Goal: Information Seeking & Learning: Learn about a topic

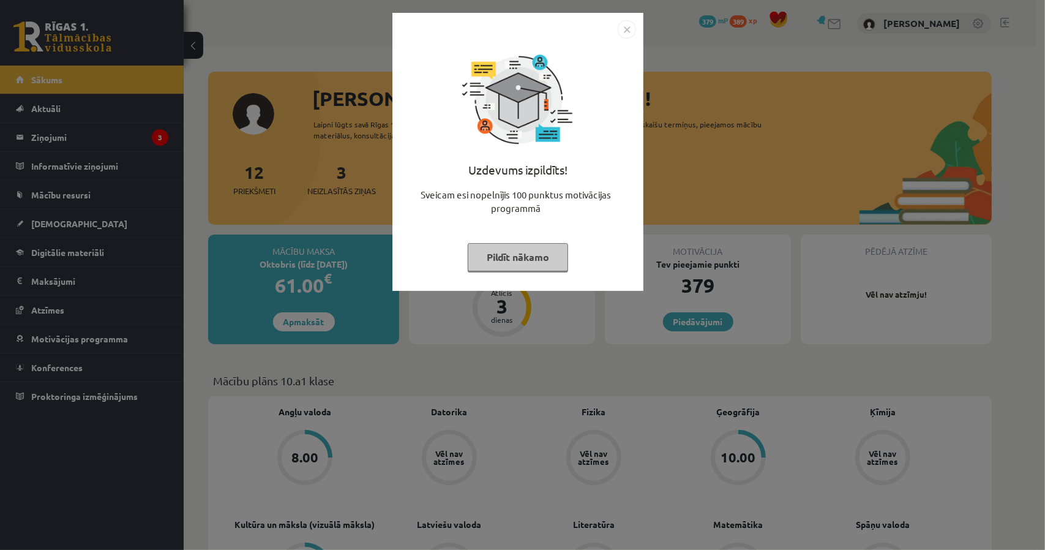
click at [512, 256] on button "Pildīt nākamo" at bounding box center [518, 257] width 100 height 28
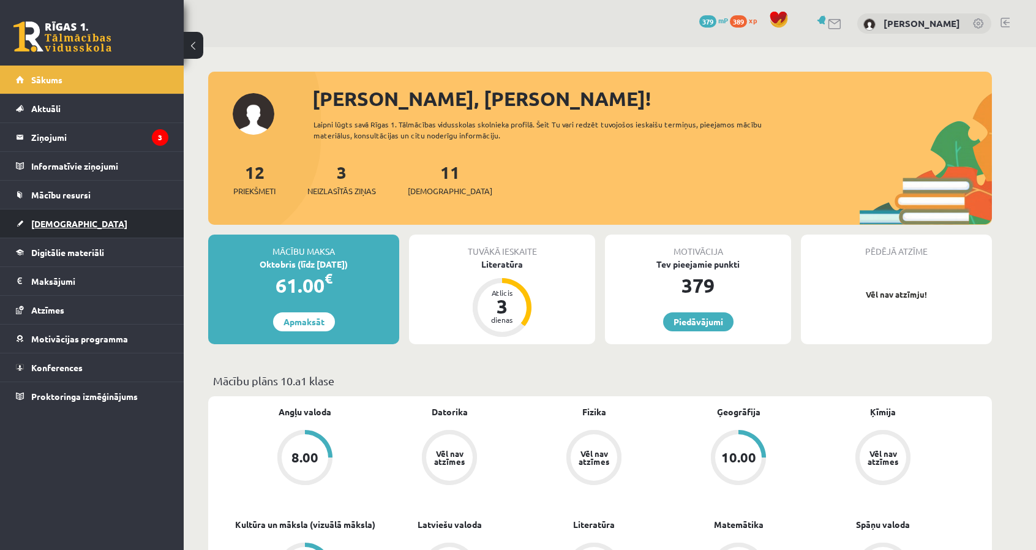
click at [92, 228] on link "[DEMOGRAPHIC_DATA]" at bounding box center [92, 223] width 152 height 28
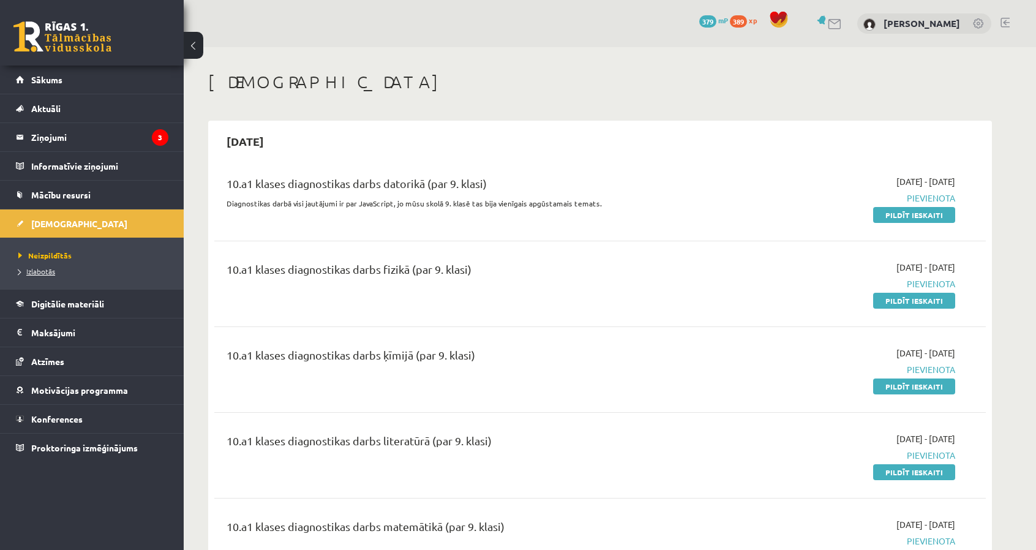
click at [32, 272] on span "Izlabotās" at bounding box center [36, 271] width 37 height 10
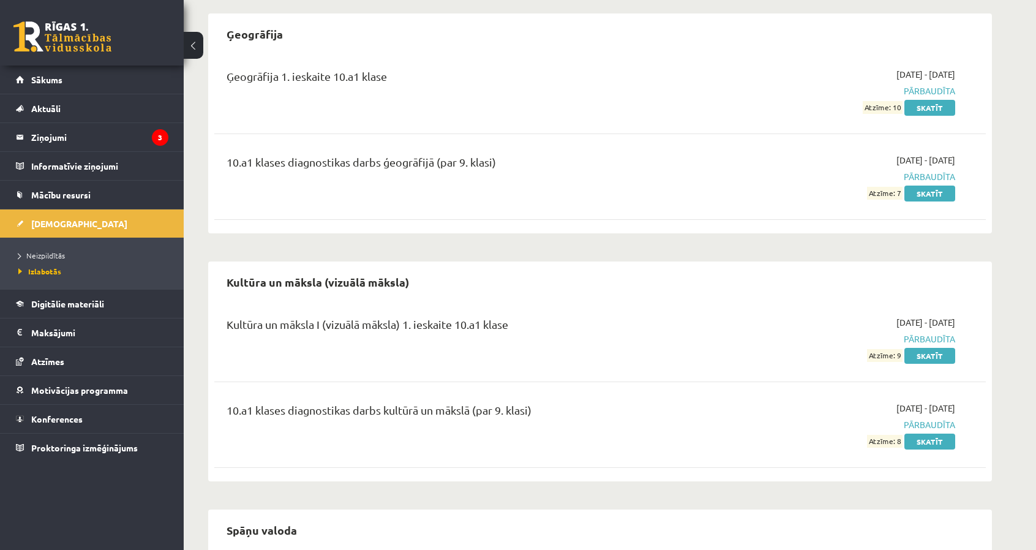
scroll to position [355, 0]
click at [915, 107] on link "Skatīt" at bounding box center [929, 108] width 51 height 16
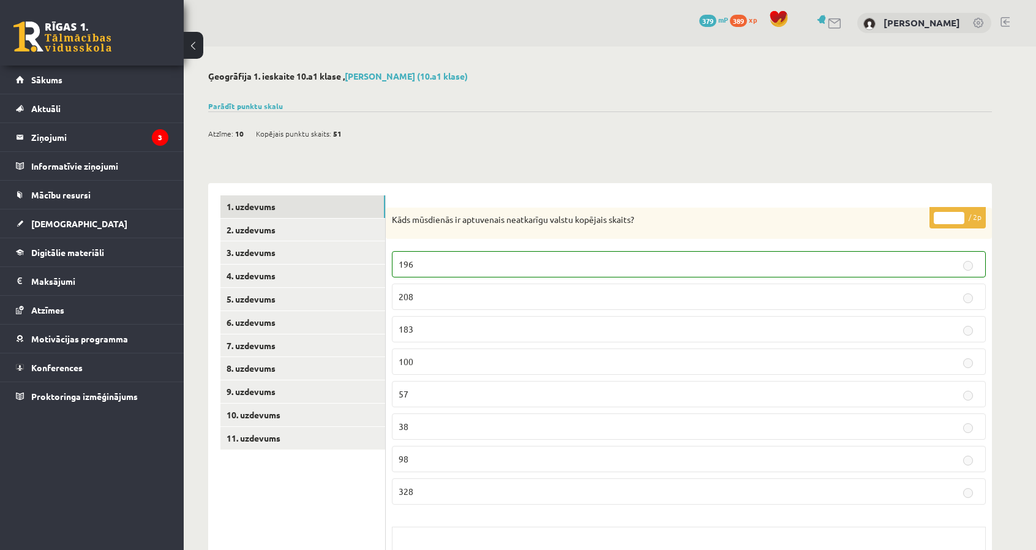
scroll to position [61, 0]
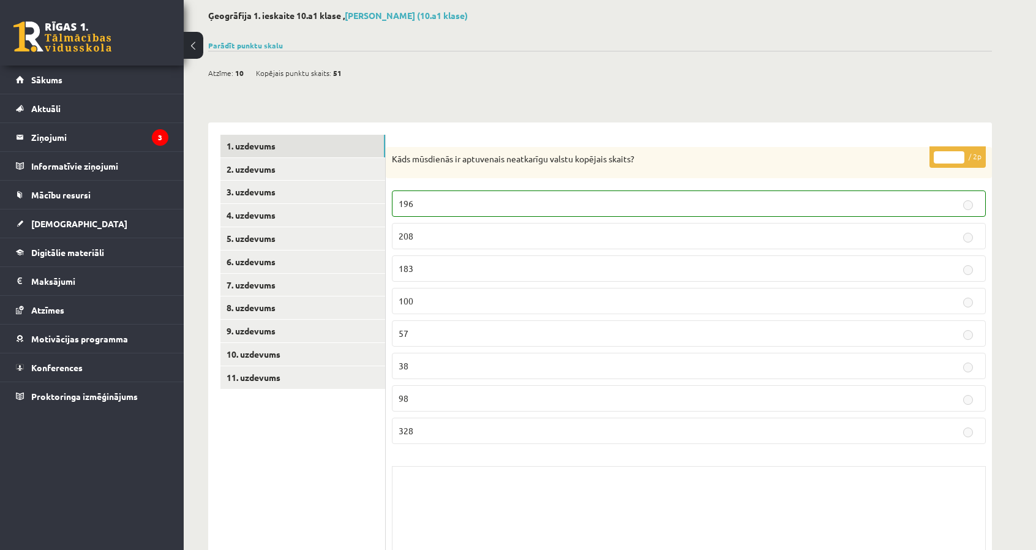
click at [287, 72] on span "Kopējais punktu skaits:" at bounding box center [293, 73] width 75 height 18
click at [337, 73] on span "51" at bounding box center [337, 73] width 9 height 18
click at [242, 43] on link "Parādīt punktu skalu" at bounding box center [245, 45] width 75 height 10
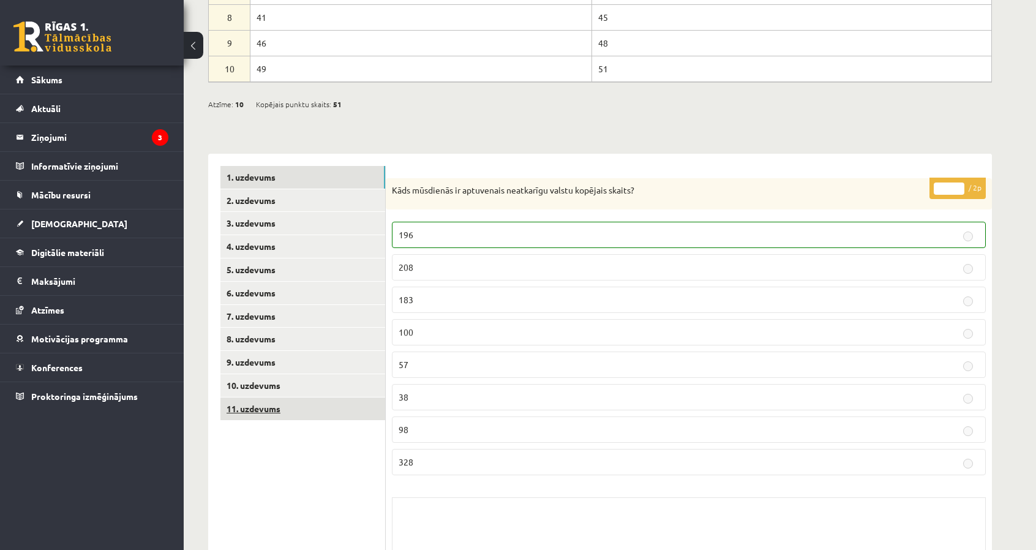
scroll to position [240, 0]
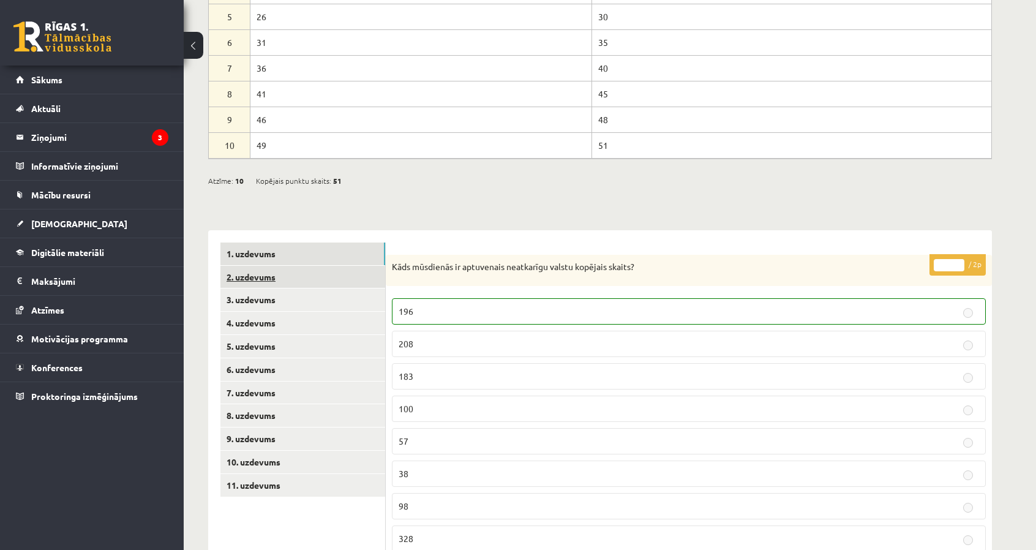
click at [315, 272] on link "2. uzdevums" at bounding box center [302, 277] width 165 height 23
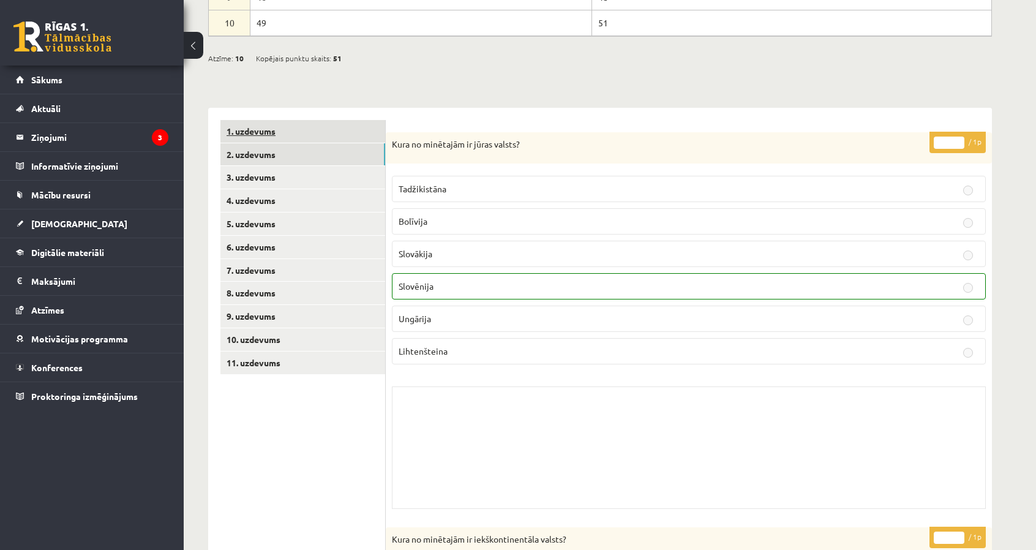
click at [271, 121] on link "1. uzdevums" at bounding box center [302, 131] width 165 height 23
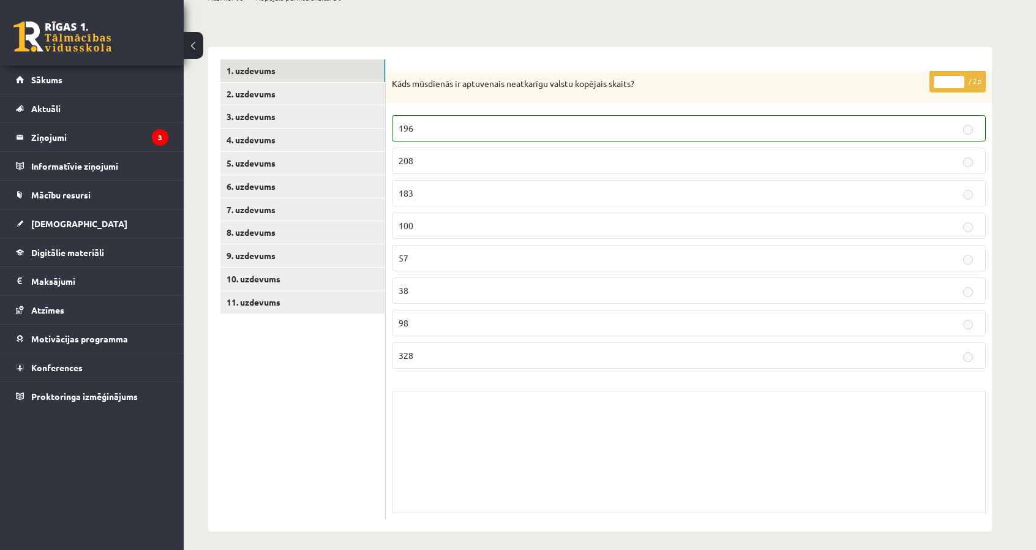
scroll to position [424, 0]
click at [313, 89] on link "2. uzdevums" at bounding box center [302, 93] width 165 height 23
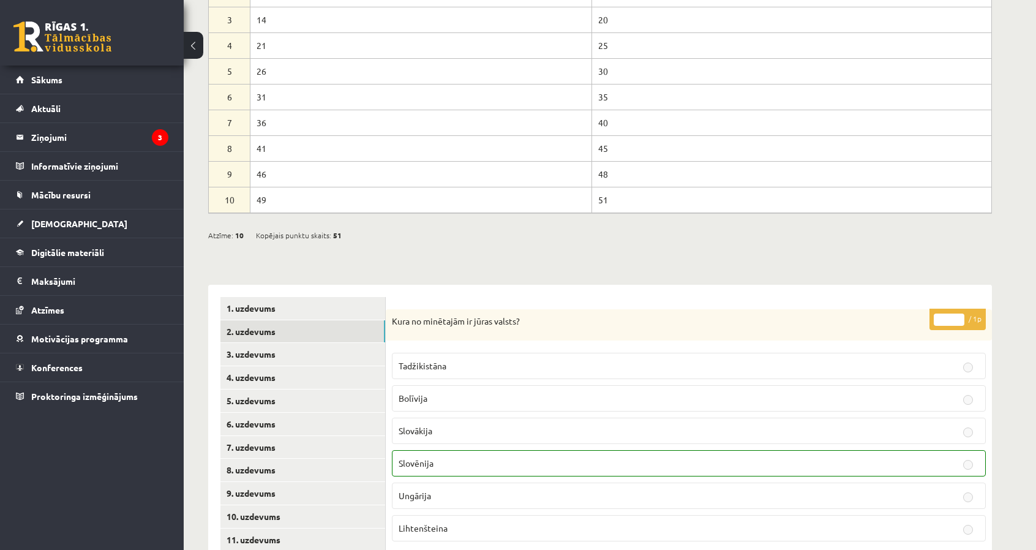
scroll to position [181, 0]
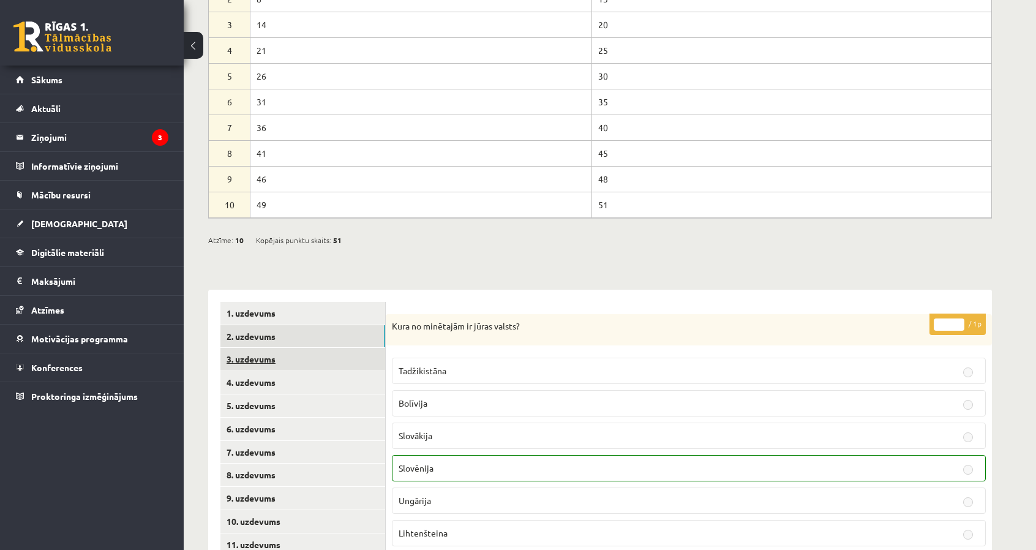
click at [315, 366] on link "3. uzdevums" at bounding box center [302, 359] width 165 height 23
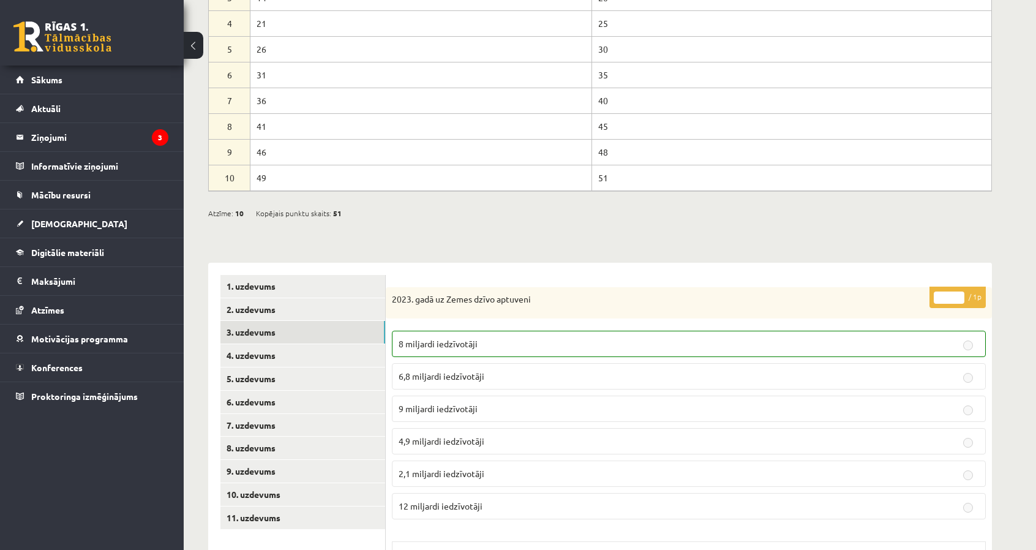
scroll to position [204, 0]
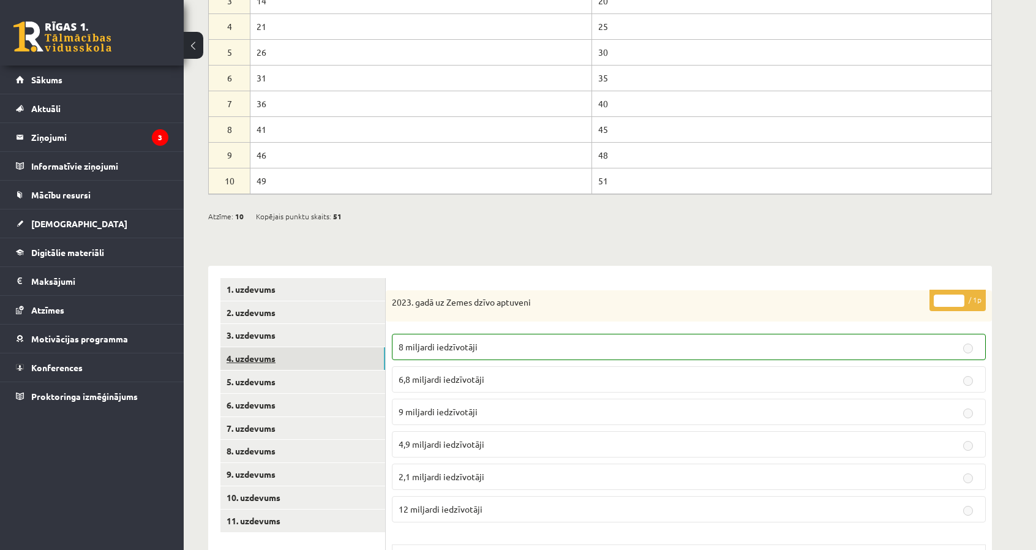
click at [299, 356] on link "4. uzdevums" at bounding box center [302, 358] width 165 height 23
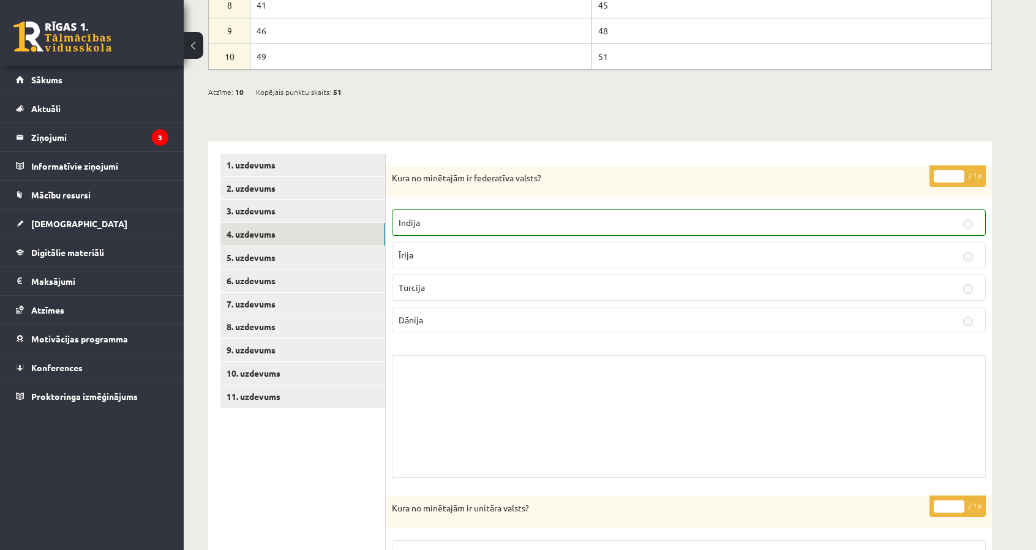
scroll to position [302, 0]
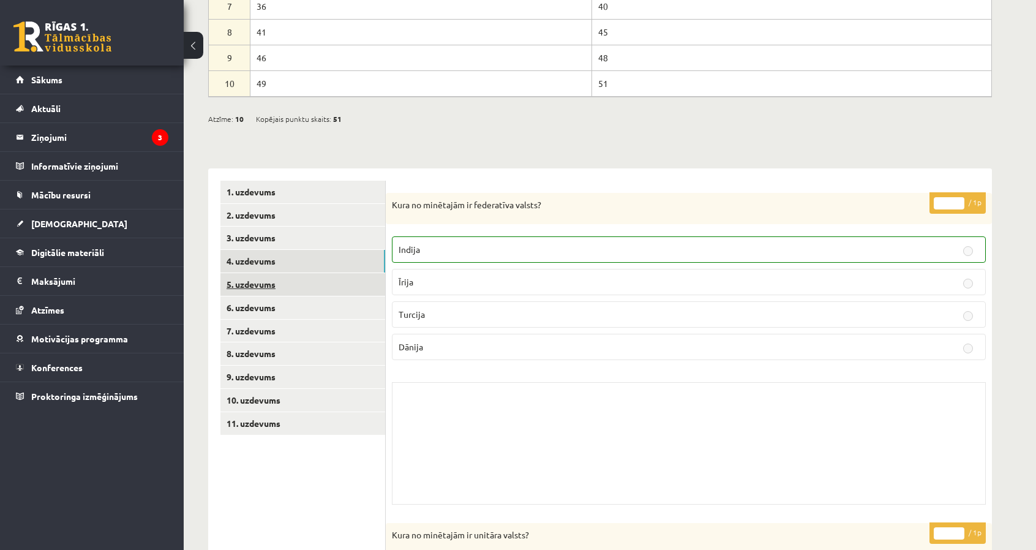
click at [329, 278] on link "5. uzdevums" at bounding box center [302, 284] width 165 height 23
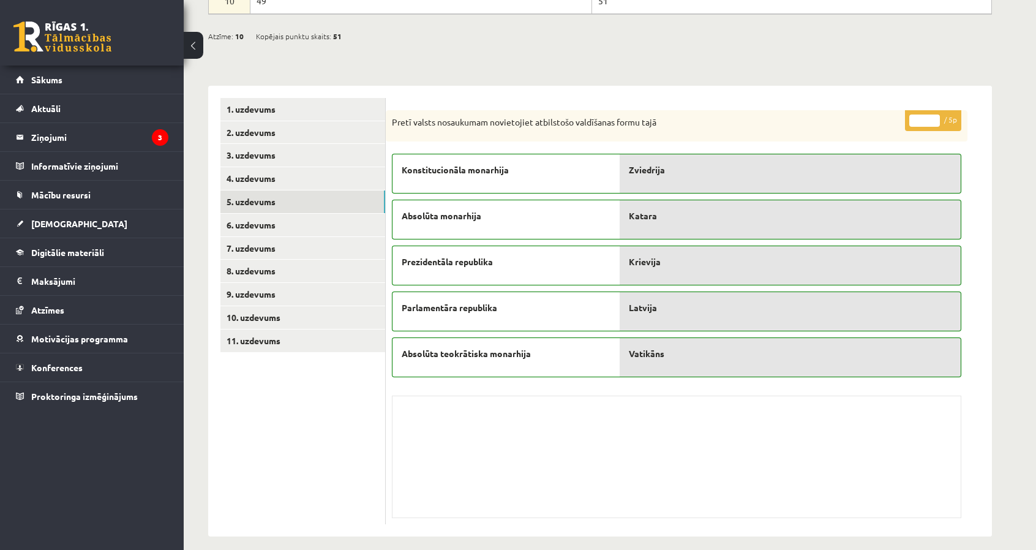
scroll to position [391, 0]
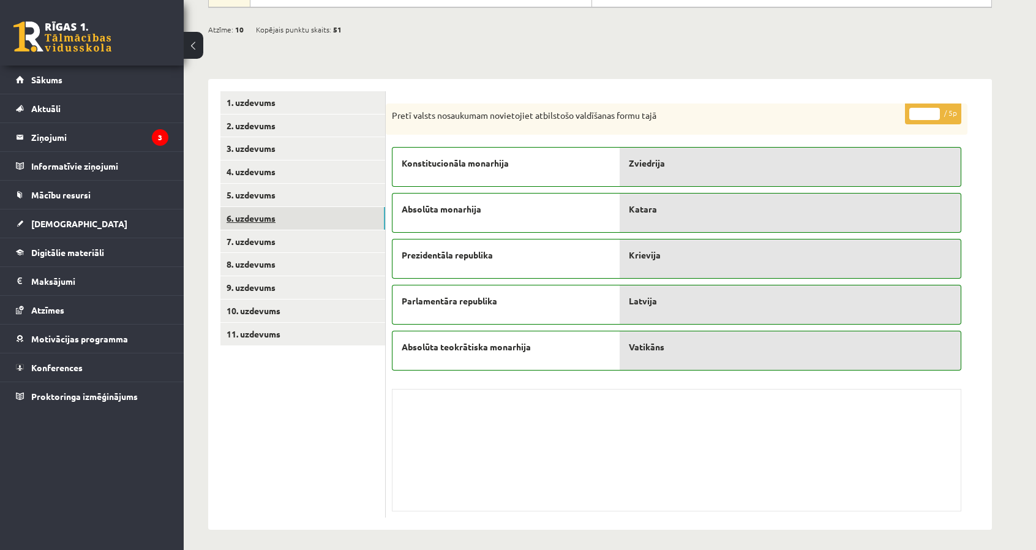
click at [327, 222] on link "6. uzdevums" at bounding box center [302, 218] width 165 height 23
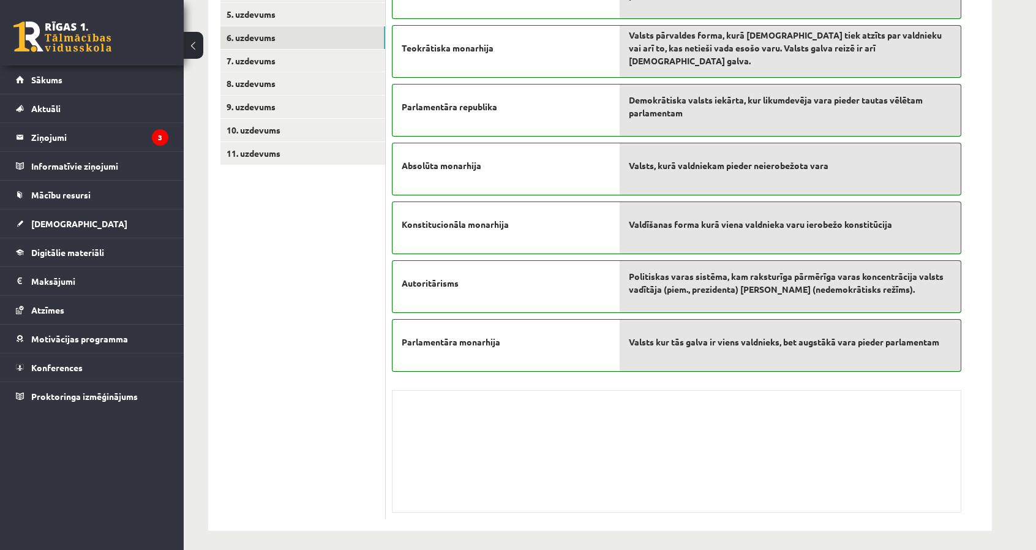
scroll to position [266, 0]
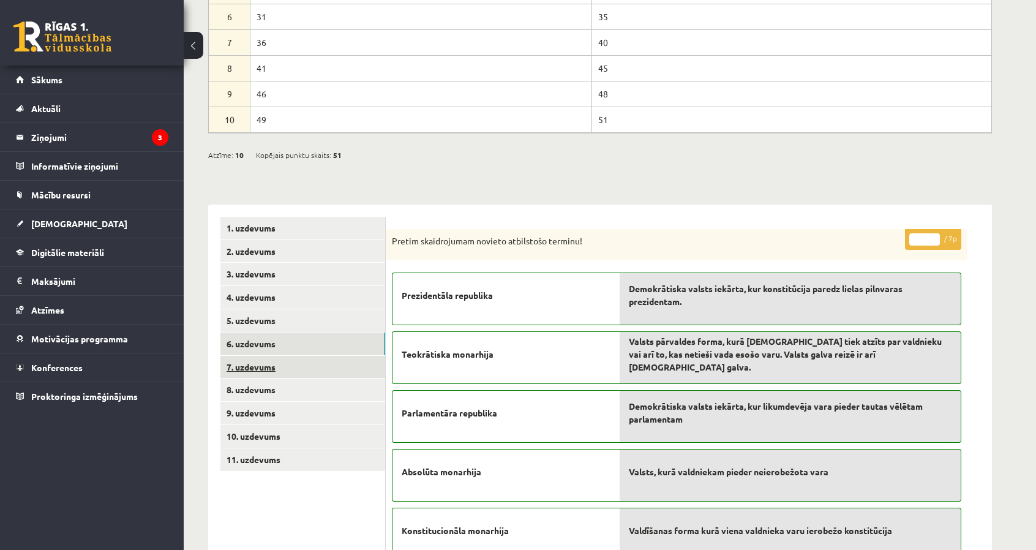
click at [296, 364] on link "7. uzdevums" at bounding box center [302, 367] width 165 height 23
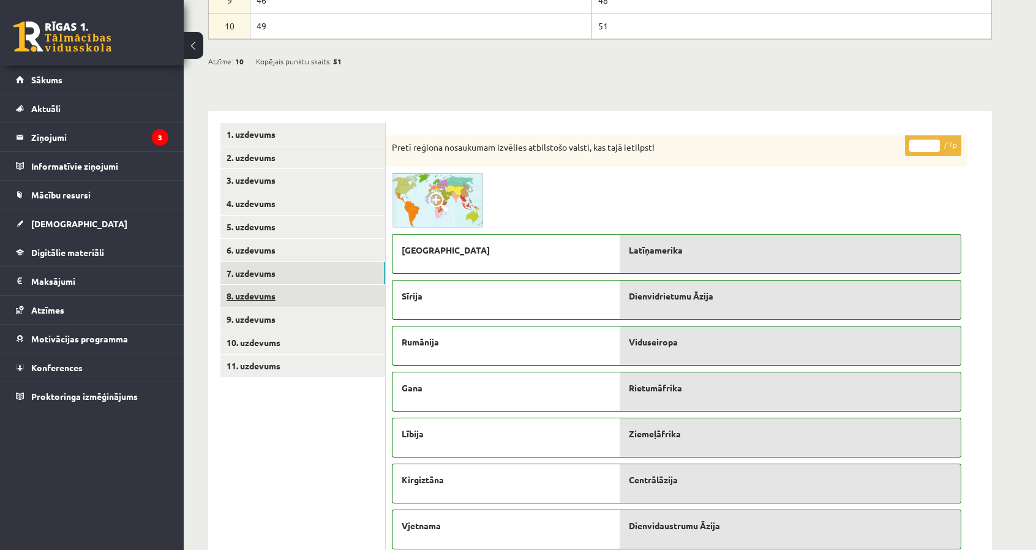
scroll to position [353, 0]
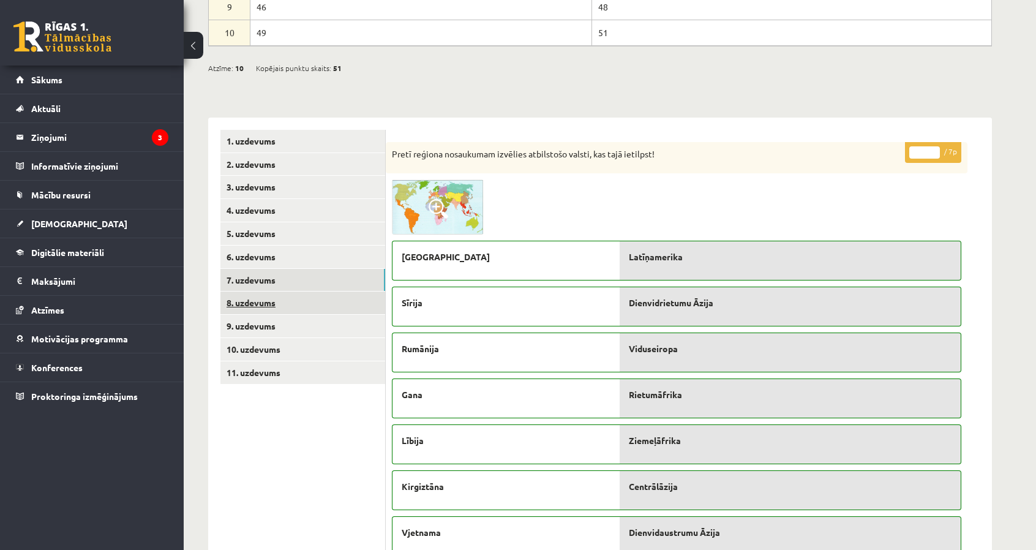
click at [327, 306] on link "8. uzdevums" at bounding box center [302, 302] width 165 height 23
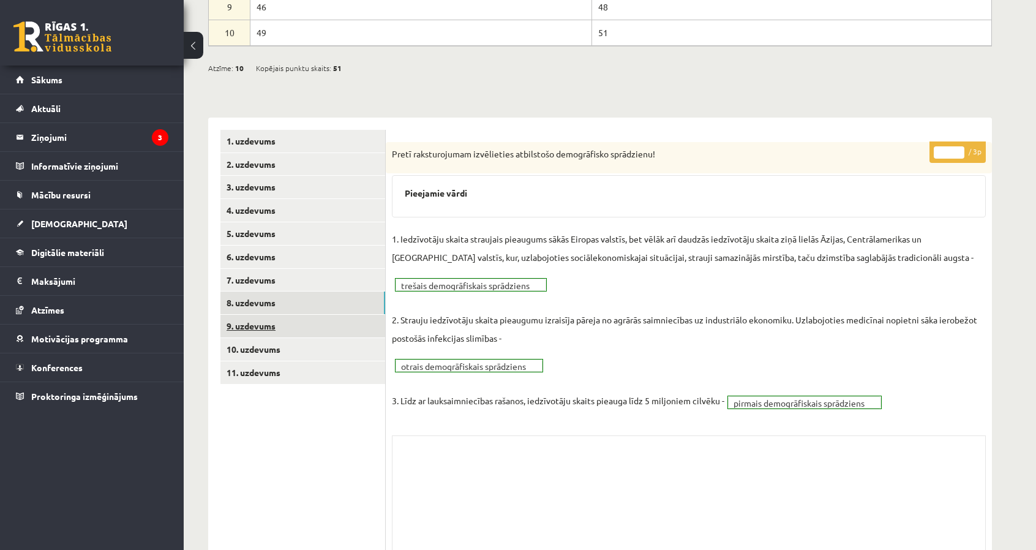
click at [283, 320] on link "9. uzdevums" at bounding box center [302, 326] width 165 height 23
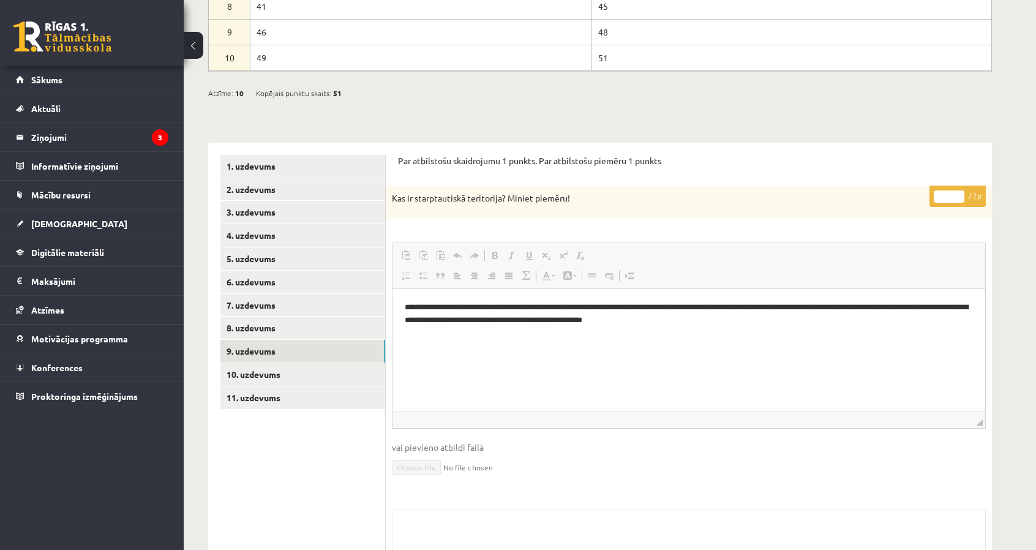
scroll to position [0, 0]
click at [280, 378] on link "10. uzdevums" at bounding box center [302, 374] width 165 height 23
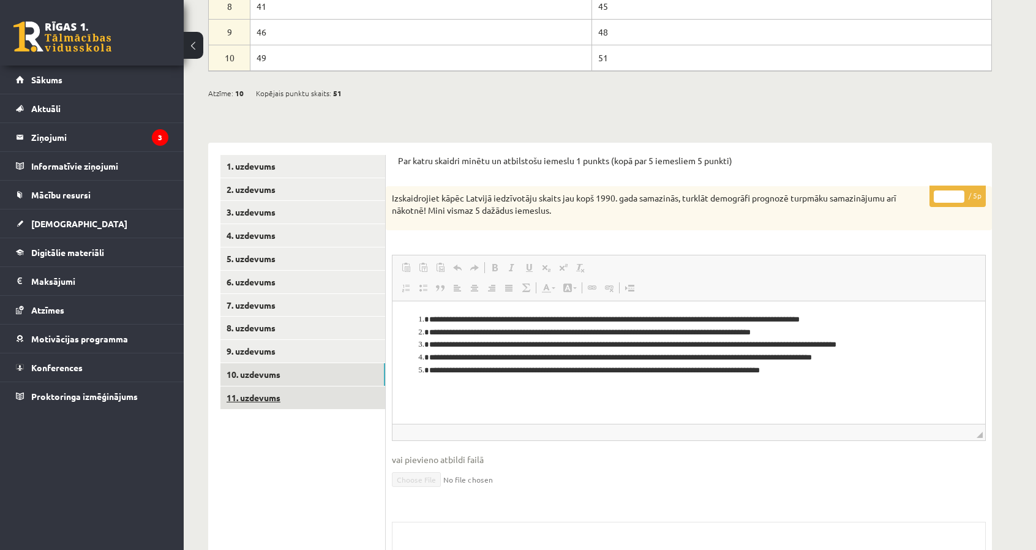
click at [326, 392] on link "11. uzdevums" at bounding box center [302, 397] width 165 height 23
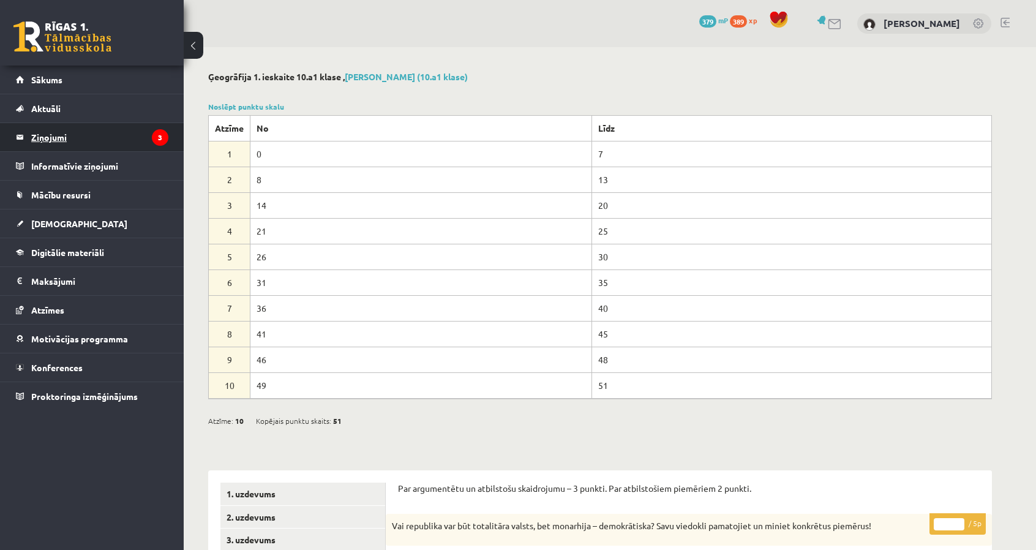
click at [82, 141] on legend "Ziņojumi 3" at bounding box center [99, 137] width 137 height 28
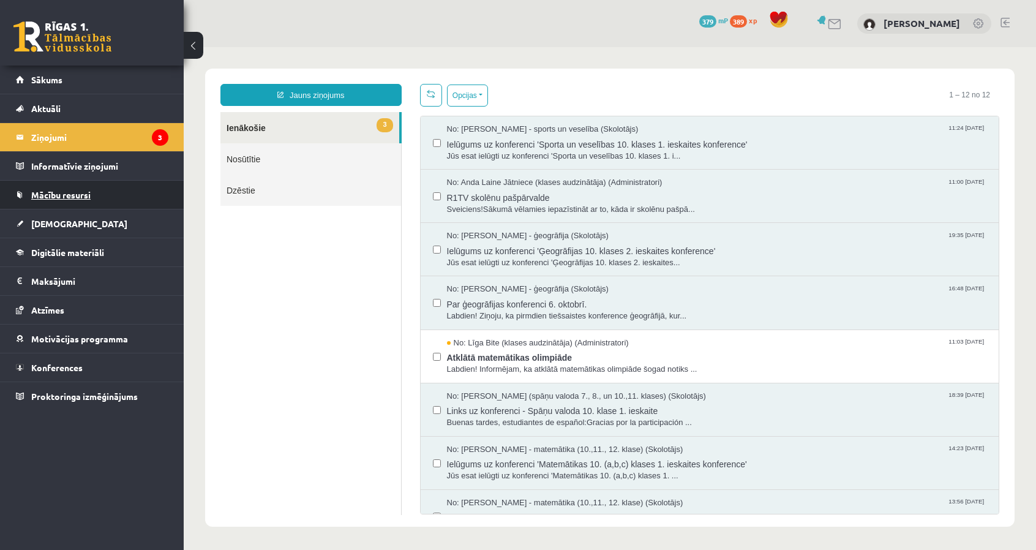
click at [105, 196] on link "Mācību resursi" at bounding box center [92, 195] width 152 height 28
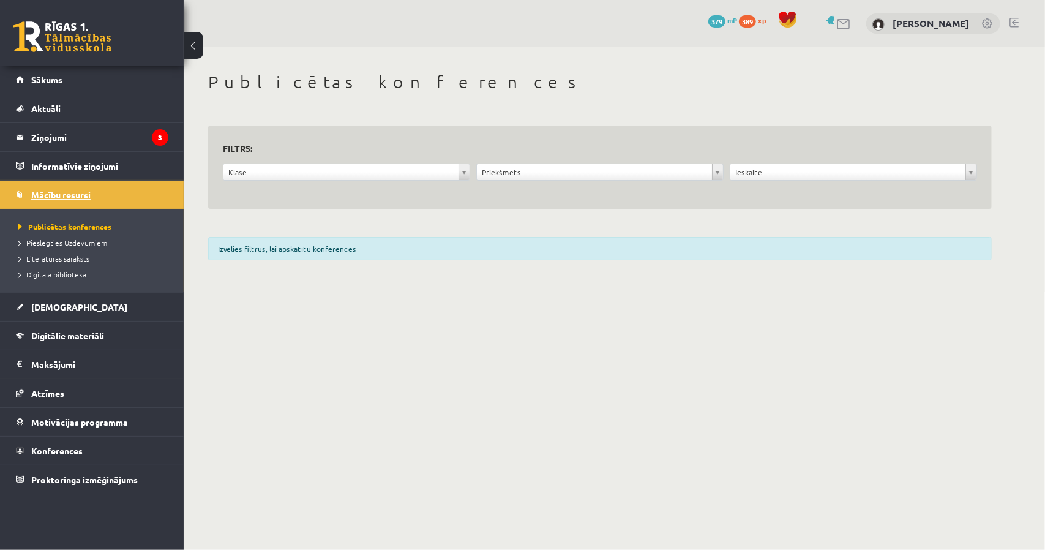
click at [91, 189] on link "Mācību resursi" at bounding box center [92, 195] width 152 height 28
click at [107, 304] on link "[DEMOGRAPHIC_DATA]" at bounding box center [92, 307] width 152 height 28
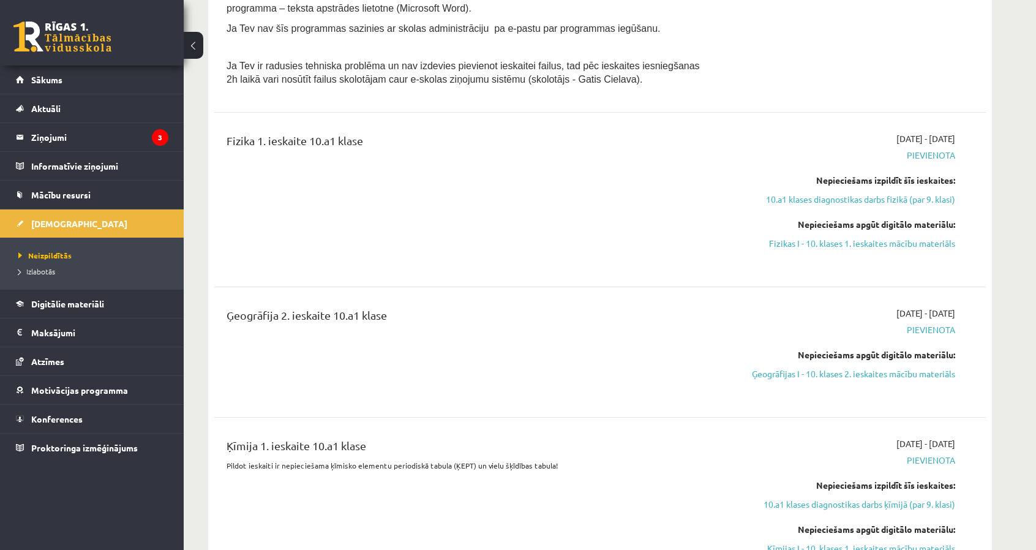
scroll to position [735, 0]
click at [94, 294] on link "Digitālie materiāli" at bounding box center [92, 304] width 152 height 28
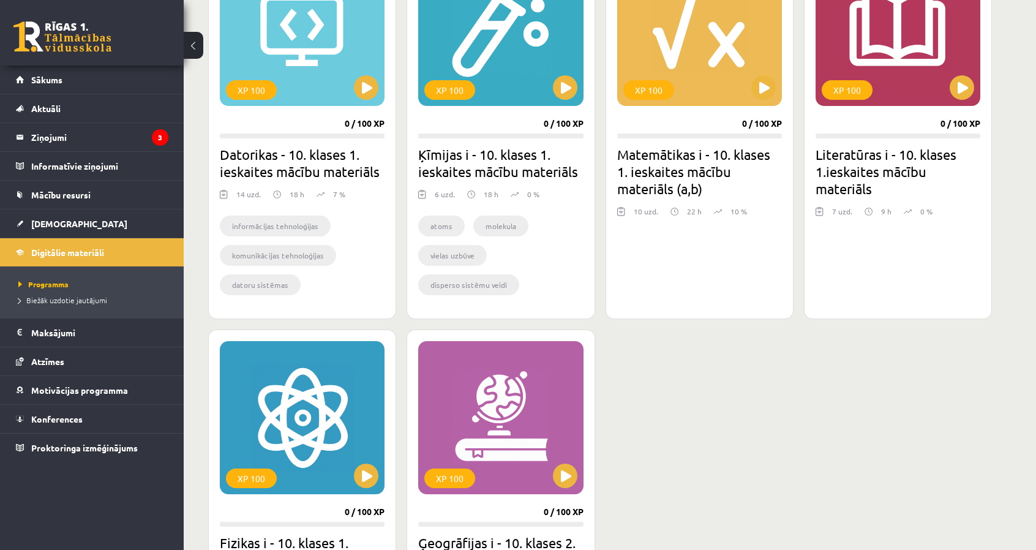
scroll to position [551, 0]
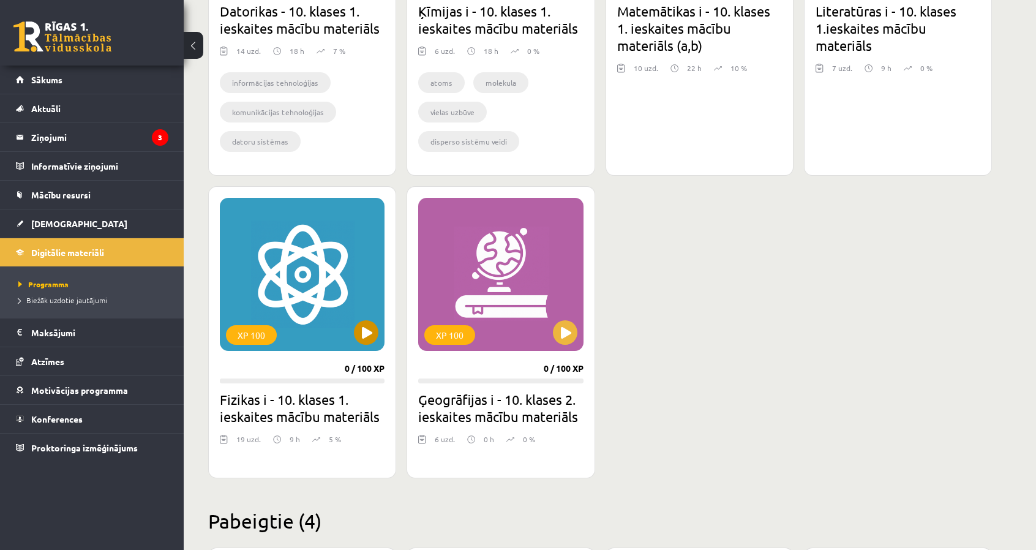
click at [293, 298] on div "XP 100" at bounding box center [302, 274] width 165 height 153
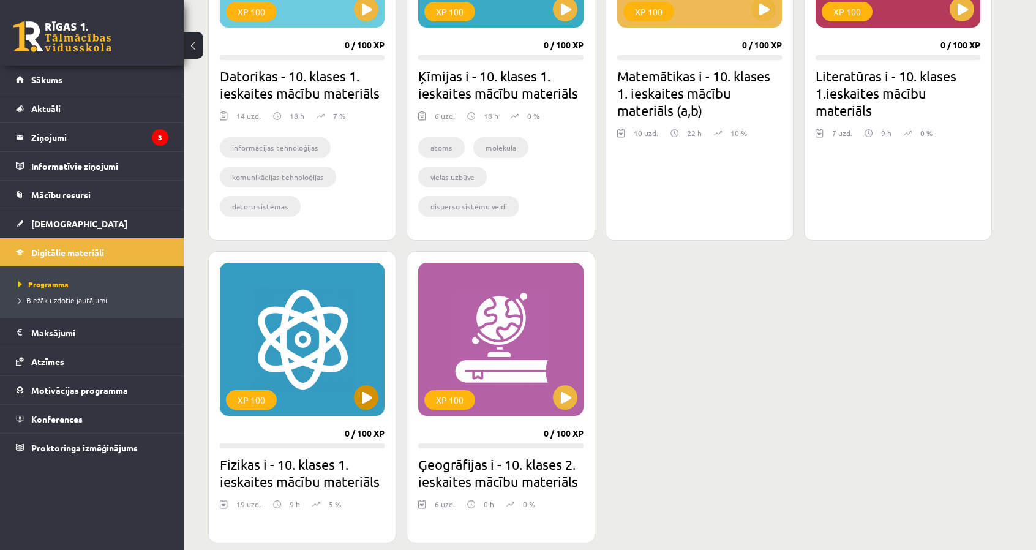
scroll to position [490, 0]
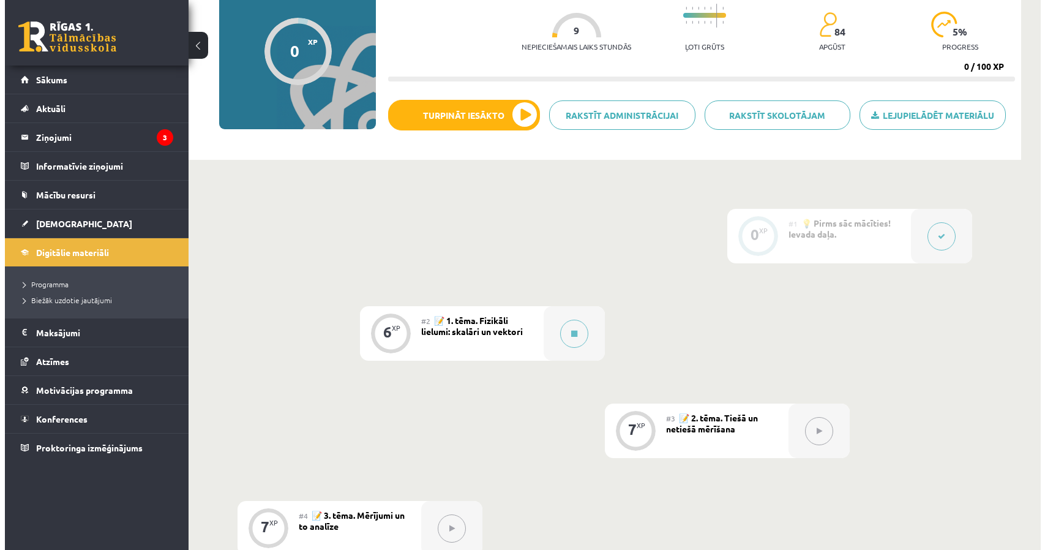
scroll to position [122, 0]
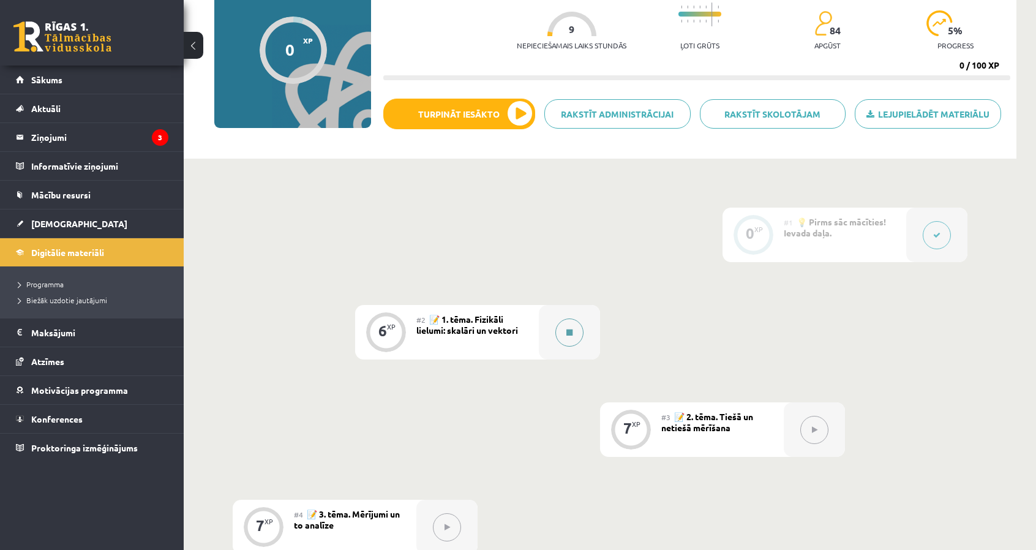
click at [583, 336] on div at bounding box center [569, 332] width 61 height 54
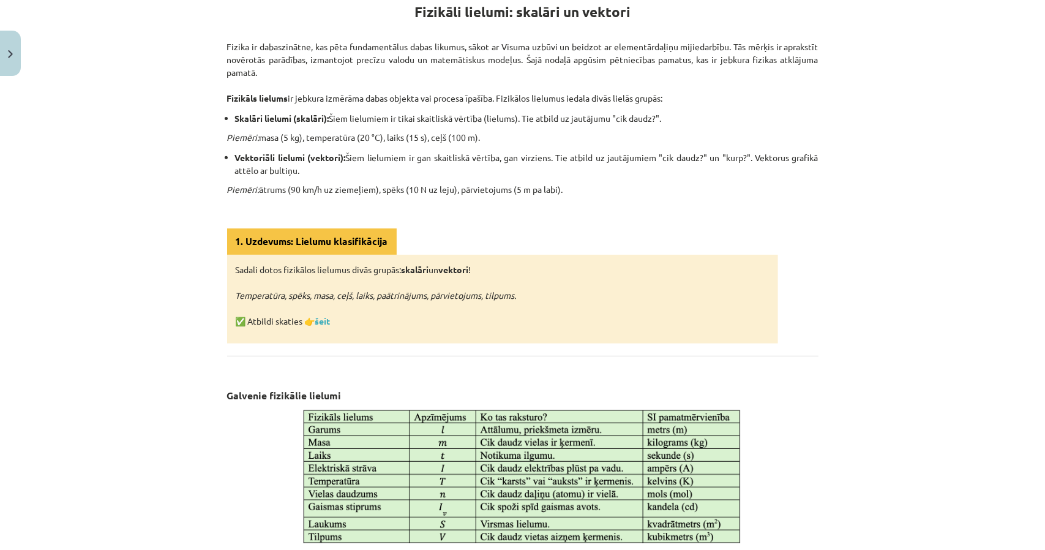
scroll to position [245, 0]
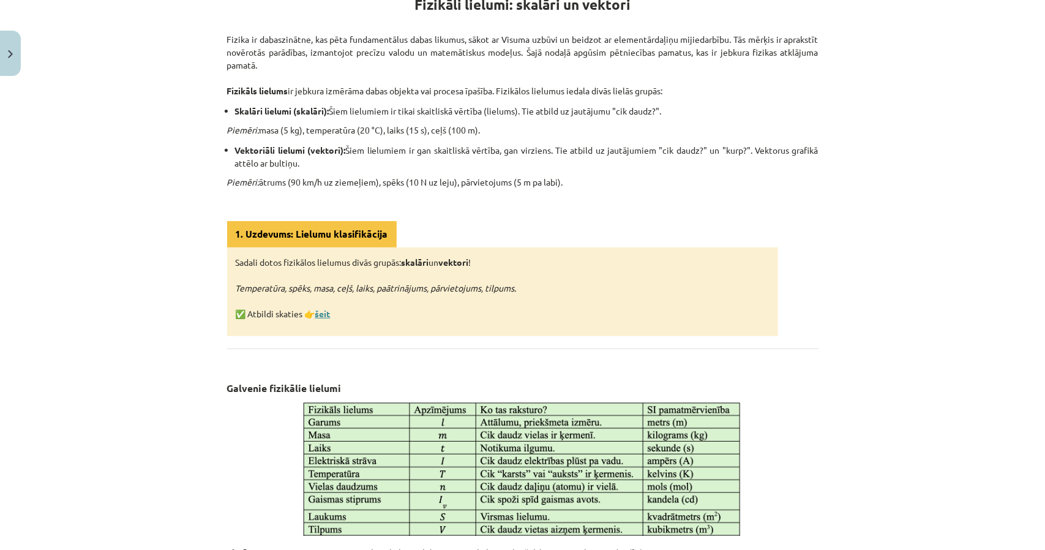
click at [317, 312] on link "šeit" at bounding box center [322, 313] width 15 height 11
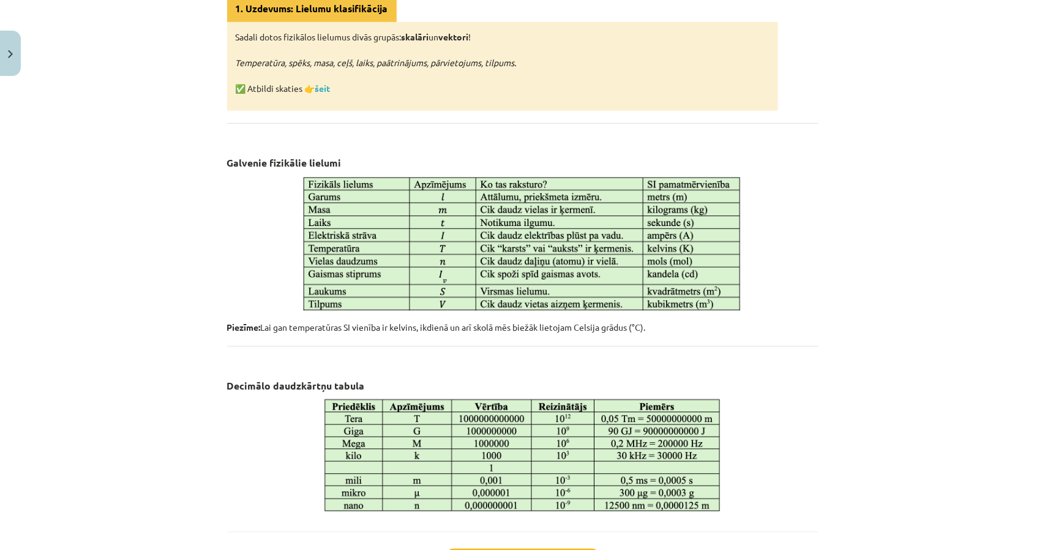
scroll to position [511, 0]
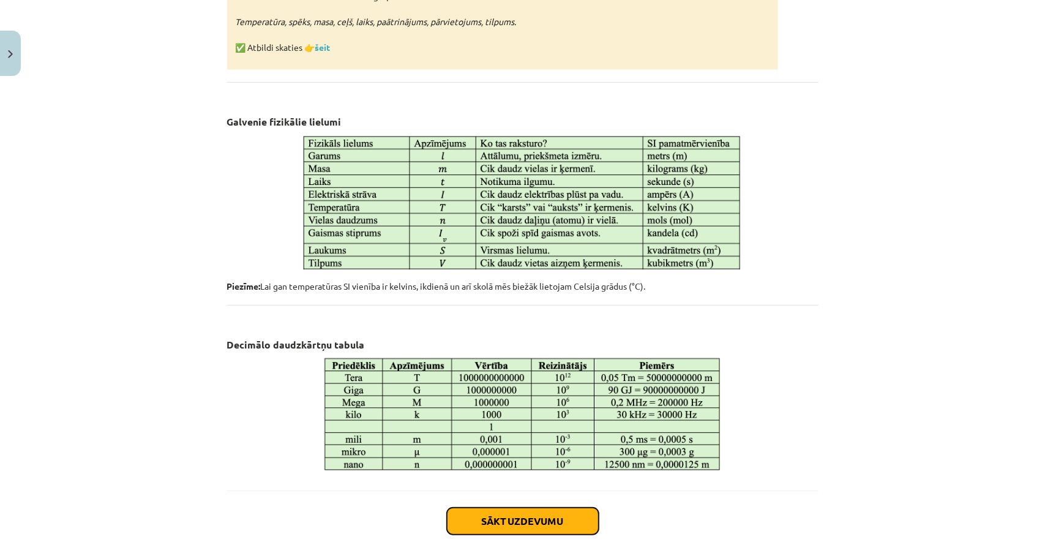
click at [555, 523] on button "Sākt uzdevumu" at bounding box center [523, 521] width 152 height 27
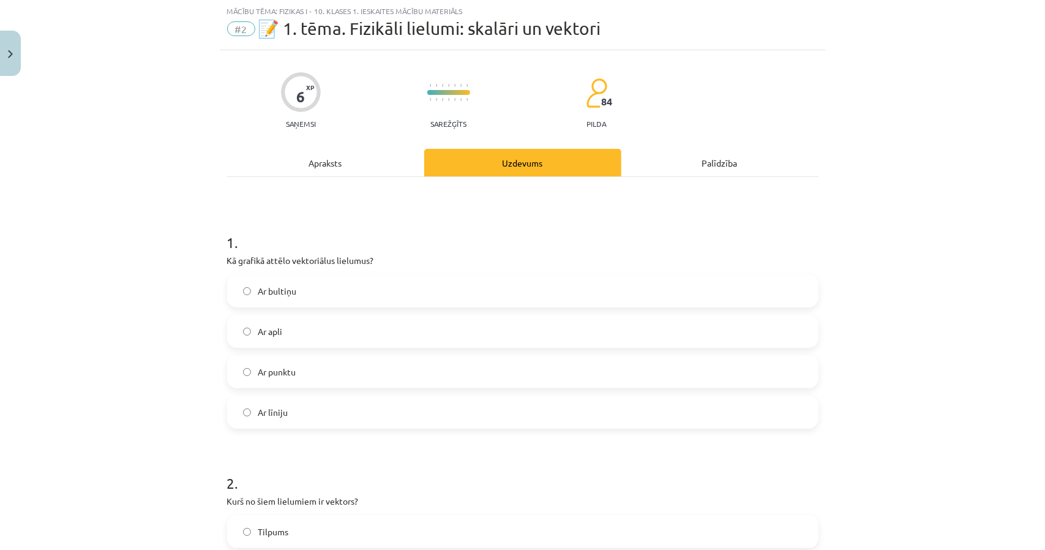
scroll to position [31, 0]
click at [331, 160] on div "Apraksts" at bounding box center [325, 163] width 197 height 28
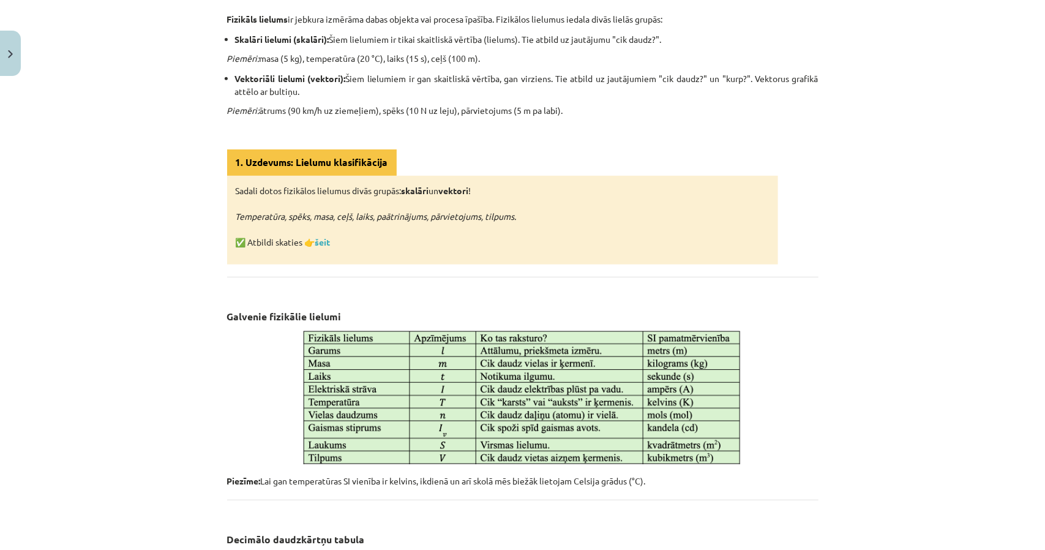
scroll to position [337, 0]
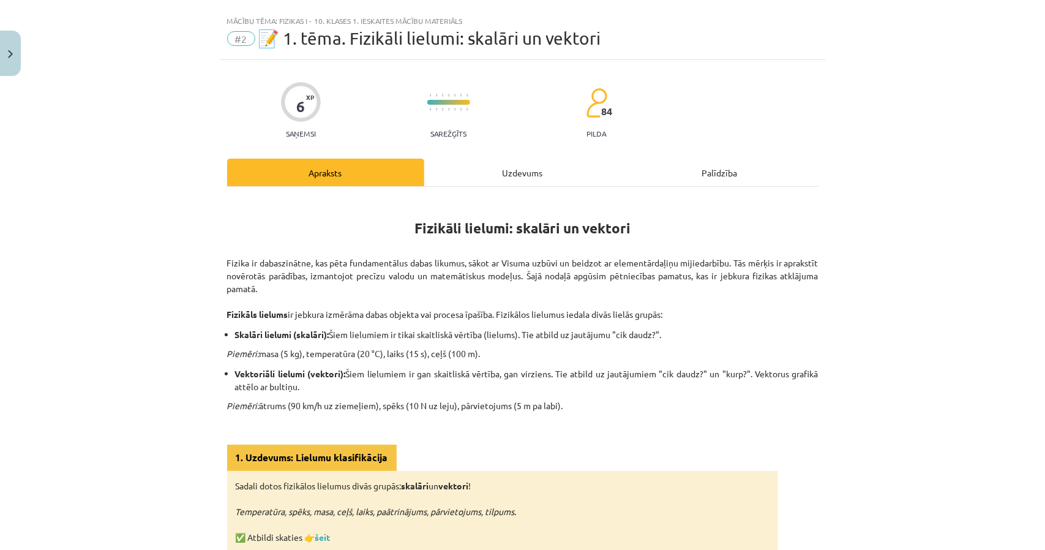
click at [463, 184] on div "Uzdevums" at bounding box center [522, 173] width 197 height 28
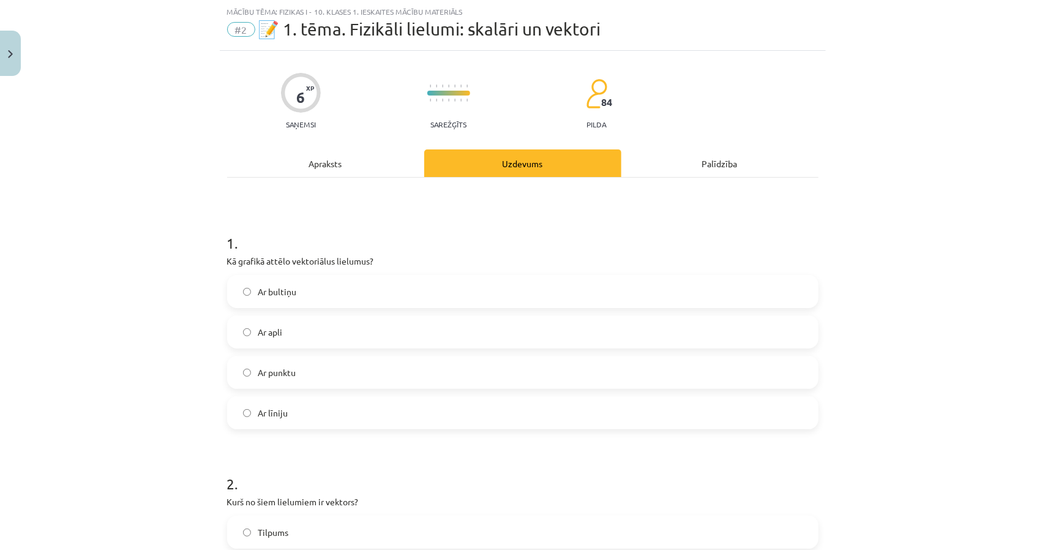
click at [283, 298] on label "Ar bultiņu" at bounding box center [522, 291] width 589 height 31
click at [318, 172] on div "Apraksts" at bounding box center [325, 163] width 197 height 28
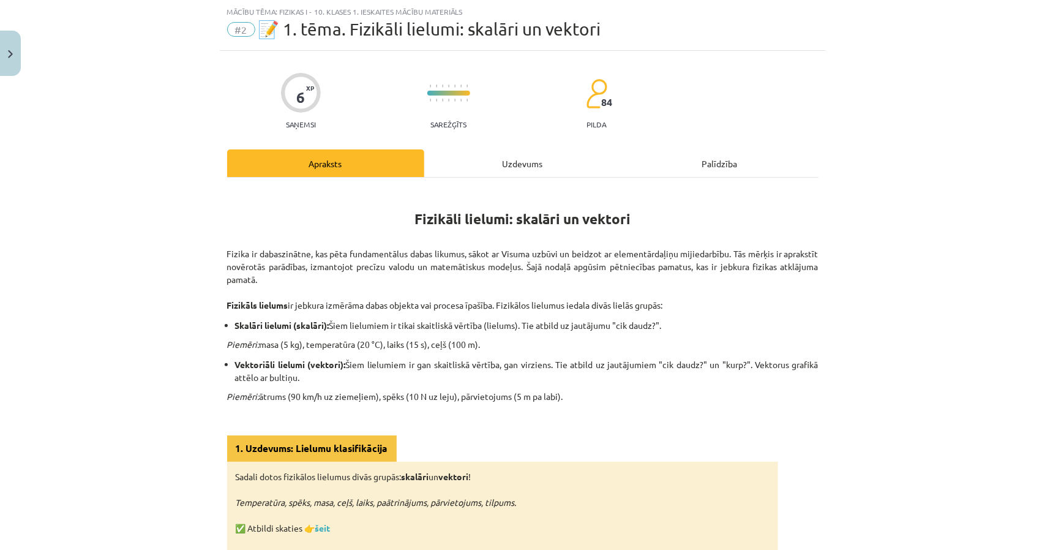
click at [424, 170] on div "Uzdevums" at bounding box center [522, 163] width 197 height 28
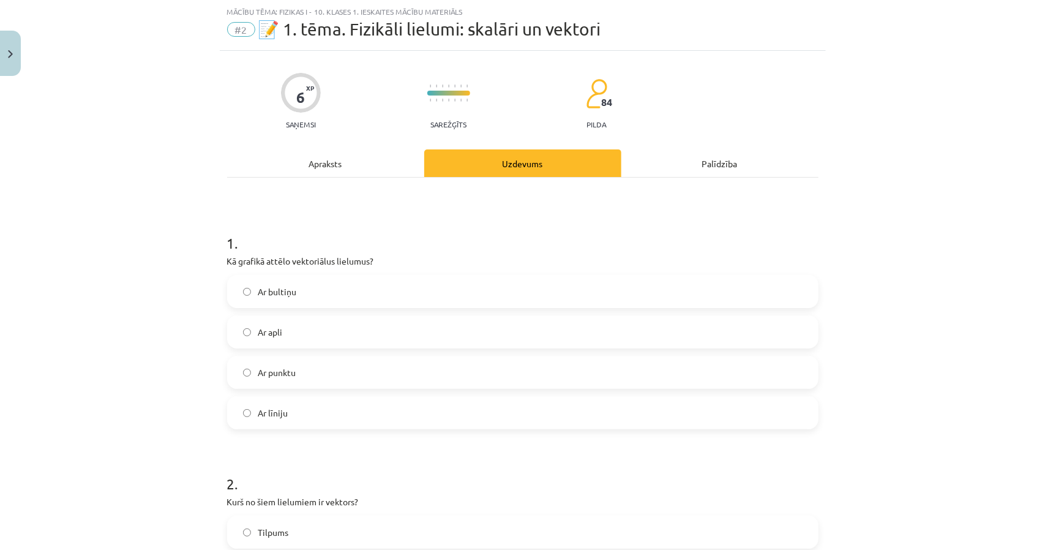
scroll to position [214, 0]
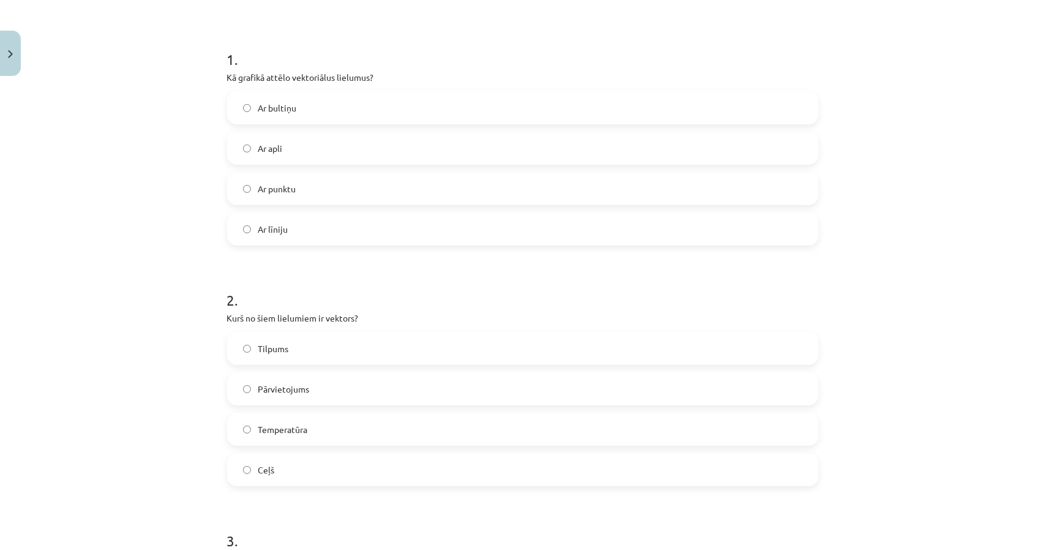
click at [317, 394] on label "Pārvietojums" at bounding box center [522, 388] width 589 height 31
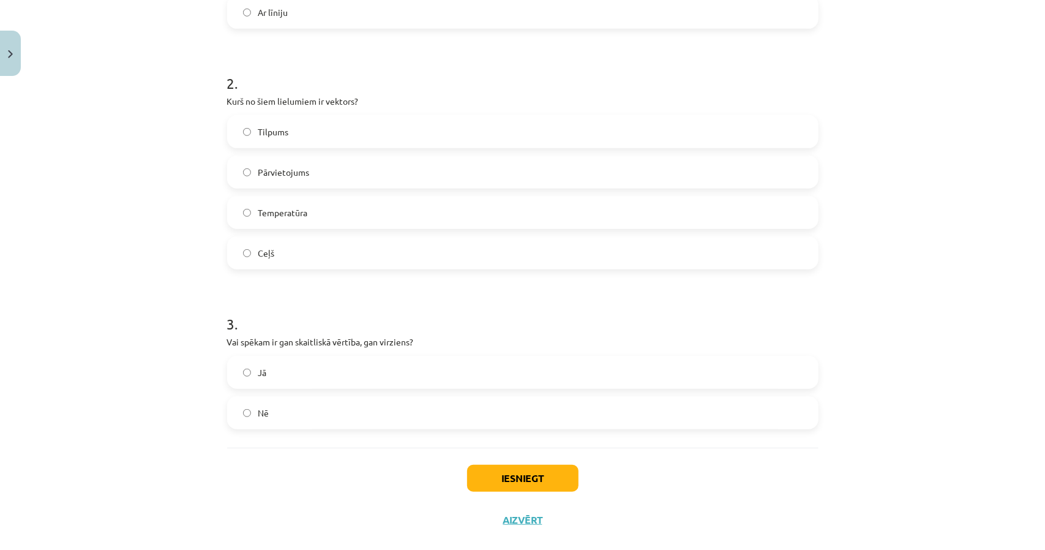
scroll to position [452, 0]
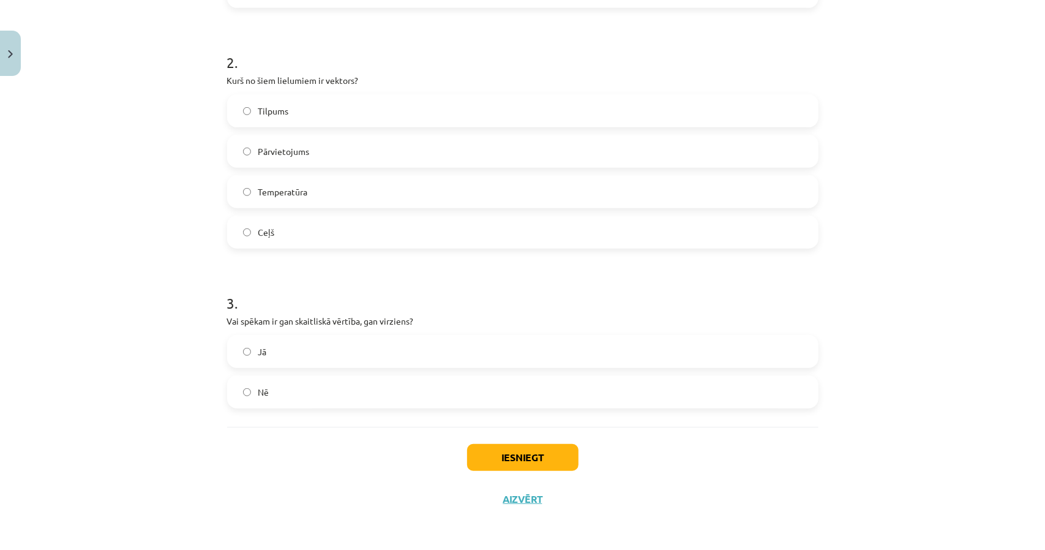
click at [304, 342] on label "Jā" at bounding box center [522, 351] width 589 height 31
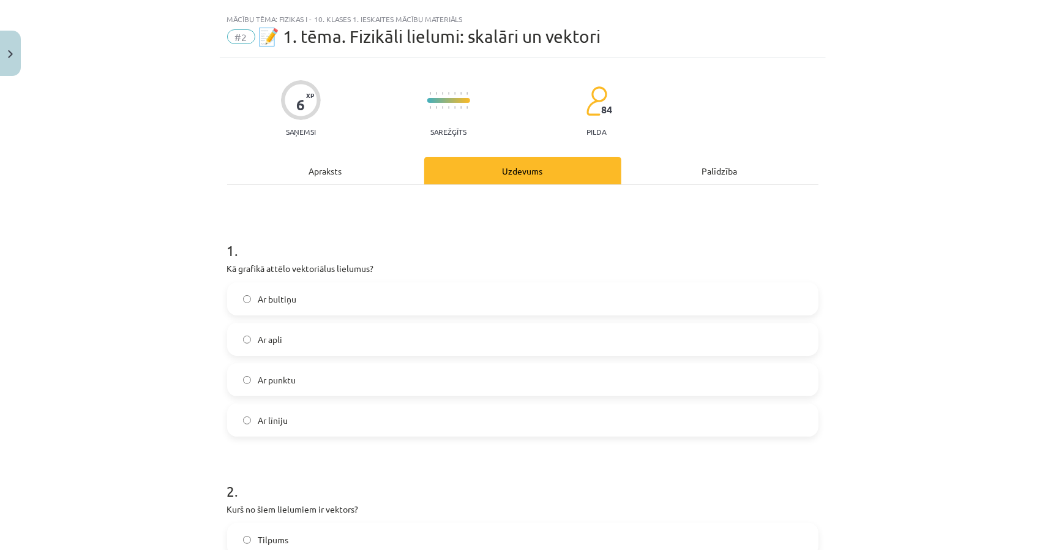
click at [376, 176] on div "Apraksts" at bounding box center [325, 171] width 197 height 28
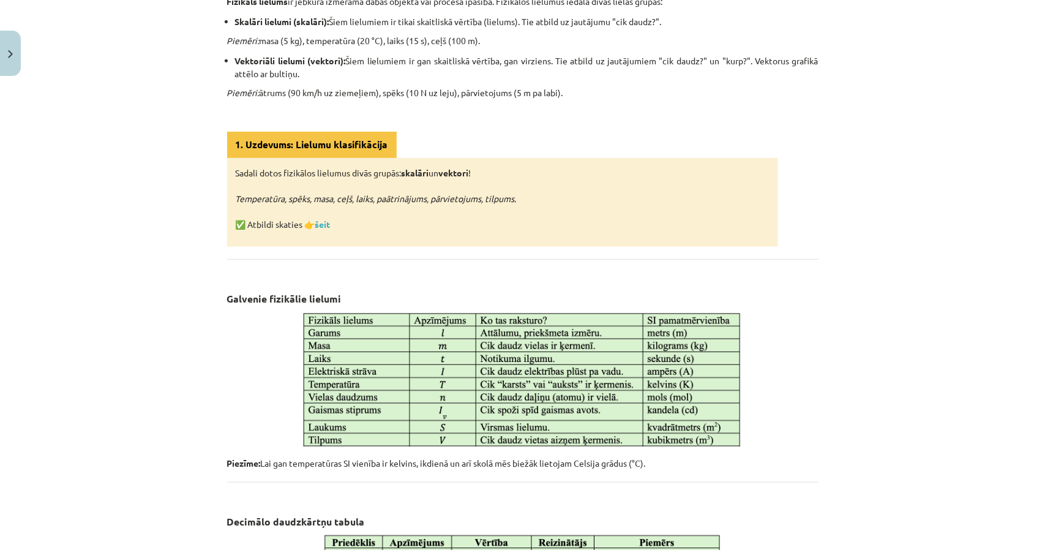
scroll to position [337, 0]
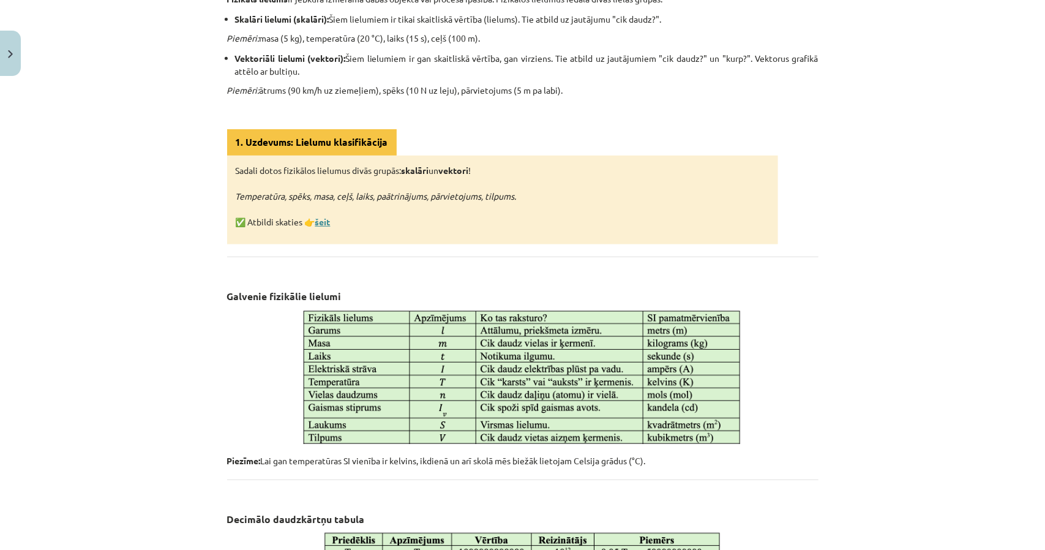
click at [321, 217] on link "šeit" at bounding box center [322, 221] width 15 height 11
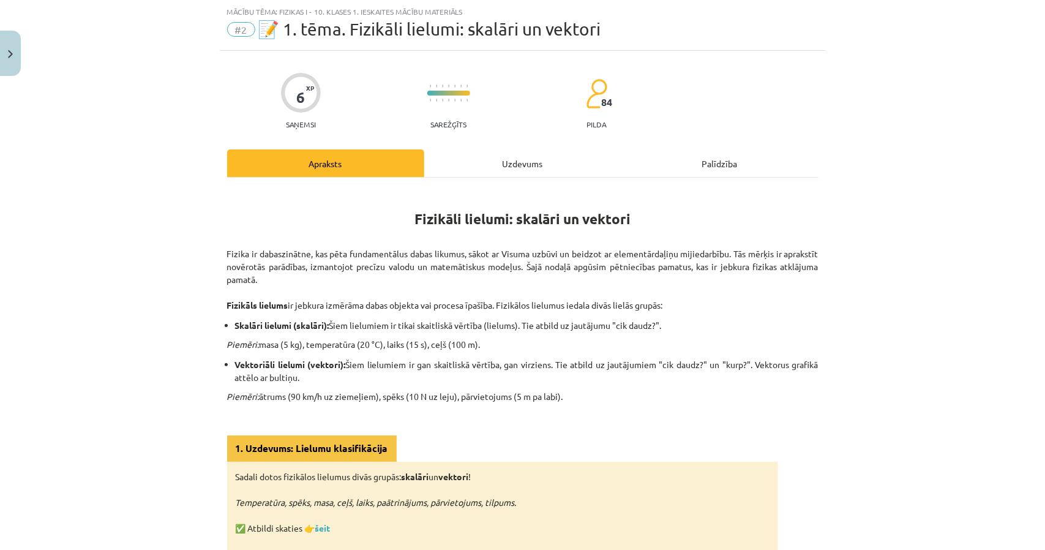
click at [492, 160] on div "Uzdevums" at bounding box center [522, 163] width 197 height 28
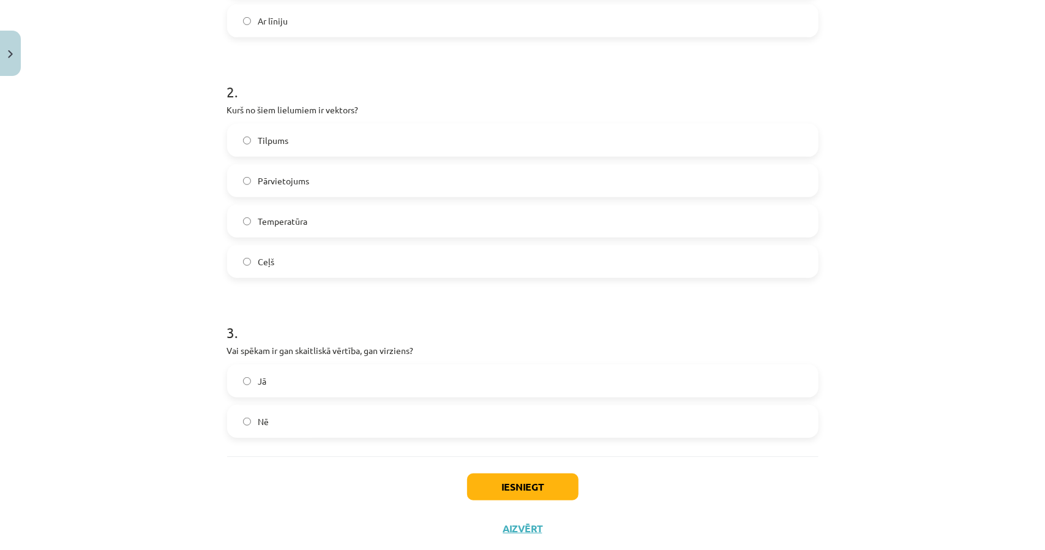
scroll to position [452, 0]
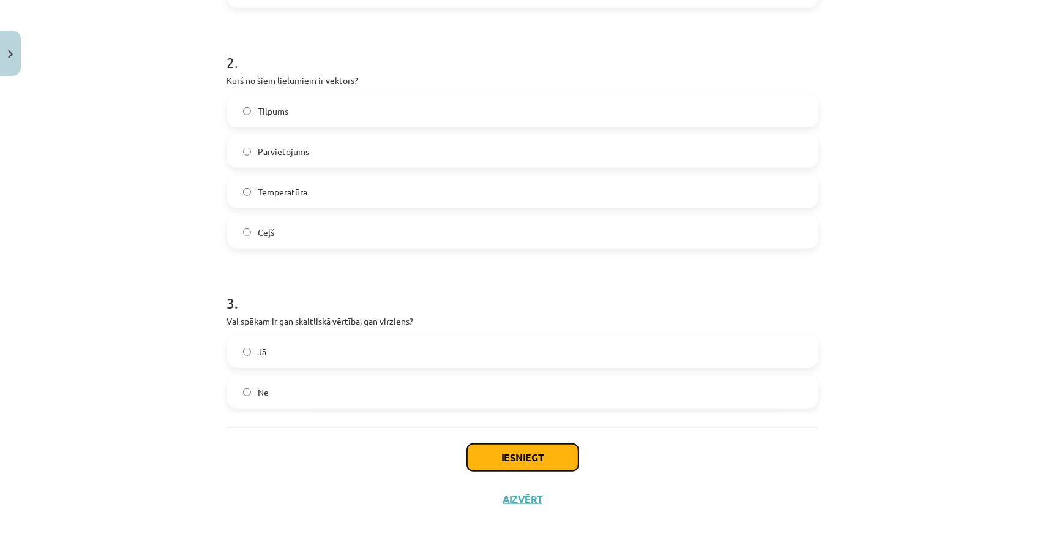
click at [507, 449] on button "Iesniegt" at bounding box center [522, 457] width 111 height 27
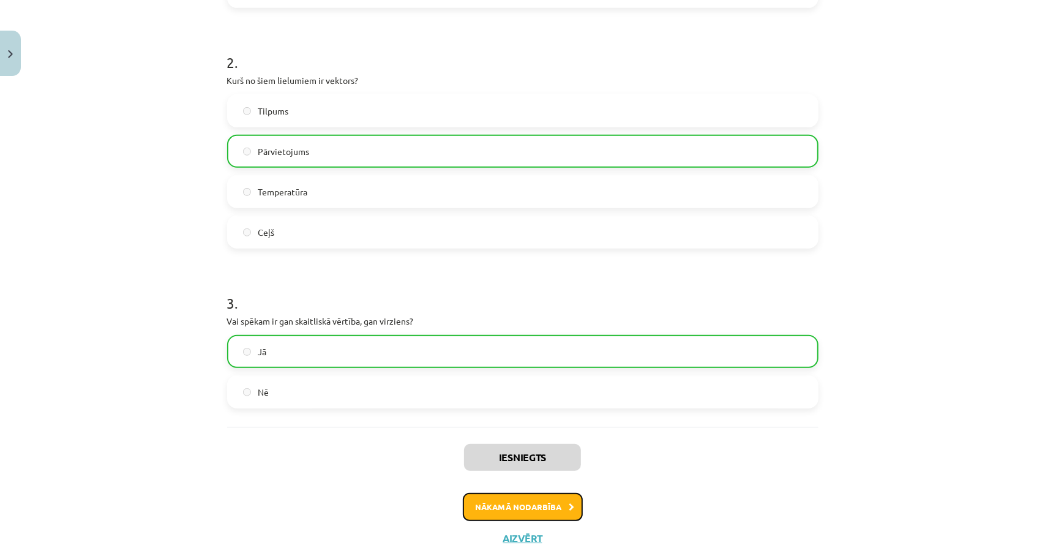
click at [540, 504] on button "Nākamā nodarbība" at bounding box center [523, 507] width 120 height 28
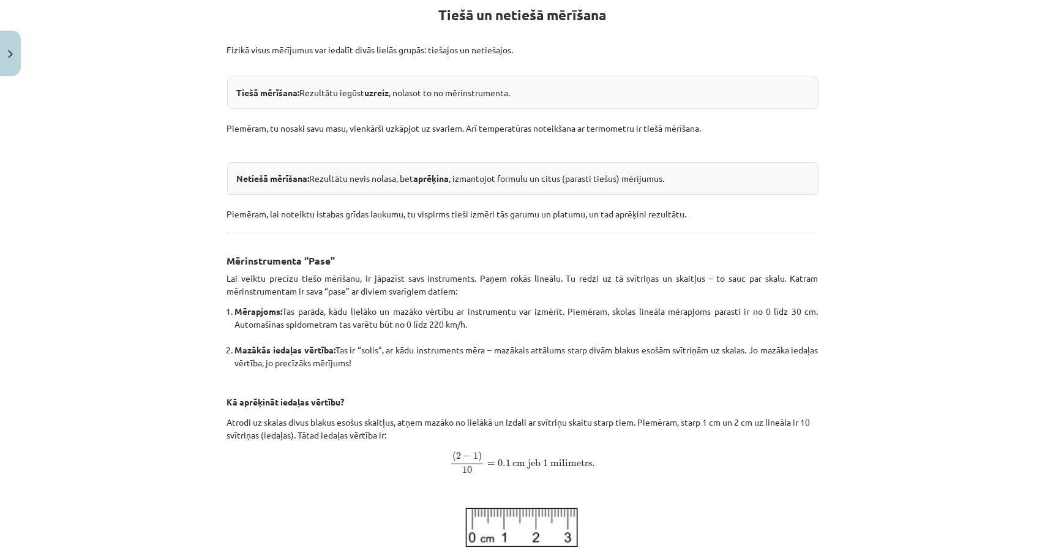
scroll to position [236, 0]
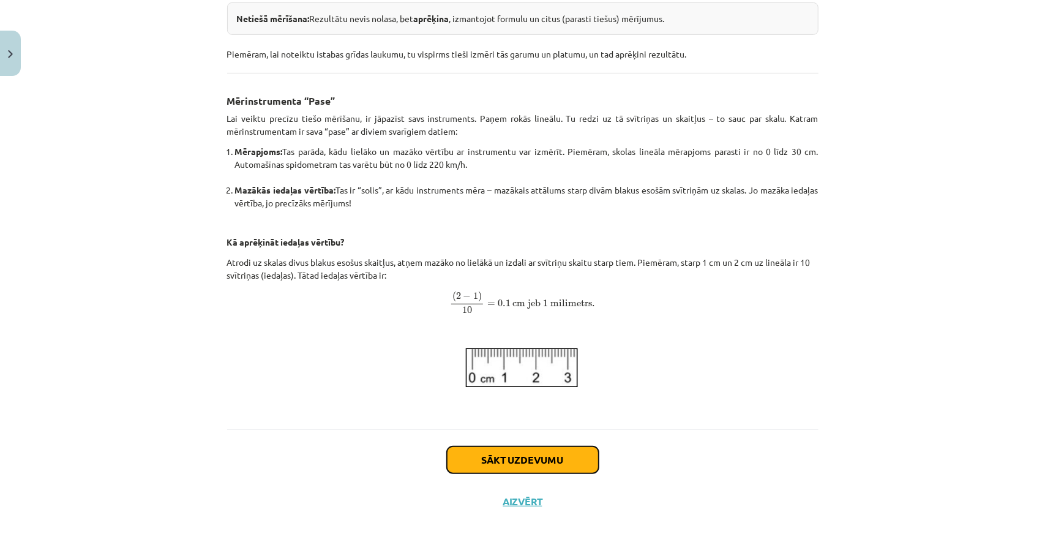
click at [504, 462] on button "Sākt uzdevumu" at bounding box center [523, 459] width 152 height 27
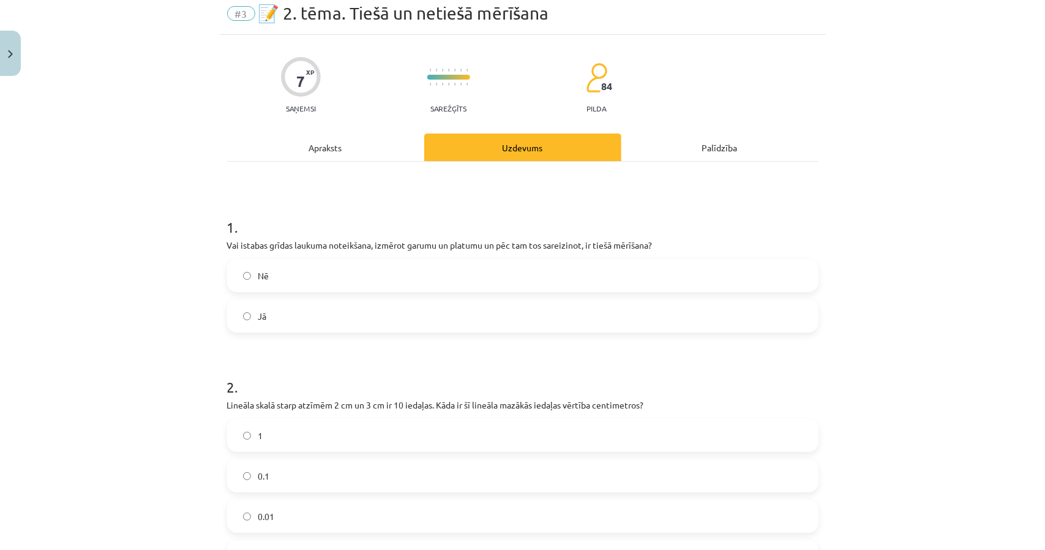
scroll to position [31, 0]
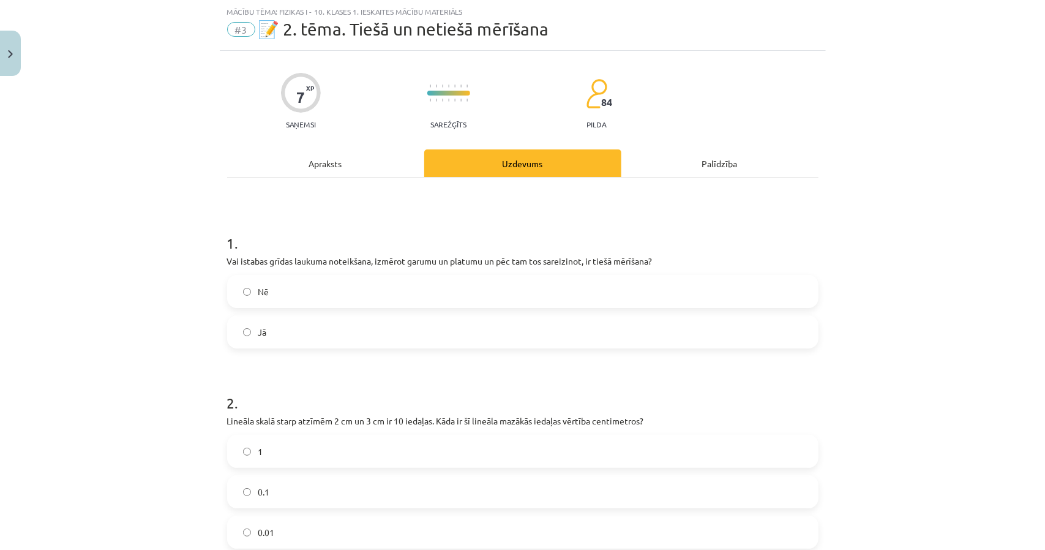
click at [318, 163] on div "Apraksts" at bounding box center [325, 163] width 197 height 28
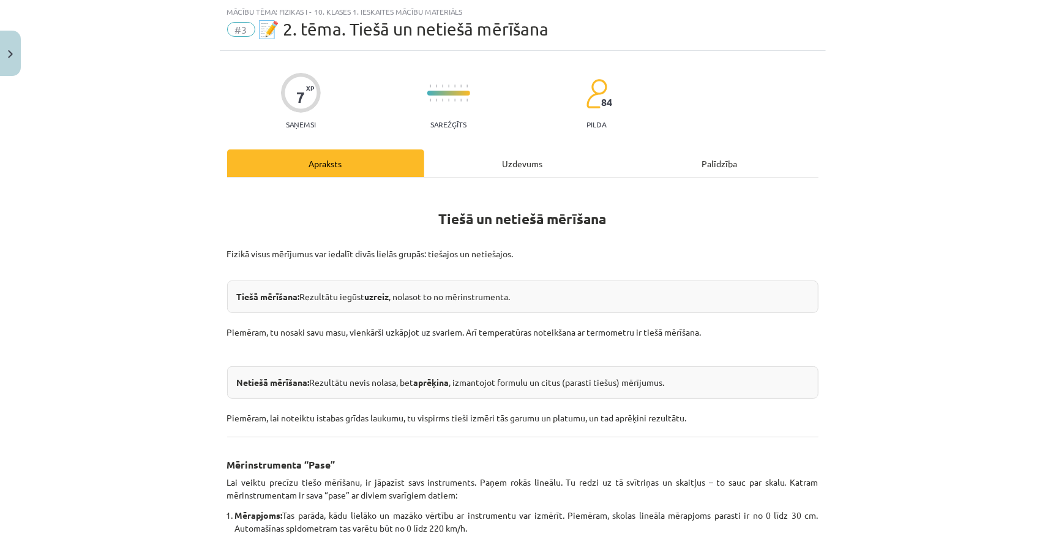
click at [482, 167] on div "Uzdevums" at bounding box center [522, 163] width 197 height 28
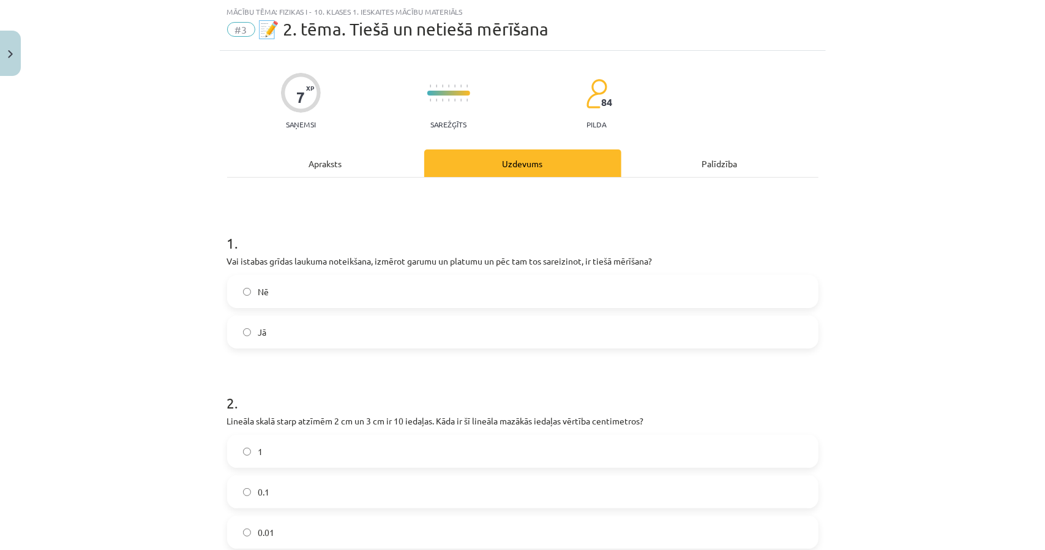
click at [359, 292] on label "Nē" at bounding box center [522, 291] width 589 height 31
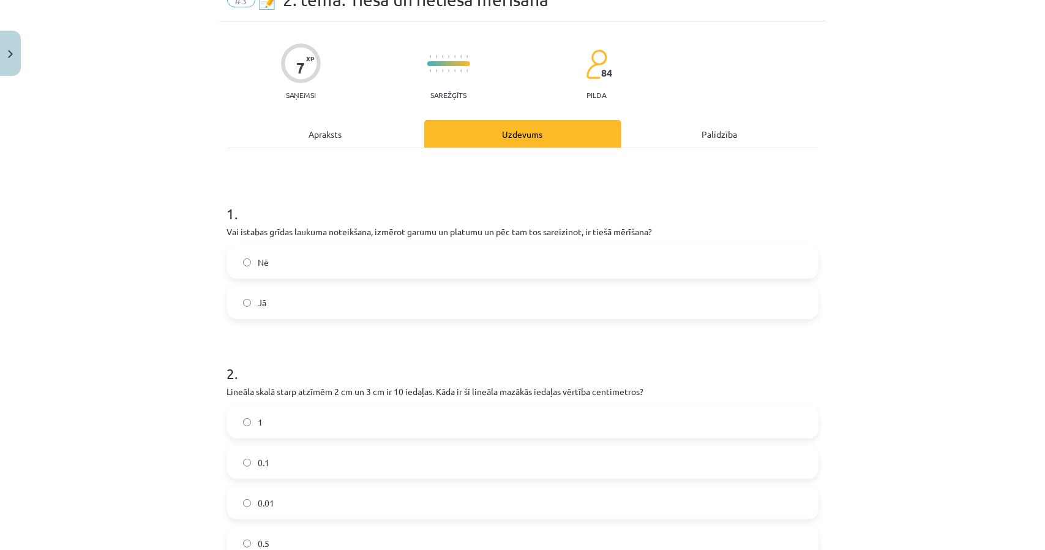
scroll to position [153, 0]
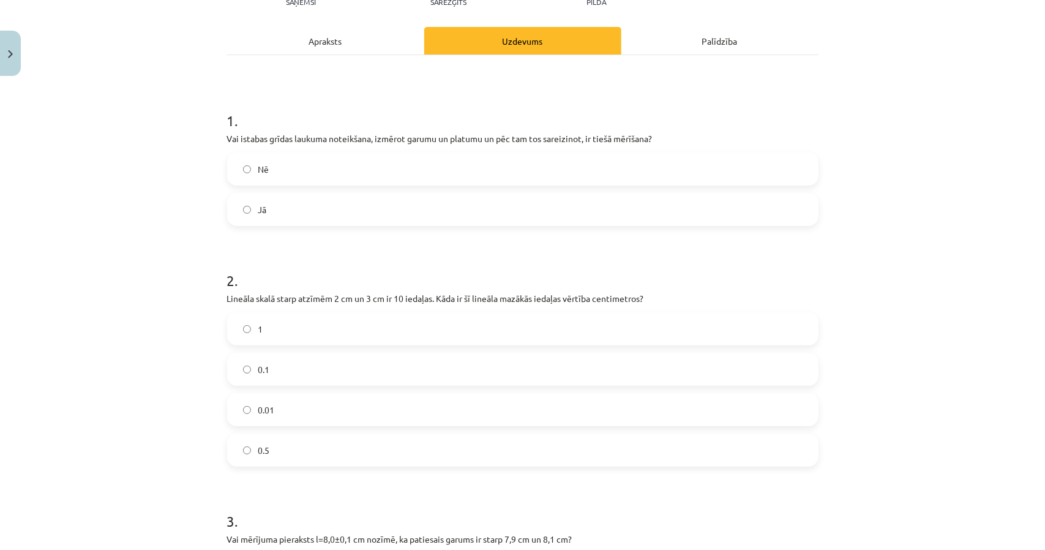
click at [301, 367] on label "0.1" at bounding box center [522, 369] width 589 height 31
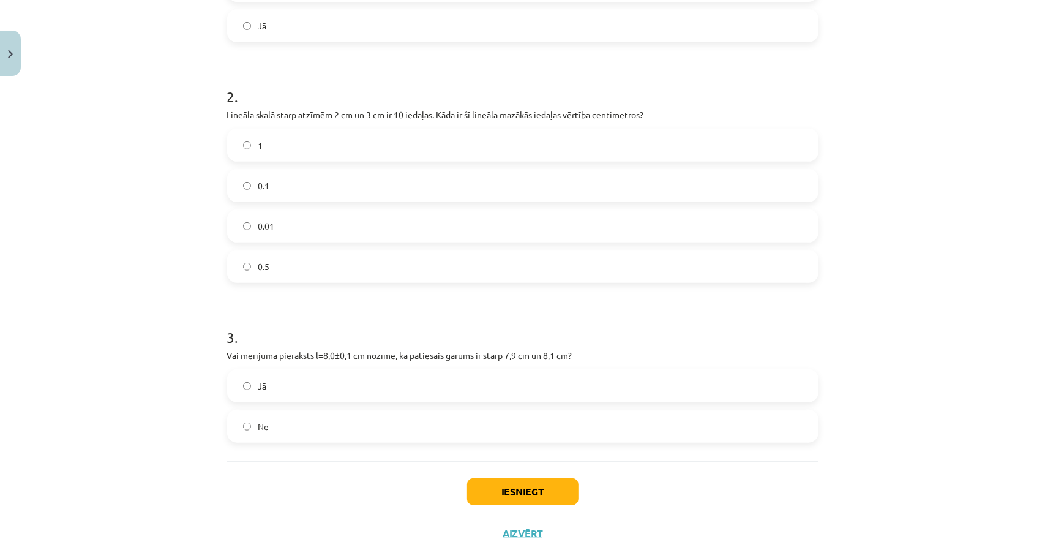
click at [249, 392] on label "Jā" at bounding box center [522, 385] width 589 height 31
click at [535, 480] on button "Iesniegt" at bounding box center [522, 491] width 111 height 27
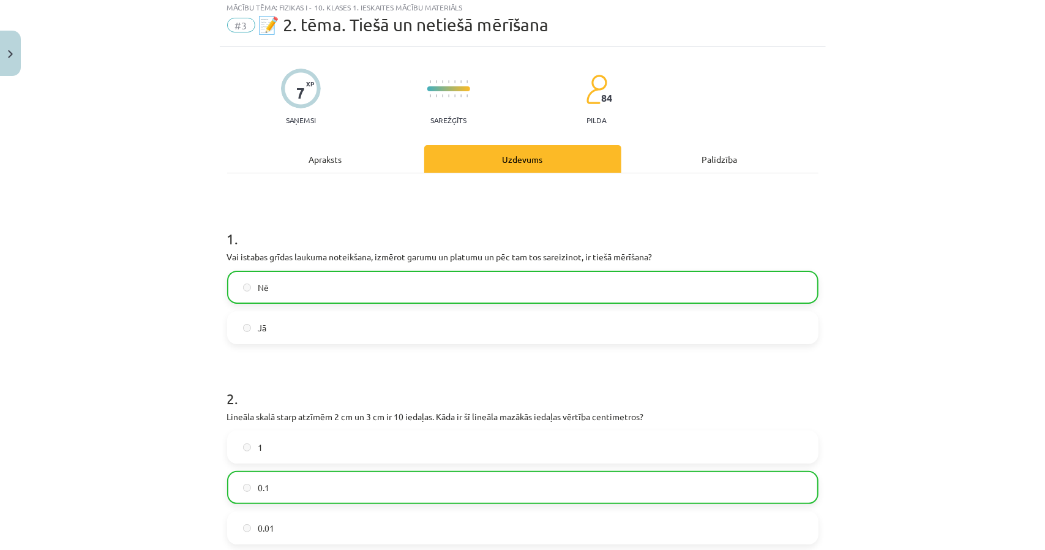
scroll to position [409, 0]
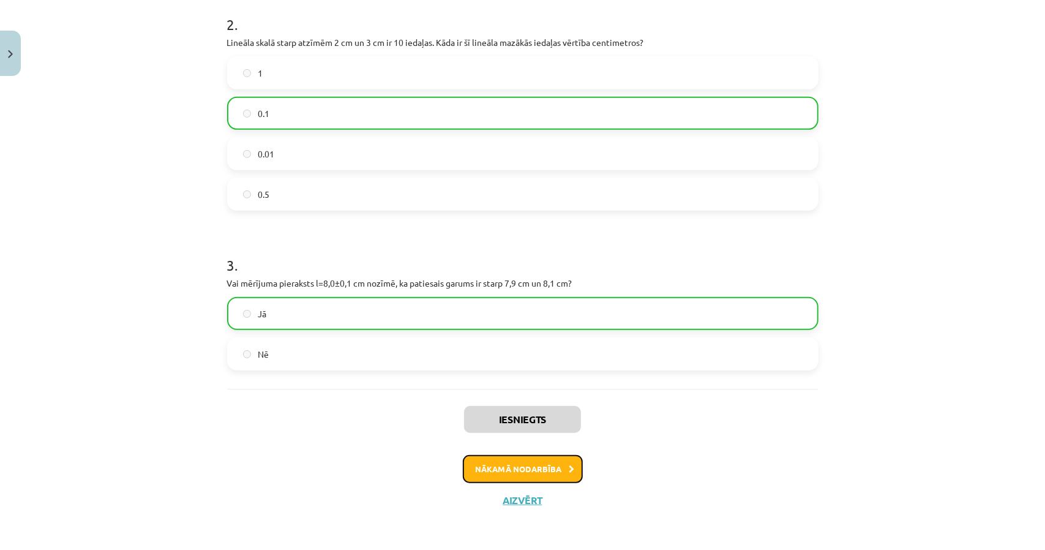
click at [544, 470] on button "Nākamā nodarbība" at bounding box center [523, 469] width 120 height 28
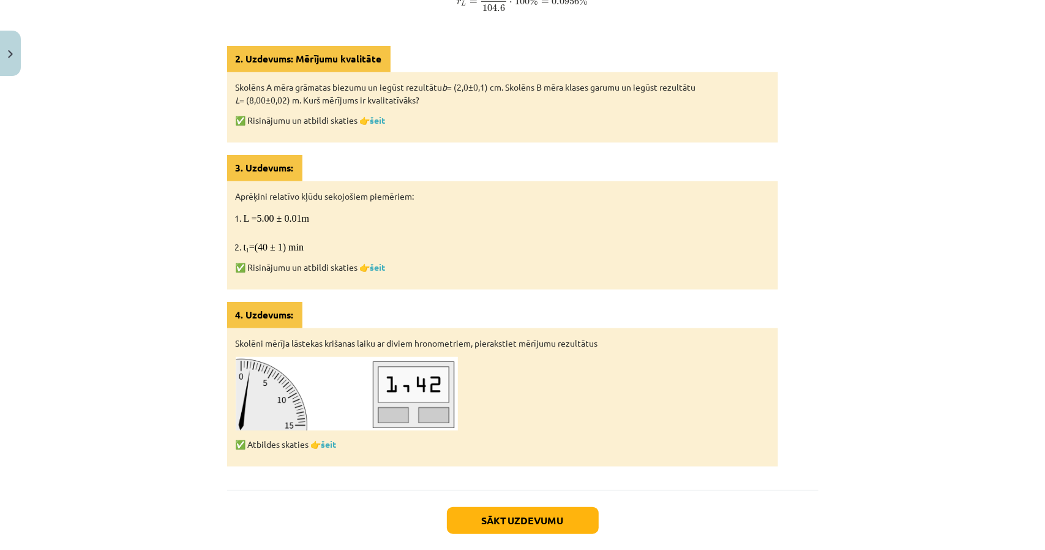
scroll to position [578, 0]
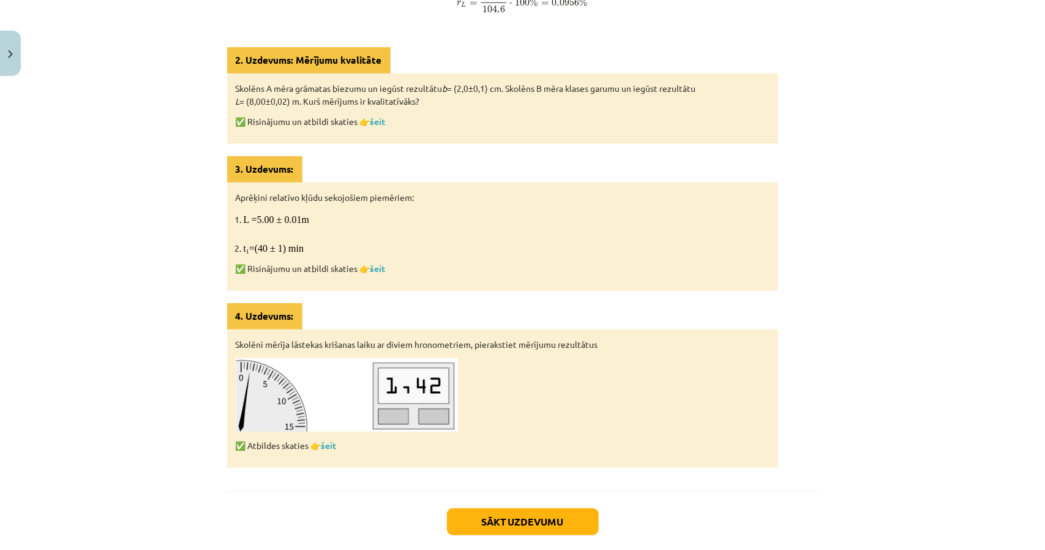
click at [382, 414] on img at bounding box center [347, 394] width 222 height 73
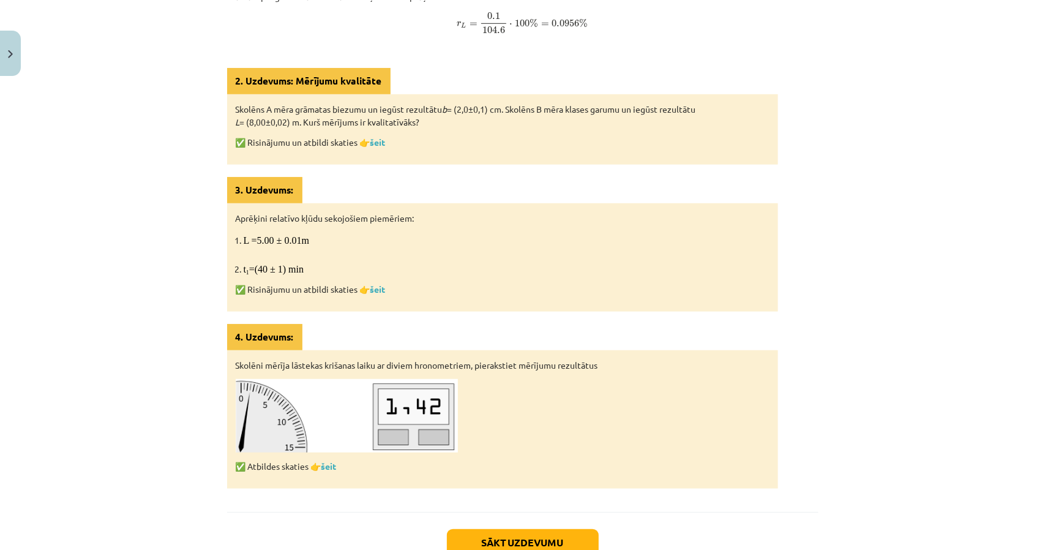
scroll to position [558, 0]
click at [365, 139] on p "✅ Risinājumu un atbildi skaties 👉 šeit" at bounding box center [503, 141] width 534 height 13
click at [372, 141] on link "šeit" at bounding box center [377, 141] width 15 height 11
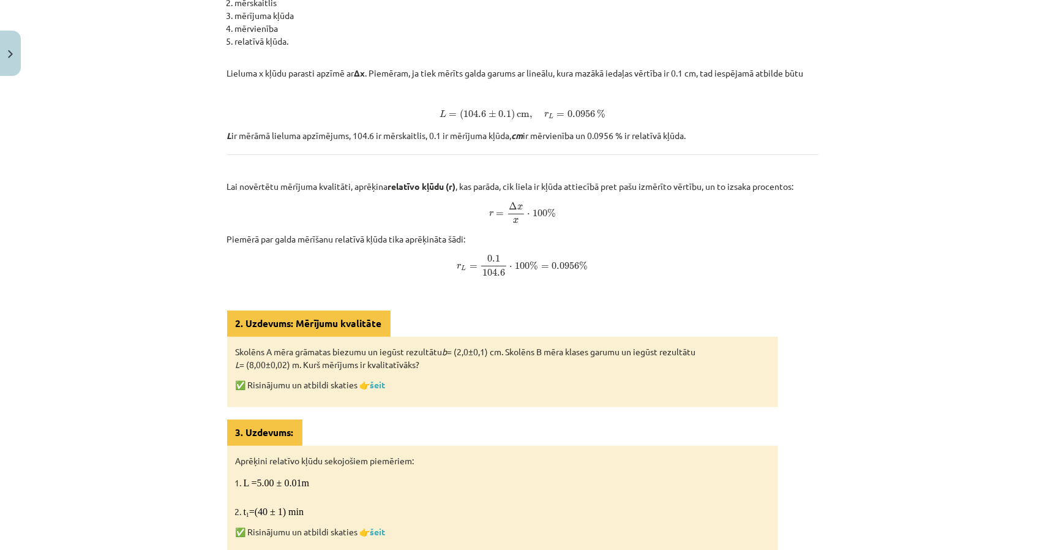
scroll to position [313, 0]
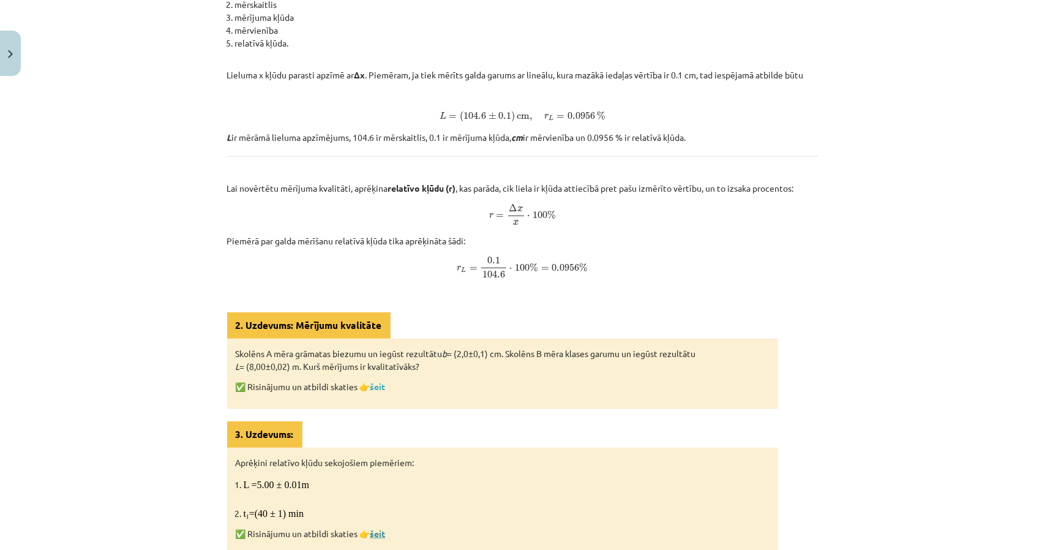
click at [373, 528] on link "šeit" at bounding box center [377, 533] width 15 height 11
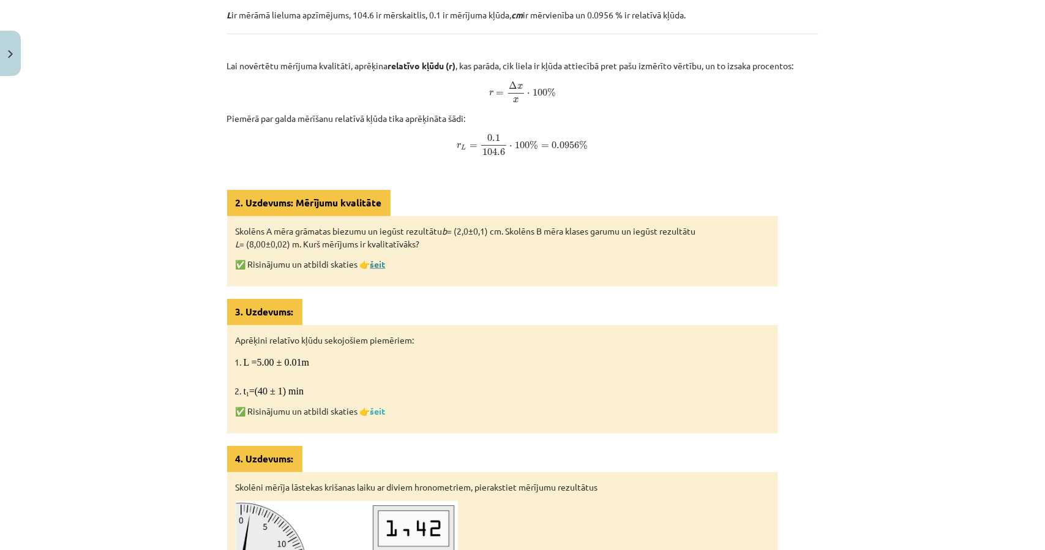
click at [376, 258] on link "šeit" at bounding box center [377, 263] width 15 height 11
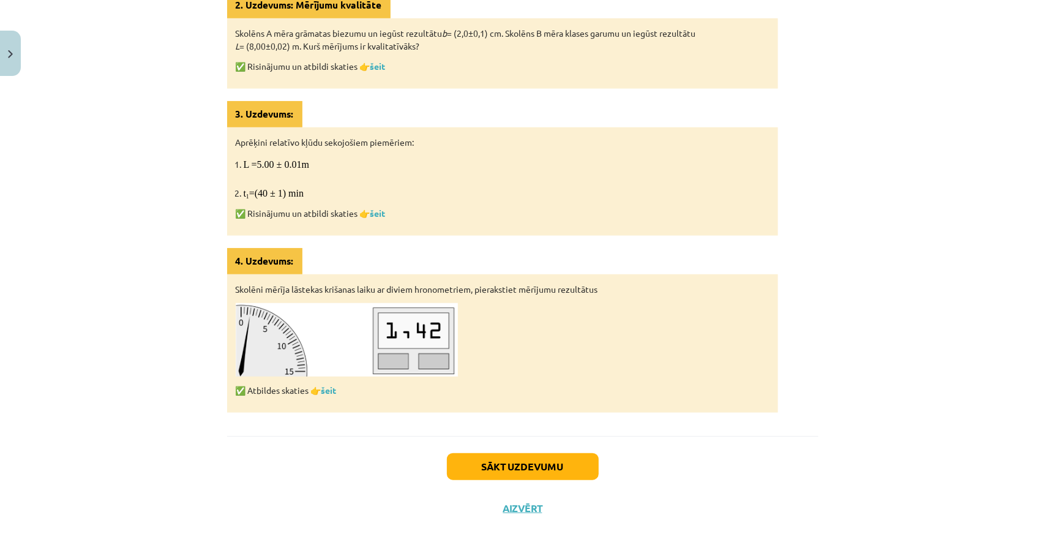
scroll to position [639, 0]
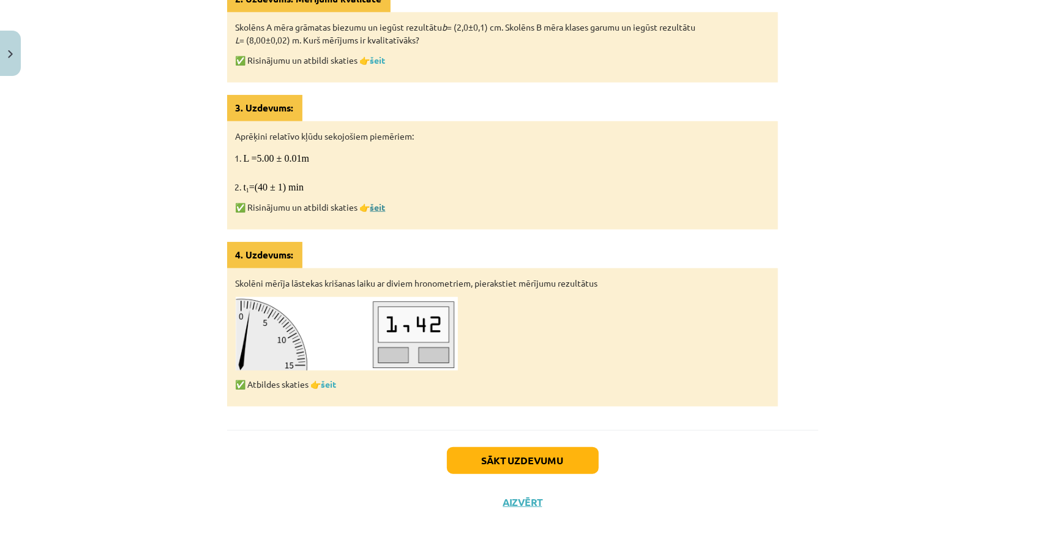
click at [374, 201] on link "šeit" at bounding box center [377, 206] width 15 height 11
click at [331, 380] on link "šeit" at bounding box center [328, 383] width 15 height 11
click at [486, 449] on button "Sākt uzdevumu" at bounding box center [523, 460] width 152 height 27
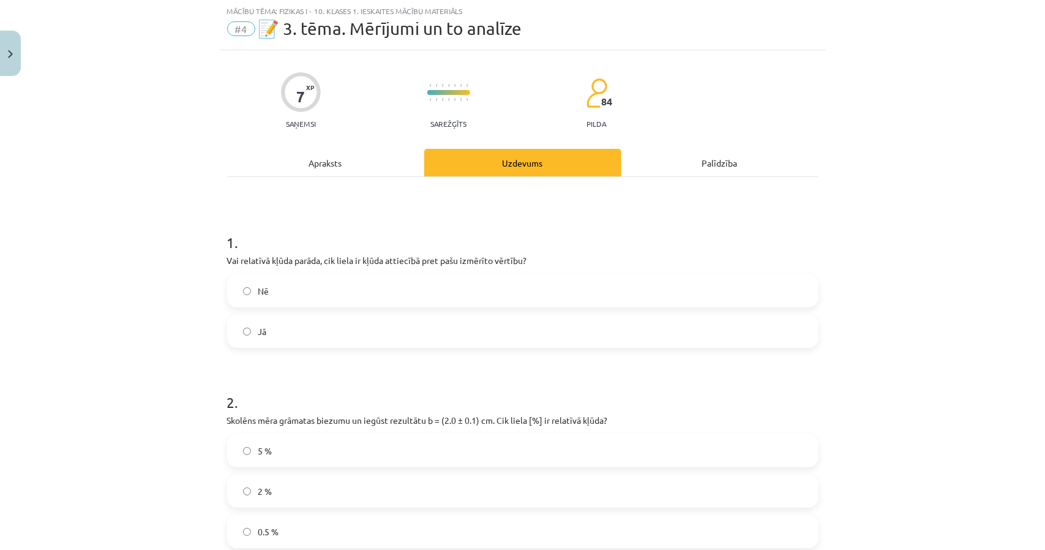
scroll to position [31, 0]
click at [394, 167] on div "Apraksts" at bounding box center [325, 163] width 197 height 28
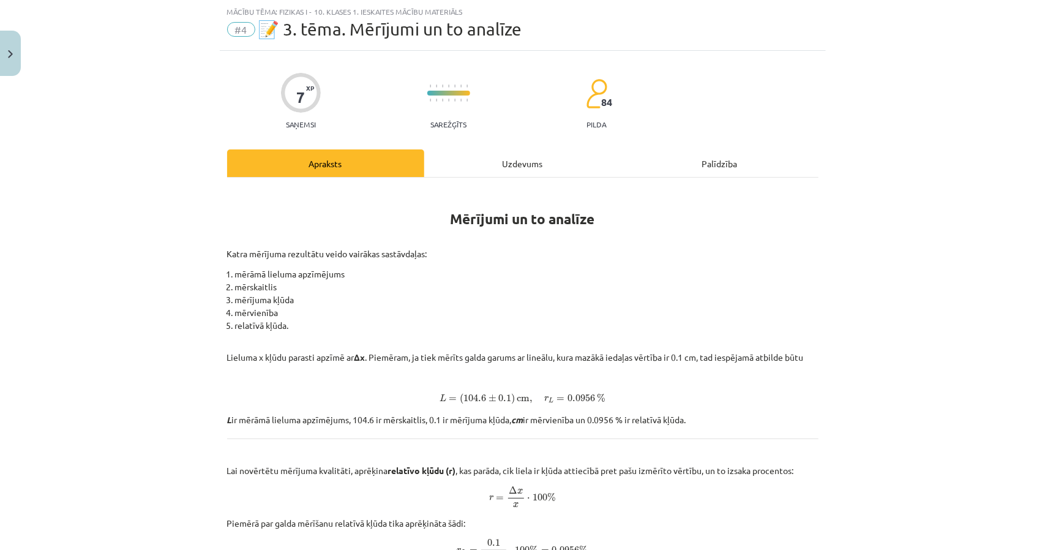
click at [470, 172] on div "Uzdevums" at bounding box center [522, 163] width 197 height 28
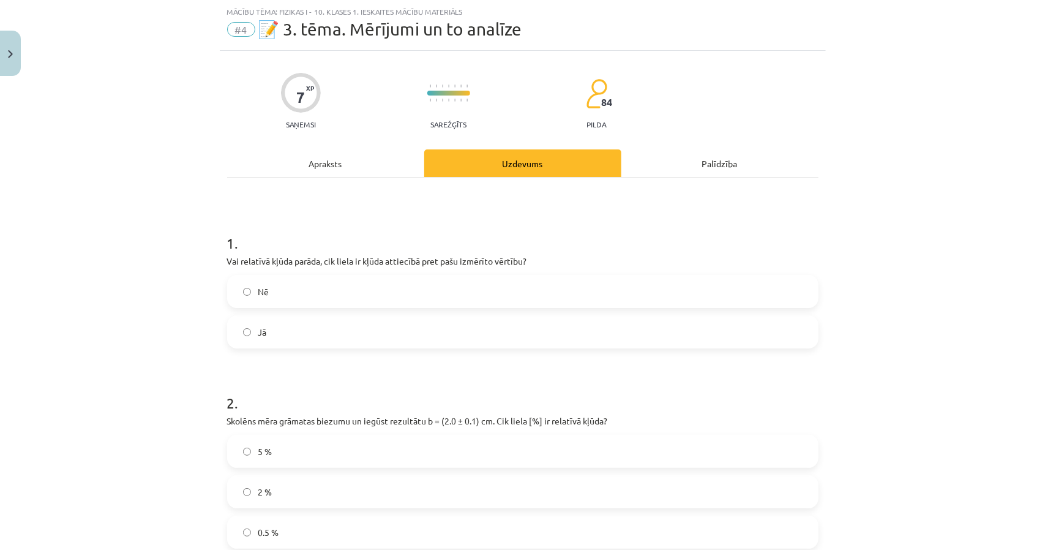
click at [433, 287] on label "Nē" at bounding box center [522, 291] width 589 height 31
click at [407, 331] on label "Jā" at bounding box center [522, 332] width 589 height 31
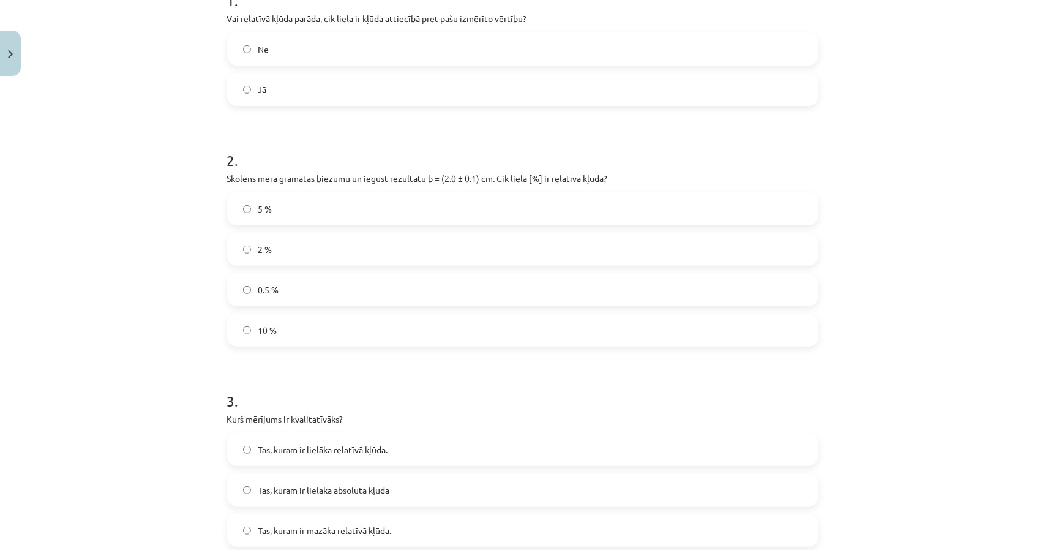
scroll to position [276, 0]
click at [277, 208] on label "5 %" at bounding box center [522, 206] width 589 height 31
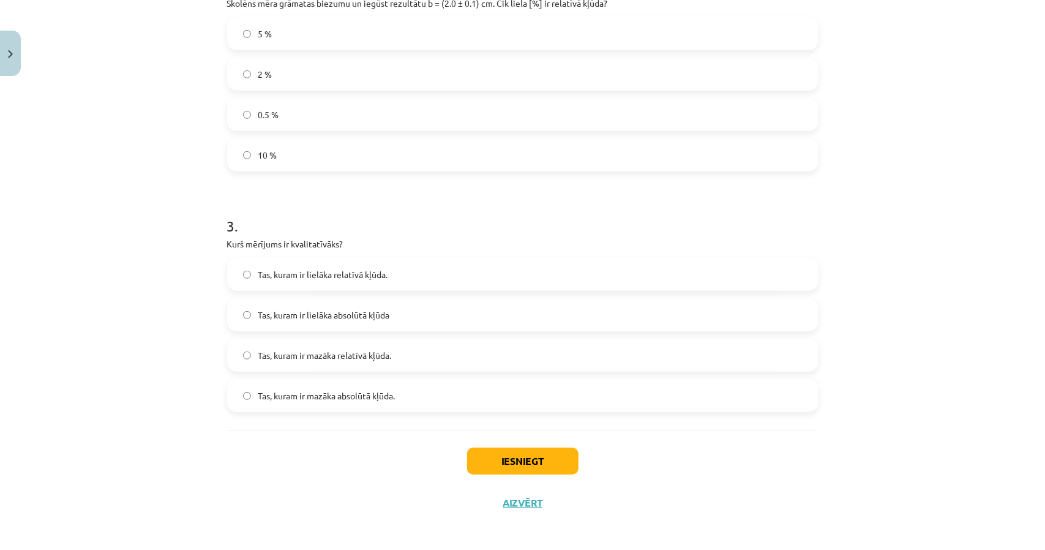
scroll to position [452, 0]
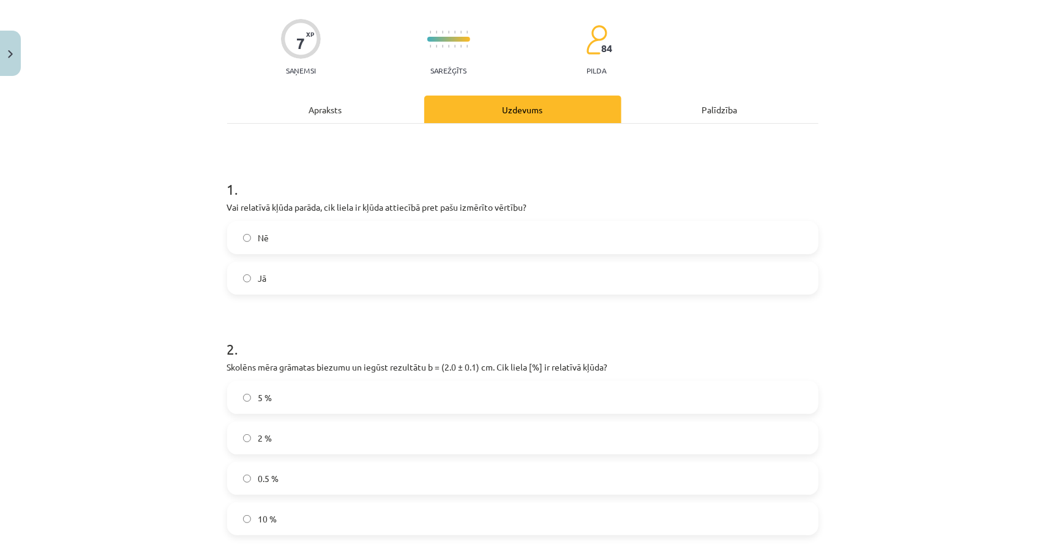
click at [365, 114] on div "Apraksts" at bounding box center [325, 110] width 197 height 28
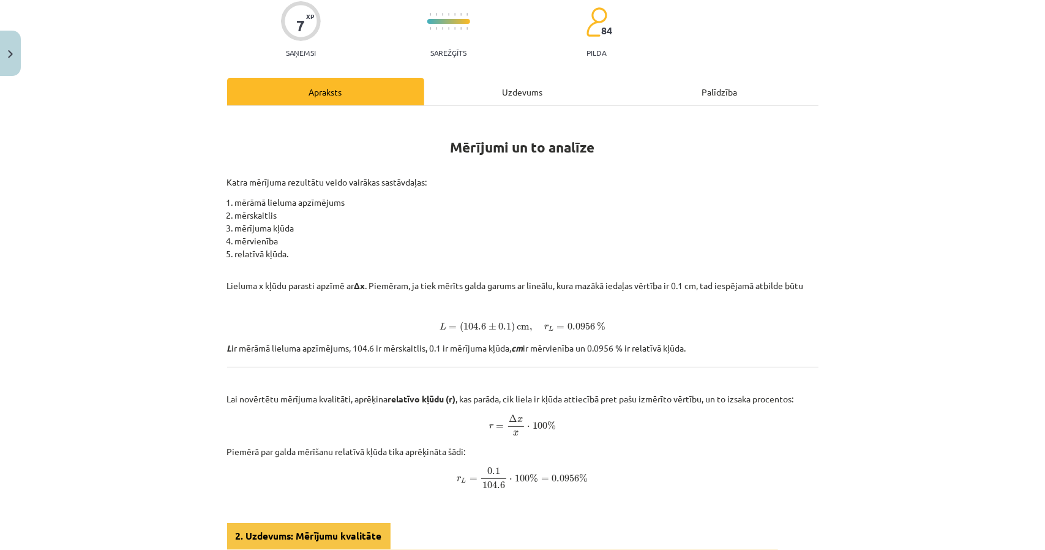
scroll to position [276, 0]
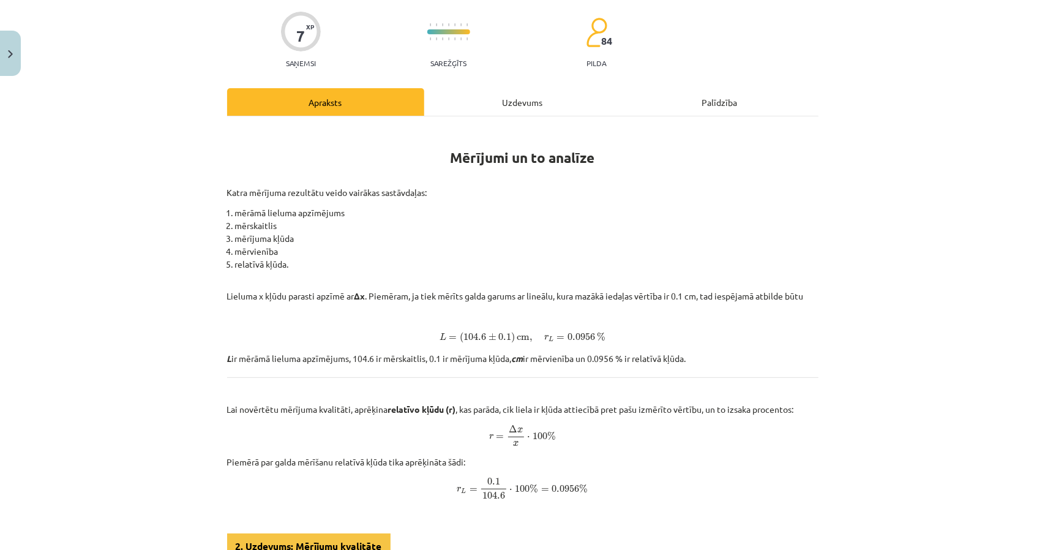
click at [476, 94] on div "Uzdevums" at bounding box center [522, 102] width 197 height 28
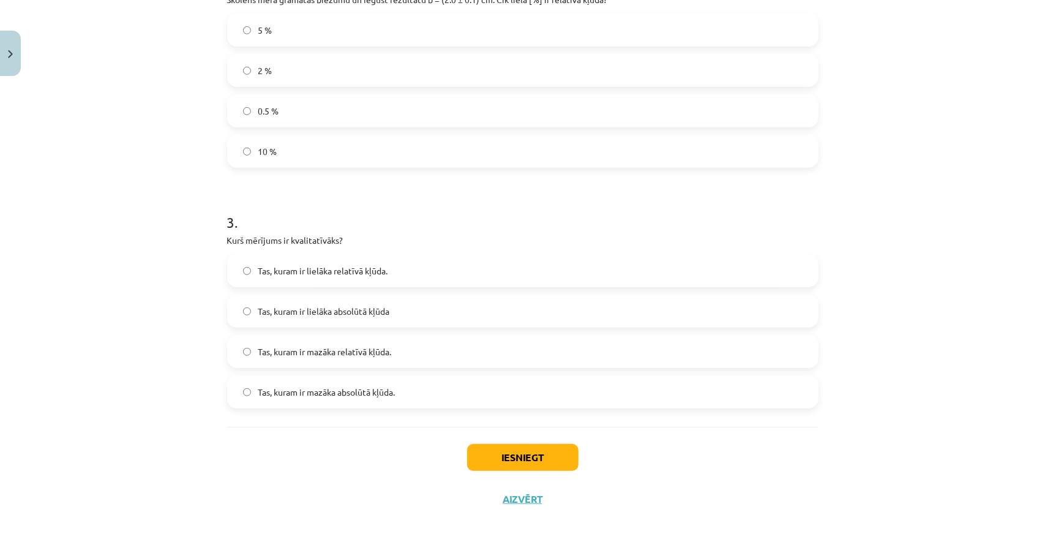
click at [88, 266] on div "Mācību tēma: Fizikas i - 10. klases 1. ieskaites mācību materiāls #4 📝 3. tēma.…" at bounding box center [522, 275] width 1045 height 550
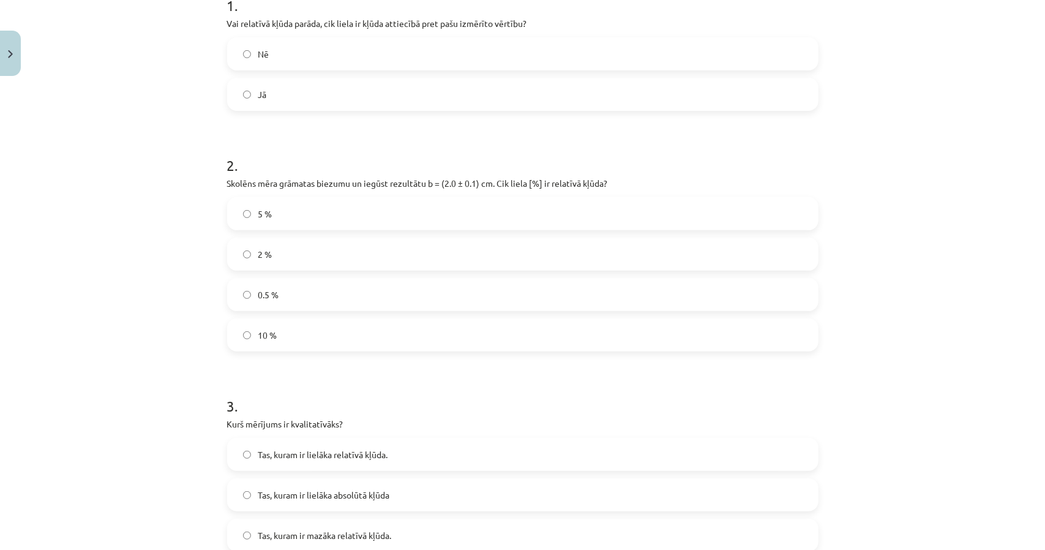
scroll to position [452, 0]
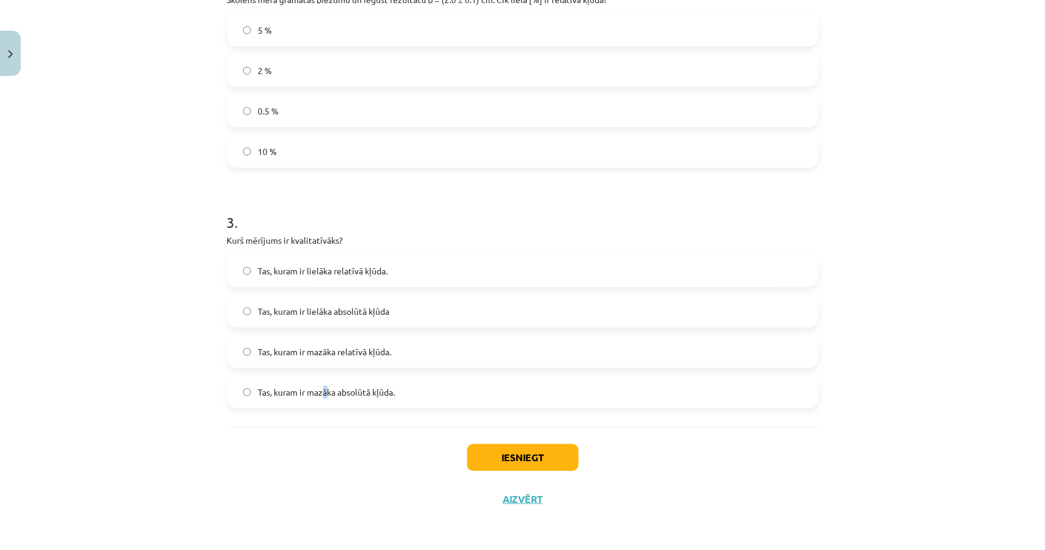
click at [322, 396] on span "Tas, kuram ir mazāka absolūtā kļūda." at bounding box center [326, 392] width 137 height 13
click at [298, 441] on div "Iesniegt Aizvērt" at bounding box center [522, 470] width 591 height 86
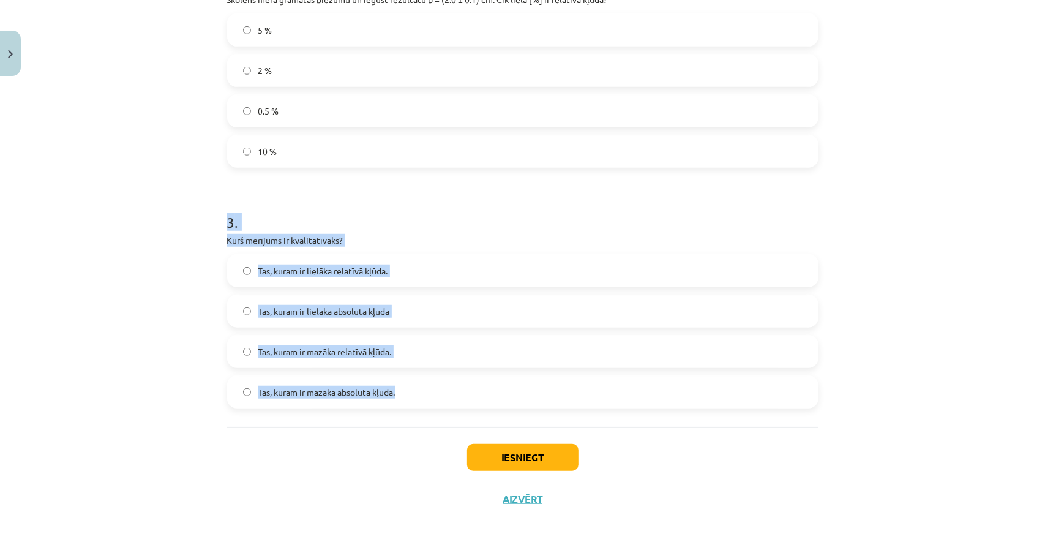
drag, startPoint x: 214, startPoint y: 212, endPoint x: 466, endPoint y: 394, distance: 310.1
click at [466, 394] on div "Mācību tēma: Fizikas i - 10. klases 1. ieskaites mācību materiāls #4 📝 3. tēma.…" at bounding box center [522, 275] width 1045 height 550
copy div "3 . Kurš mērījums ir kvalitatīvāks? Tas, kuram ir lielāka relatīvā kļūda. Tas, …"
click at [324, 359] on label "Tas, kuram ir mazāka relatīvā kļūda." at bounding box center [522, 351] width 589 height 31
click at [504, 459] on button "Iesniegt" at bounding box center [522, 457] width 111 height 27
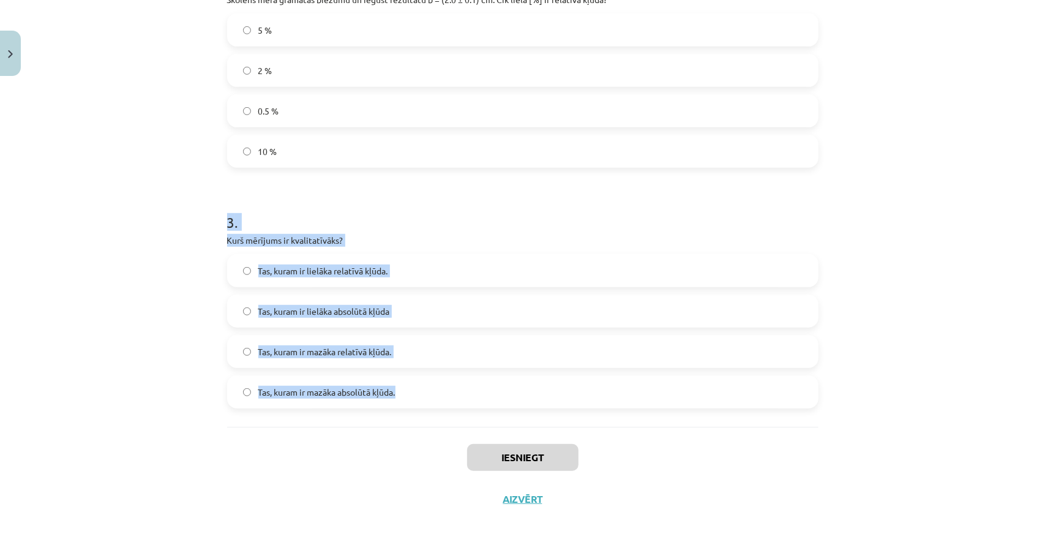
click at [145, 274] on div "Mācību tēma: Fizikas i - 10. klases 1. ieskaites mācību materiāls #4 📝 3. tēma.…" at bounding box center [522, 275] width 1045 height 550
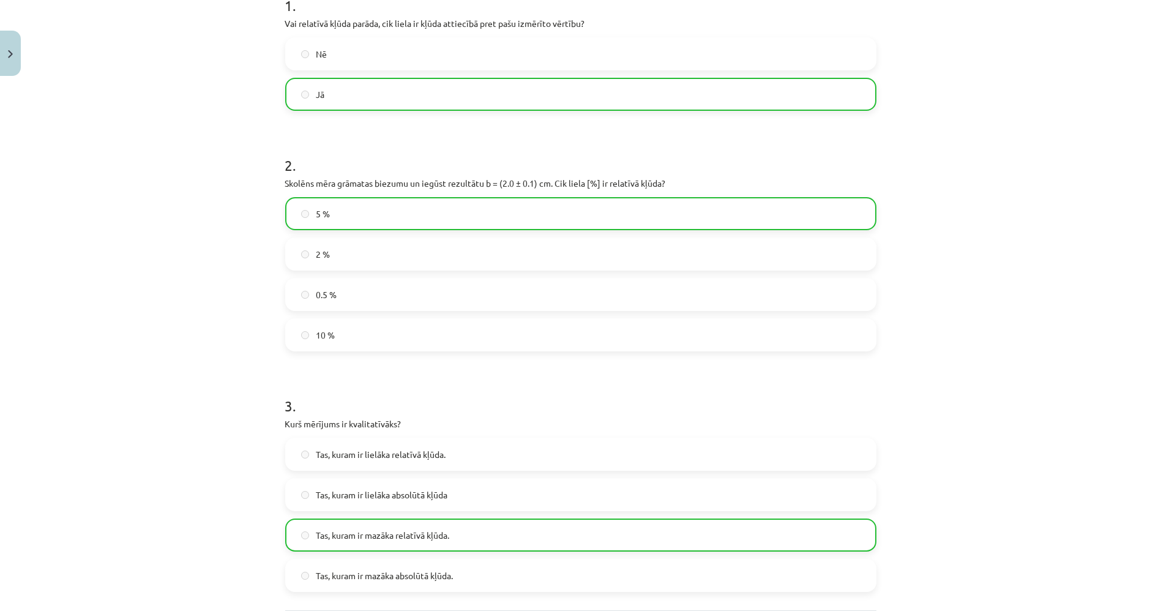
scroll to position [268, 0]
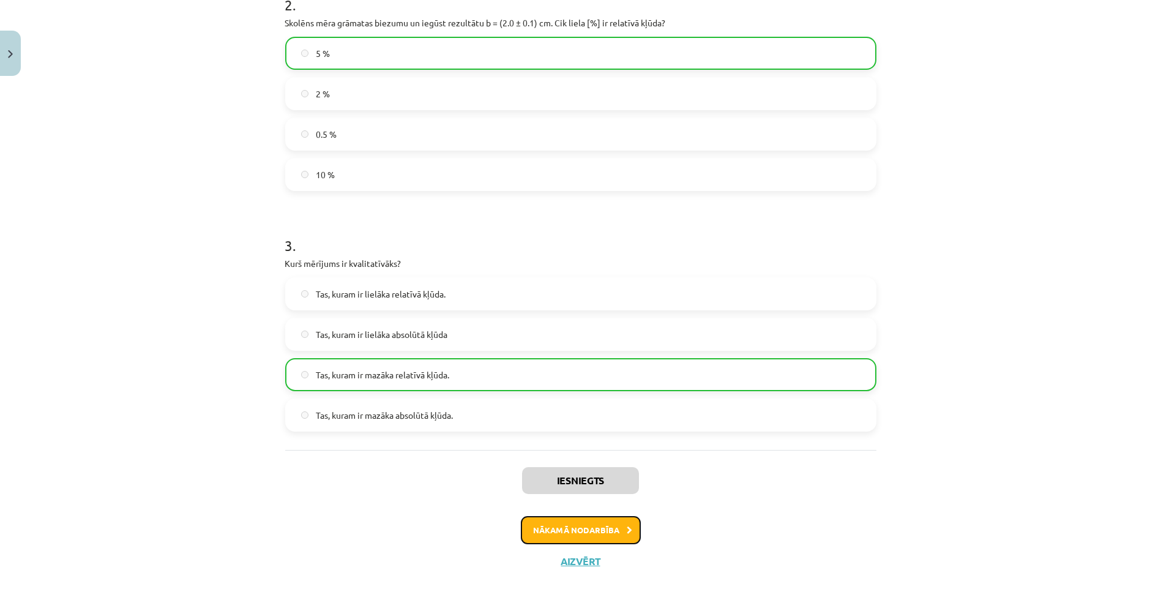
click at [598, 528] on button "Nākamā nodarbība" at bounding box center [581, 530] width 120 height 28
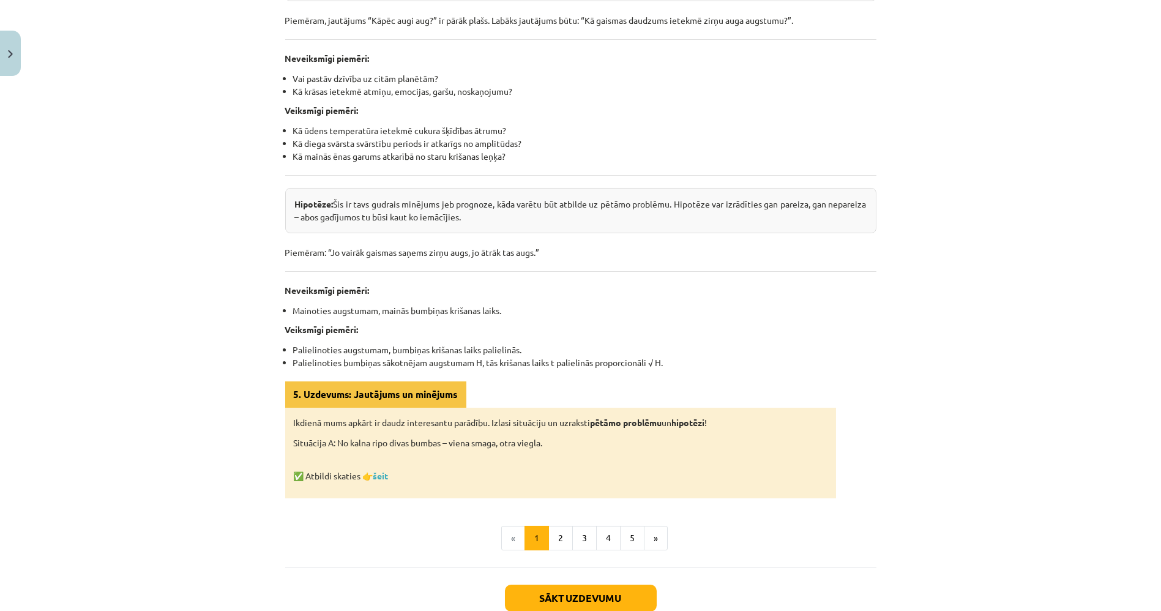
scroll to position [438, 0]
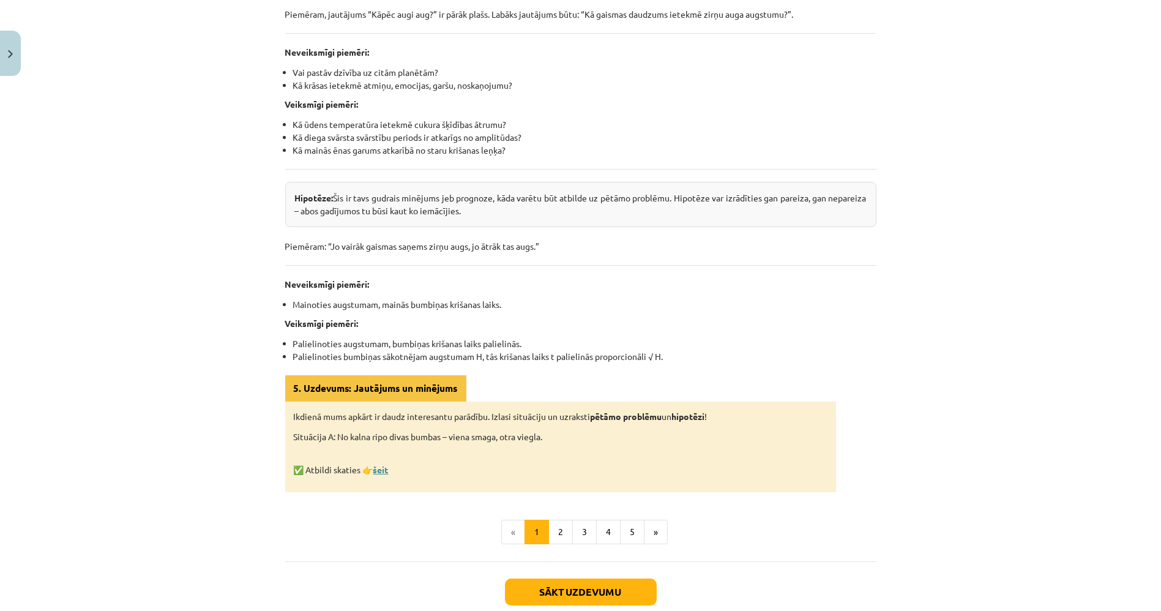
click at [383, 467] on link "šeit" at bounding box center [380, 469] width 15 height 11
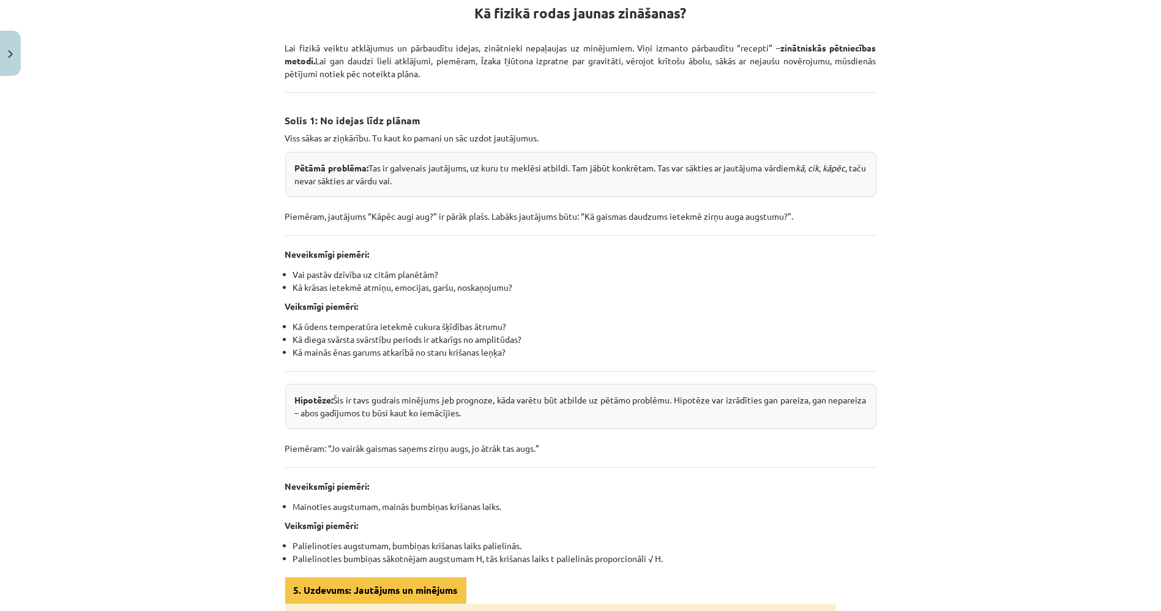
scroll to position [234, 0]
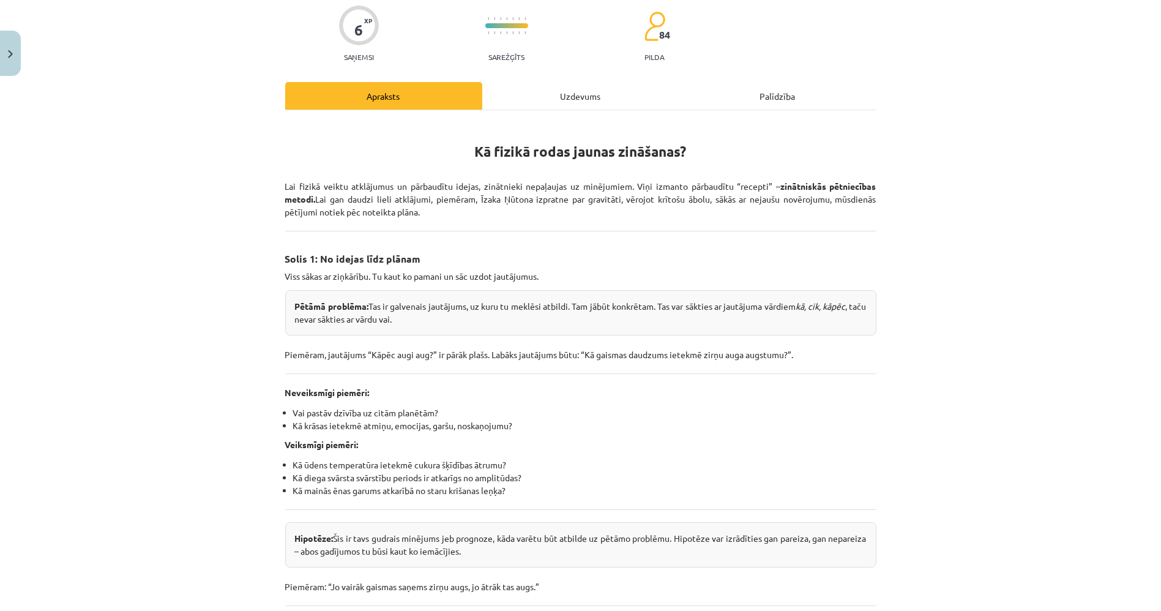
click at [503, 100] on div "Uzdevums" at bounding box center [580, 96] width 197 height 28
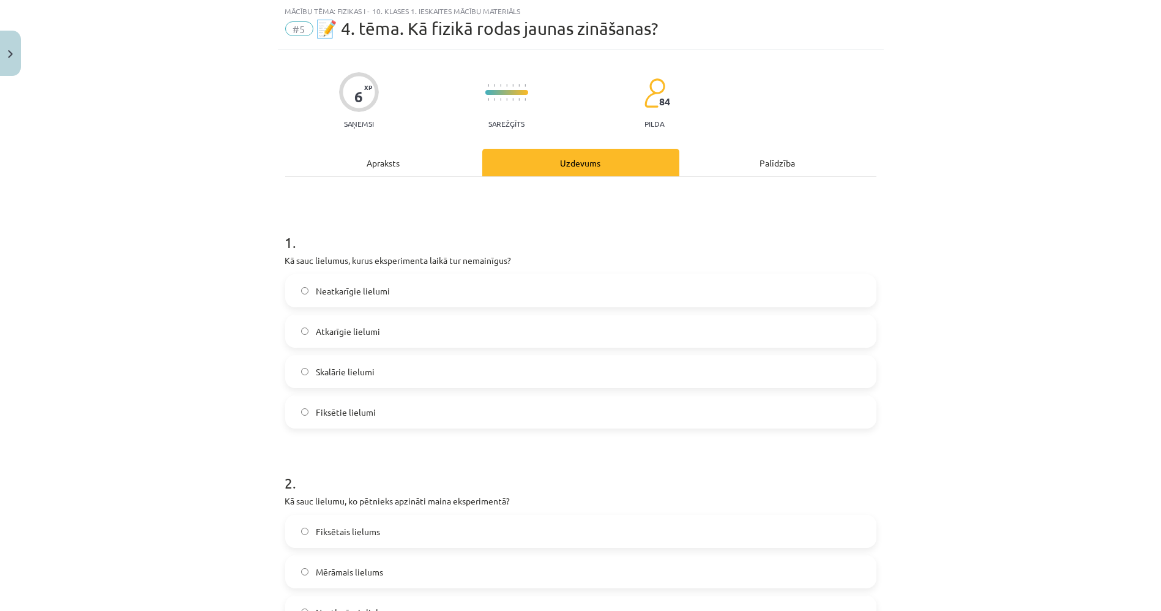
scroll to position [30, 0]
click at [372, 162] on div "Apraksts" at bounding box center [383, 164] width 197 height 28
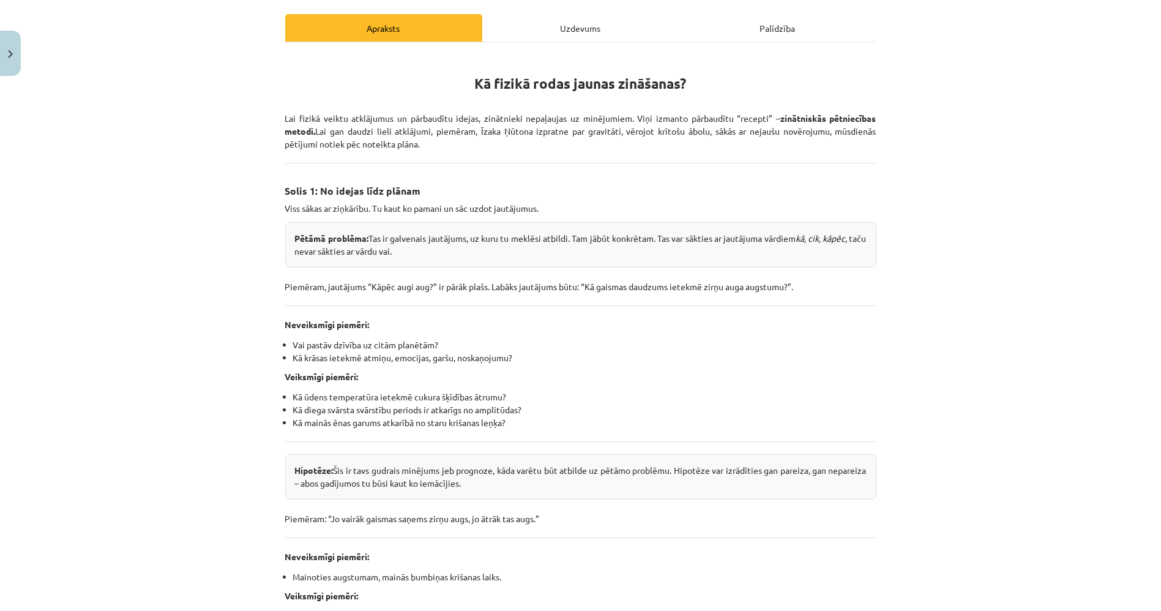
click at [535, 39] on div "Uzdevums" at bounding box center [580, 28] width 197 height 28
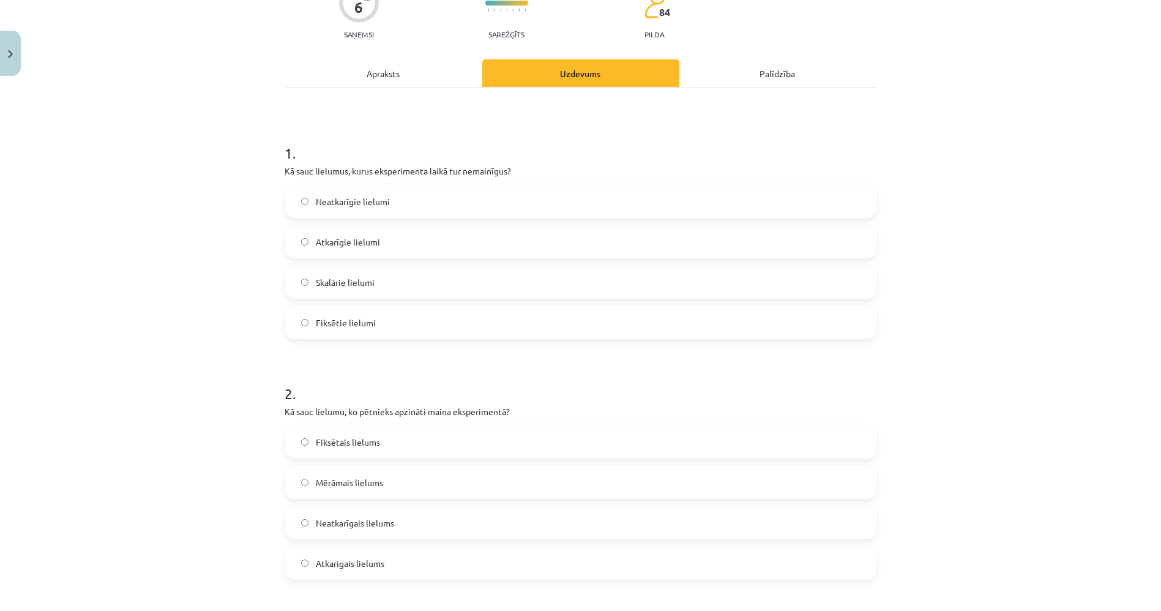
scroll to position [166, 0]
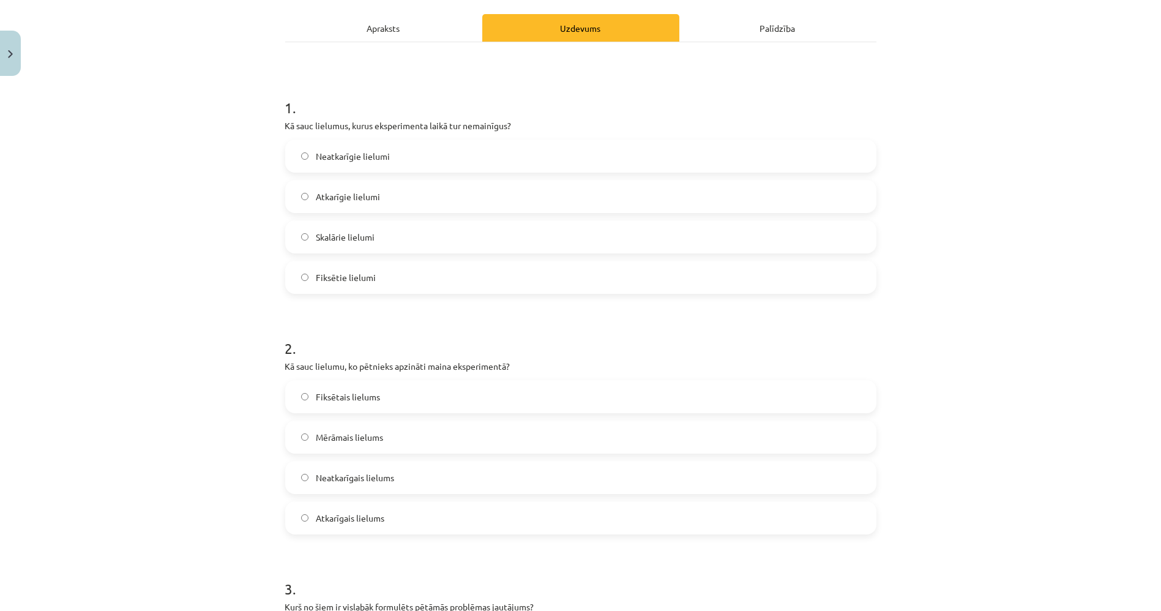
click at [332, 281] on span "Fiksētie lielumi" at bounding box center [346, 277] width 60 height 13
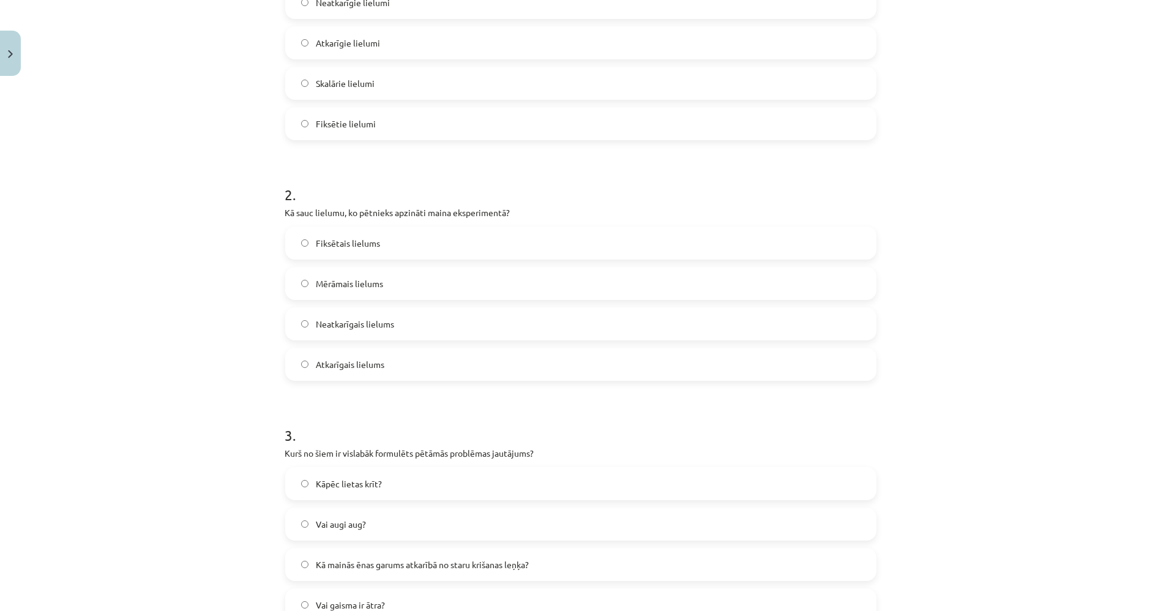
scroll to position [370, 0]
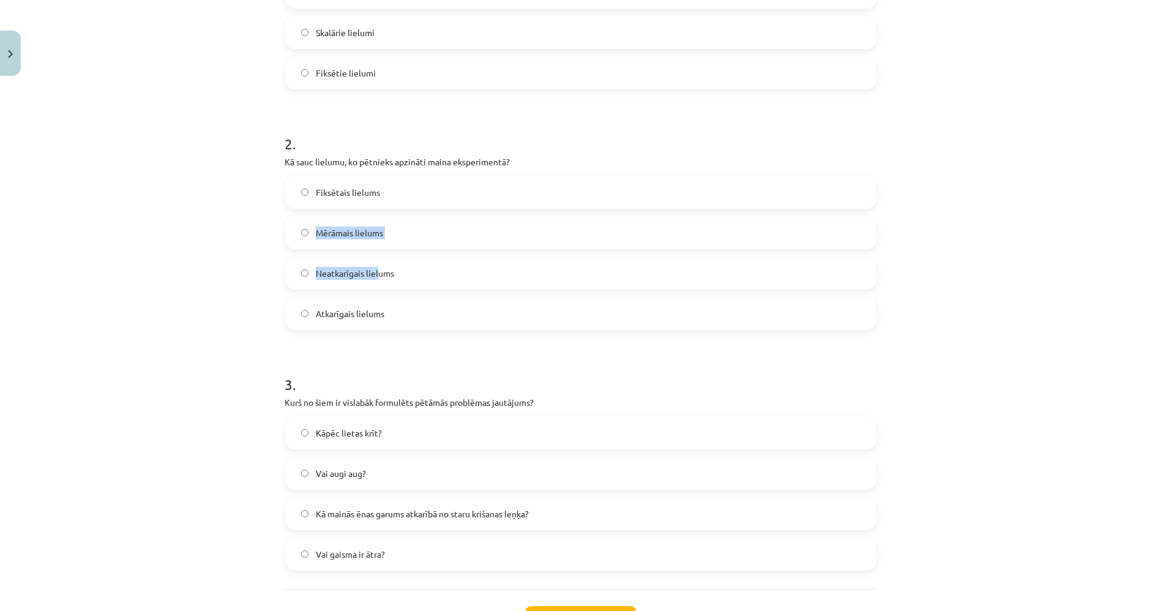
drag, startPoint x: 373, startPoint y: 201, endPoint x: 373, endPoint y: 274, distance: 72.2
click at [373, 274] on div "Fiksētais lielums Mērāmais lielums Neatkarīgais lielums Atkarīgais lielums" at bounding box center [580, 253] width 591 height 154
click at [373, 274] on span "Neatkarīgais lielums" at bounding box center [355, 273] width 78 height 13
click at [180, 302] on div "Mācību tēma: Fizikas i - 10. klases 1. ieskaites mācību materiāls #5 📝 4. tēma.…" at bounding box center [580, 305] width 1161 height 611
click at [344, 506] on label "Kā mainās ēnas garums atkarībā no staru krišanas leņķa?" at bounding box center [581, 513] width 589 height 31
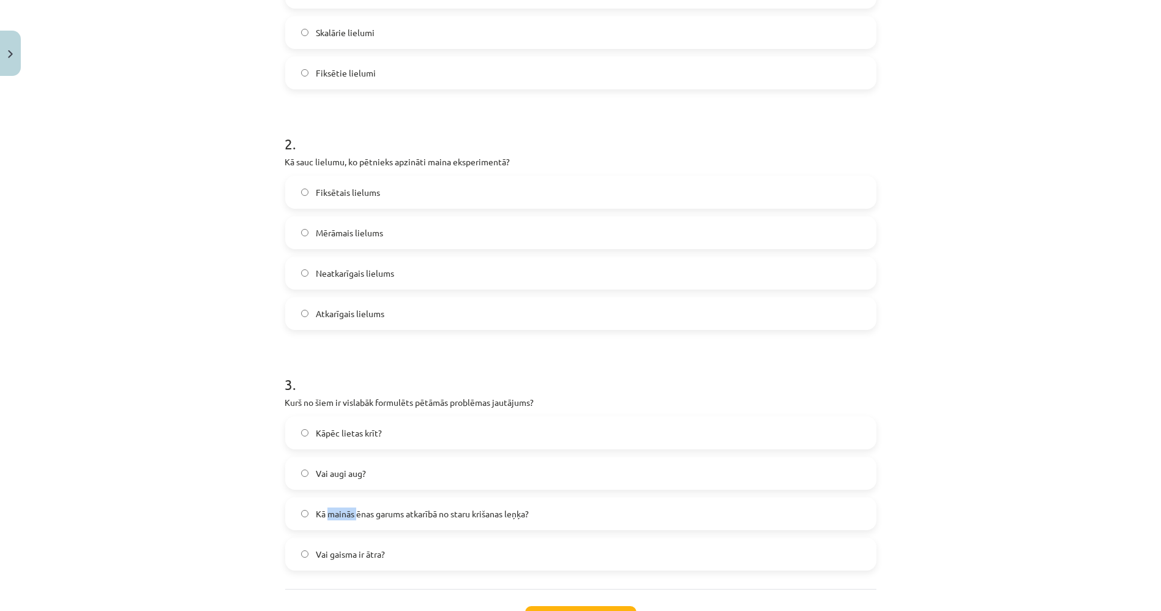
click at [344, 506] on label "Kā mainās ēnas garums atkarībā no staru krišanas leņķa?" at bounding box center [581, 513] width 589 height 31
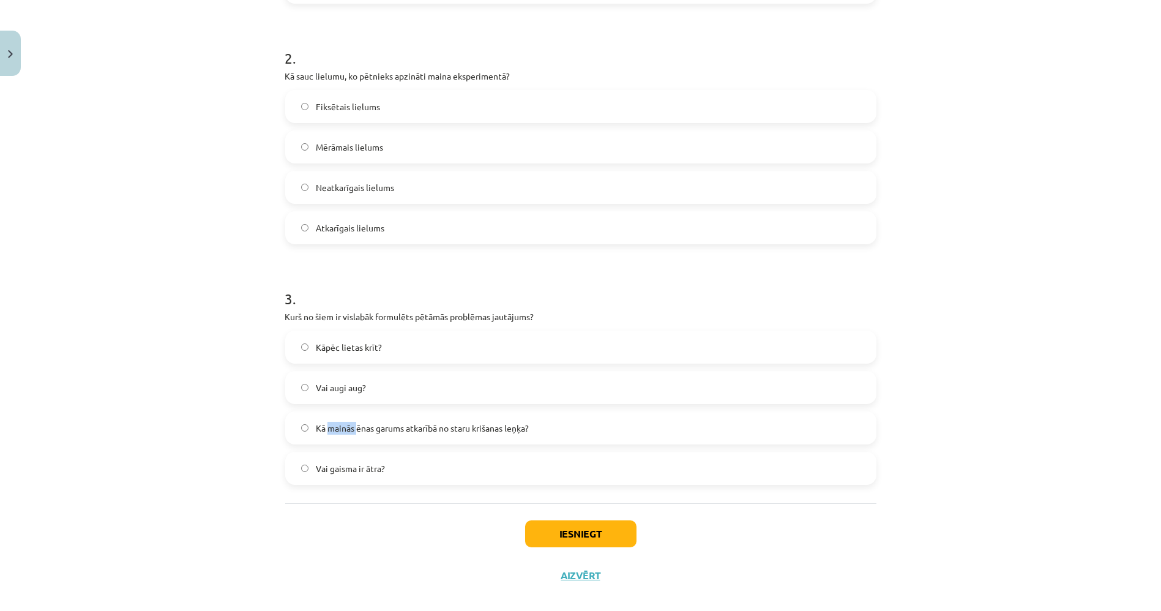
scroll to position [471, 0]
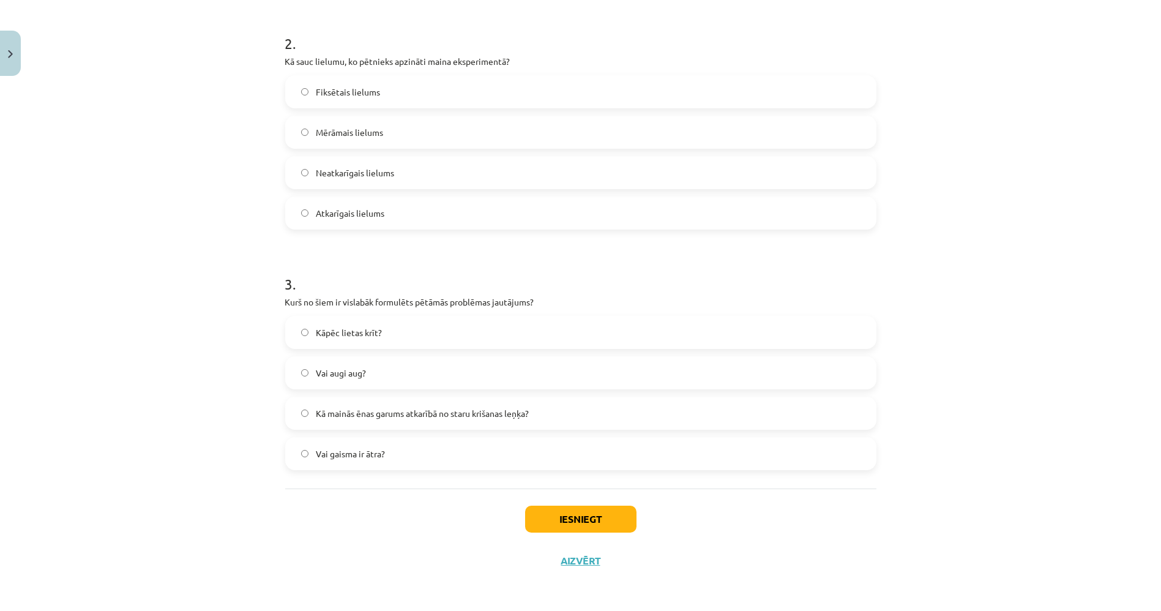
click at [306, 517] on div "Iesniegt Aizvērt" at bounding box center [580, 532] width 591 height 86
drag, startPoint x: 549, startPoint y: 523, endPoint x: 230, endPoint y: 473, distance: 323.5
click at [243, 484] on div "Mācību tēma: Fizikas i - 10. klases 1. ieskaites mācību materiāls #5 📝 4. tēma.…" at bounding box center [580, 305] width 1161 height 611
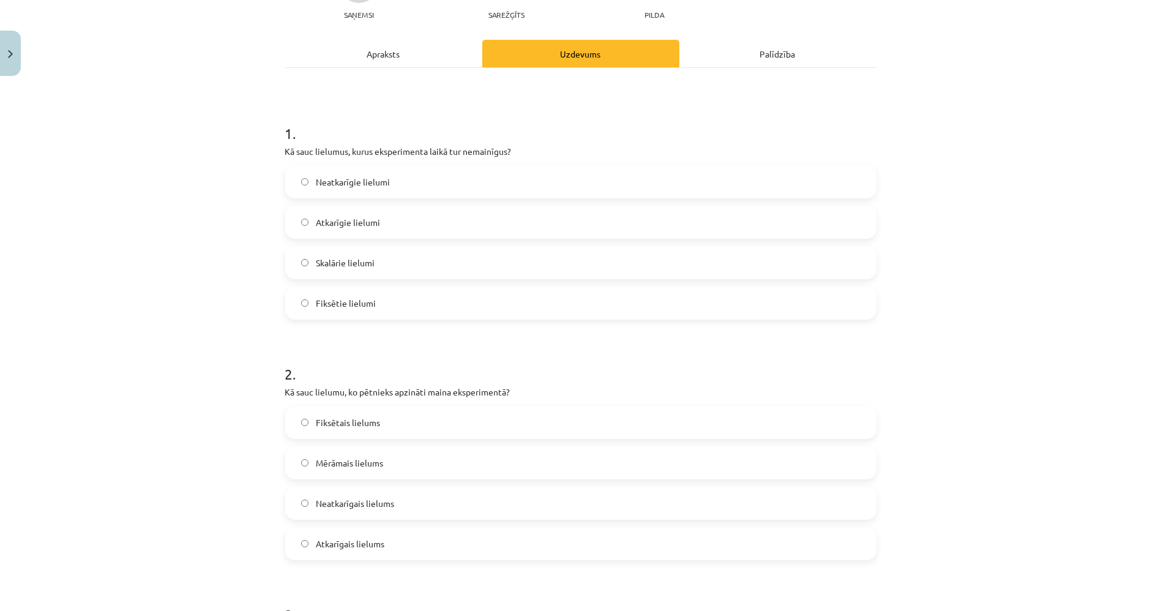
scroll to position [131, 0]
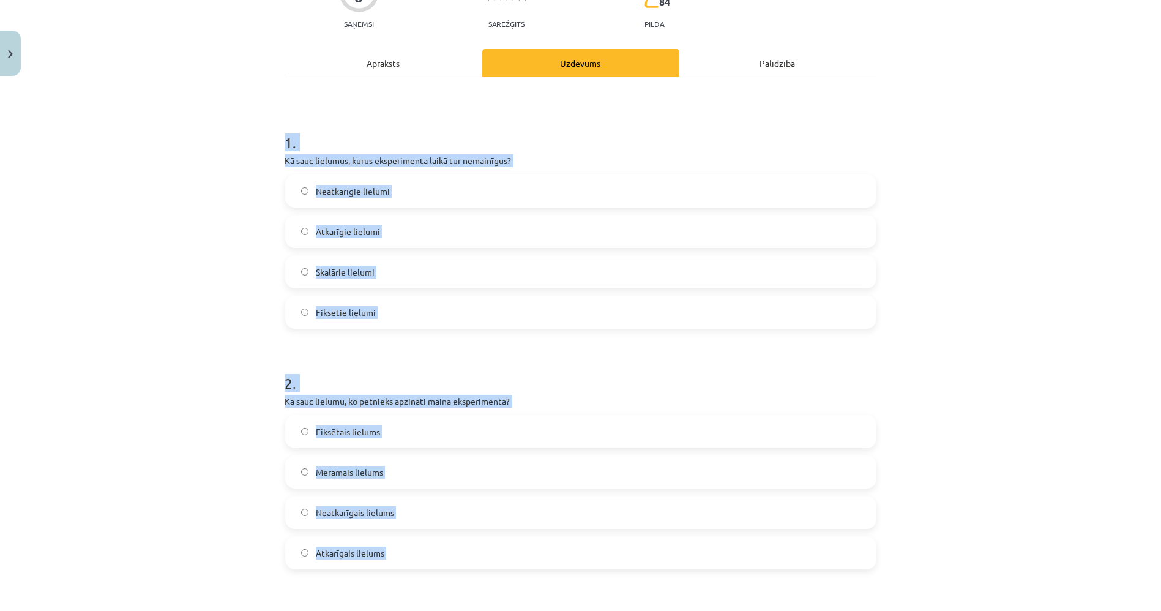
drag, startPoint x: 257, startPoint y: 133, endPoint x: 651, endPoint y: 576, distance: 593.2
click at [651, 549] on div "Mācību tēma: Fizikas i - 10. klases 1. ieskaites mācību materiāls #5 📝 4. tēma.…" at bounding box center [580, 305] width 1161 height 611
copy form "1 . Kā sauc lielumus, kurus eksperimenta laikā tur nemainīgus? Neatkarīgie liel…"
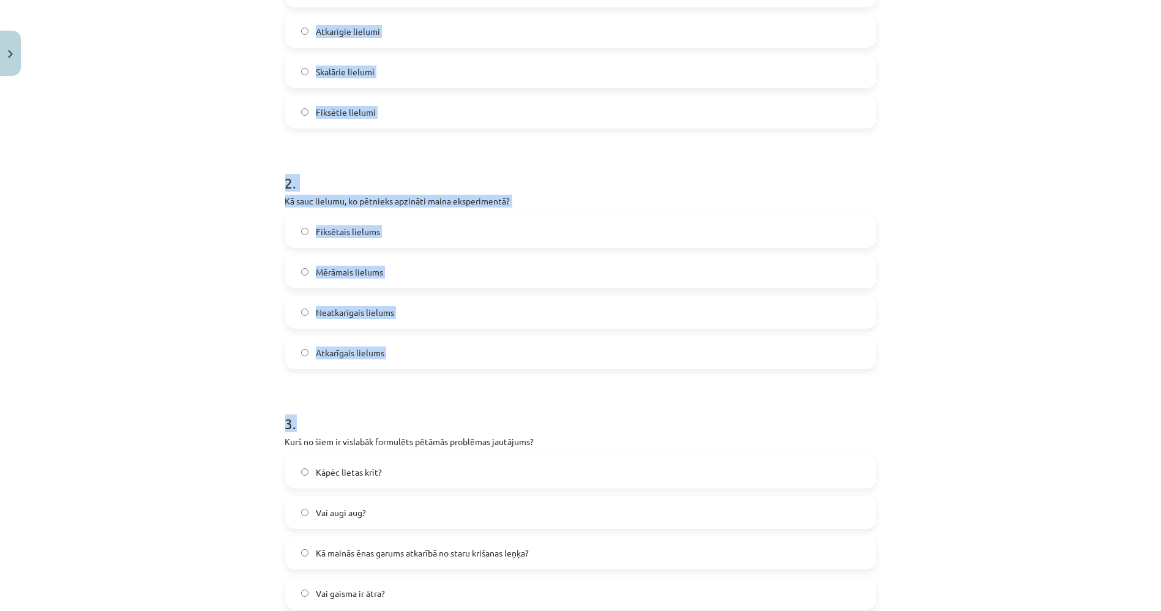
scroll to position [471, 0]
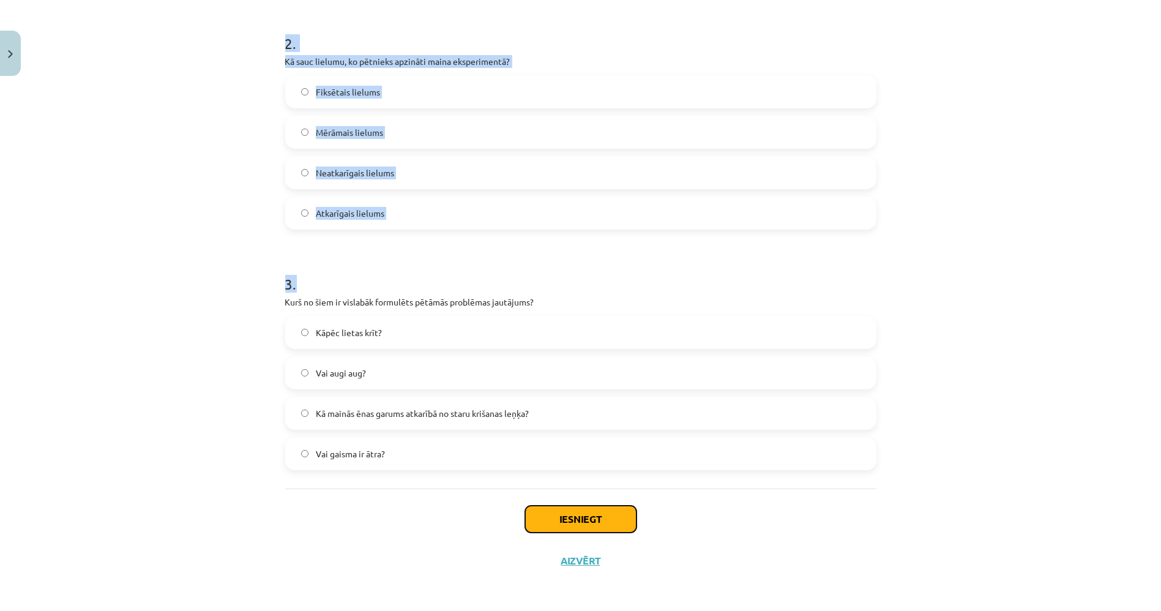
click at [547, 520] on button "Iesniegt" at bounding box center [580, 519] width 111 height 27
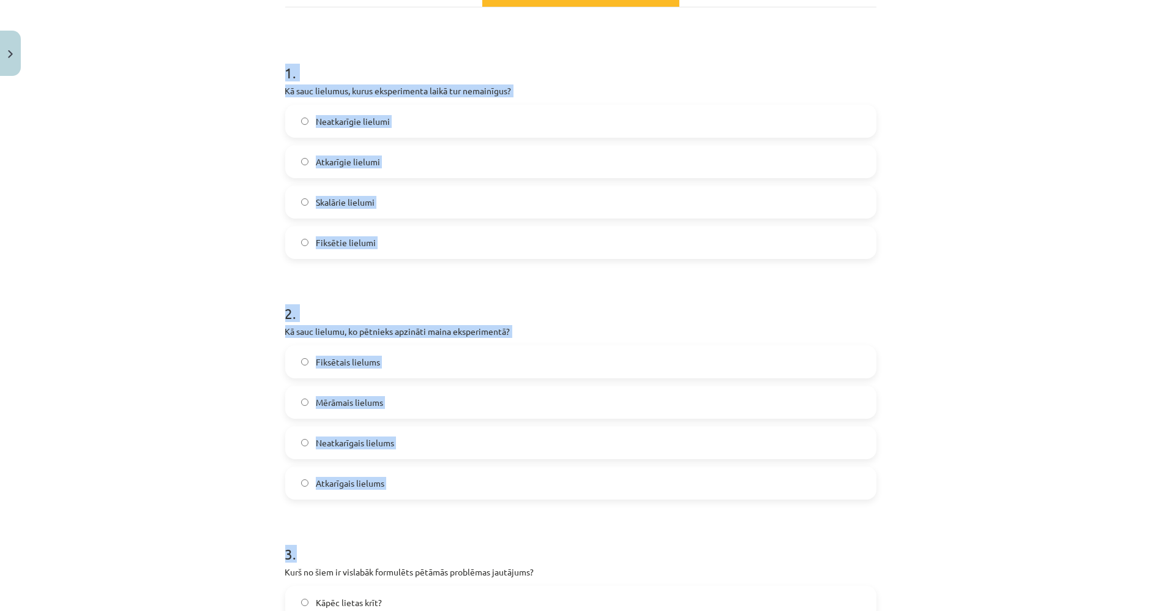
scroll to position [199, 0]
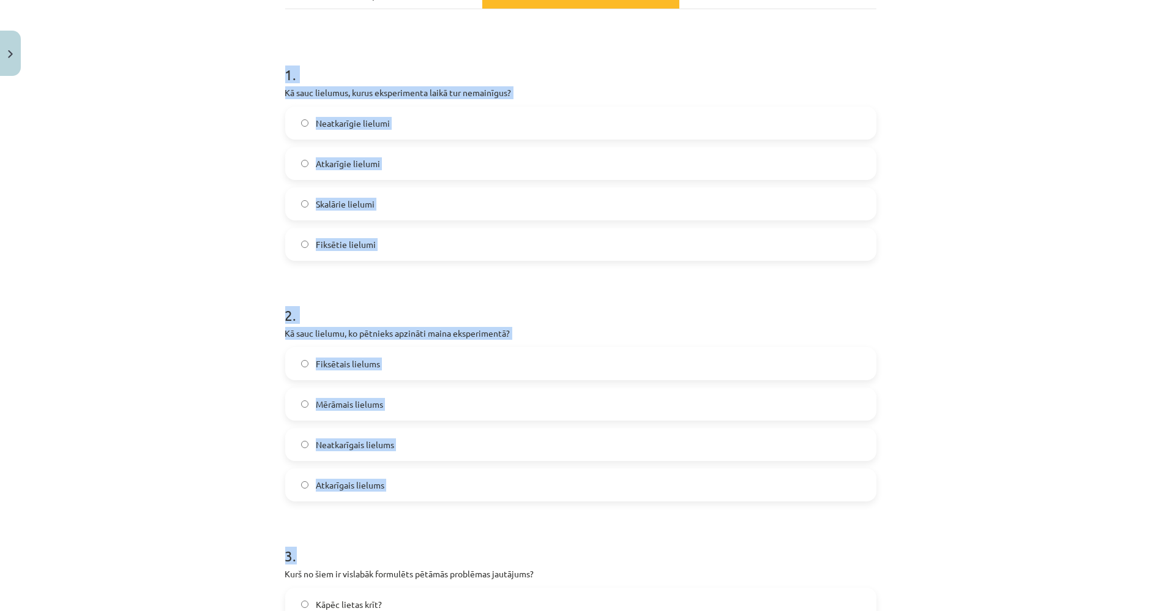
click at [542, 520] on form "1 . Kā sauc lielumus, kurus eksperimenta laikā tur nemainīgus? Neatkarīgie liel…" at bounding box center [580, 393] width 591 height 697
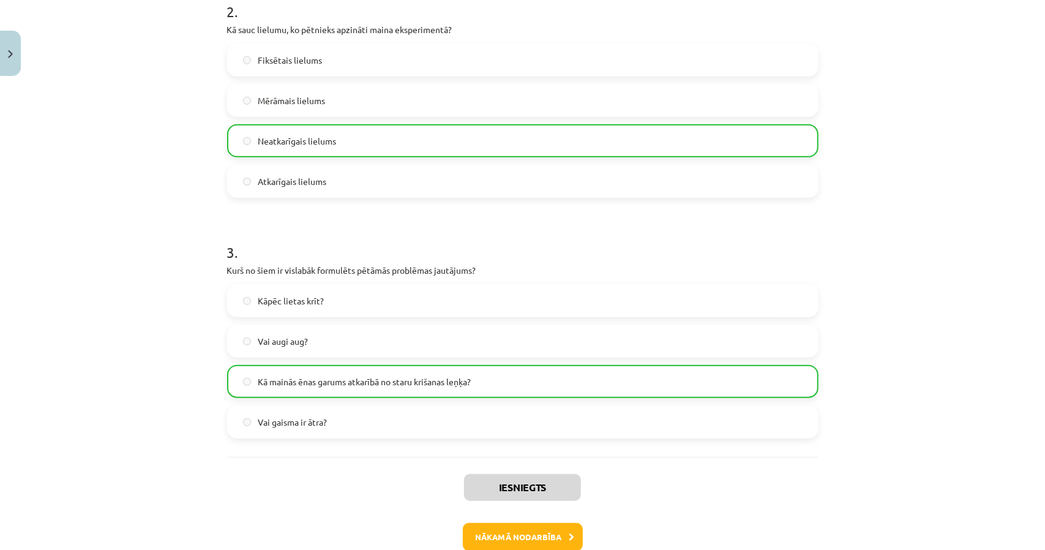
scroll to position [571, 0]
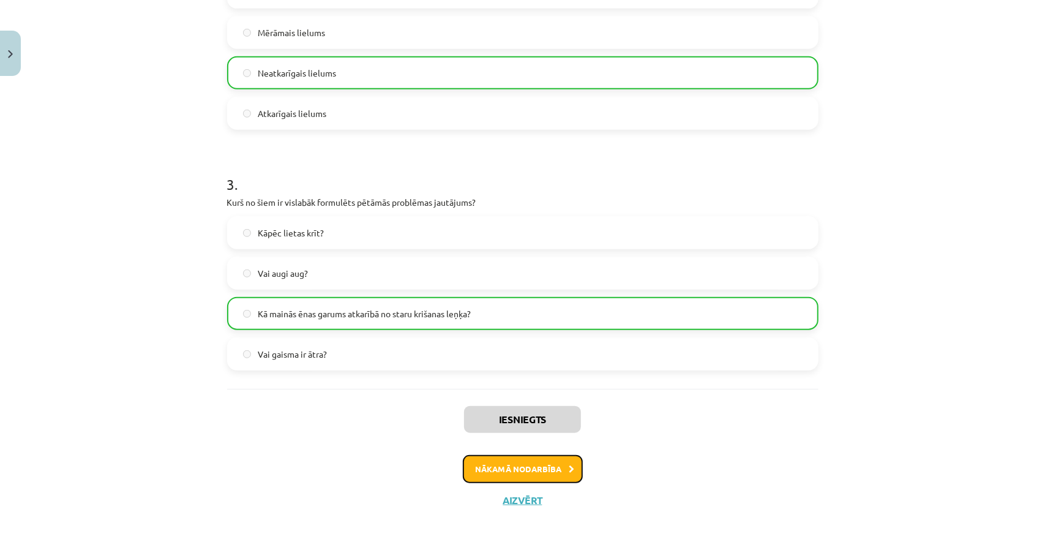
click at [531, 467] on button "Nākamā nodarbība" at bounding box center [523, 469] width 120 height 28
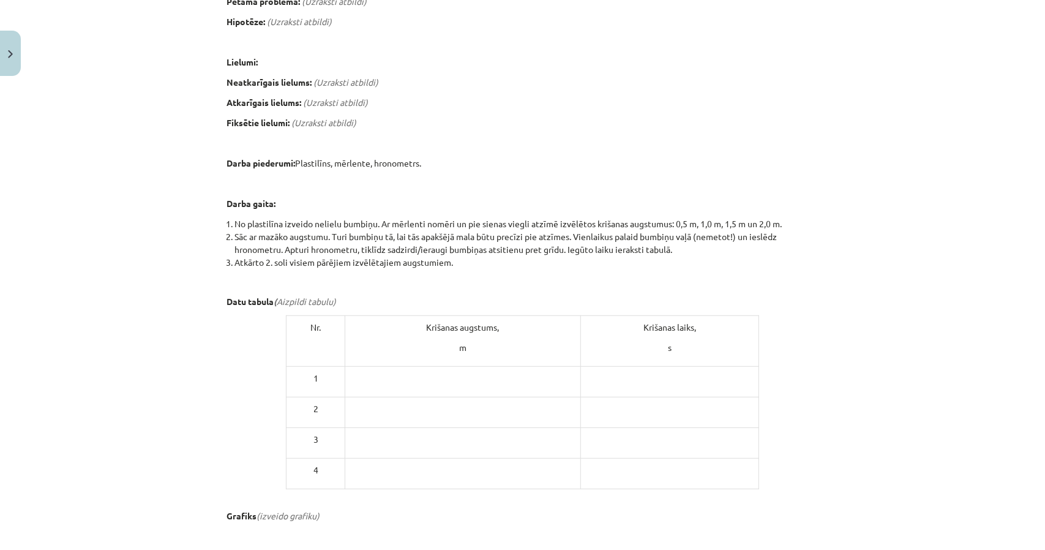
scroll to position [214, 0]
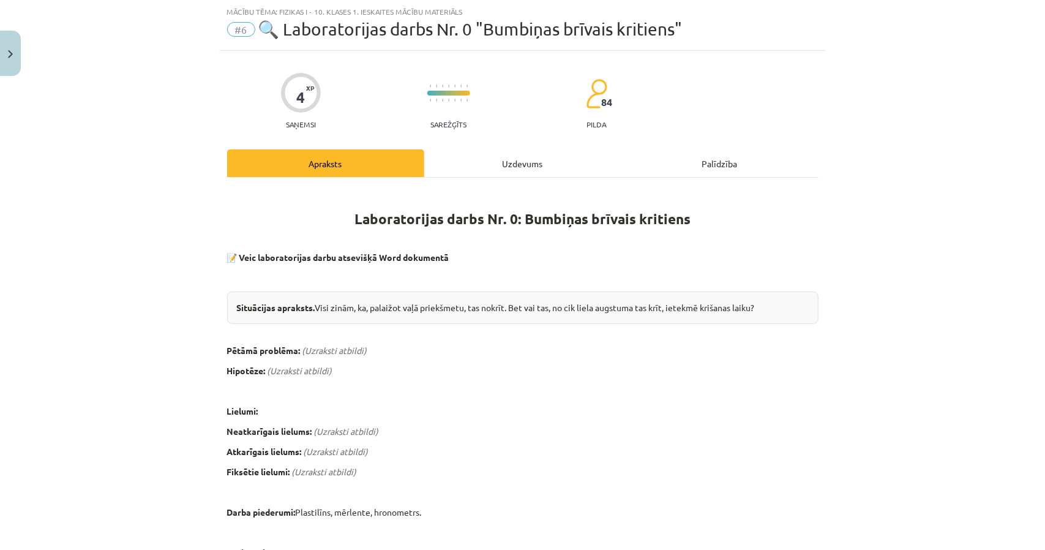
click at [491, 162] on div "Uzdevums" at bounding box center [522, 163] width 197 height 28
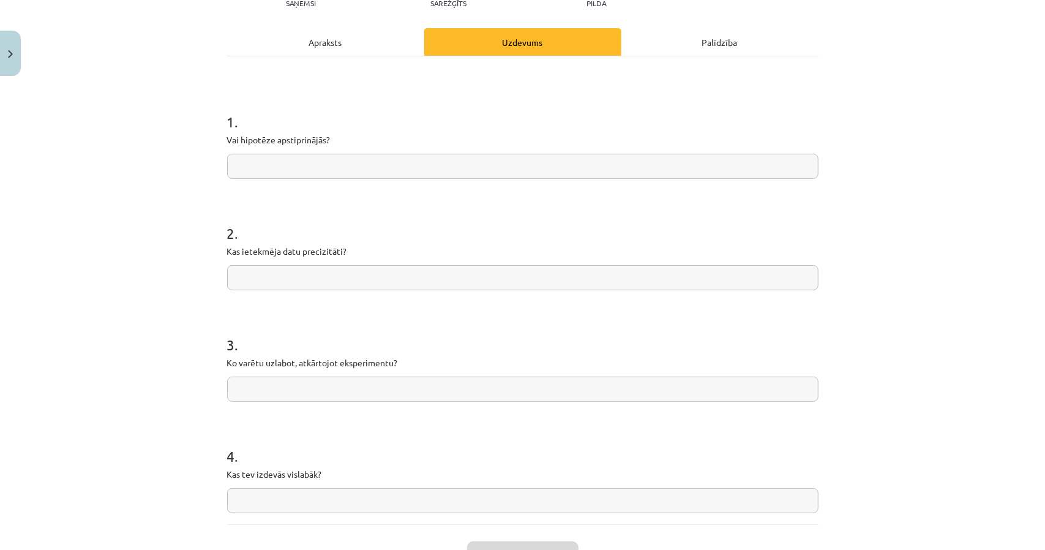
scroll to position [153, 0]
click at [260, 168] on input "text" at bounding box center [522, 164] width 591 height 25
click at [282, 223] on h1 "2 ." at bounding box center [522, 221] width 591 height 38
click at [401, 36] on div "Apraksts" at bounding box center [325, 41] width 197 height 28
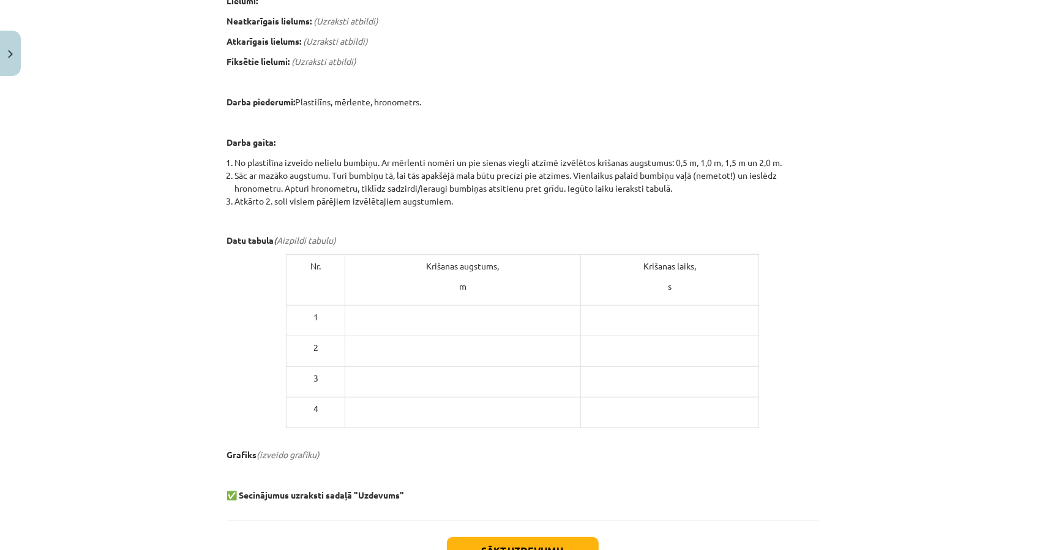
scroll to position [287, 0]
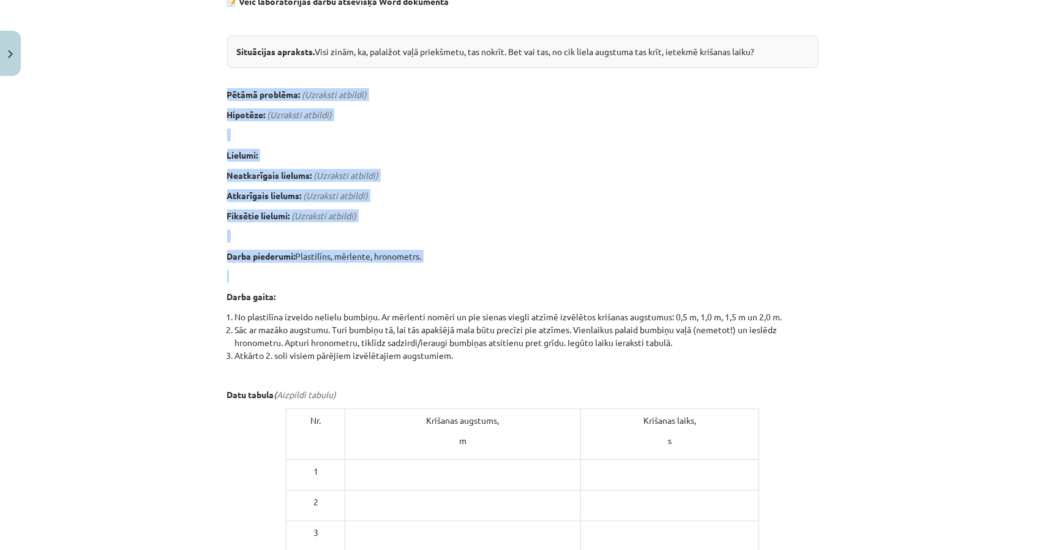
drag, startPoint x: 222, startPoint y: 89, endPoint x: 495, endPoint y: 270, distance: 327.7
click at [495, 270] on div "4 XP Saņemsi Sarežģīts 84 pilda Apraksts Uzdevums Palīdzība Laboratorijas darbs…" at bounding box center [523, 281] width 606 height 972
copy div "Pētāmā problēma: (Uzraksti atbildi) Hipotēze: (Uzraksti atbildi) Lielumi: Neatk…"
click at [150, 119] on div "Mācību tēma: Fizikas i - 10. klases 1. ieskaites mācību materiāls #6 🔍 Laborato…" at bounding box center [522, 275] width 1045 height 550
drag, startPoint x: 219, startPoint y: 87, endPoint x: 509, endPoint y: 206, distance: 314.4
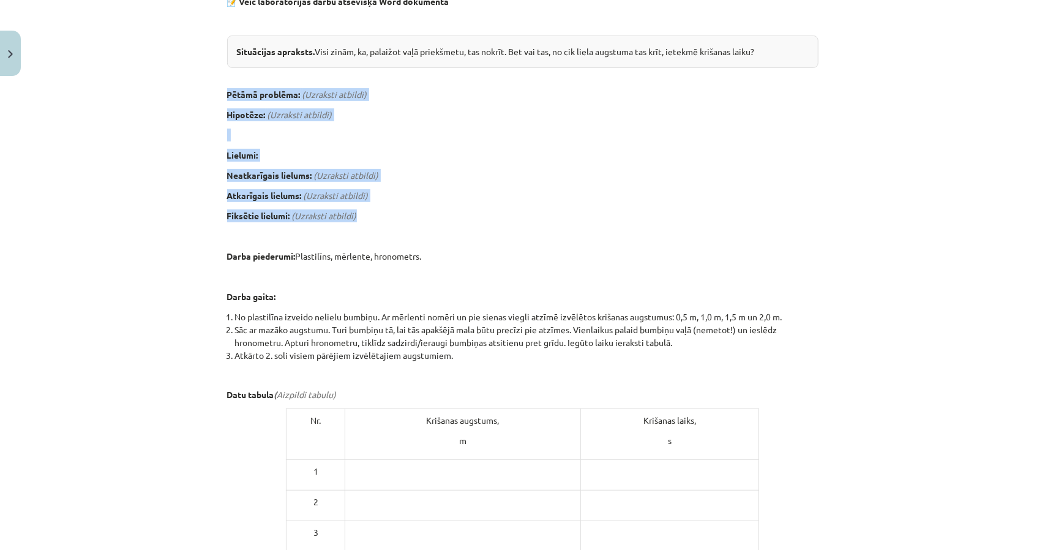
click at [509, 206] on div "4 XP Saņemsi Sarežģīts 84 pilda Apraksts Uzdevums Palīdzība Laboratorijas darbs…" at bounding box center [523, 281] width 606 height 972
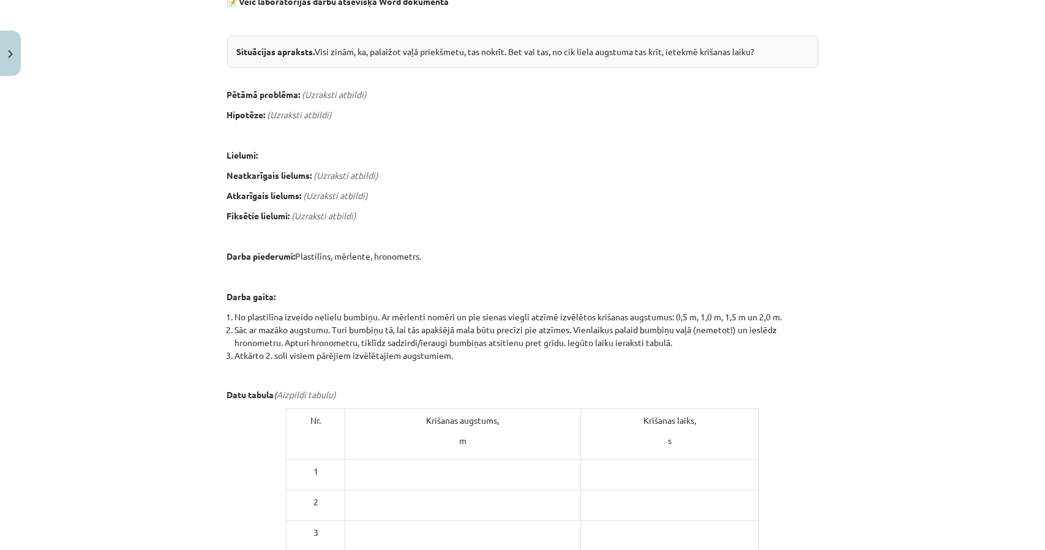
click at [205, 43] on div "Mācību tēma: Fizikas i - 10. klases 1. ieskaites mācību materiāls #6 🔍 Laborato…" at bounding box center [522, 275] width 1045 height 550
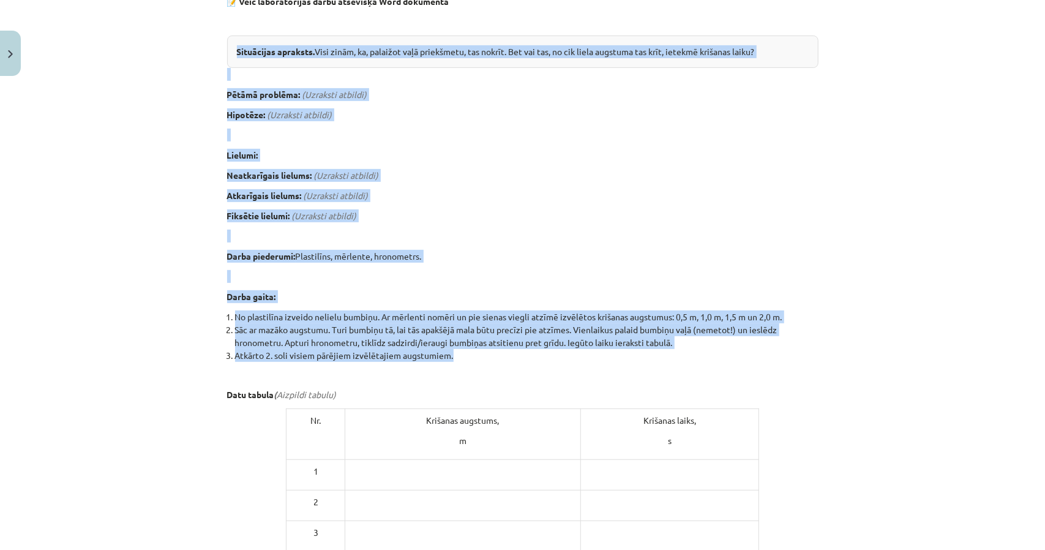
drag, startPoint x: 226, startPoint y: 51, endPoint x: 453, endPoint y: 350, distance: 375.3
click at [453, 350] on div "Mācību tēma: Fizikas i - 10. klases 1. ieskaites mācību materiāls #6 🔍 Laborato…" at bounding box center [522, 275] width 1045 height 550
copy div "Situācijas apraksts. Visi zinām, ka, palaižot vaļā priekšmetu, tas nokrīt. Bet …"
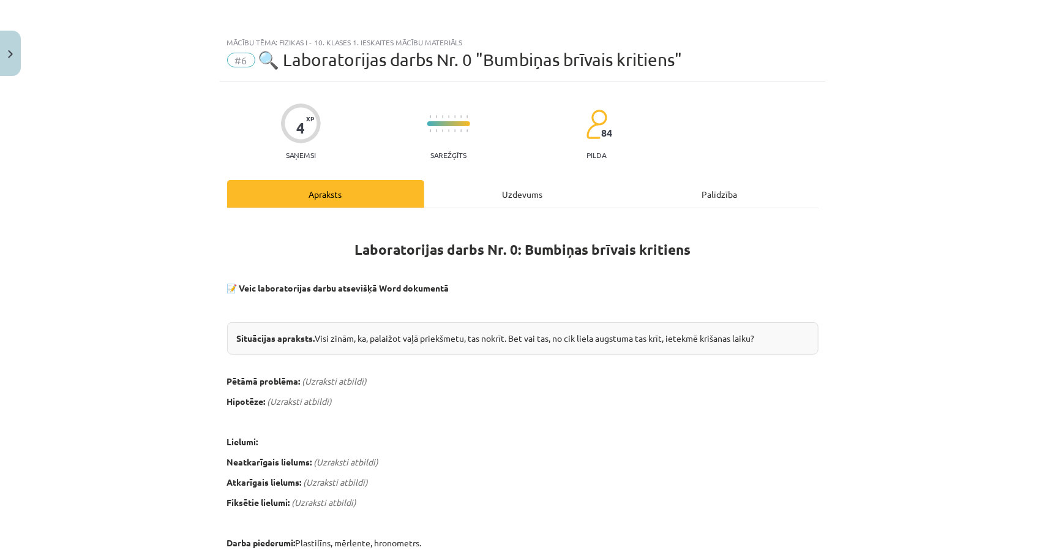
click at [464, 200] on div "Uzdevums" at bounding box center [522, 194] width 197 height 28
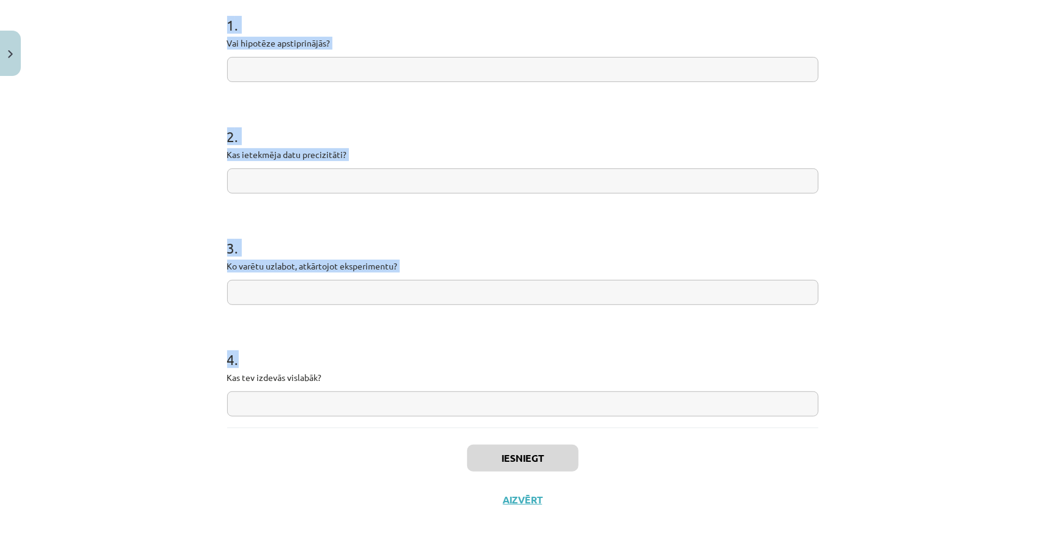
scroll to position [249, 0]
drag, startPoint x: 214, startPoint y: 249, endPoint x: 509, endPoint y: 404, distance: 333.8
click at [509, 404] on div "Mācību tēma: Fizikas i - 10. klases 1. ieskaites mācību materiāls #6 🔍 Laborato…" at bounding box center [522, 275] width 1045 height 550
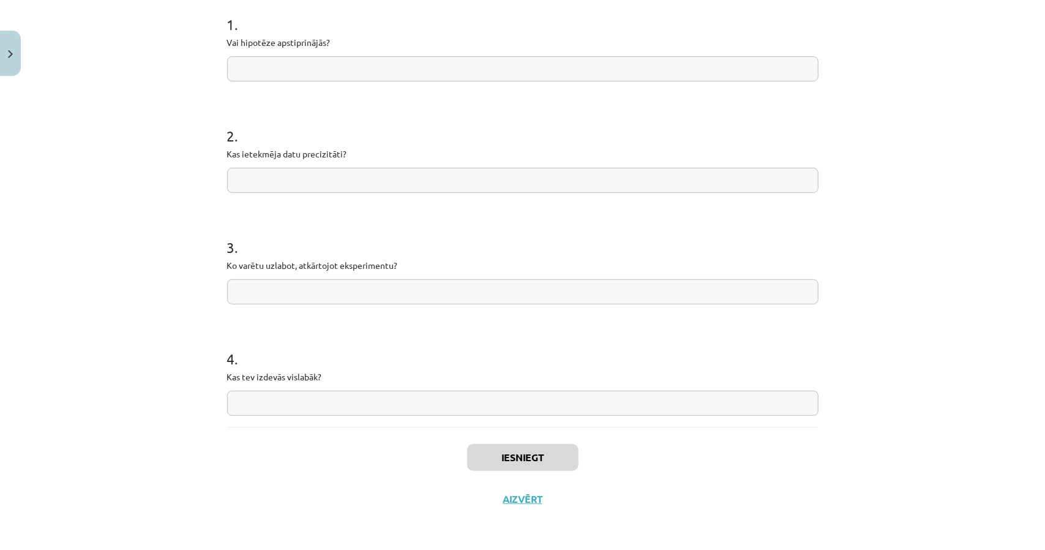
click at [509, 404] on input "text" at bounding box center [522, 403] width 591 height 25
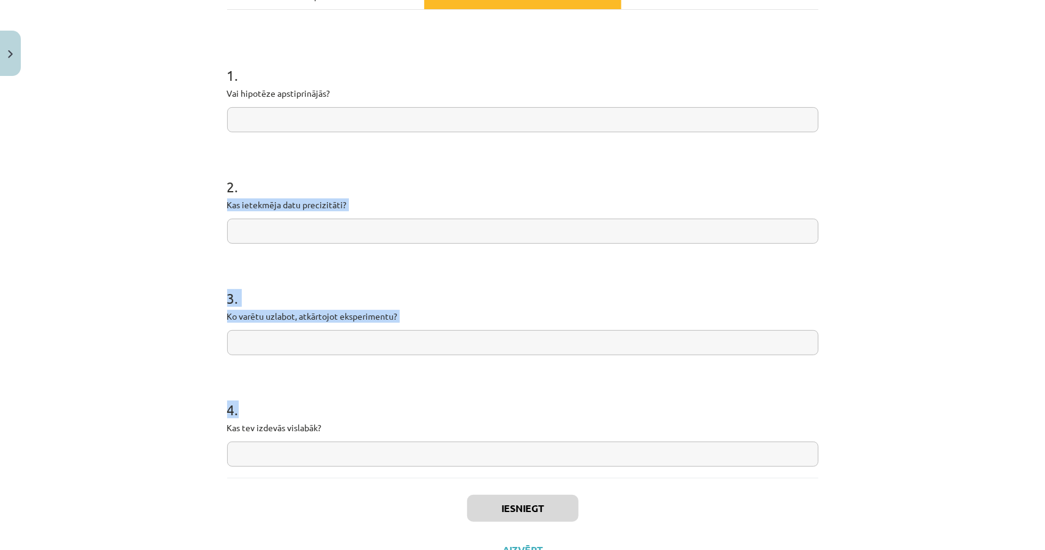
scroll to position [0, 0]
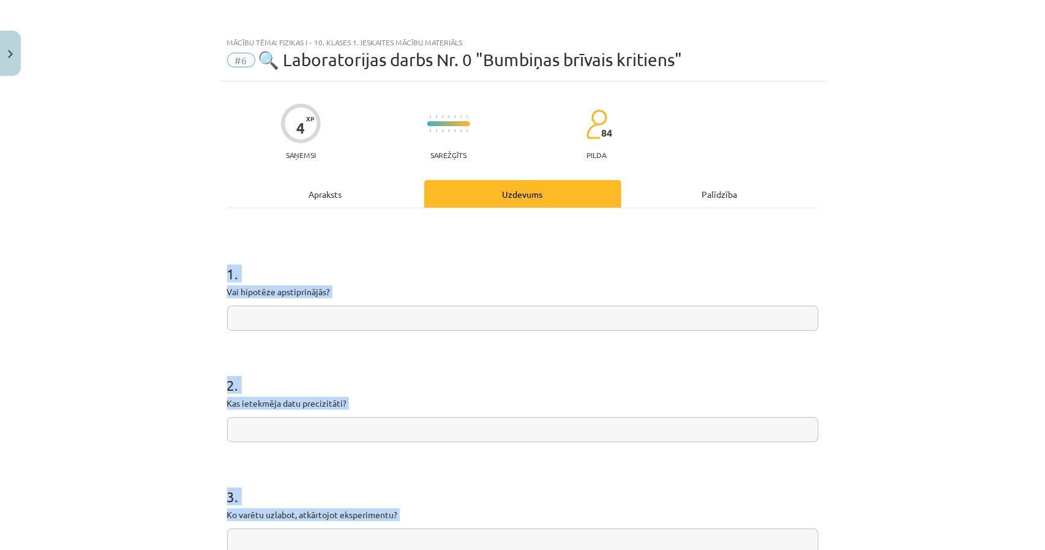
drag, startPoint x: 502, startPoint y: 389, endPoint x: 191, endPoint y: 276, distance: 331.0
click at [191, 276] on div "Mācību tēma: Fizikas i - 10. klases 1. ieskaites mācību materiāls #6 🔍 Laborato…" at bounding box center [522, 275] width 1045 height 550
copy form "1 . Vai hipotēze apstiprinājās? 2 . Kas ietekmēja datu precizitāti? 3 . Ko varē…"
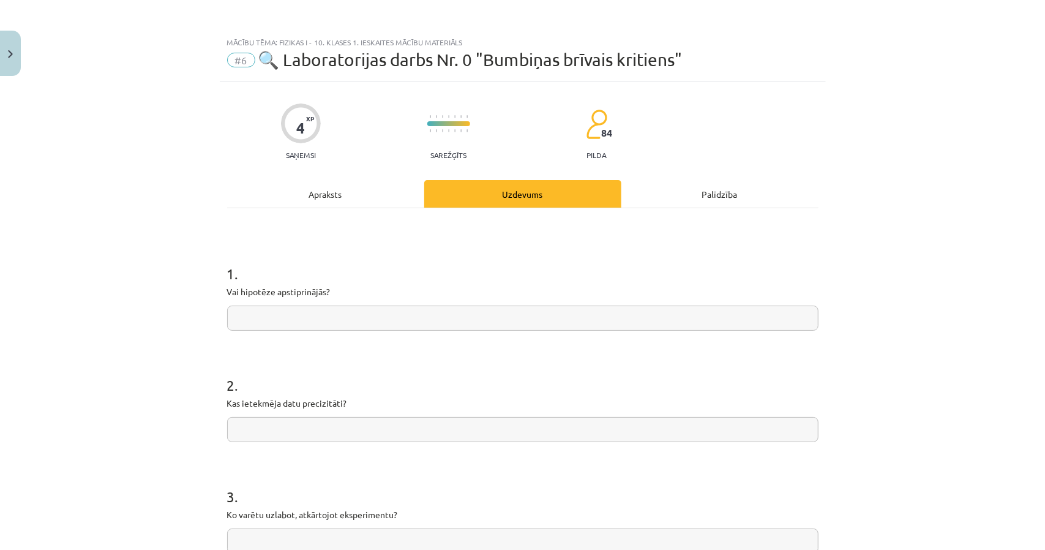
click at [289, 198] on div "Apraksts" at bounding box center [325, 194] width 197 height 28
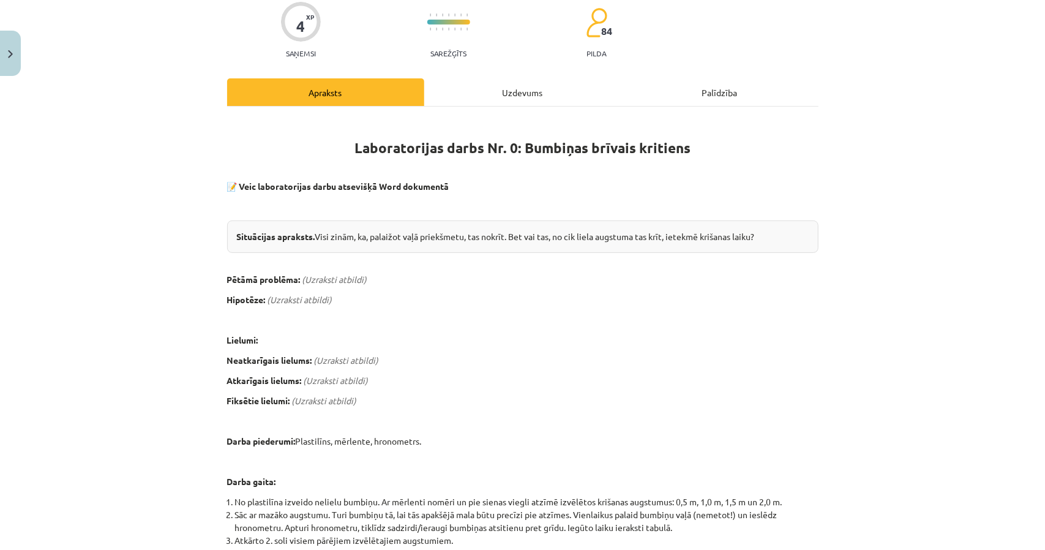
scroll to position [153, 0]
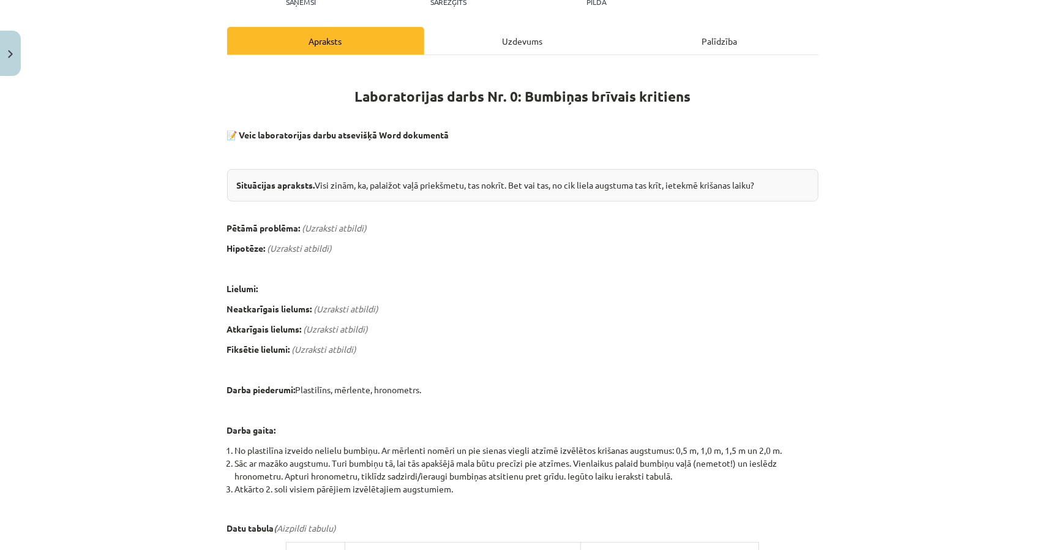
click at [440, 58] on div "Laboratorijas darbs Nr. 0: Bumbiņas brīvais kritiens 📝 Veic laboratorijas darbu…" at bounding box center [522, 431] width 591 height 752
click at [442, 40] on div "Uzdevums" at bounding box center [522, 41] width 197 height 28
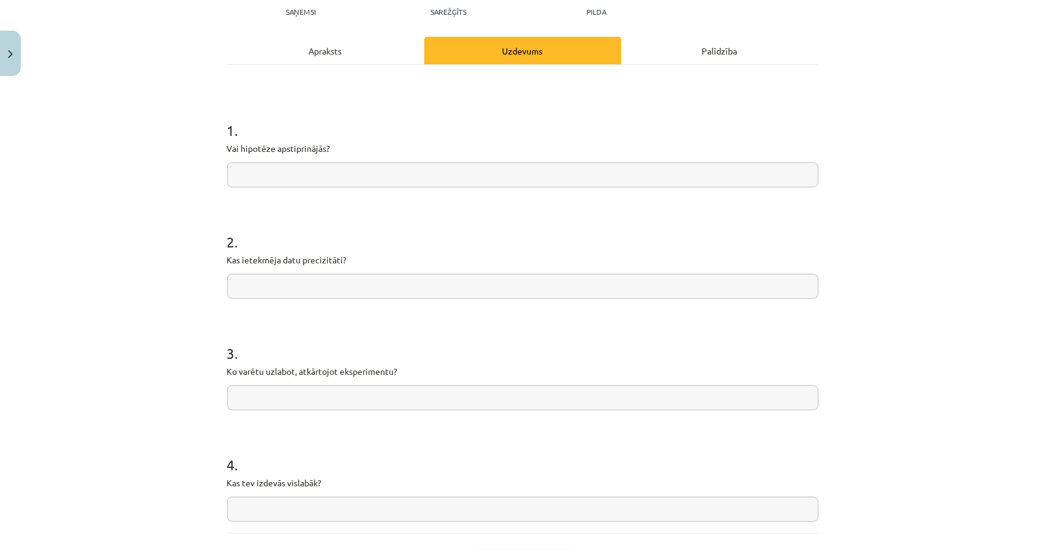
scroll to position [127, 0]
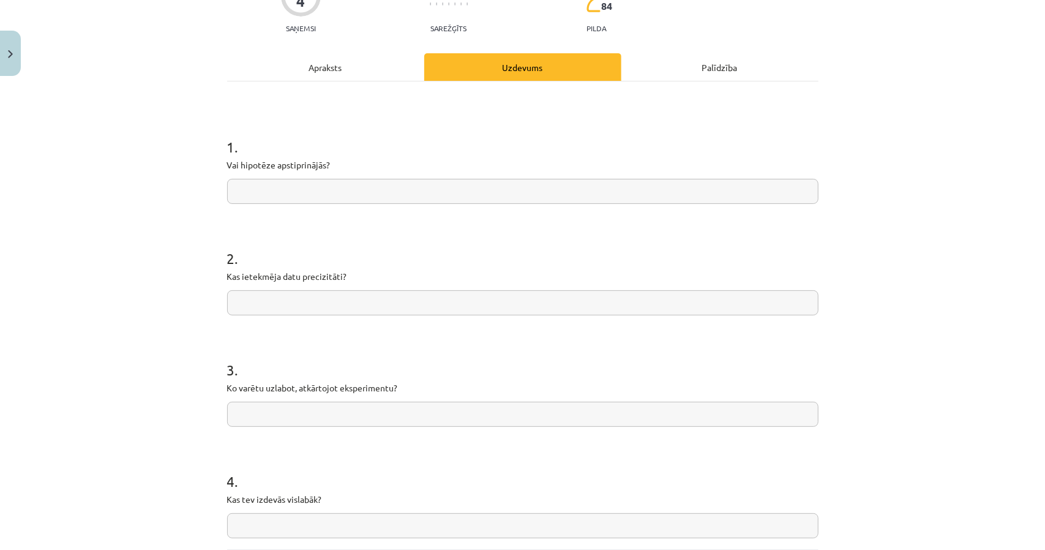
click at [310, 186] on input "text" at bounding box center [522, 191] width 591 height 25
type input "**********"
click at [318, 303] on input "text" at bounding box center [522, 302] width 591 height 25
type input "**********"
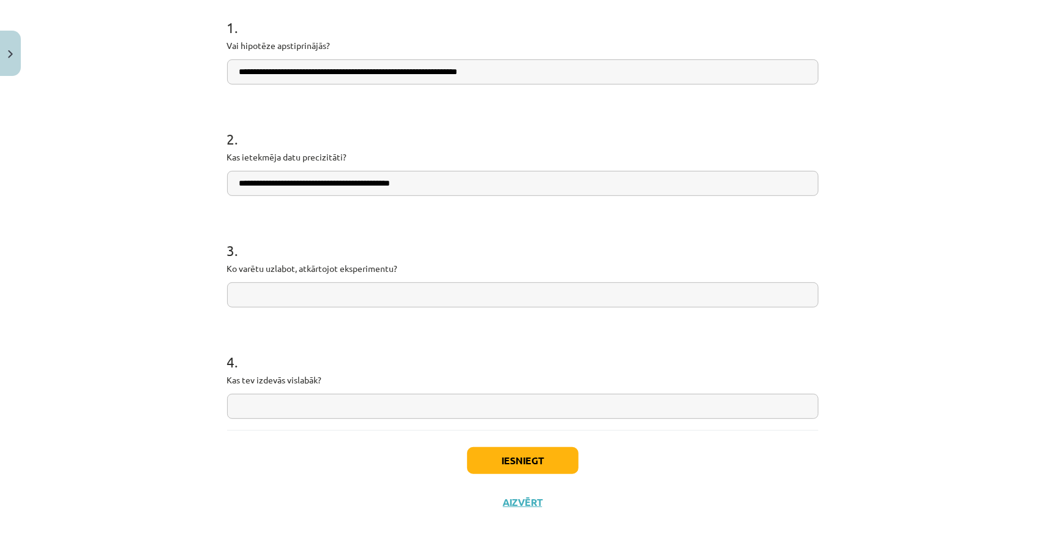
scroll to position [249, 0]
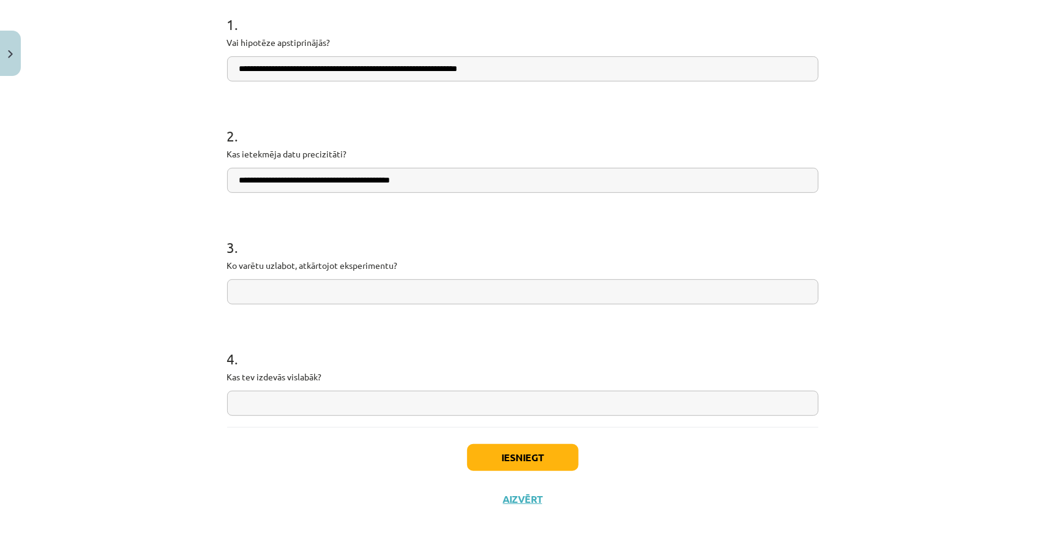
click at [354, 392] on input "text" at bounding box center [522, 403] width 591 height 25
type input "*******"
drag, startPoint x: 291, startPoint y: 397, endPoint x: 192, endPoint y: 411, distance: 100.3
click at [192, 411] on div "**********" at bounding box center [522, 275] width 1045 height 550
type input "**********"
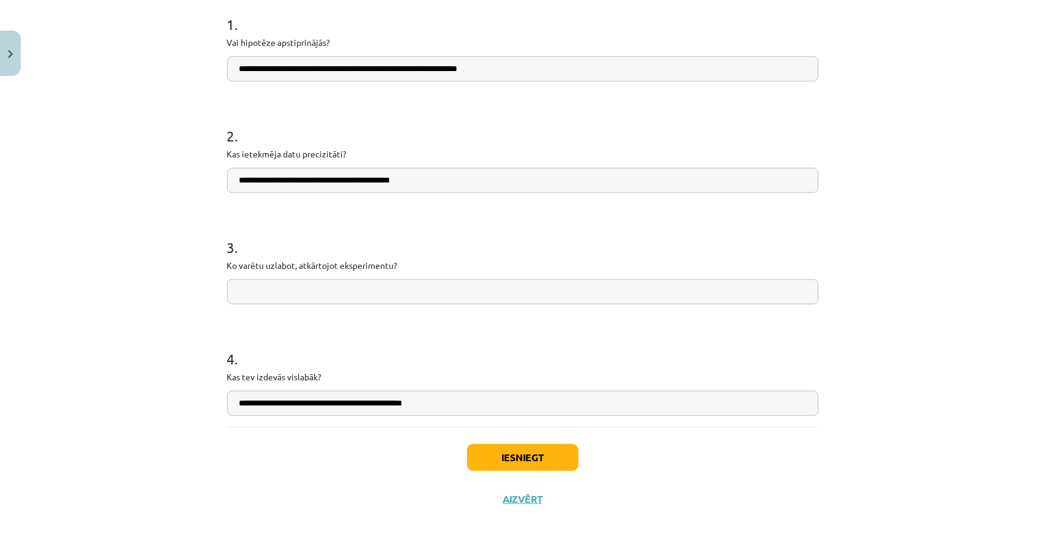
click at [289, 285] on input "text" at bounding box center [522, 291] width 591 height 25
click at [286, 296] on input "text" at bounding box center [522, 291] width 591 height 25
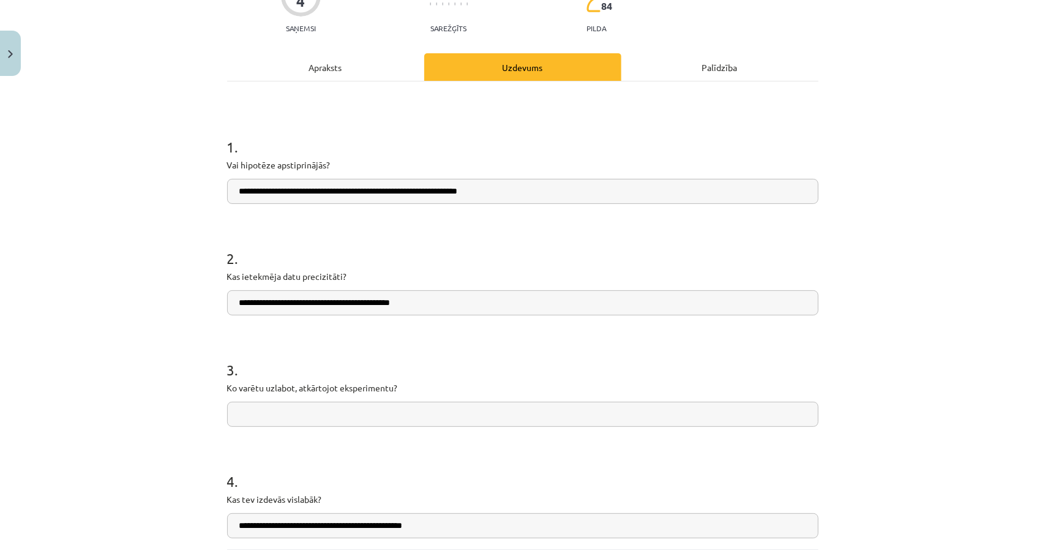
click at [353, 48] on div "**********" at bounding box center [523, 299] width 606 height 688
click at [354, 59] on div "Apraksts" at bounding box center [325, 67] width 197 height 28
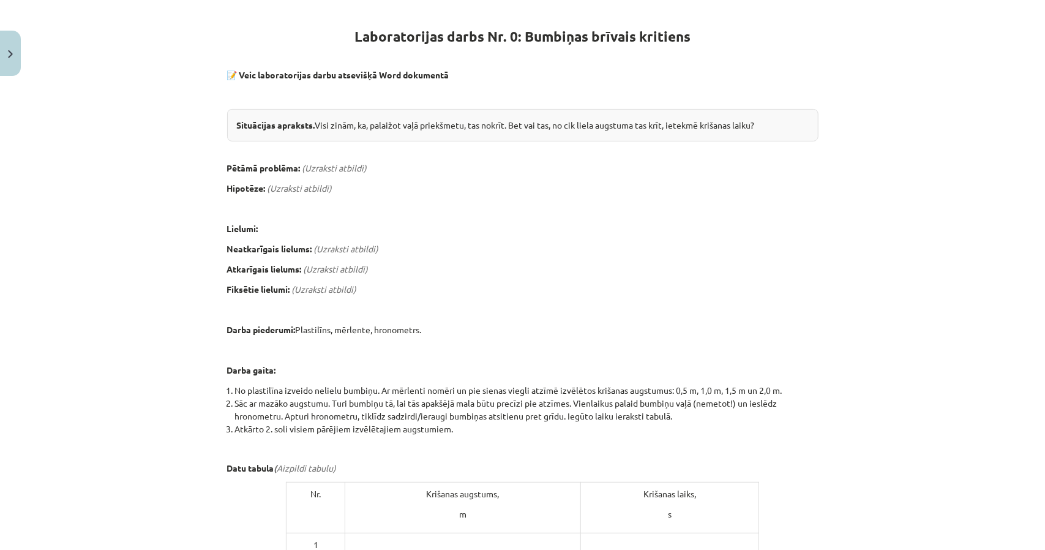
scroll to position [214, 0]
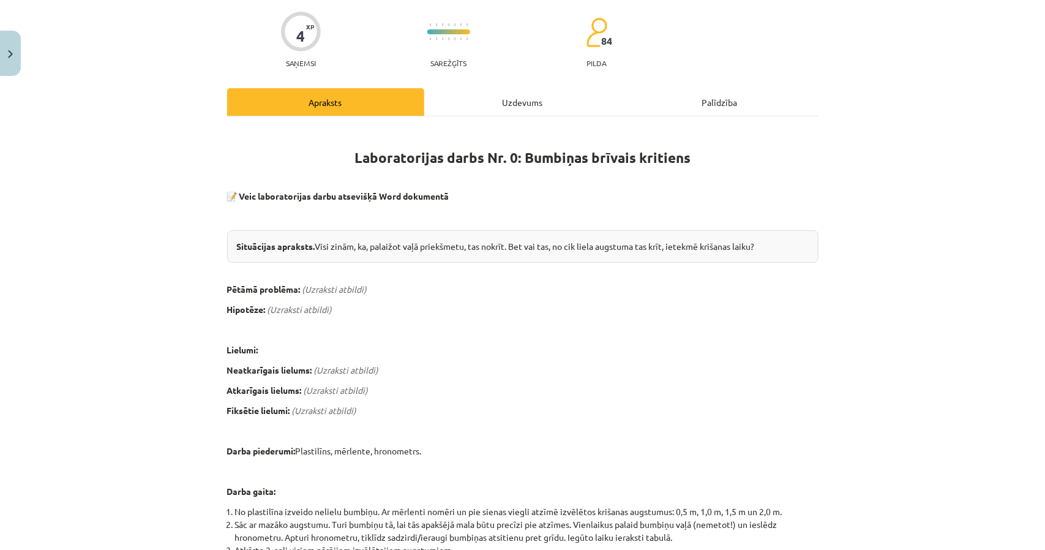
click at [468, 105] on div "Uzdevums" at bounding box center [522, 102] width 197 height 28
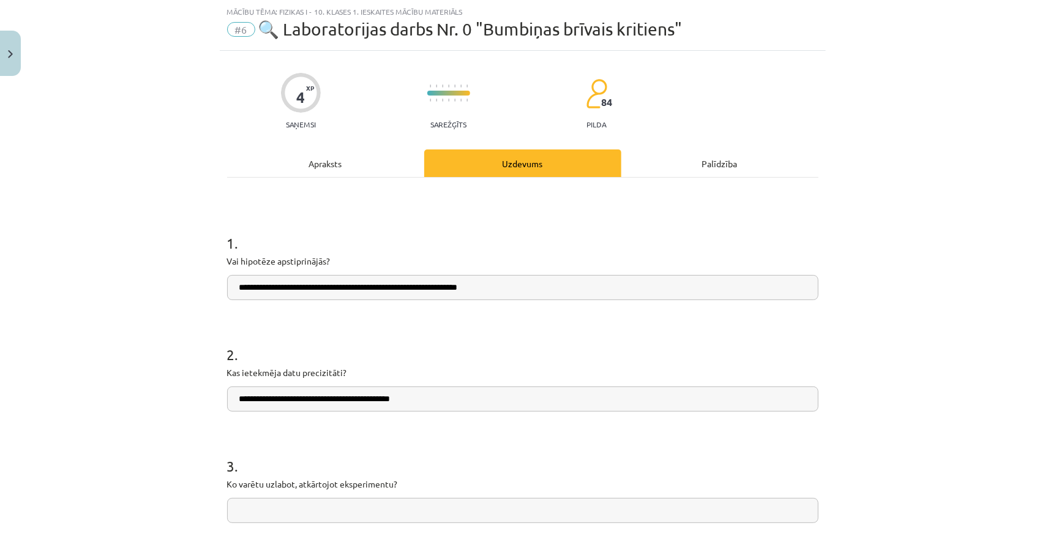
scroll to position [31, 0]
click at [422, 509] on input "text" at bounding box center [522, 510] width 591 height 25
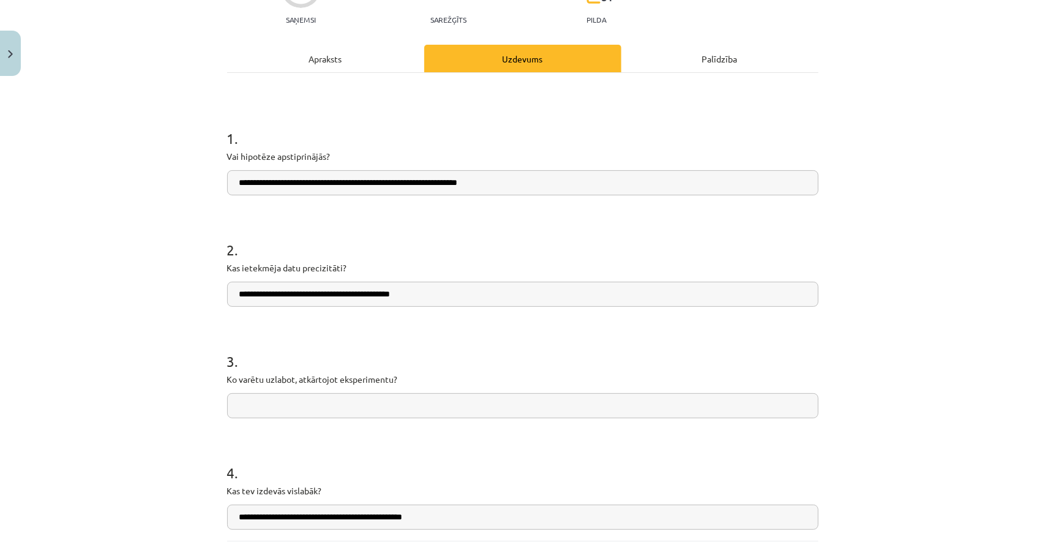
scroll to position [153, 0]
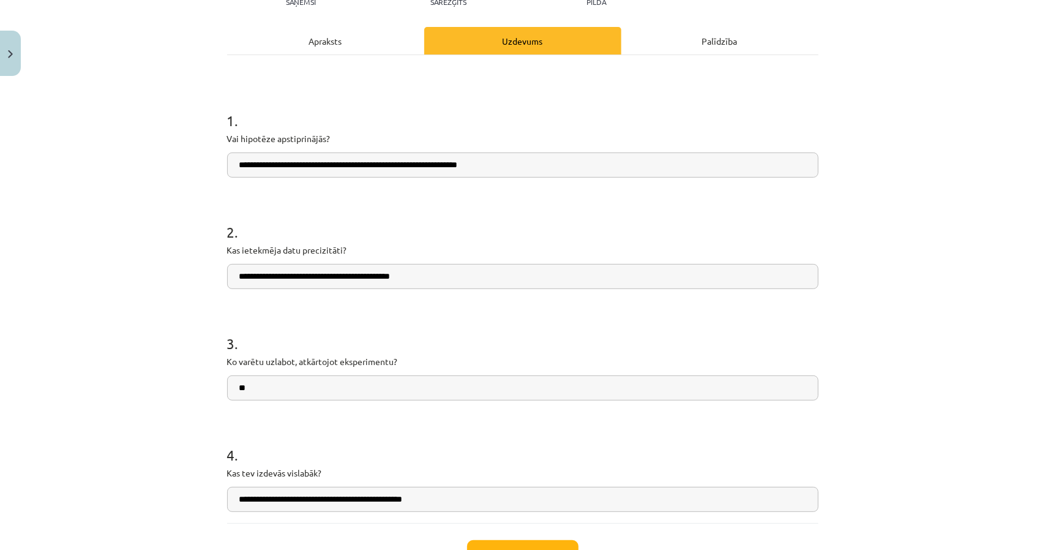
type input "*"
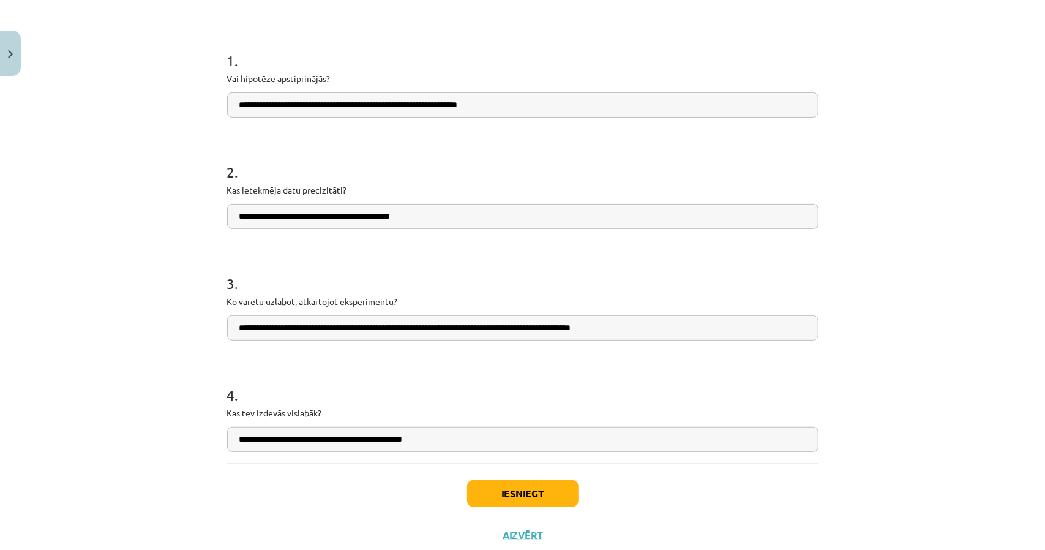
scroll to position [214, 0]
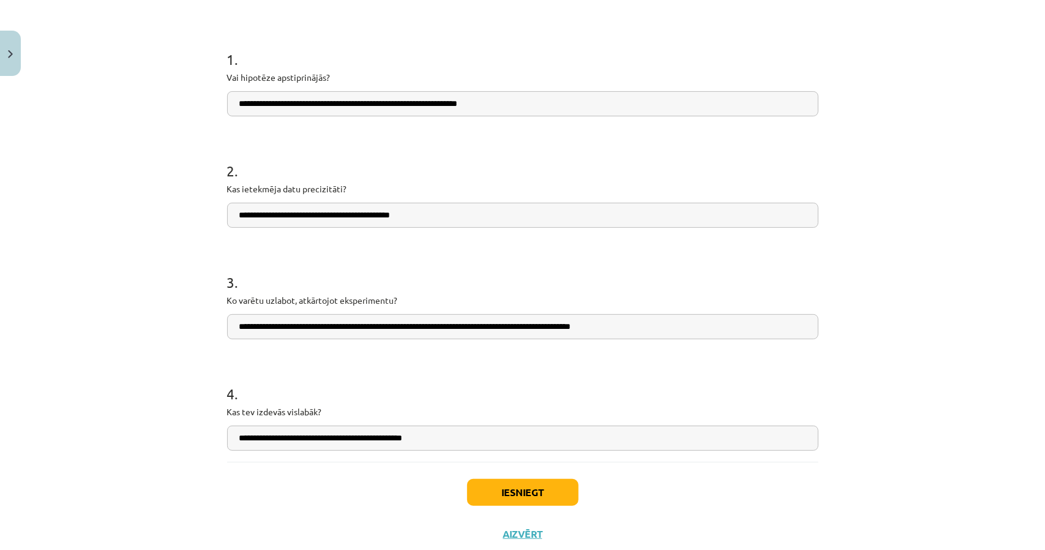
type input "**********"
click at [528, 482] on button "Iesniegt" at bounding box center [522, 492] width 111 height 27
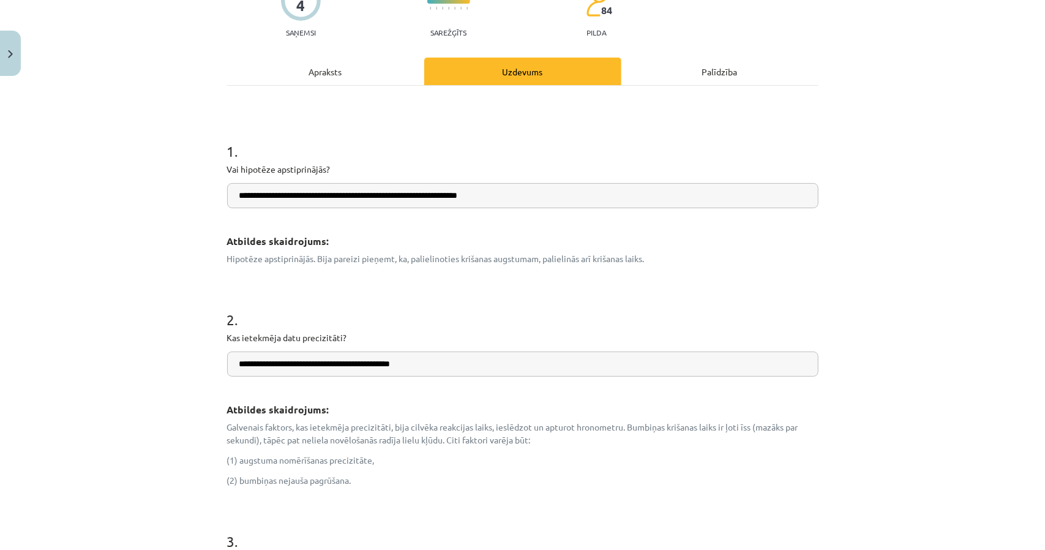
scroll to position [0, 0]
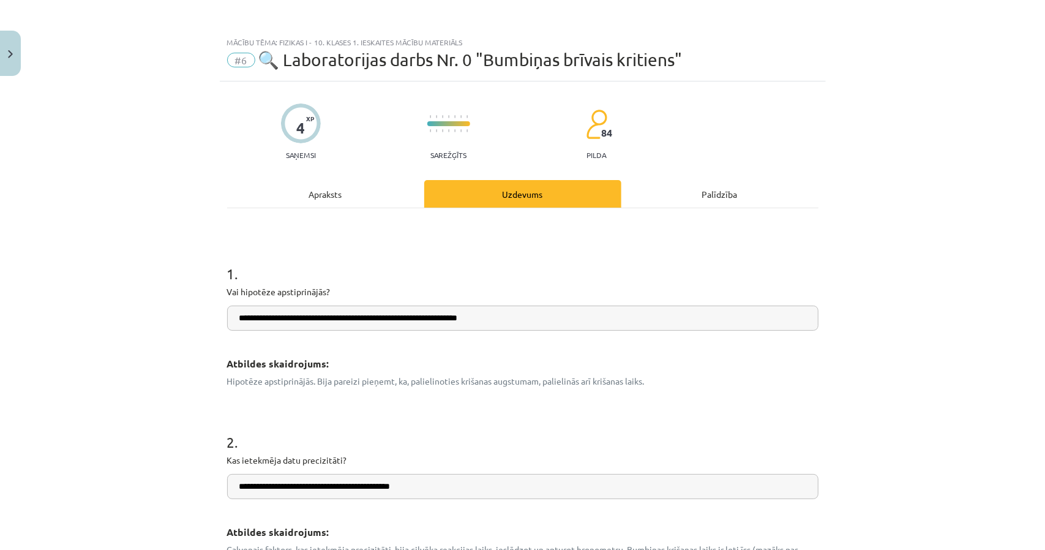
click at [320, 201] on div "Apraksts" at bounding box center [325, 194] width 197 height 28
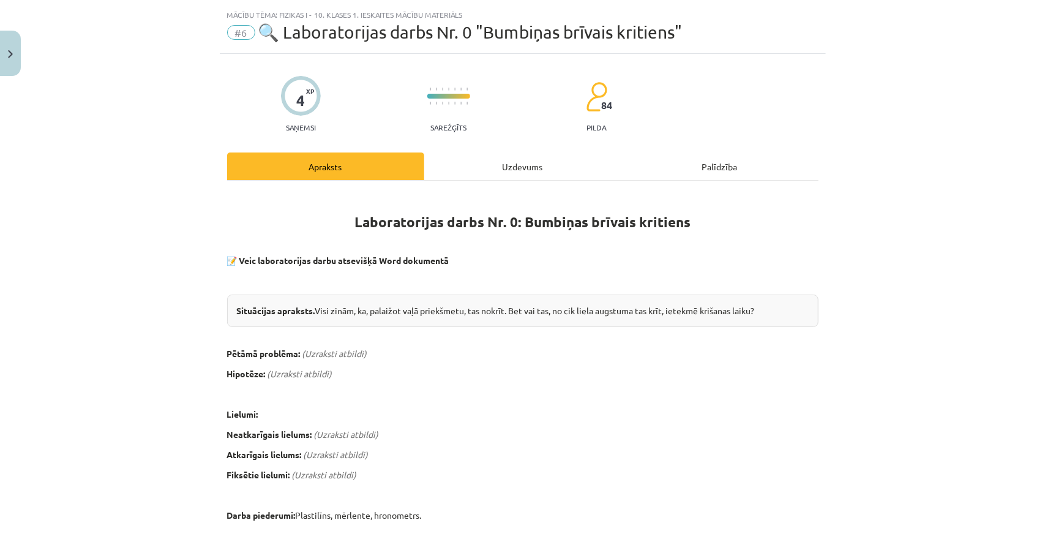
scroll to position [31, 0]
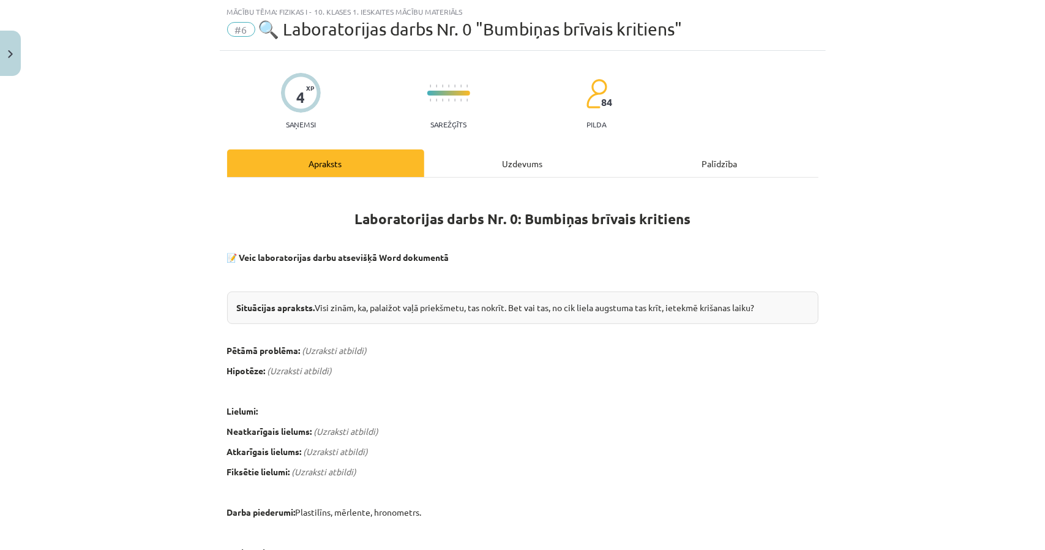
drag, startPoint x: 454, startPoint y: 161, endPoint x: 458, endPoint y: 195, distance: 34.5
click at [457, 178] on div "Apraksts Uzdevums Palīdzība Laboratorijas darbs Nr. 0: Bumbiņas brīvais kritien…" at bounding box center [522, 539] width 591 height 781
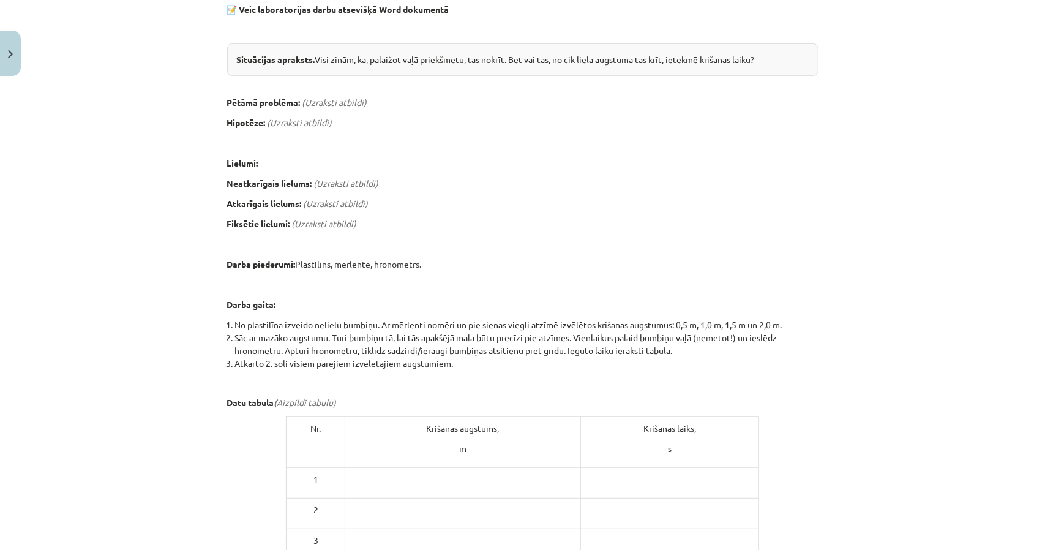
scroll to position [214, 0]
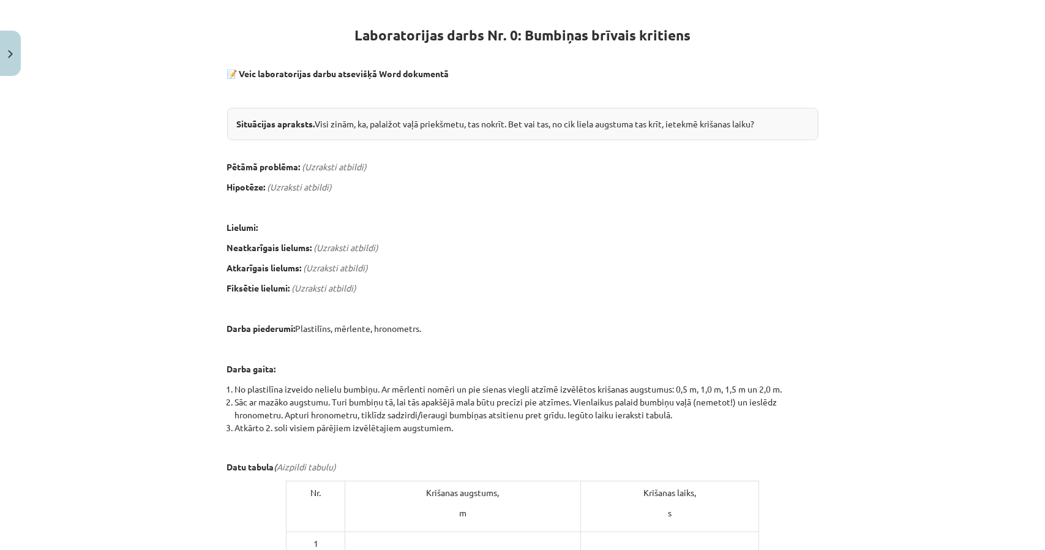
click at [557, 283] on p "Fiksētie lielumi: (Uzraksti atbildi)" at bounding box center [522, 288] width 591 height 13
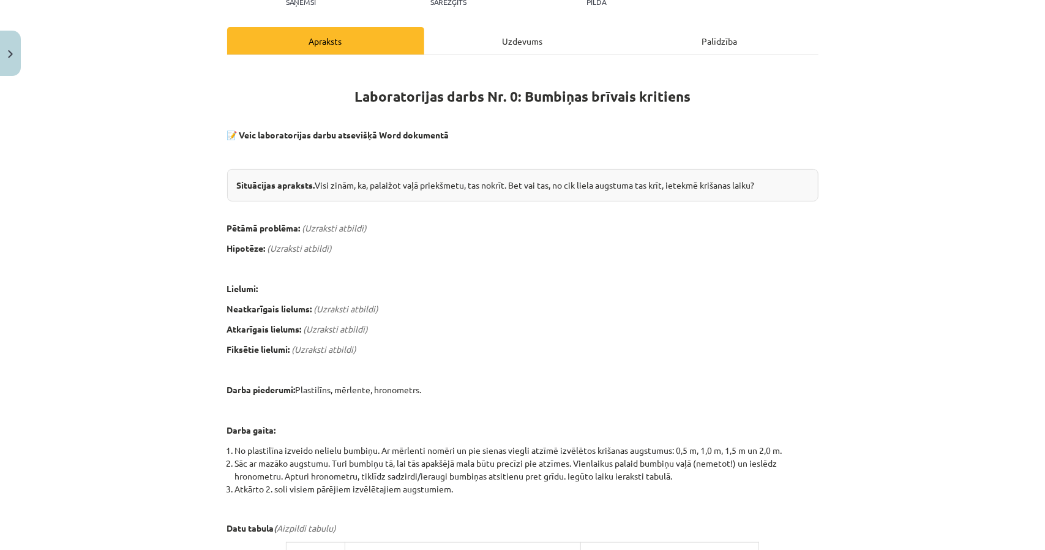
click at [457, 36] on div "Uzdevums" at bounding box center [522, 41] width 197 height 28
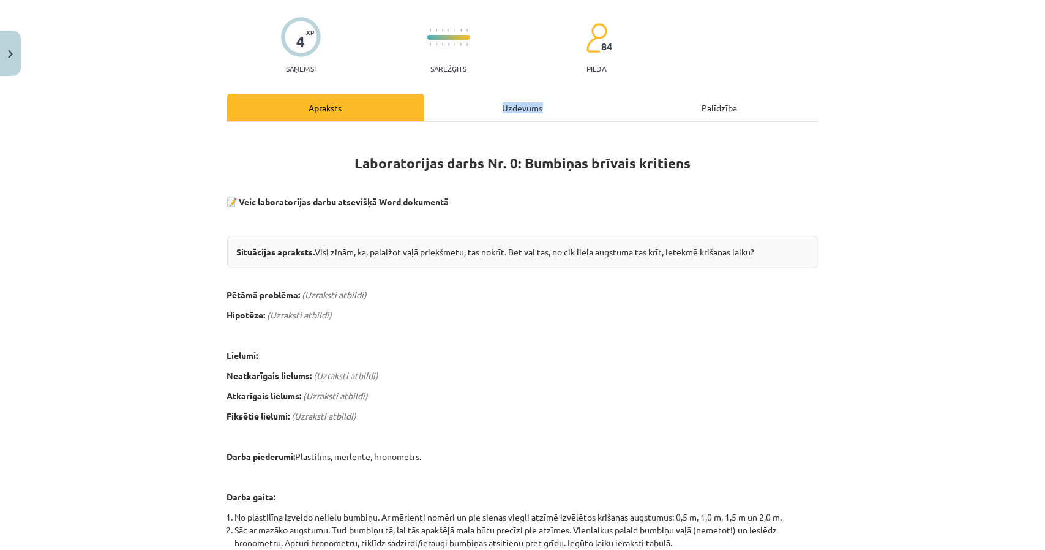
click at [457, 36] on div "4 XP Saņemsi Sarežģīts 84 pilda Apraksts Uzdevums Palīdzība Laboratorijas darbs…" at bounding box center [523, 500] width 606 height 1011
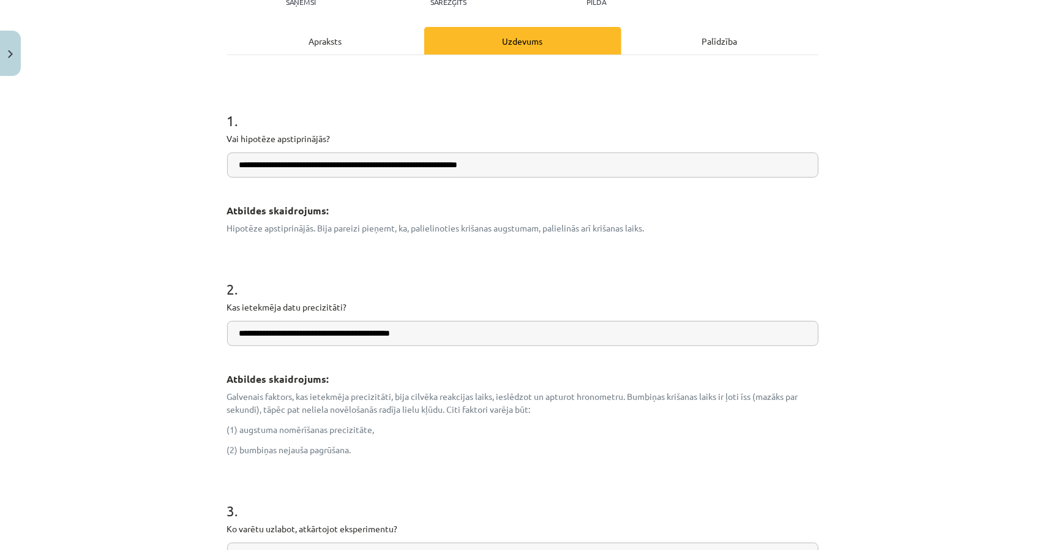
click at [338, 47] on div "Apraksts" at bounding box center [325, 41] width 197 height 28
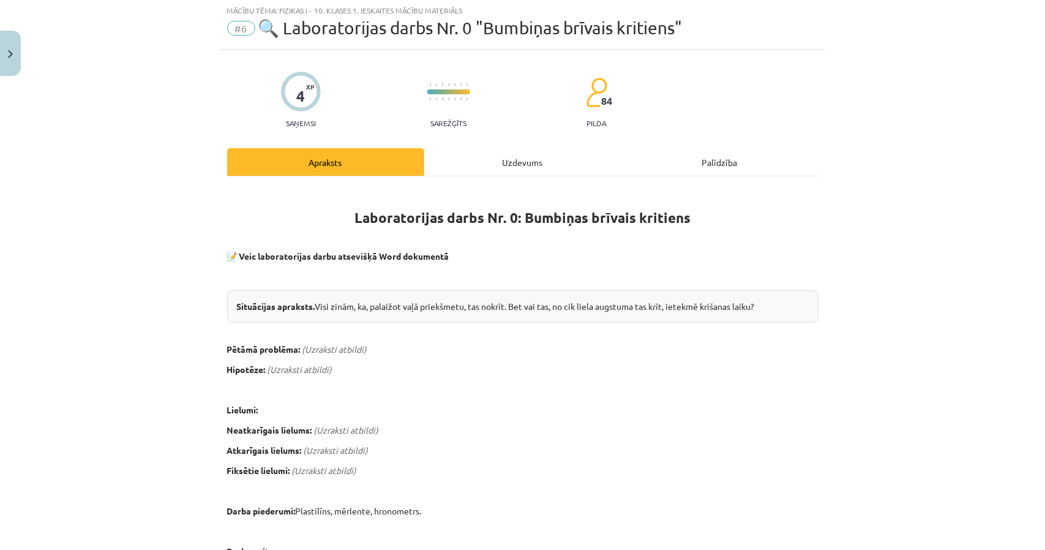
scroll to position [31, 0]
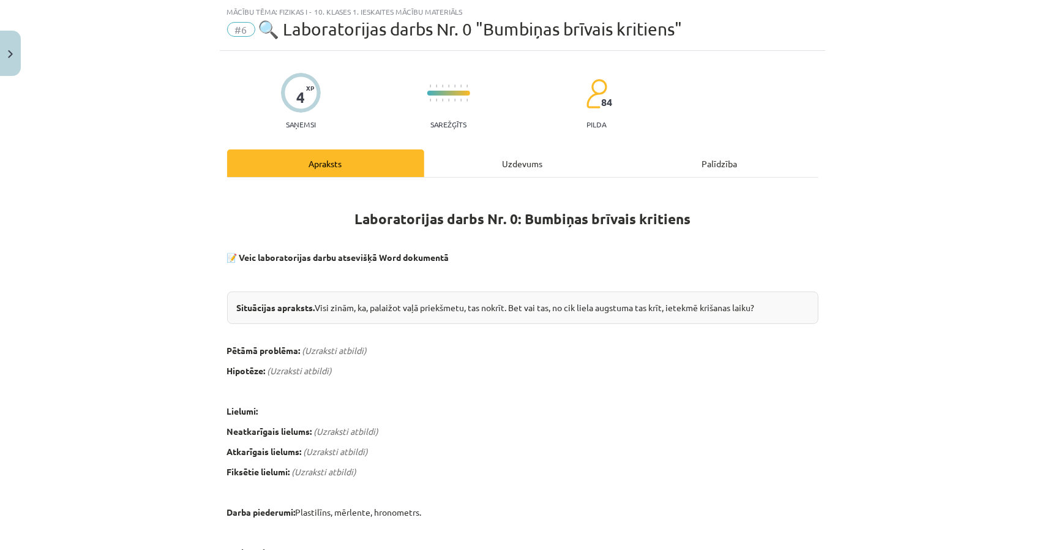
click at [495, 138] on div "4 XP Saņemsi Sarežģīts 84 pilda Apraksts Uzdevums Palīdzība Laboratorijas darbs…" at bounding box center [523, 556] width 606 height 1011
click at [493, 156] on div "Uzdevums" at bounding box center [522, 163] width 197 height 28
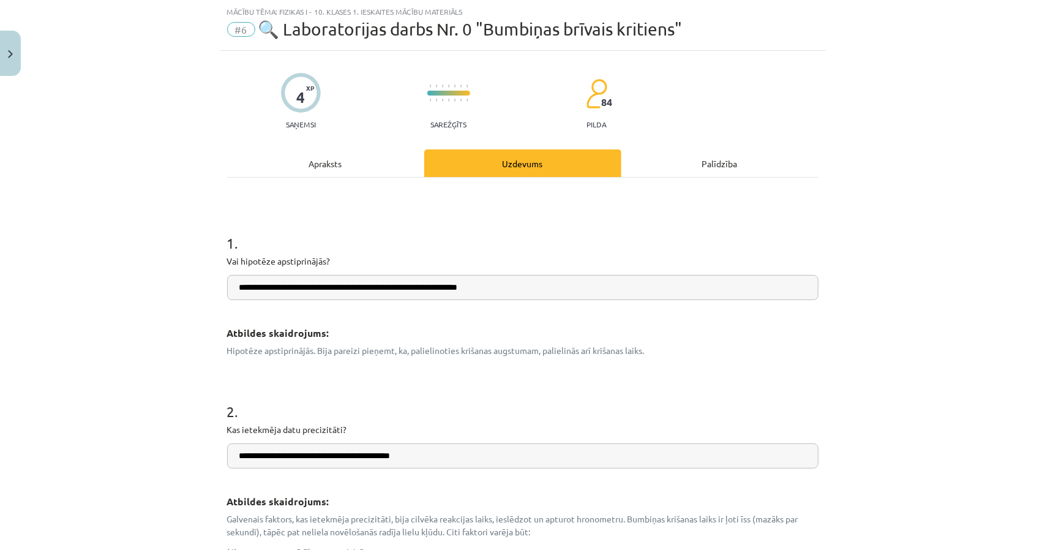
click at [394, 167] on div "Apraksts" at bounding box center [325, 163] width 197 height 28
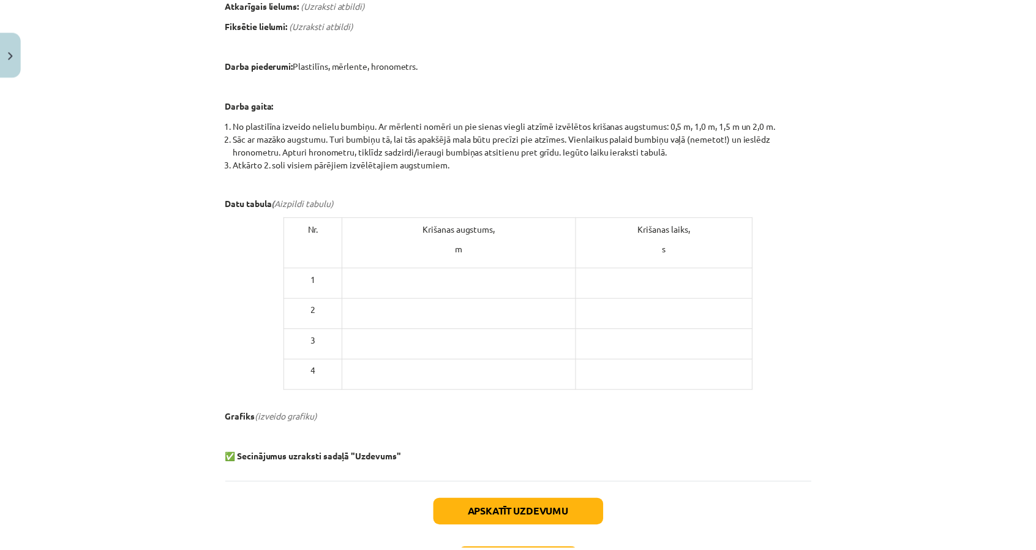
scroll to position [570, 0]
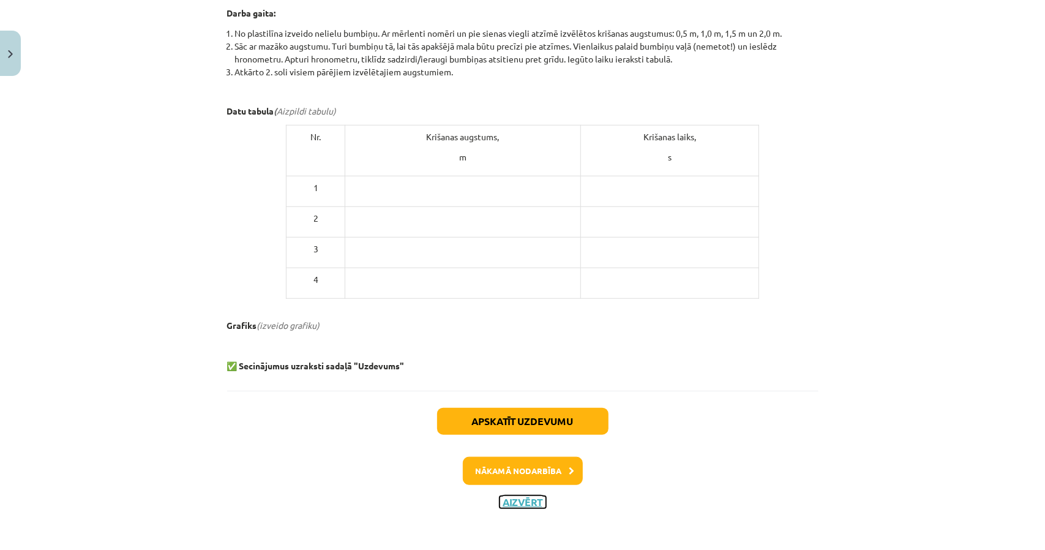
click at [524, 501] on button "Aizvērt" at bounding box center [523, 502] width 47 height 12
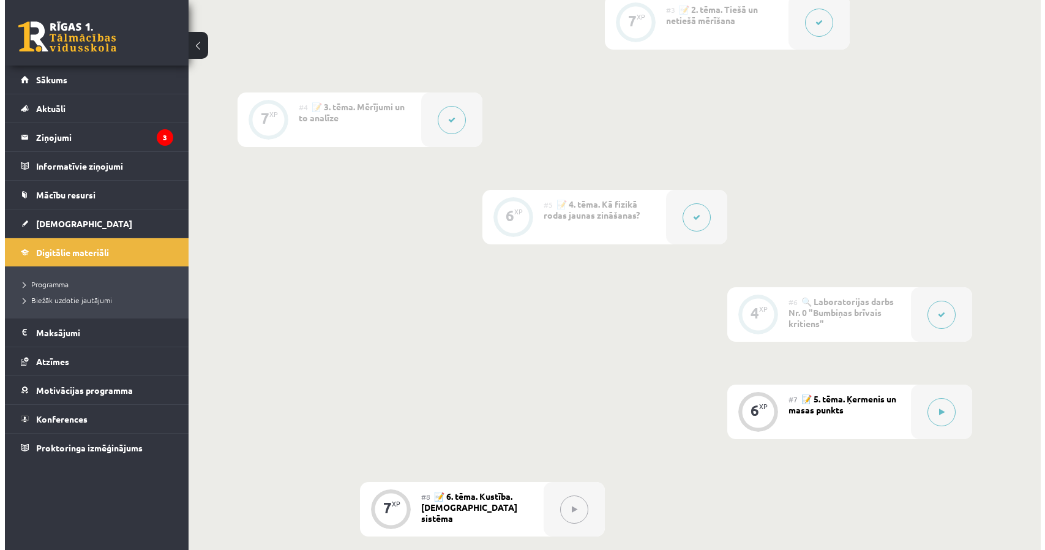
scroll to position [612, 0]
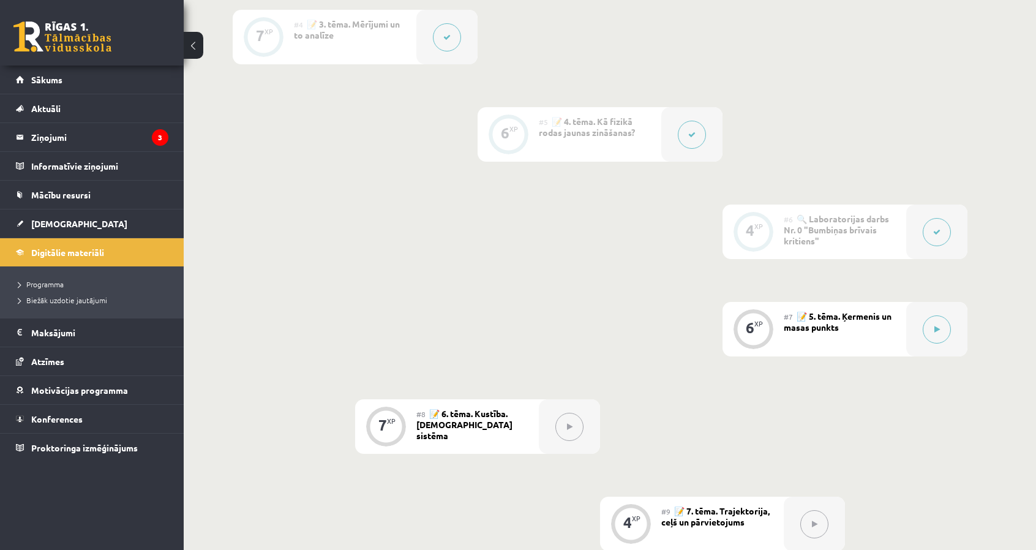
click at [931, 244] on div at bounding box center [936, 231] width 61 height 54
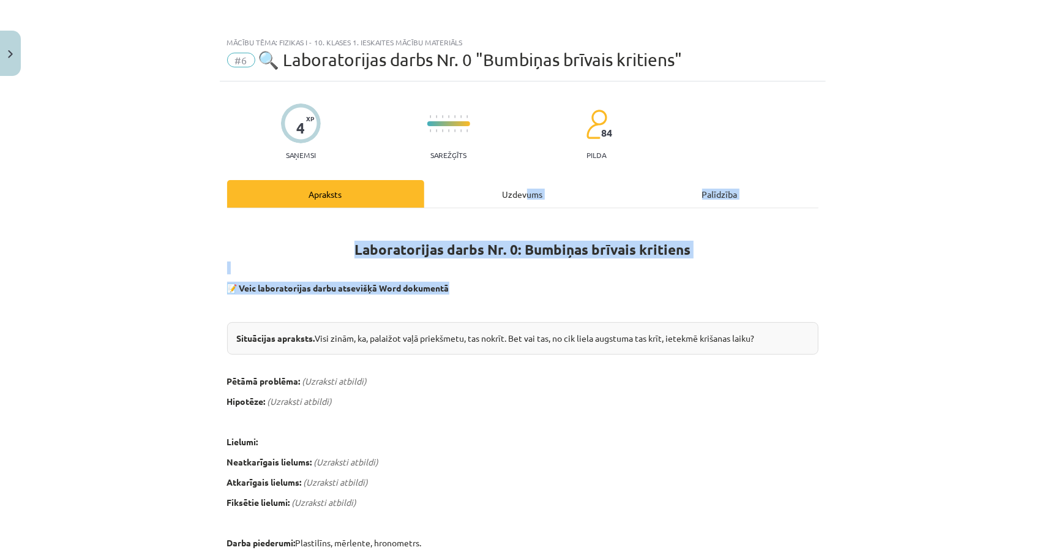
drag, startPoint x: 520, startPoint y: 206, endPoint x: 533, endPoint y: 280, distance: 75.8
click at [533, 282] on p "📝 Veic laboratorijas darbu atsevišķā Word dokumentā" at bounding box center [522, 288] width 591 height 13
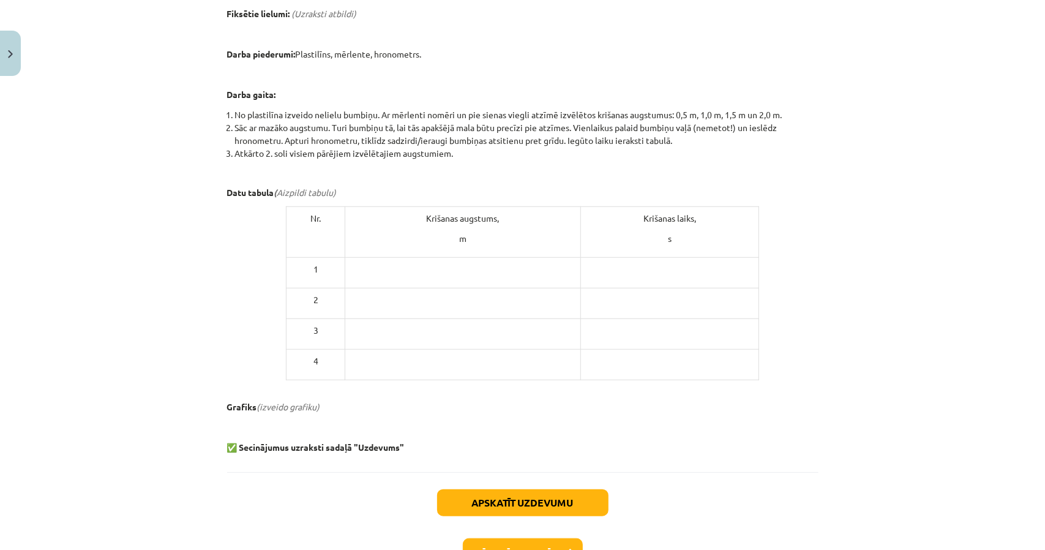
scroll to position [490, 0]
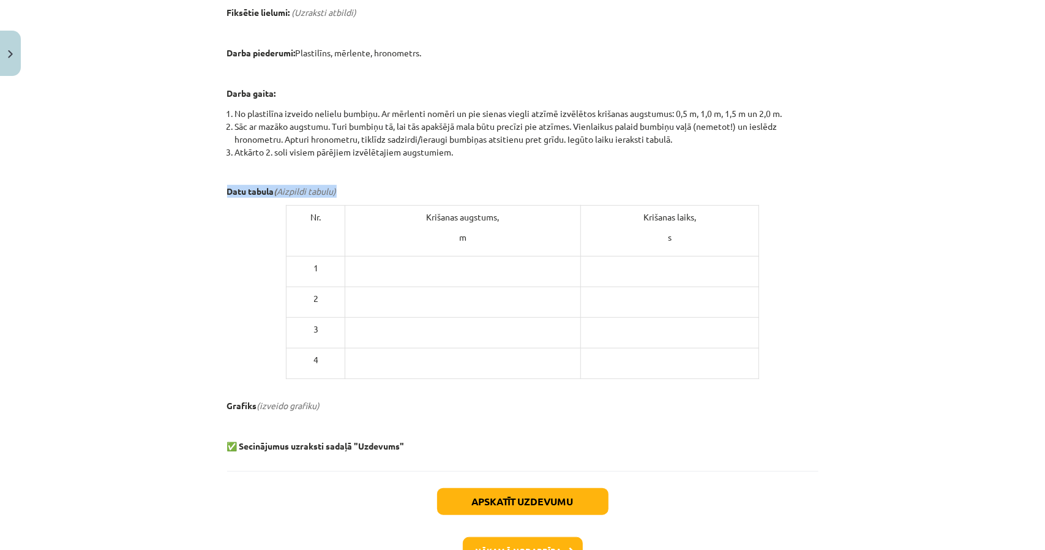
drag, startPoint x: 209, startPoint y: 182, endPoint x: 786, endPoint y: 370, distance: 606.6
click at [786, 370] on div "Mācību tēma: Fizikas i - 10. klases 1. ieskaites mācību materiāls #6 🔍 Laborato…" at bounding box center [522, 275] width 1045 height 550
copy div "Datu tabula ( Aizpildi tabulu)"
click at [424, 258] on td at bounding box center [462, 272] width 235 height 31
drag, startPoint x: 405, startPoint y: 214, endPoint x: 695, endPoint y: 249, distance: 292.2
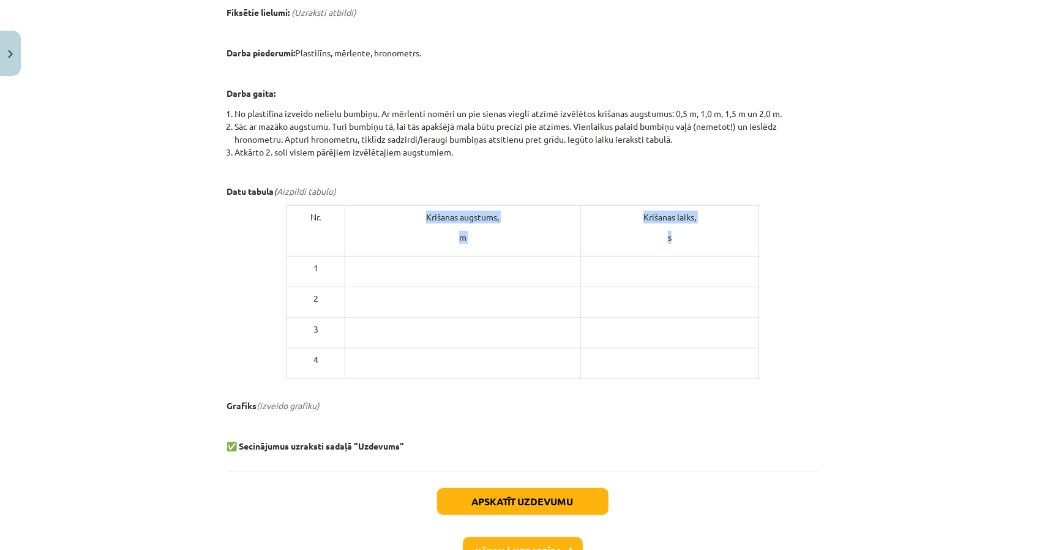
click at [695, 249] on tr "Nr. Krišanas augstums, m Krišanas laiks, s" at bounding box center [523, 231] width 473 height 51
copy tr "Krišanas augstums, m Krišanas laiks, s"
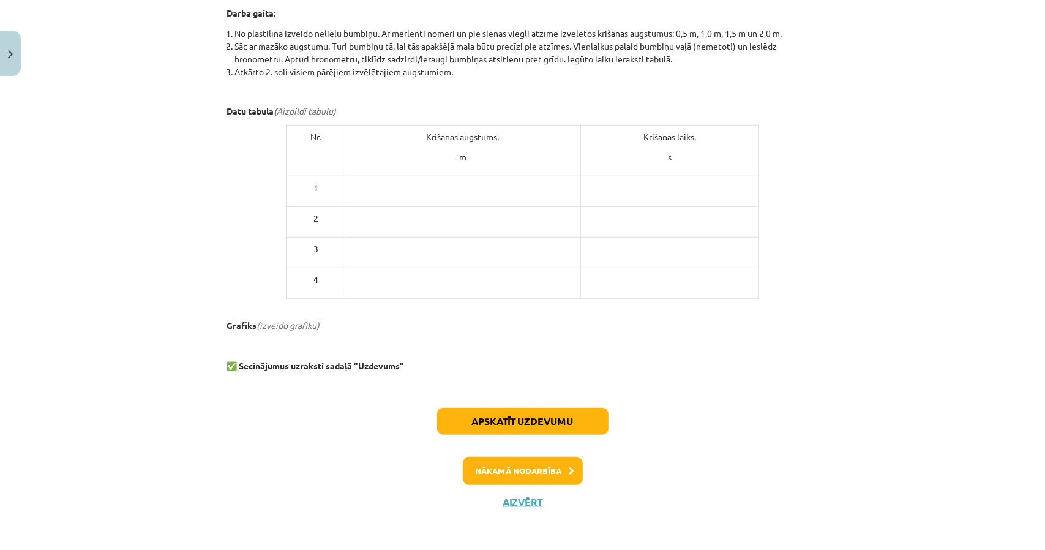
click at [568, 339] on p at bounding box center [522, 345] width 591 height 13
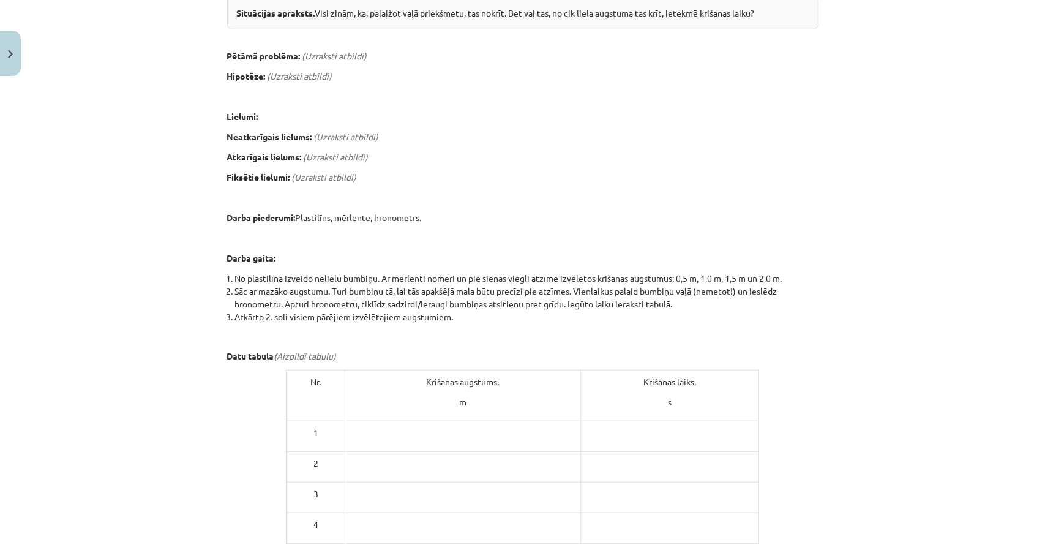
scroll to position [570, 0]
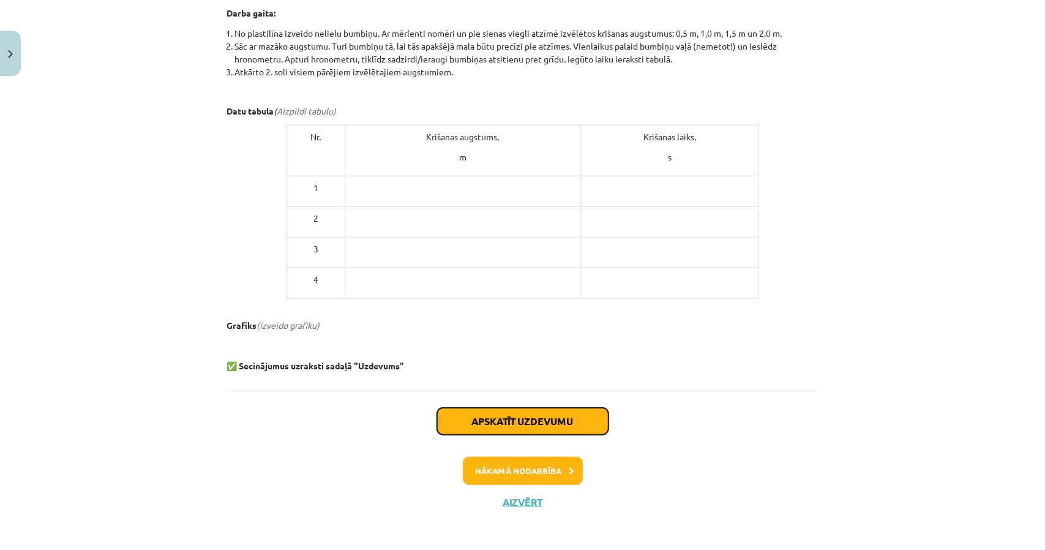
click at [564, 416] on button "Apskatīt uzdevumu" at bounding box center [522, 421] width 171 height 27
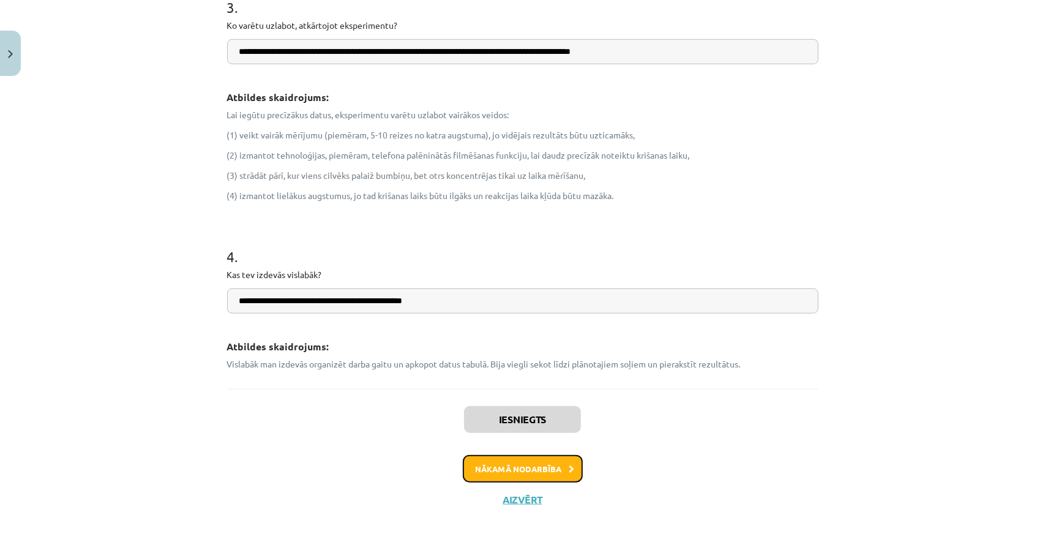
click at [561, 471] on button "Nākamā nodarbība" at bounding box center [523, 469] width 120 height 28
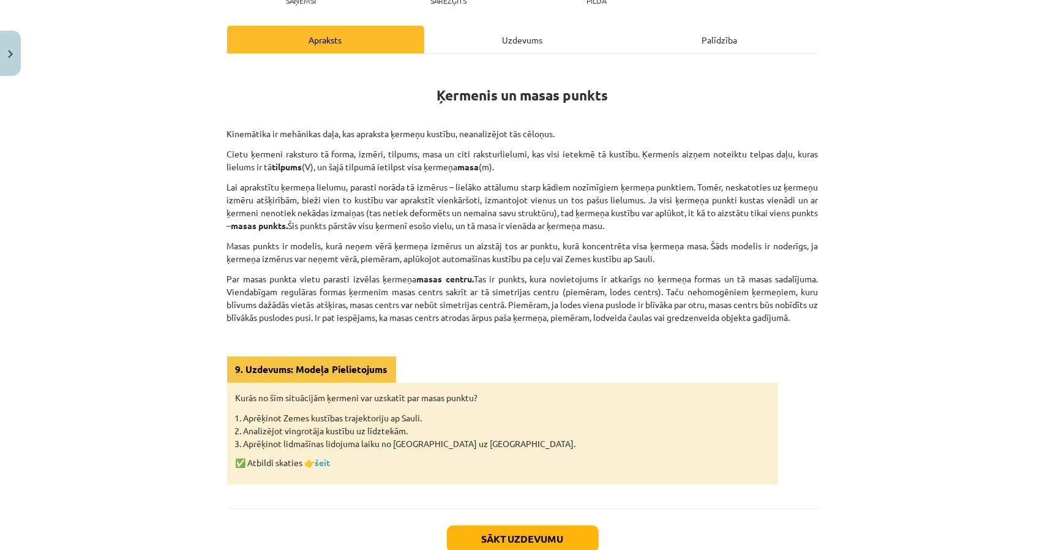
scroll to position [153, 0]
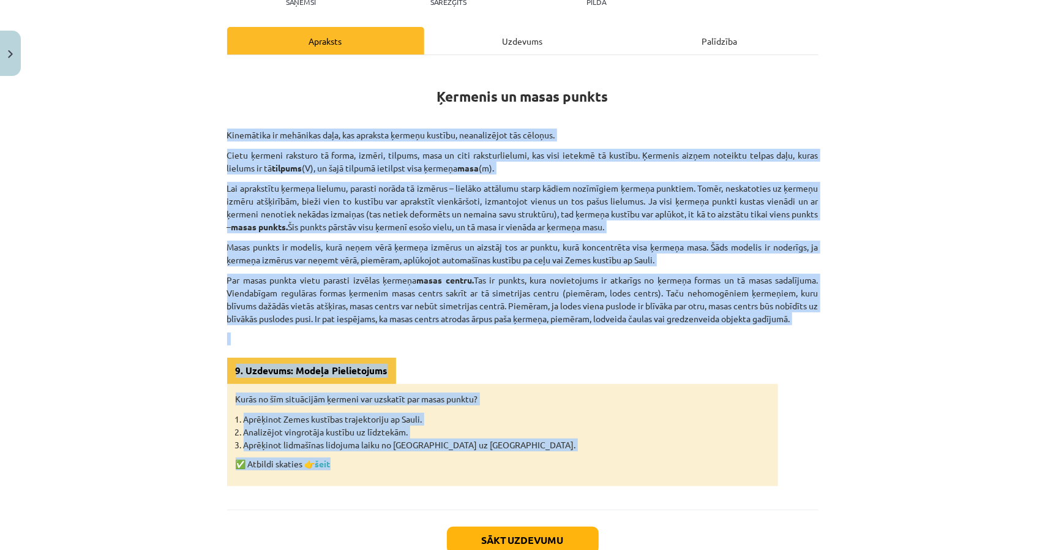
drag, startPoint x: 249, startPoint y: 145, endPoint x: 543, endPoint y: 451, distance: 424.3
click at [543, 451] on div "6 XP Saņemsi Sarežģīts 84 pilda Apraksts Uzdevums Palīdzība Ķermenis un masas p…" at bounding box center [523, 265] width 606 height 674
copy div "Kinemātika ir mehānikas daļa, kas apraksta ķermeņu kustību, neanalizējot tās cē…"
click at [148, 196] on div "Mācību tēma: Fizikas i - 10. klases 1. ieskaites mācību materiāls #7 📝 5. tēma.…" at bounding box center [522, 275] width 1045 height 550
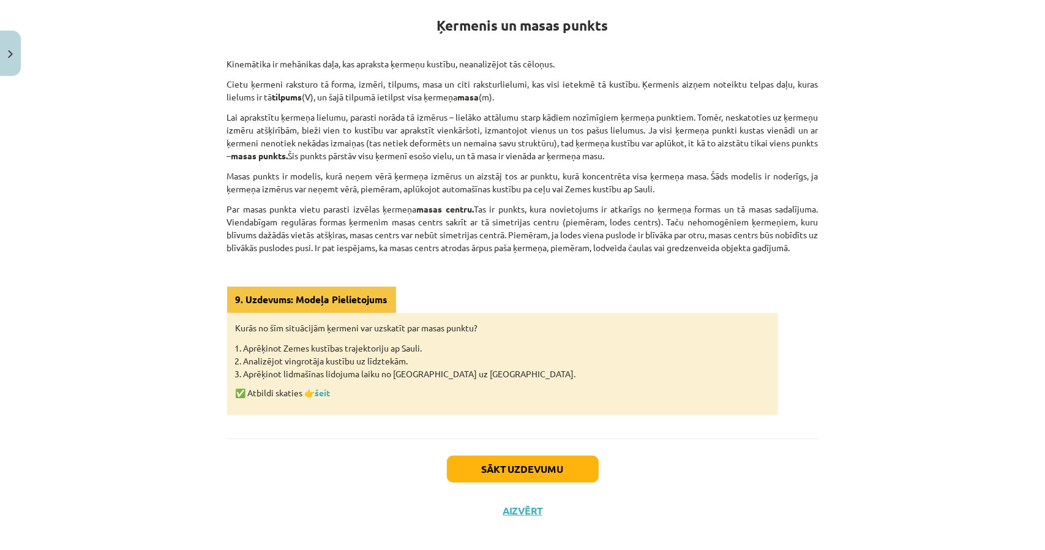
scroll to position [235, 0]
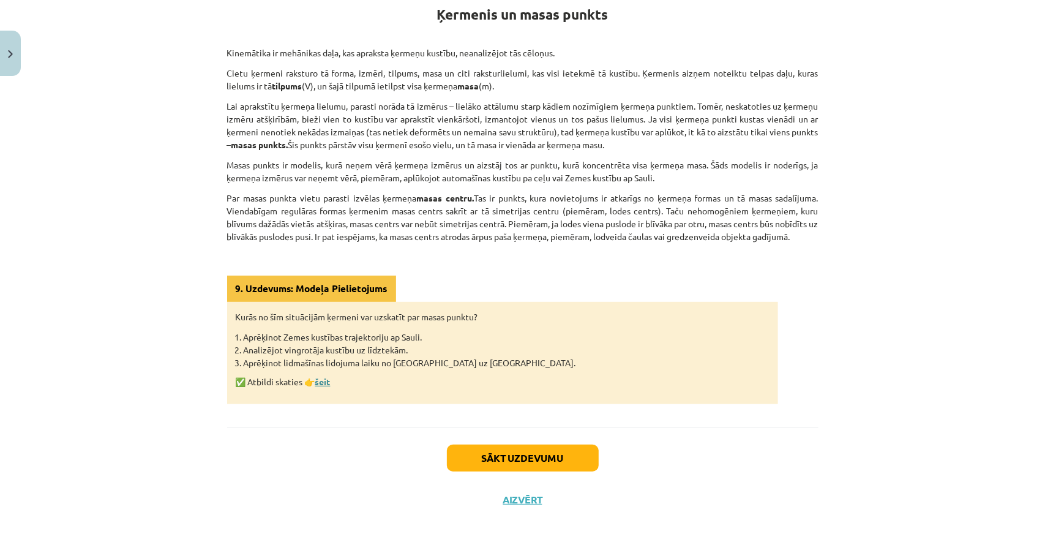
click at [323, 380] on link "šeit" at bounding box center [322, 381] width 15 height 11
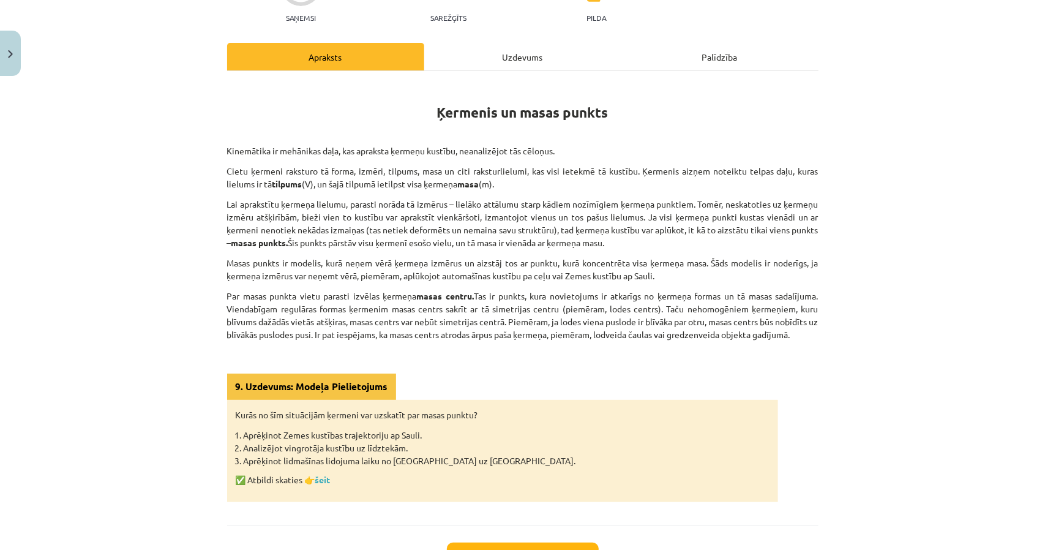
scroll to position [113, 0]
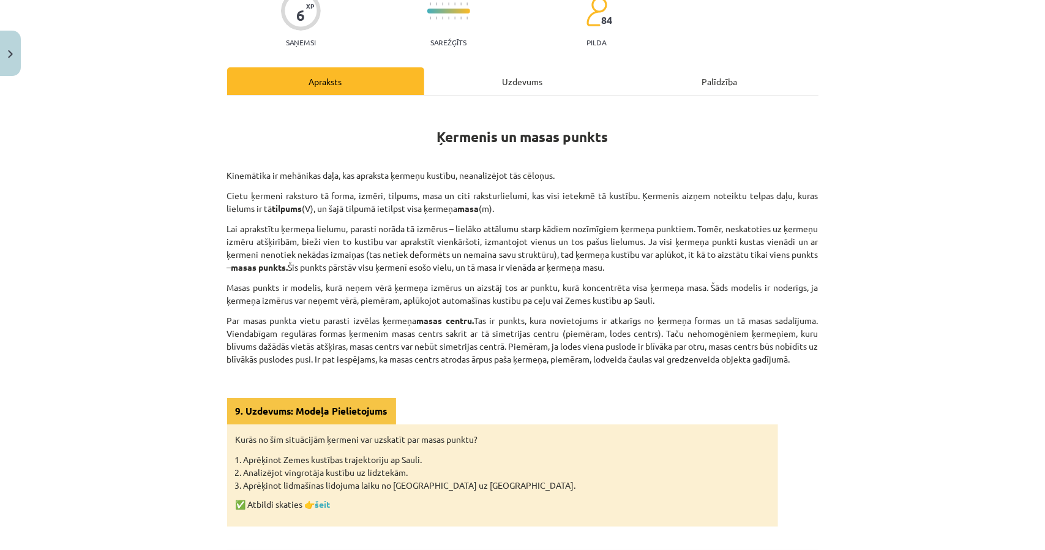
click at [529, 78] on div "Uzdevums" at bounding box center [522, 81] width 197 height 28
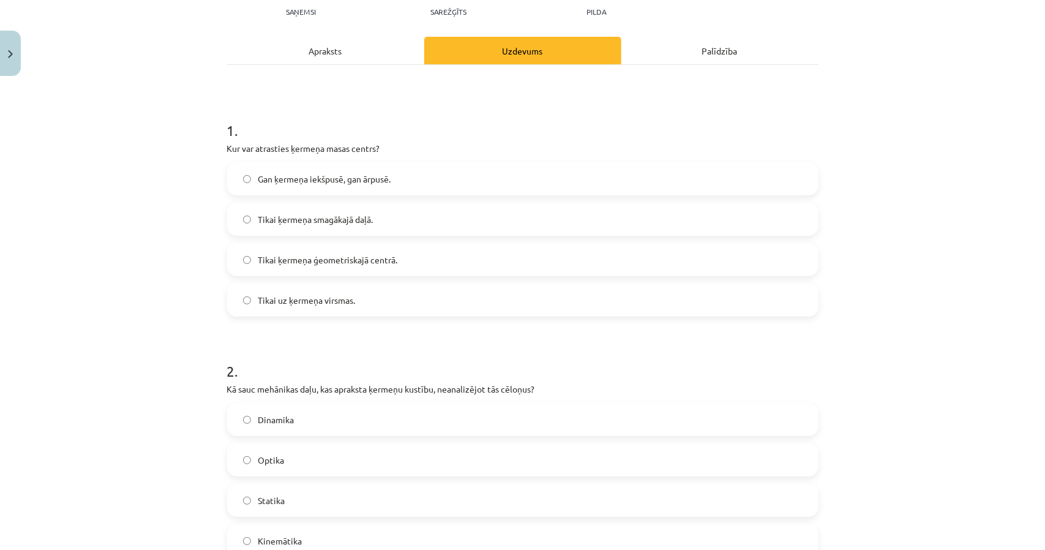
scroll to position [337, 0]
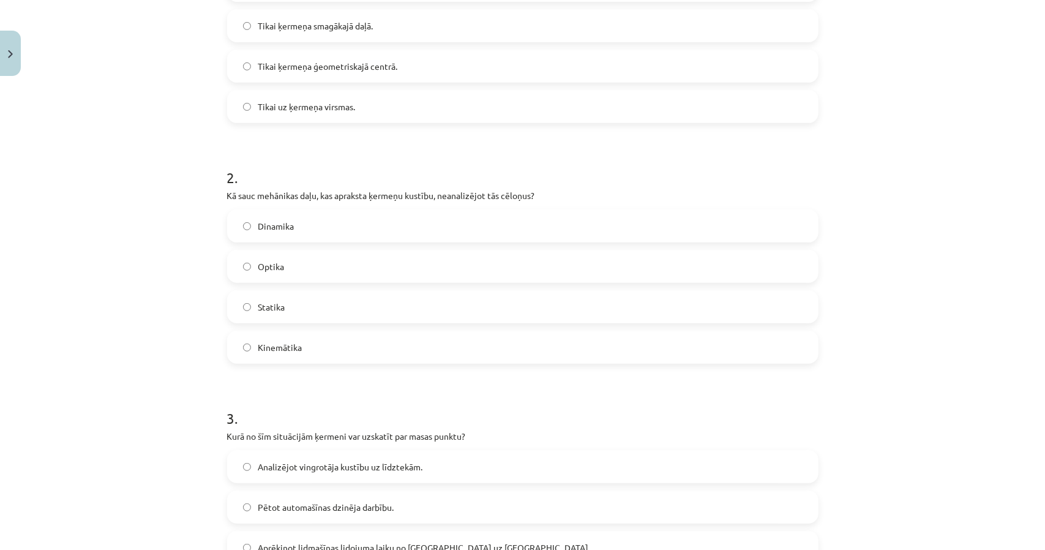
click at [307, 343] on label "Kinemātika" at bounding box center [522, 347] width 589 height 31
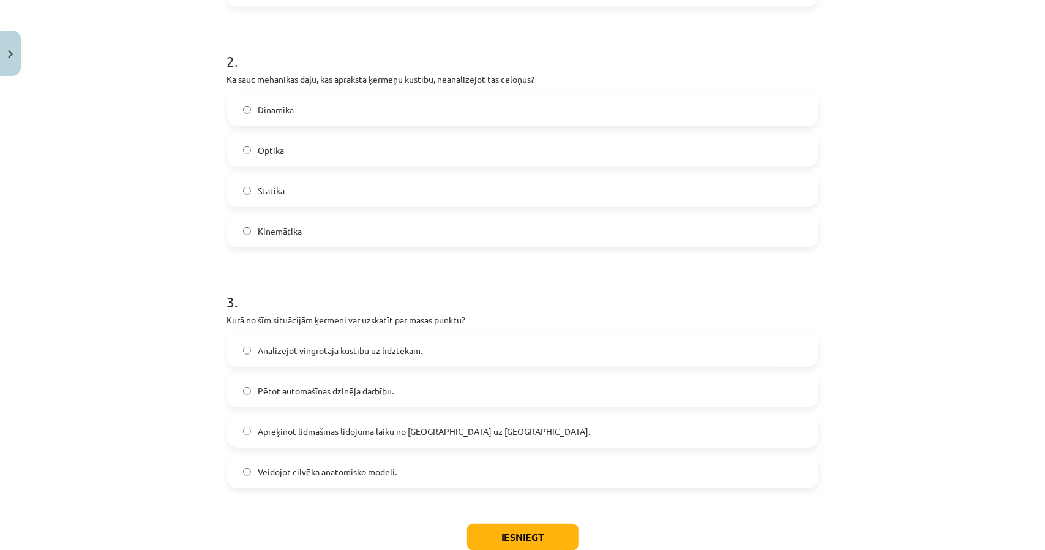
scroll to position [459, 0]
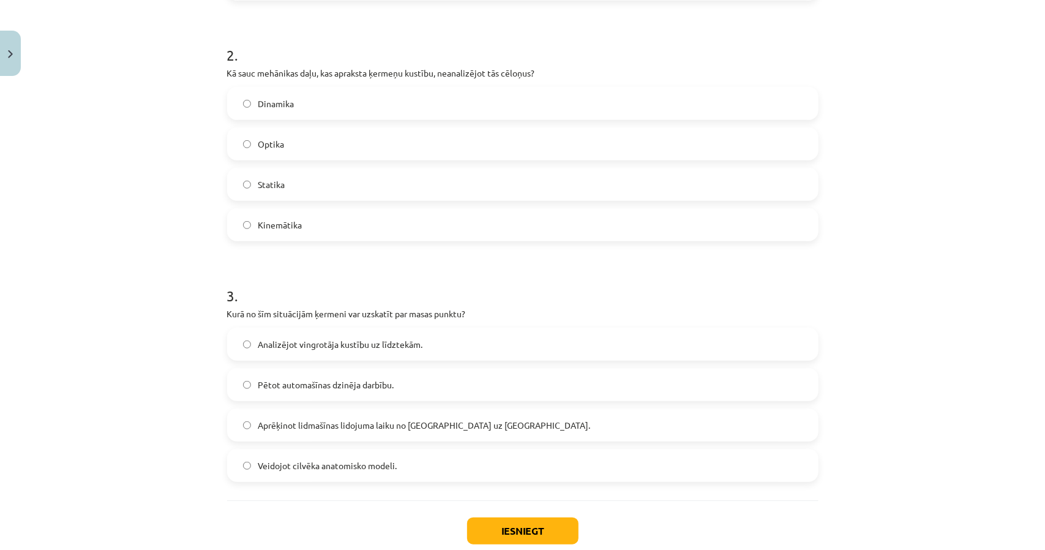
click at [338, 432] on label "Aprēķinot lidmašīnas lidojuma laiku no Rīgas uz Londonu." at bounding box center [522, 425] width 589 height 31
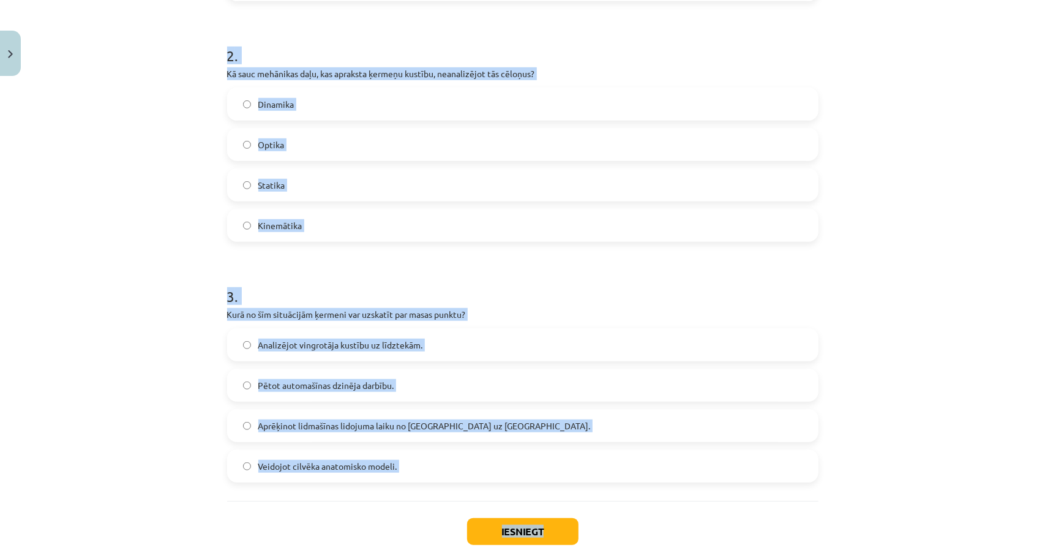
scroll to position [520, 0]
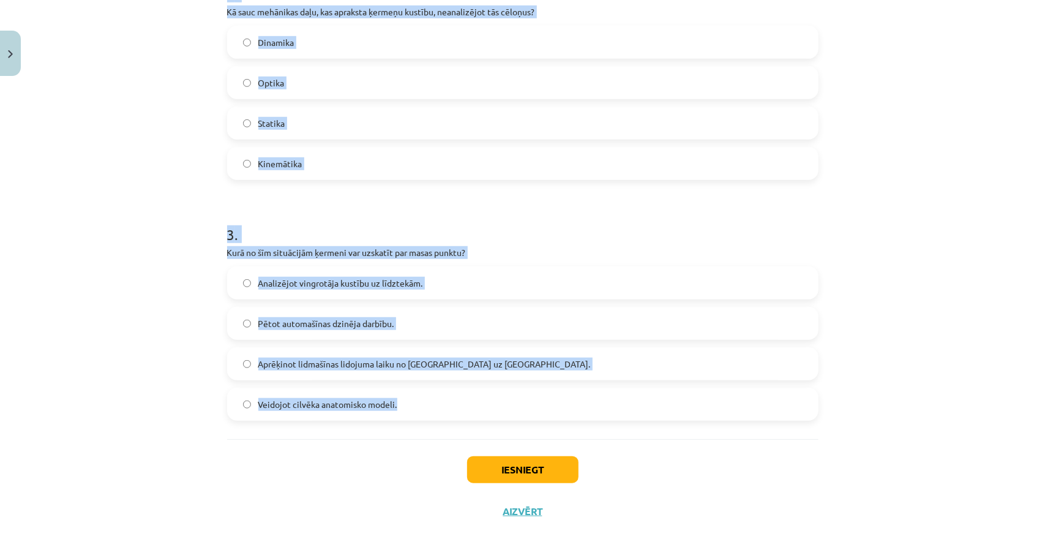
drag, startPoint x: 195, startPoint y: 122, endPoint x: 537, endPoint y: 416, distance: 450.6
click at [537, 416] on div "Mācību tēma: Fizikas i - 10. klases 1. ieskaites mācību materiāls #7 📝 5. tēma.…" at bounding box center [522, 275] width 1045 height 550
copy form "1 . Kur var atrasties ķermeņa masas centrs? Gan ķermeņa iekšpusē, gan ārpusē. T…"
click at [138, 135] on div "Mācību tēma: Fizikas i - 10. klases 1. ieskaites mācību materiāls #7 📝 5. tēma.…" at bounding box center [522, 275] width 1045 height 550
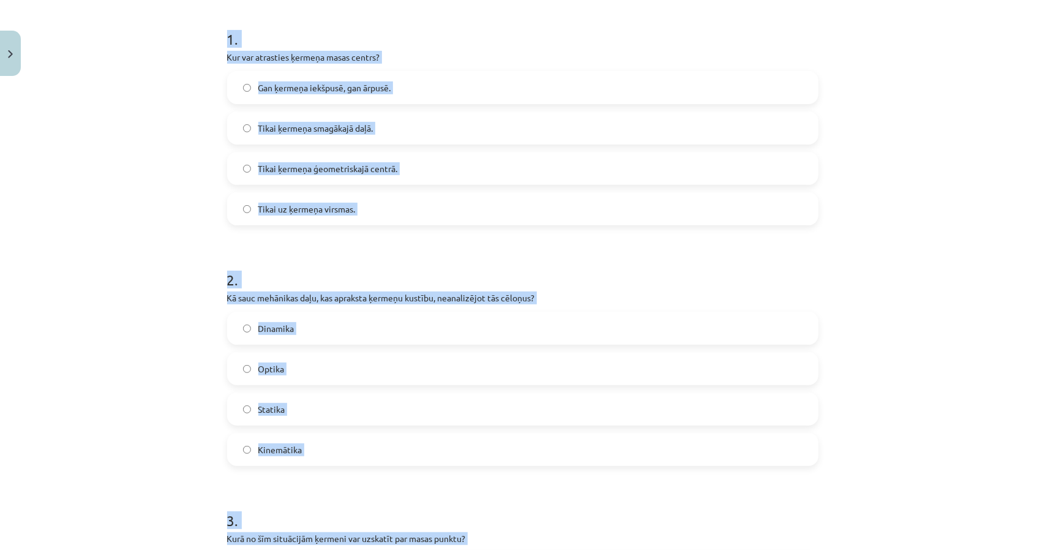
scroll to position [214, 0]
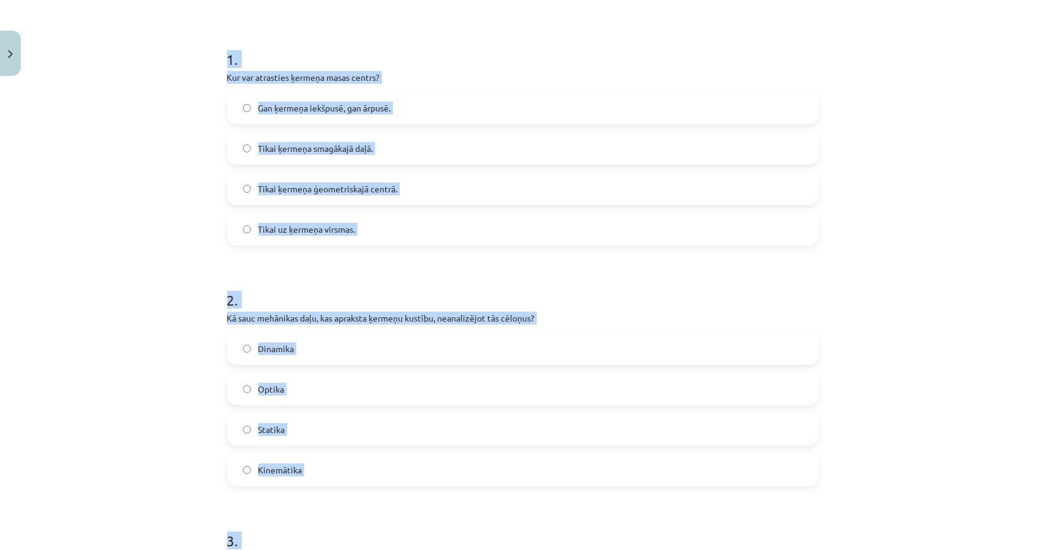
click at [152, 244] on div "Mācību tēma: Fizikas i - 10. klases 1. ieskaites mācību materiāls #7 📝 5. tēma.…" at bounding box center [522, 275] width 1045 height 550
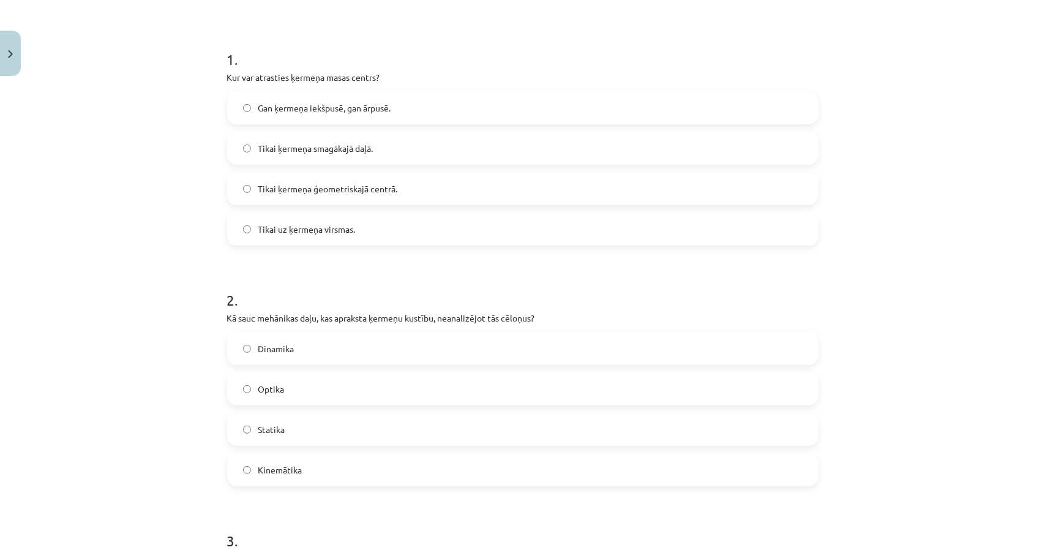
click at [316, 115] on label "Gan ķermeņa iekšpusē, gan ārpusē." at bounding box center [522, 107] width 589 height 31
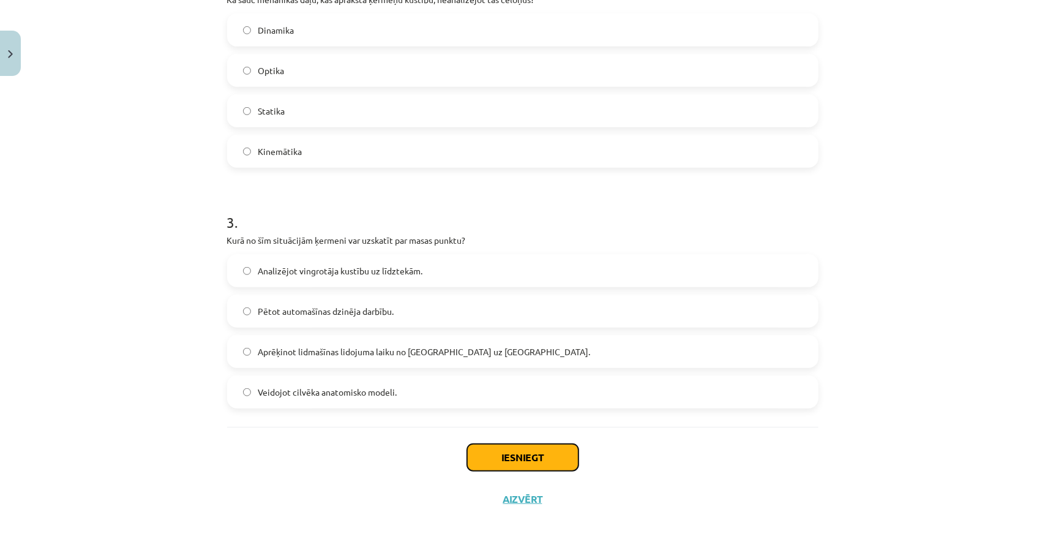
click at [534, 462] on button "Iesniegt" at bounding box center [522, 457] width 111 height 27
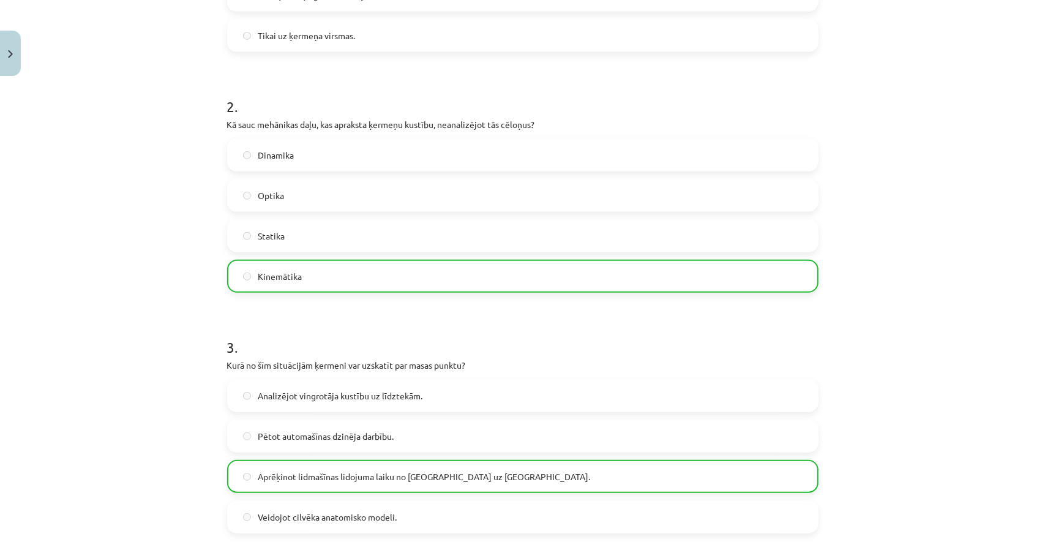
scroll to position [571, 0]
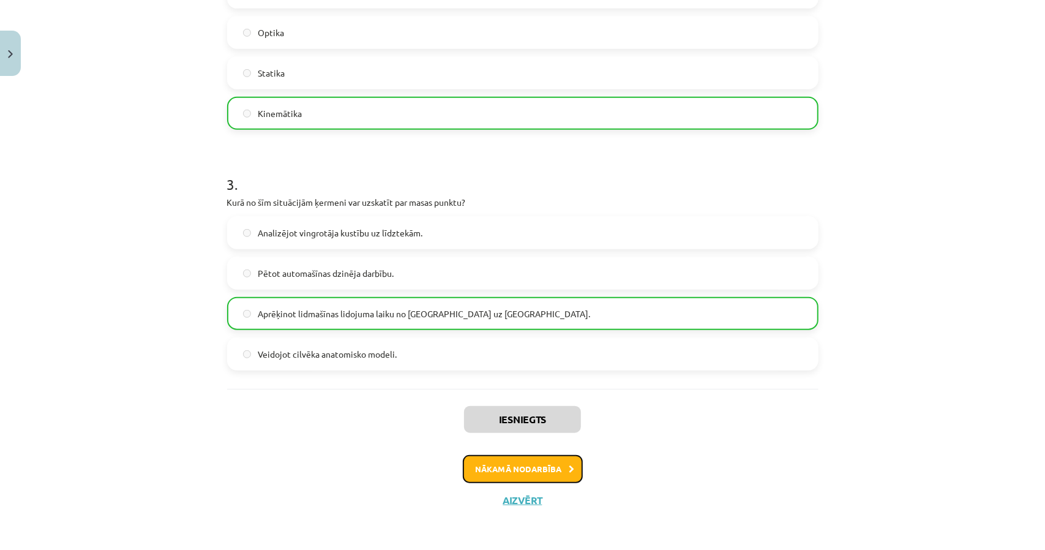
click at [511, 466] on button "Nākamā nodarbība" at bounding box center [523, 469] width 120 height 28
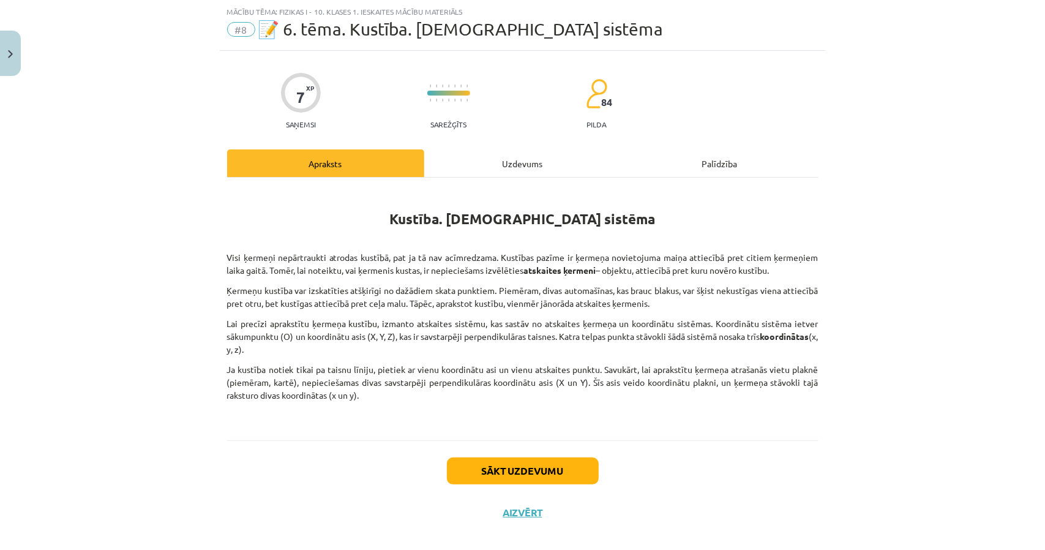
scroll to position [31, 0]
click at [472, 167] on div "Uzdevums" at bounding box center [522, 163] width 197 height 28
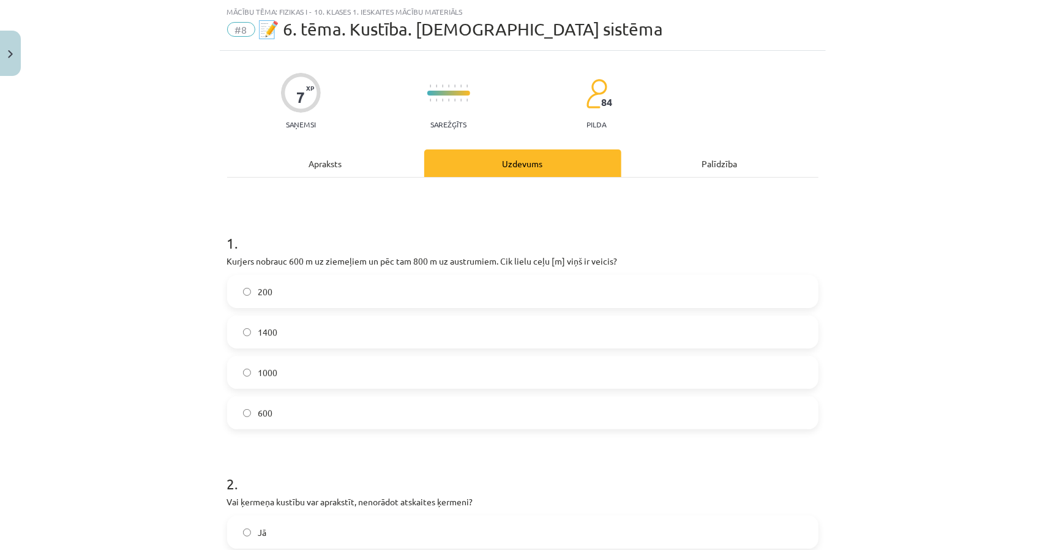
click at [337, 168] on div "Apraksts" at bounding box center [325, 163] width 197 height 28
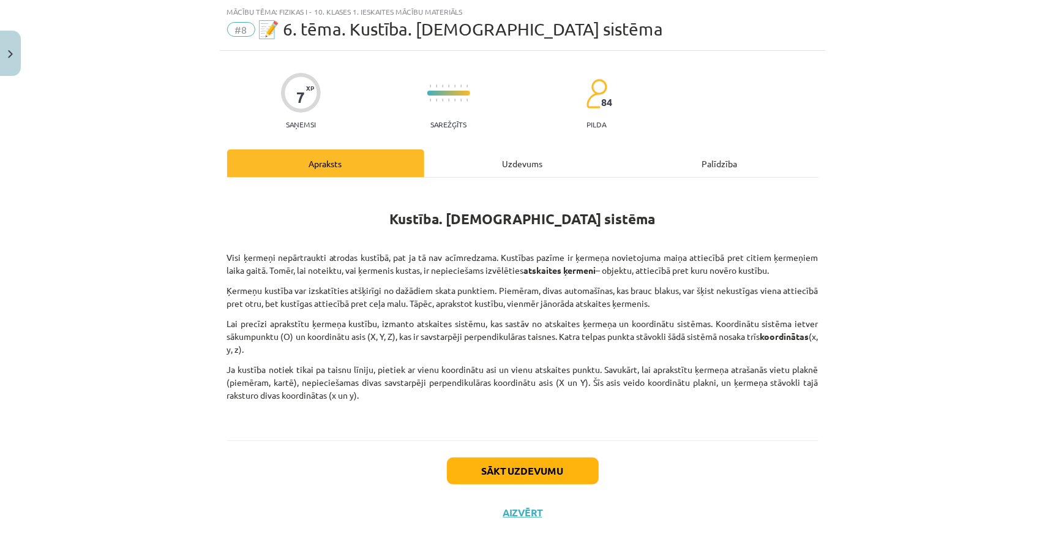
click at [504, 168] on div "Uzdevums" at bounding box center [522, 163] width 197 height 28
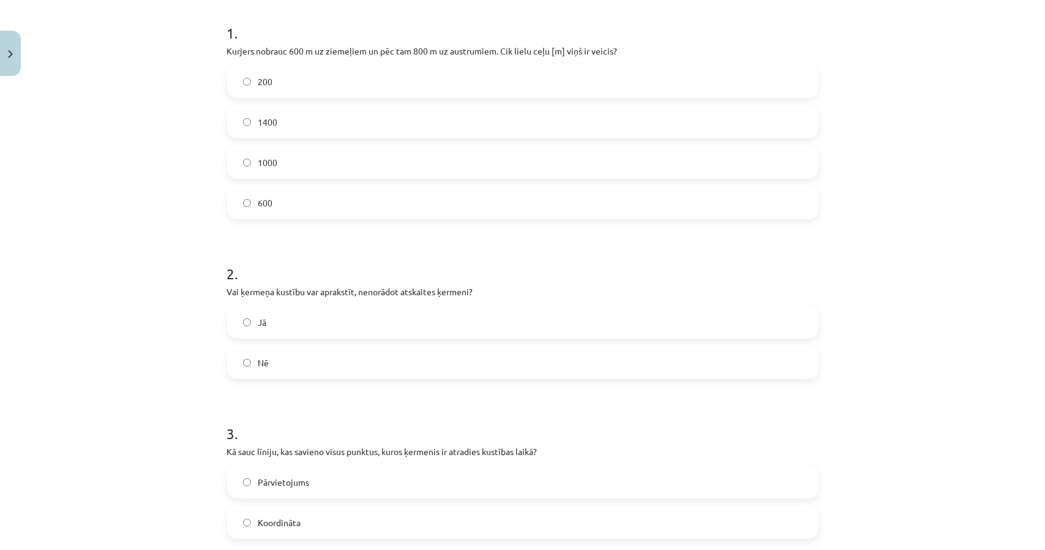
scroll to position [276, 0]
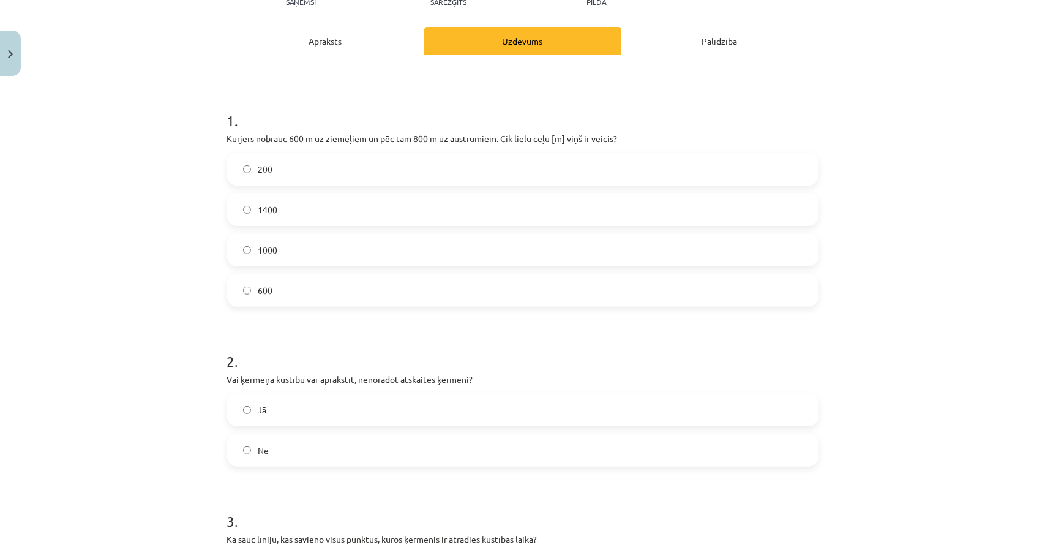
click at [365, 43] on div "Apraksts" at bounding box center [325, 41] width 197 height 28
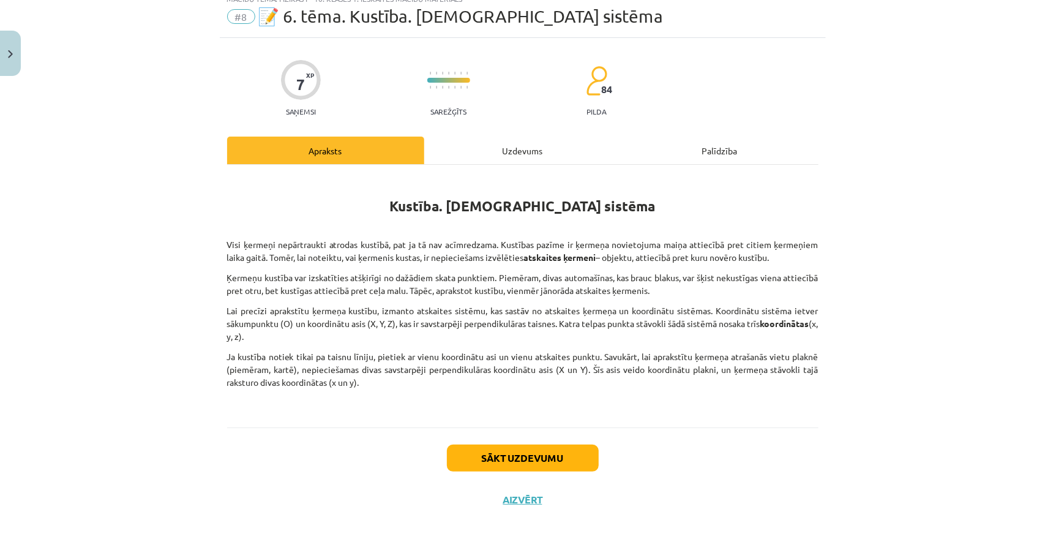
click at [481, 151] on div "Uzdevums" at bounding box center [522, 151] width 197 height 28
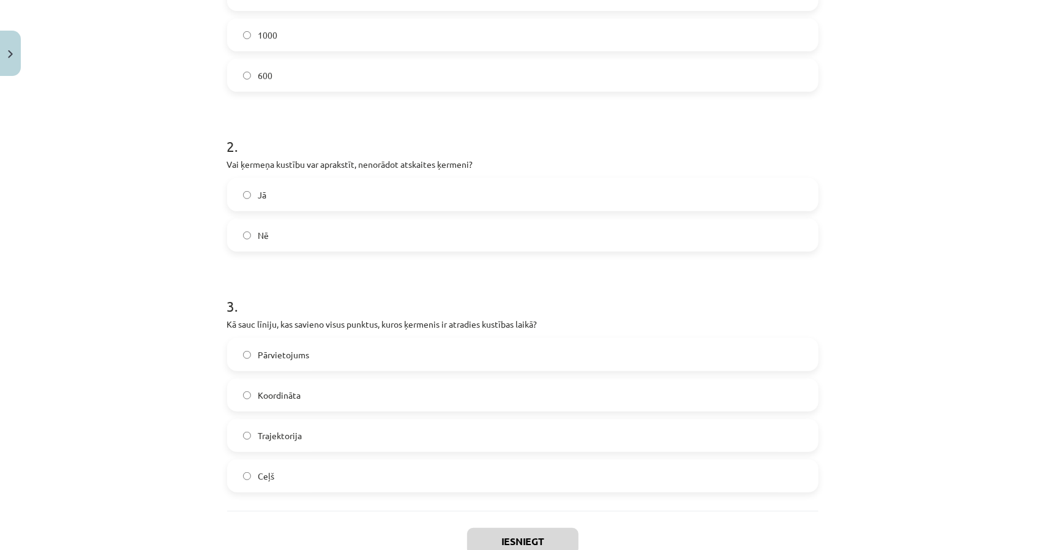
scroll to position [452, 0]
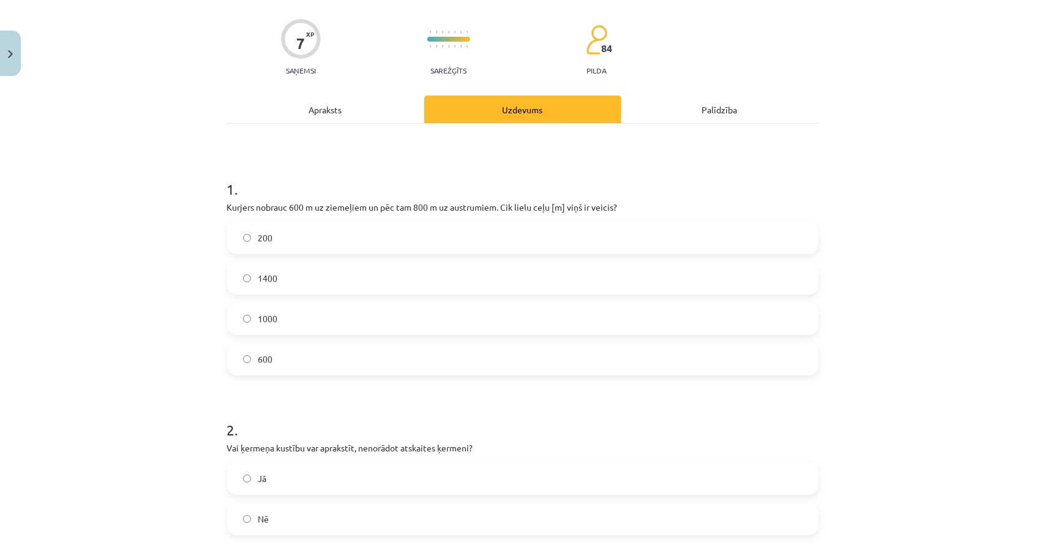
click at [303, 115] on div "Apraksts" at bounding box center [325, 110] width 197 height 28
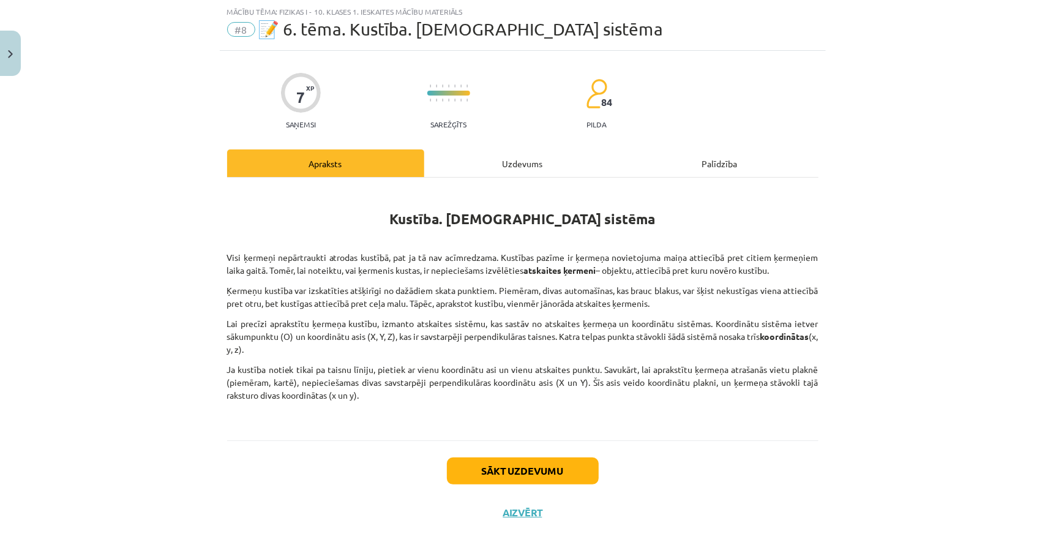
scroll to position [31, 0]
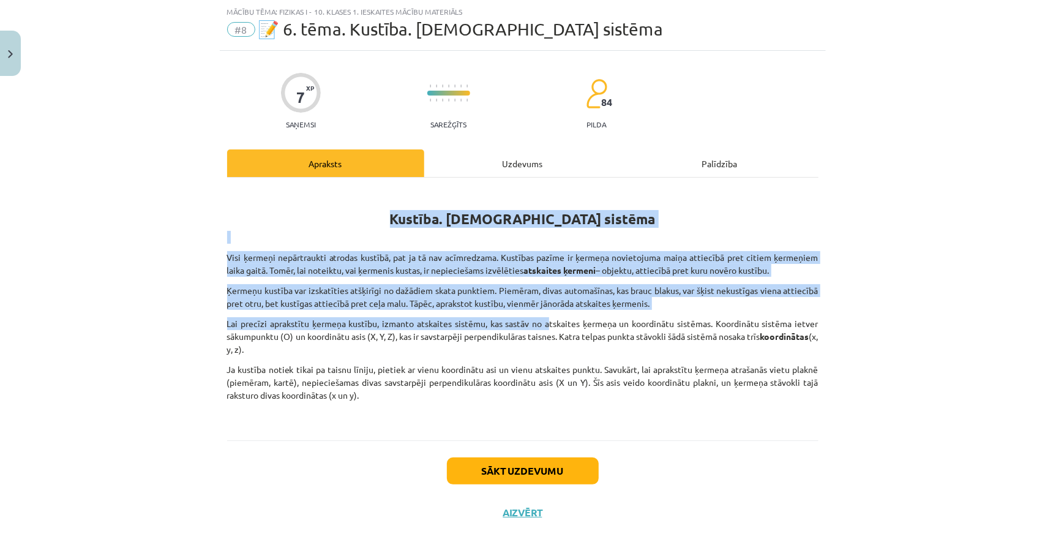
drag, startPoint x: 193, startPoint y: 228, endPoint x: 542, endPoint y: 328, distance: 362.8
click at [542, 328] on div "Mācību tēma: Fizikas i - 10. klases 1. ieskaites mācību materiāls #8 📝 6. tēma.…" at bounding box center [522, 275] width 1045 height 550
click at [542, 328] on p "Lai precīzi aprakstītu ķermeņa kustību, izmanto atskaites sistēmu, kas sastāv n…" at bounding box center [522, 336] width 591 height 39
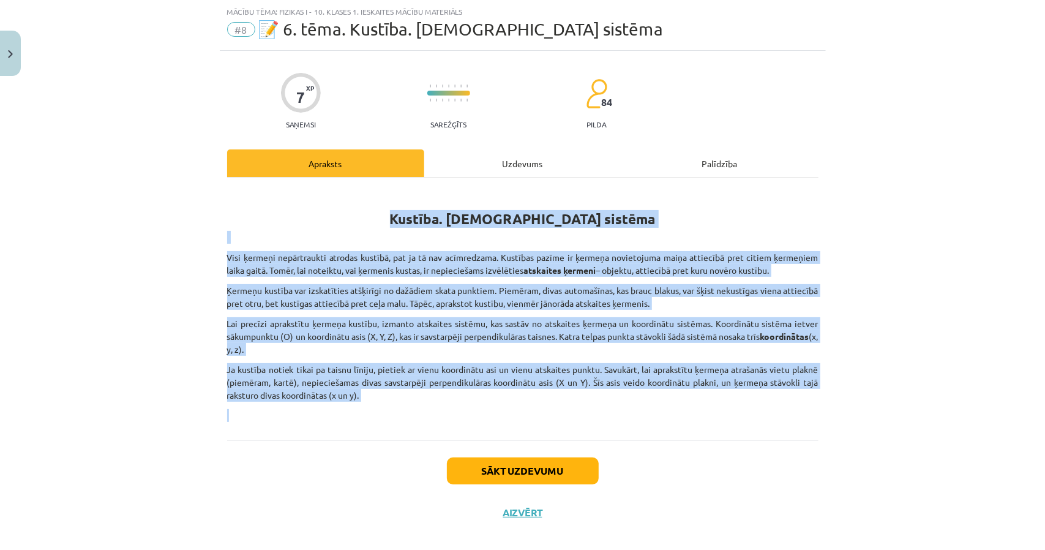
drag, startPoint x: 437, startPoint y: 228, endPoint x: 682, endPoint y: 417, distance: 309.1
click at [682, 417] on div "Kustība. Atskaites sistēma Visi ķermeņi nepārtraukti atrodas kustībā, pat ja tā…" at bounding box center [522, 305] width 591 height 233
copy div "Kustība. Atskaites sistēma Visi ķermeņi nepārtraukti atrodas kustībā, pat ja tā…"
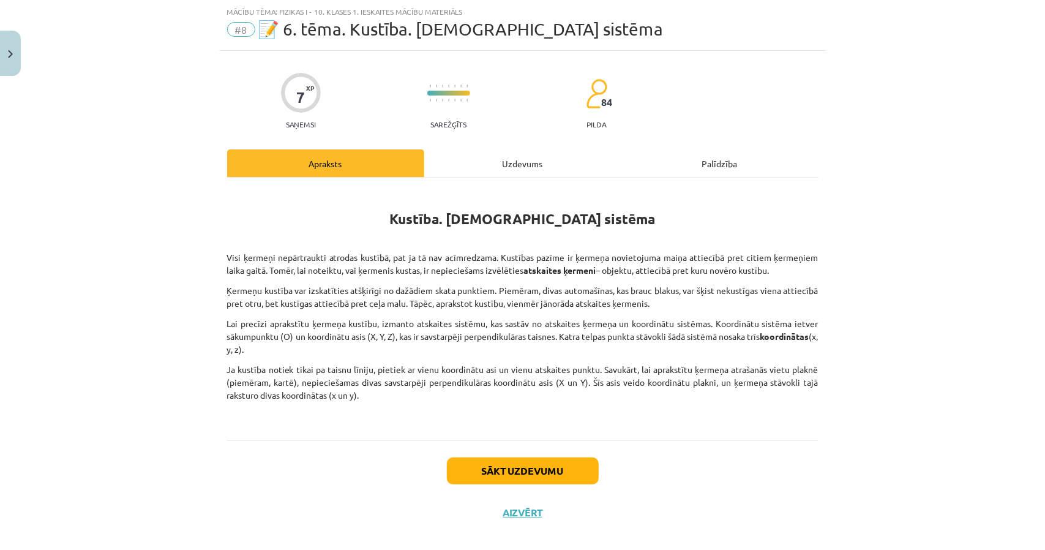
click at [522, 154] on div "Uzdevums" at bounding box center [522, 163] width 197 height 28
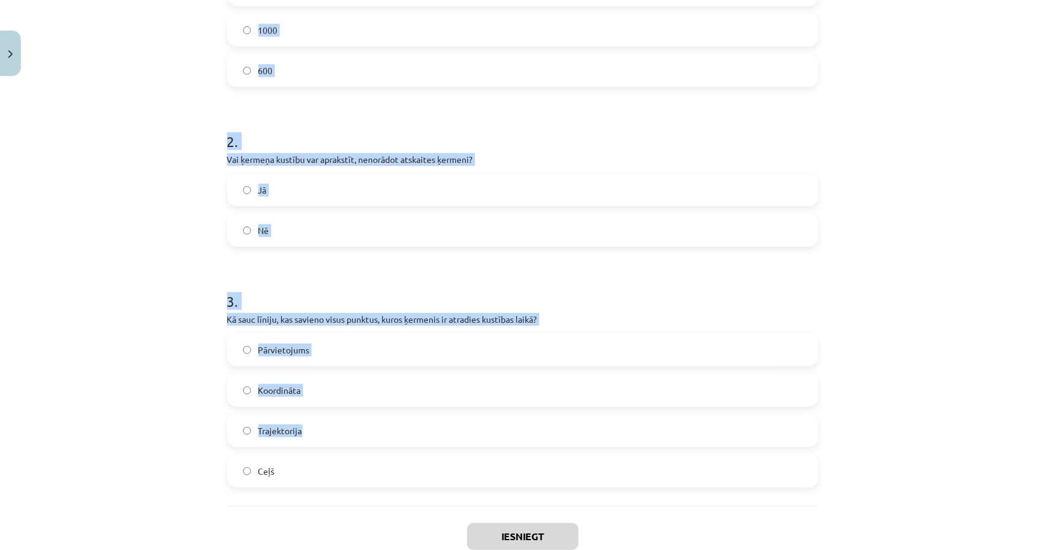
scroll to position [398, 0]
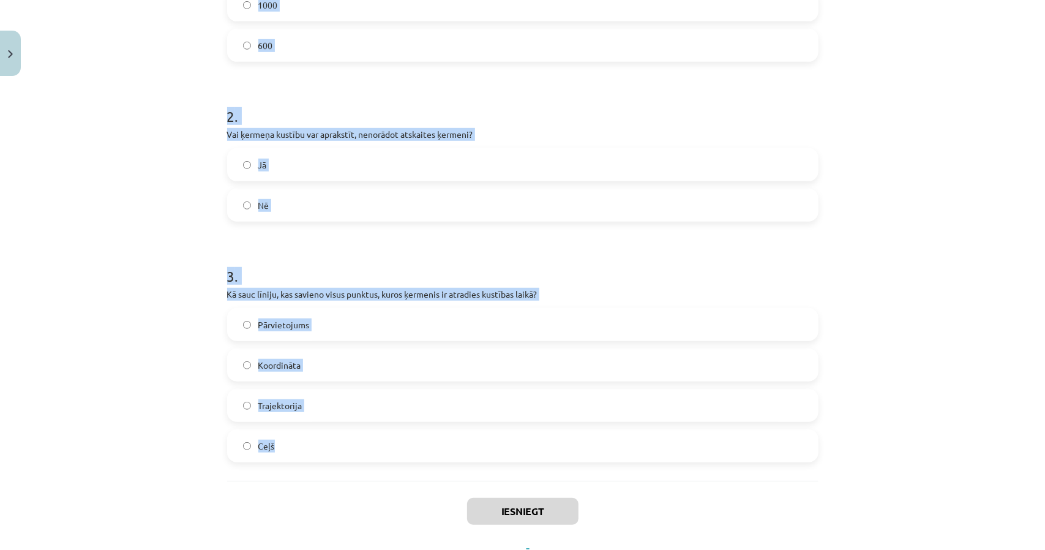
drag, startPoint x: 210, startPoint y: 213, endPoint x: 590, endPoint y: 457, distance: 451.9
click at [590, 457] on div "Mācību tēma: Fizikas i - 10. klases 1. ieskaites mācību materiāls #8 📝 6. tēma.…" at bounding box center [522, 275] width 1045 height 550
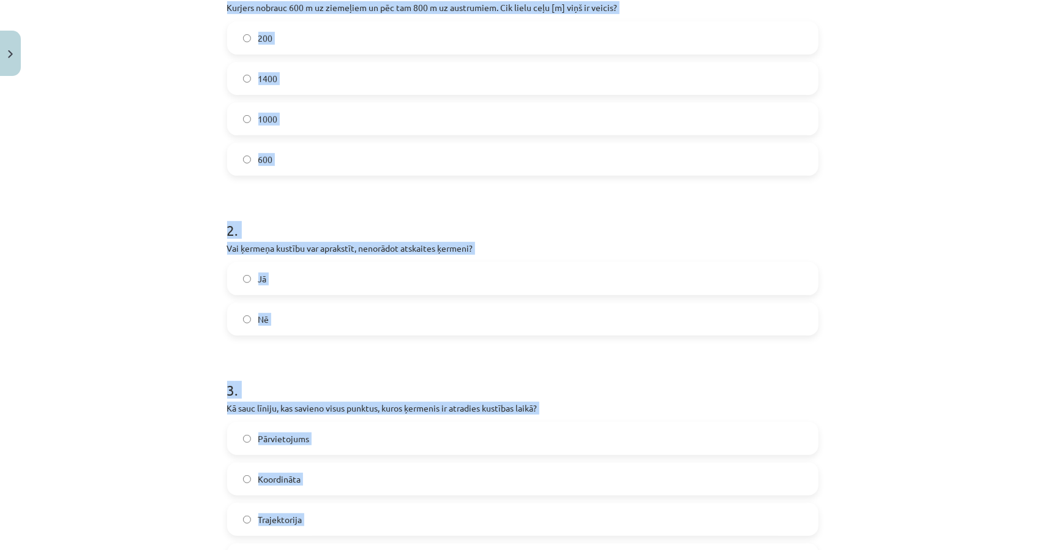
scroll to position [153, 0]
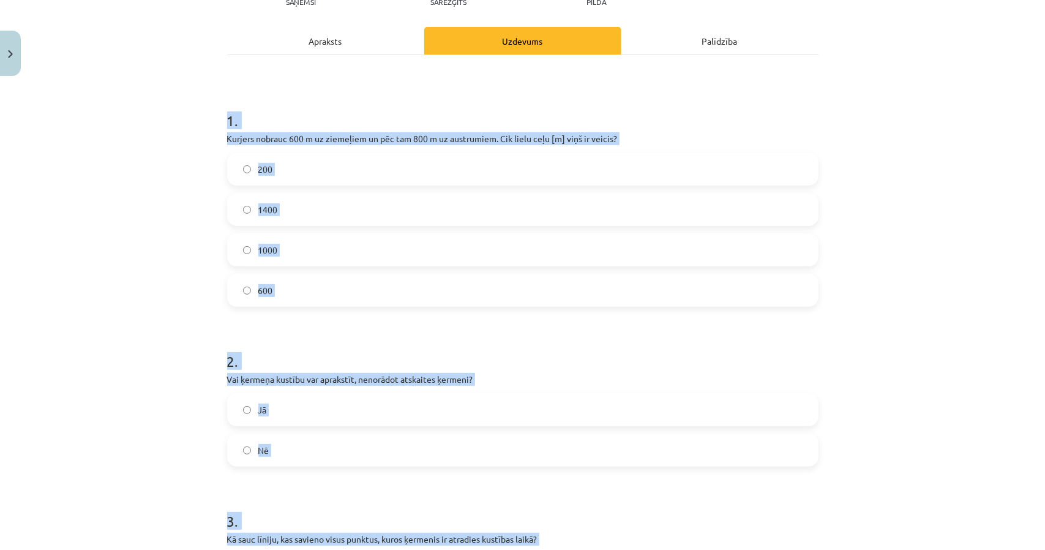
click at [156, 171] on div "Mācību tēma: Fizikas i - 10. klases 1. ieskaites mācību materiāls #8 📝 6. tēma.…" at bounding box center [522, 275] width 1045 height 550
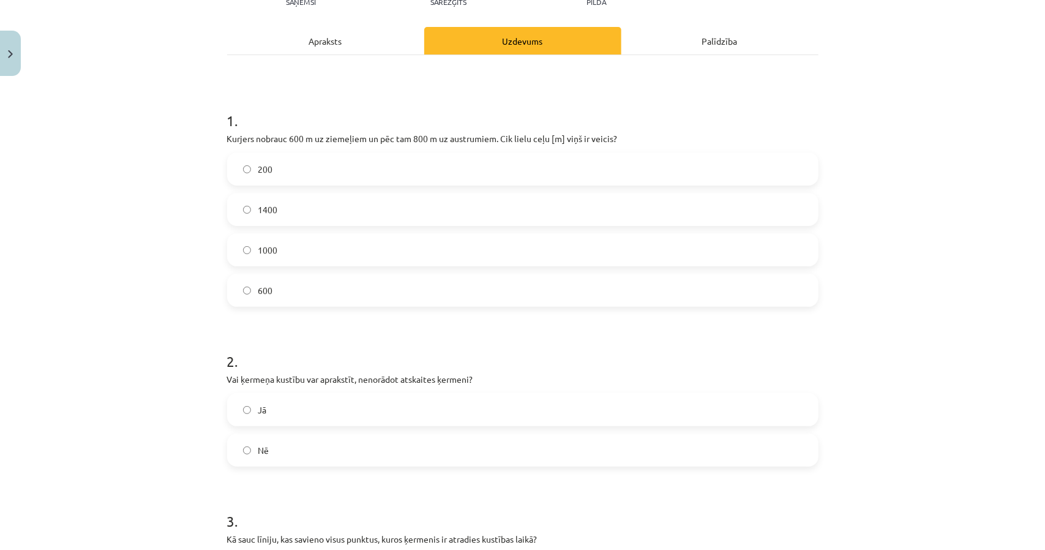
click at [248, 217] on label "1400" at bounding box center [522, 209] width 589 height 31
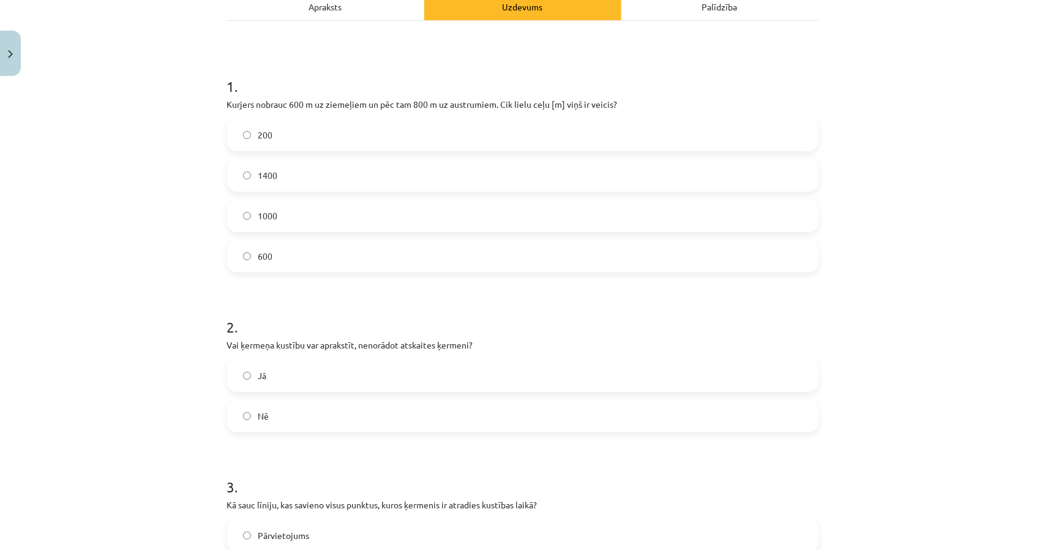
scroll to position [276, 0]
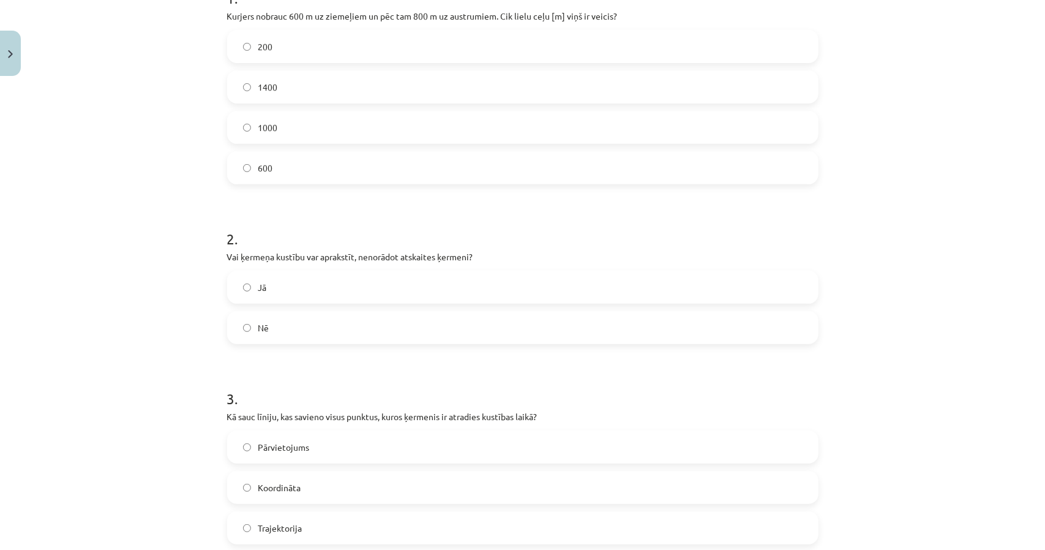
click at [283, 337] on label "Nē" at bounding box center [522, 327] width 589 height 31
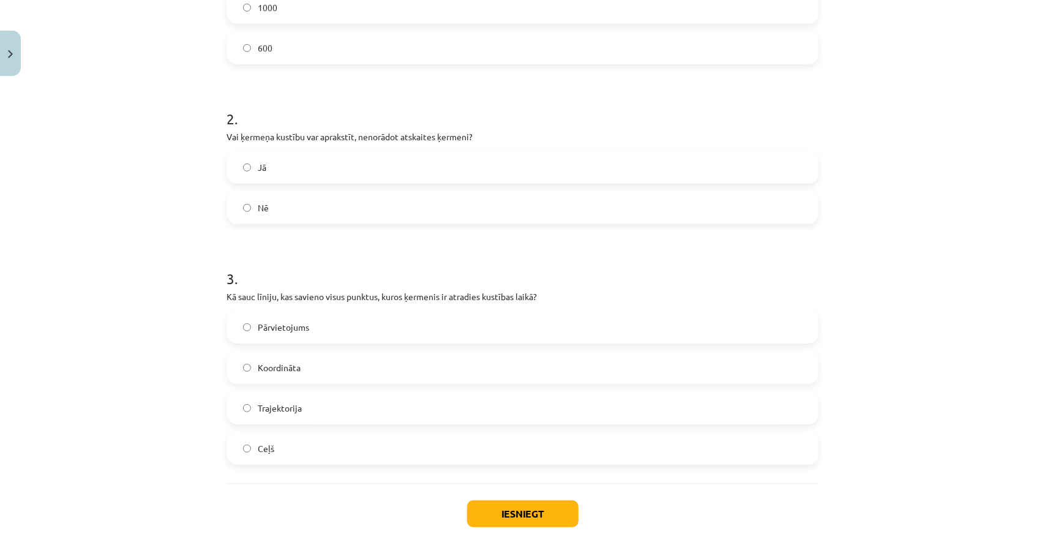
scroll to position [398, 0]
click at [303, 414] on label "Trajektorija" at bounding box center [522, 405] width 589 height 31
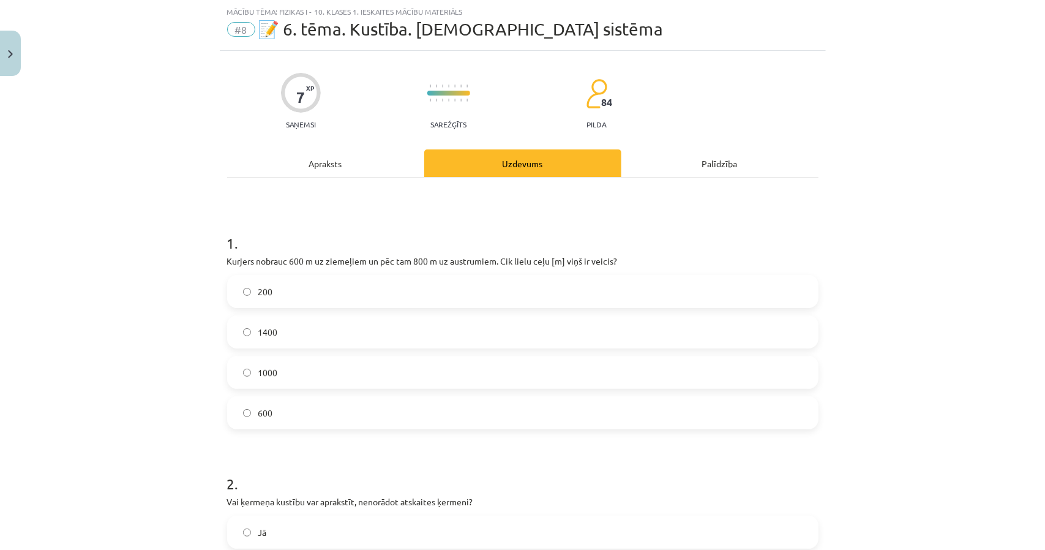
click at [364, 160] on div "Apraksts" at bounding box center [325, 163] width 197 height 28
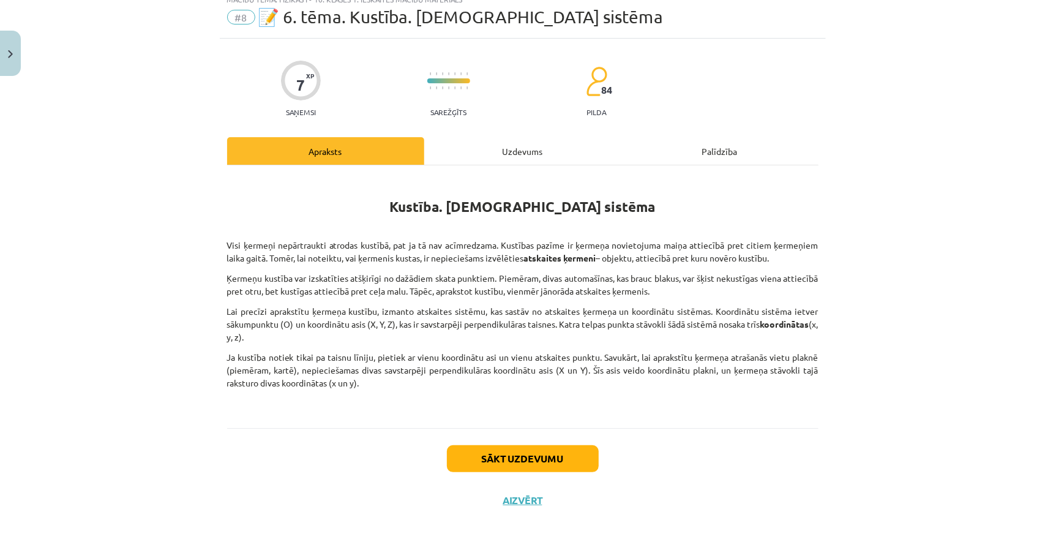
scroll to position [43, 0]
click at [514, 150] on div "Uzdevums" at bounding box center [522, 151] width 197 height 28
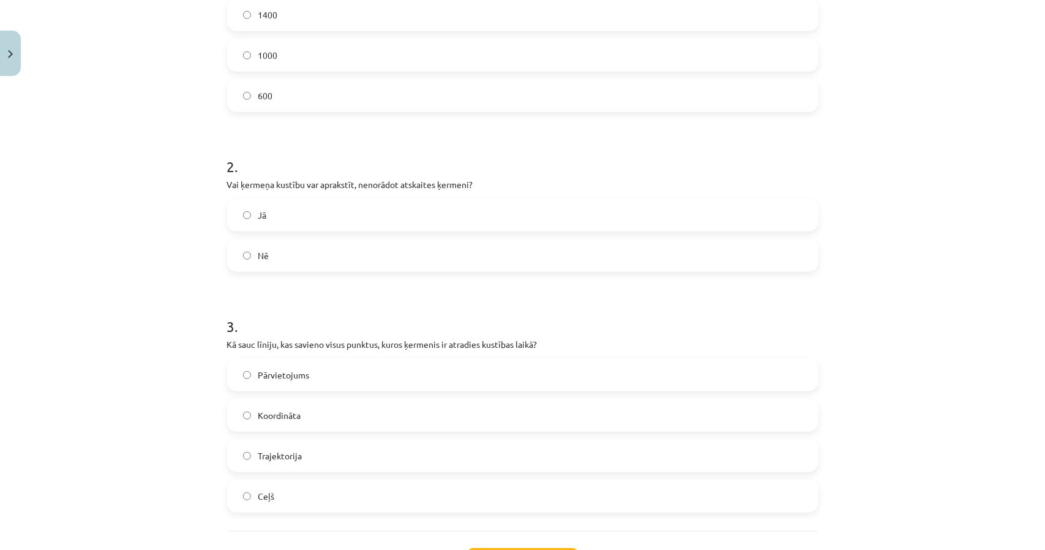
scroll to position [452, 0]
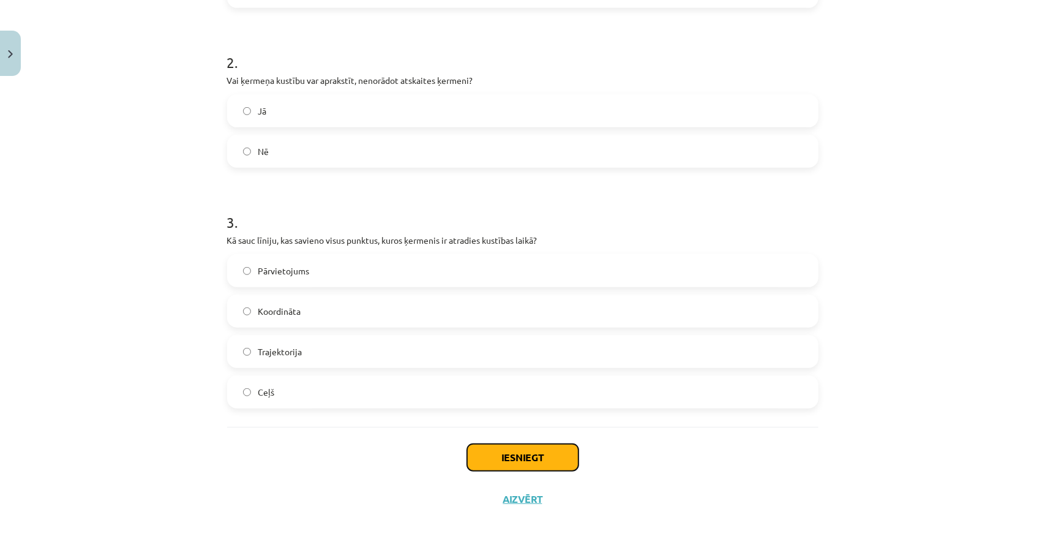
click at [521, 455] on button "Iesniegt" at bounding box center [522, 457] width 111 height 27
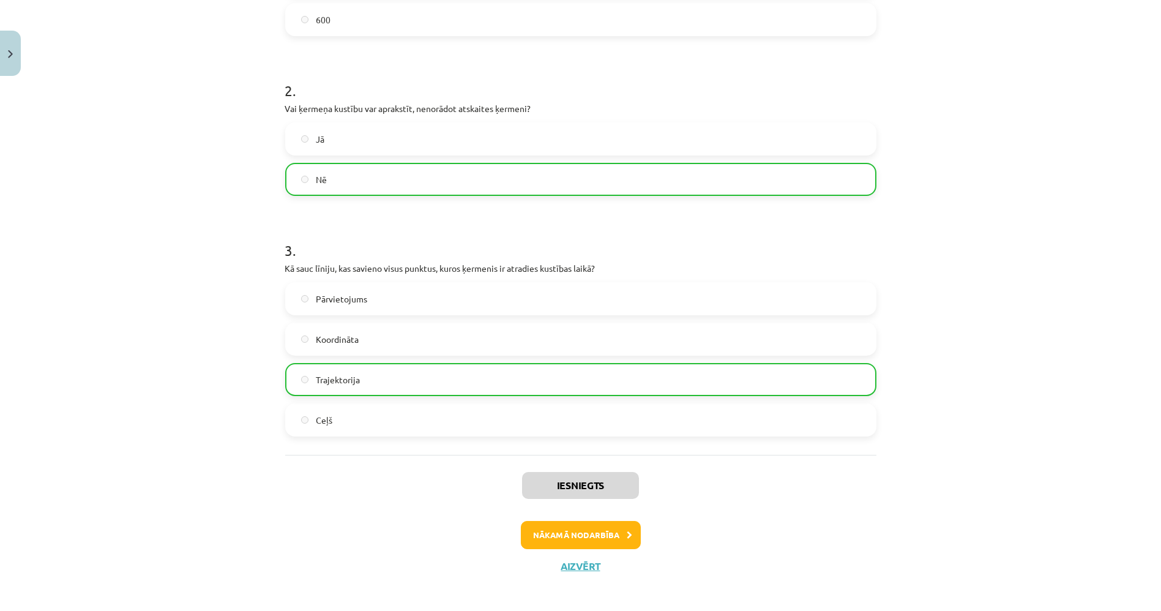
scroll to position [429, 0]
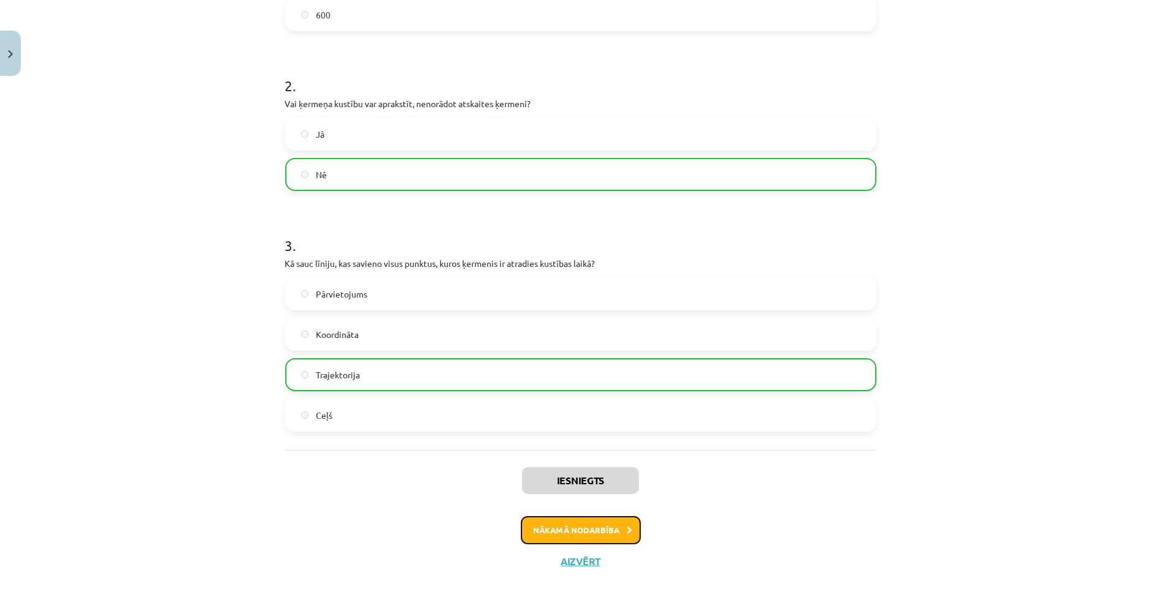
click at [599, 535] on button "Nākamā nodarbība" at bounding box center [581, 530] width 120 height 28
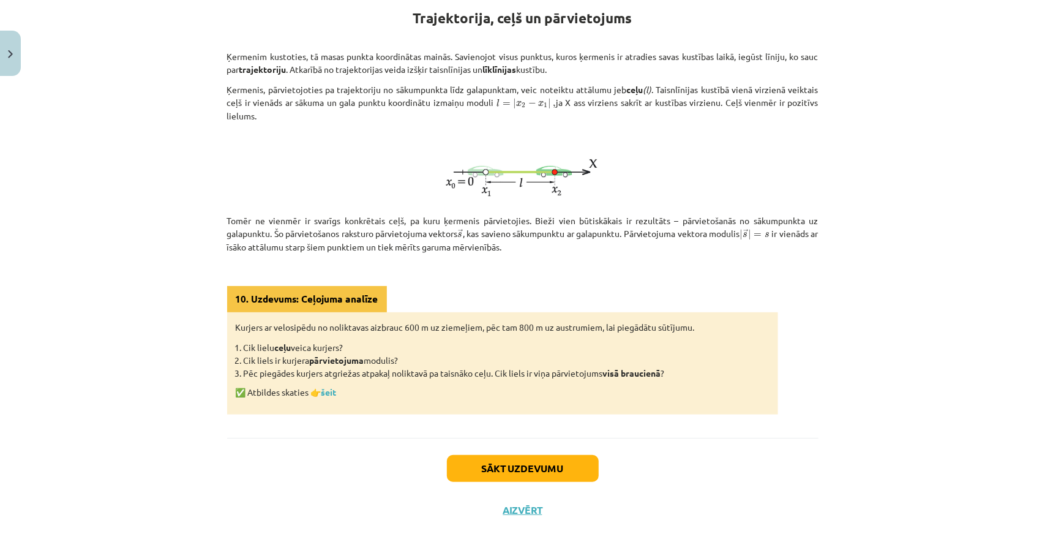
scroll to position [231, 0]
click at [337, 380] on div "Kurjers ar velosipēdu no noliktavas aizbrauc 600 m uz ziemeļiem, pēc tam 800 m …" at bounding box center [502, 364] width 551 height 102
click at [332, 392] on link "šeit" at bounding box center [328, 392] width 15 height 11
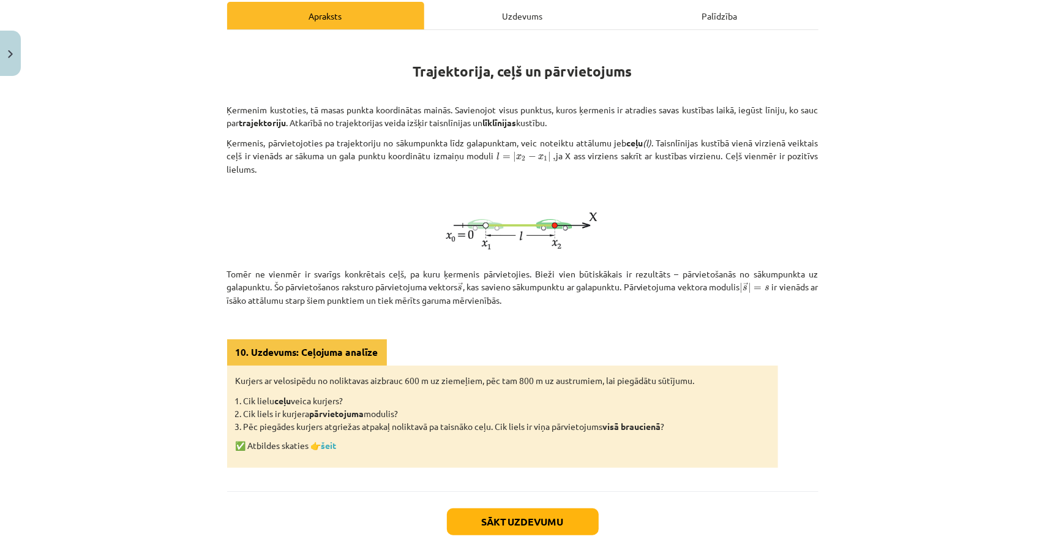
scroll to position [178, 0]
click at [517, 24] on div "Uzdevums" at bounding box center [522, 16] width 197 height 28
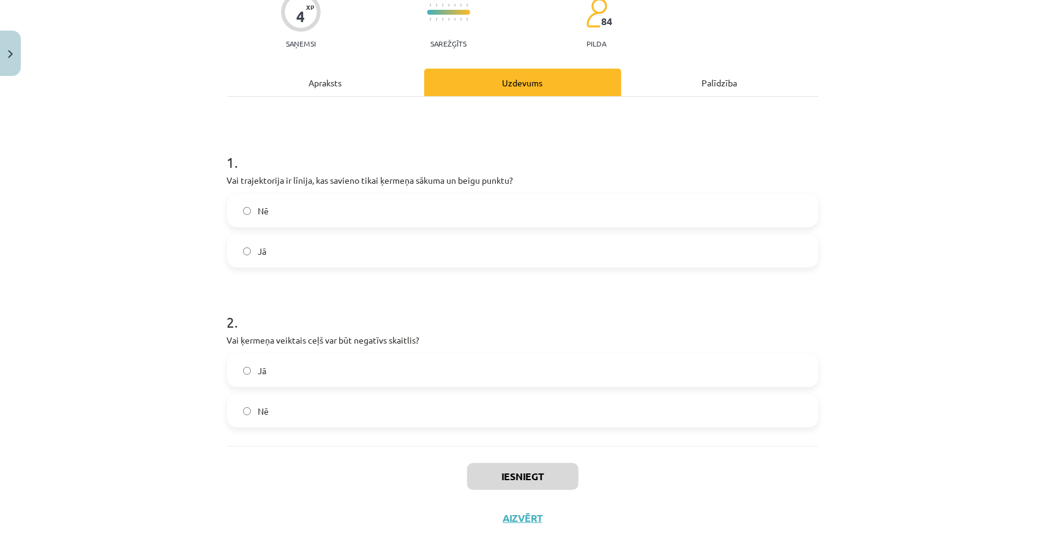
scroll to position [130, 0]
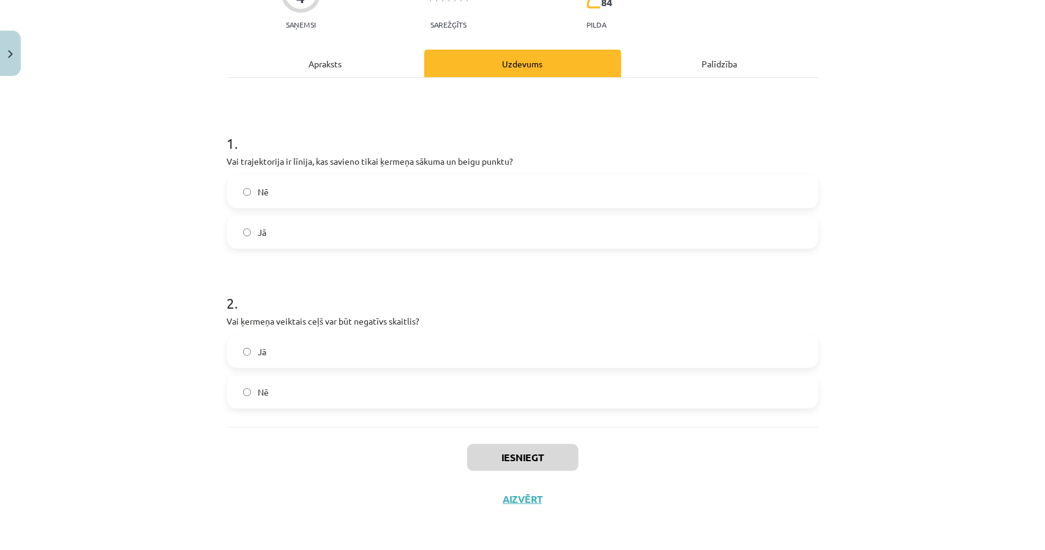
click at [269, 386] on label "Nē" at bounding box center [522, 392] width 589 height 31
click at [317, 192] on label "Nē" at bounding box center [522, 191] width 589 height 31
click at [329, 81] on div "1 . Vai trajektorija ir līnija, kas savieno tikai ķermeņa sākuma un beigu punkt…" at bounding box center [522, 252] width 591 height 349
click at [337, 74] on div "Apraksts" at bounding box center [325, 64] width 197 height 28
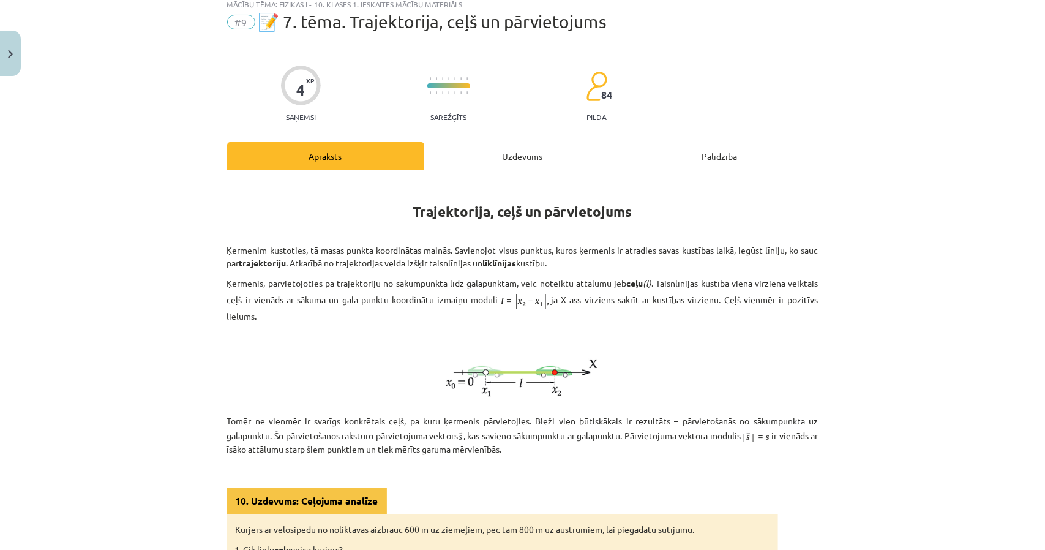
scroll to position [31, 0]
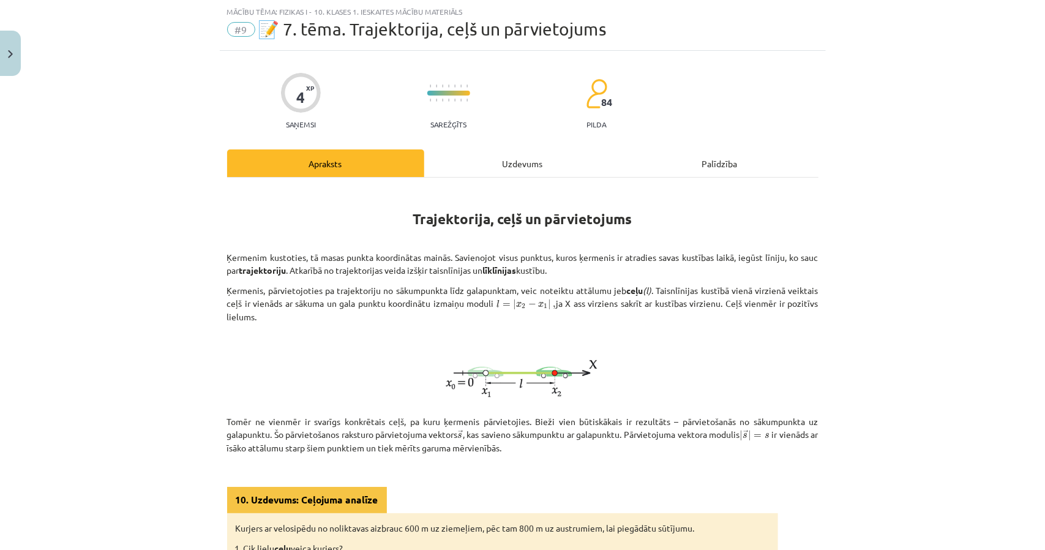
click at [512, 160] on div "Uzdevums" at bounding box center [522, 163] width 197 height 28
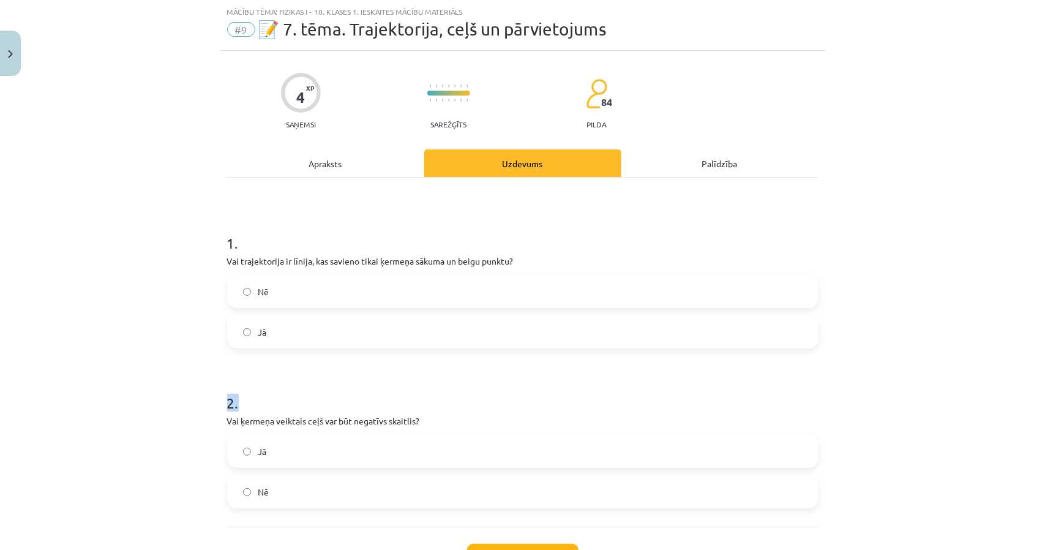
drag, startPoint x: 372, startPoint y: 333, endPoint x: 360, endPoint y: 356, distance: 25.8
click at [389, 349] on form "1 . Vai trajektorija ir līnija, kas savieno tikai ķermeņa sākuma un beigu punkt…" at bounding box center [522, 360] width 591 height 295
click at [293, 358] on form "1 . Vai trajektorija ir līnija, kas savieno tikai ķermeņa sākuma un beigu punkt…" at bounding box center [522, 360] width 591 height 295
drag, startPoint x: 377, startPoint y: 145, endPoint x: 360, endPoint y: 177, distance: 36.2
click at [377, 144] on div "4 XP Saņemsi Sarežģīts 84 pilda Apraksts Uzdevums Palīdzība 1 . Vai trajektorij…" at bounding box center [523, 335] width 606 height 569
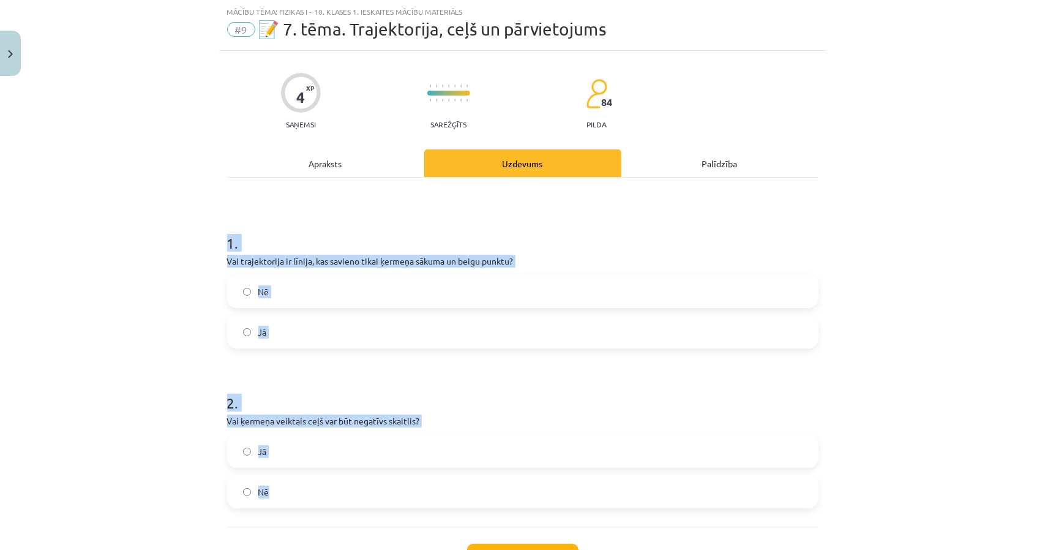
drag, startPoint x: 188, startPoint y: 226, endPoint x: 615, endPoint y: 492, distance: 502.7
click at [615, 492] on div "Mācību tēma: Fizikas i - 10. klases 1. ieskaites mācību materiāls #9 📝 7. tēma.…" at bounding box center [522, 275] width 1045 height 550
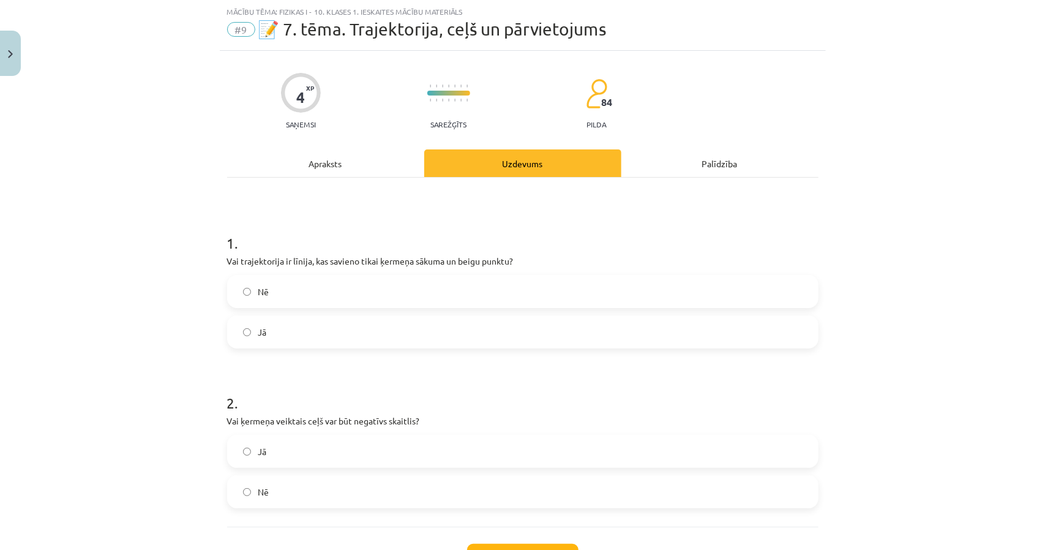
click at [325, 159] on div "Apraksts" at bounding box center [325, 163] width 197 height 28
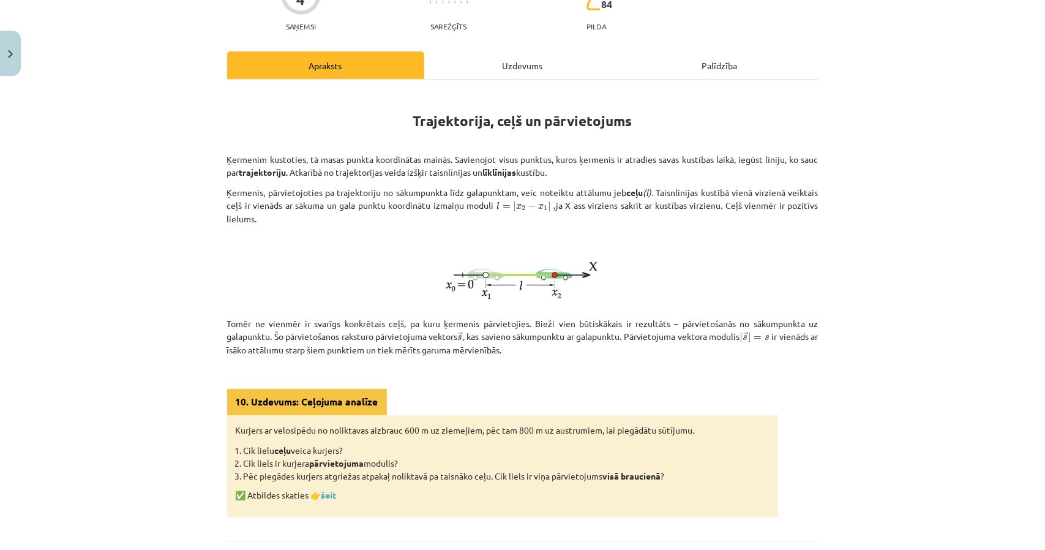
scroll to position [153, 0]
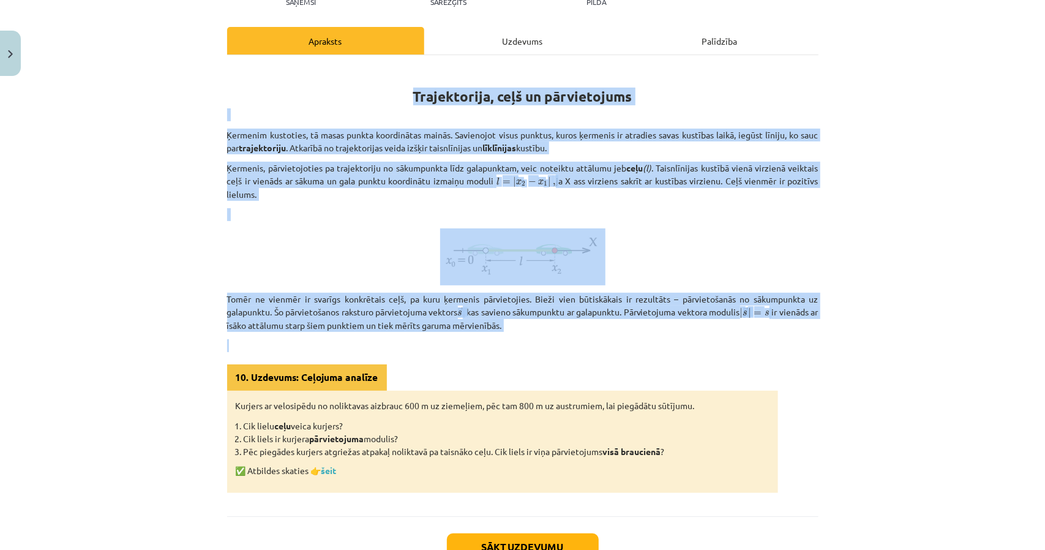
drag, startPoint x: 212, startPoint y: 225, endPoint x: 786, endPoint y: 331, distance: 584.1
click at [786, 331] on div "Mācību tēma: Fizikas i - 10. klases 1. ieskaites mācību materiāls #9 📝 7. tēma.…" at bounding box center [522, 275] width 1045 height 550
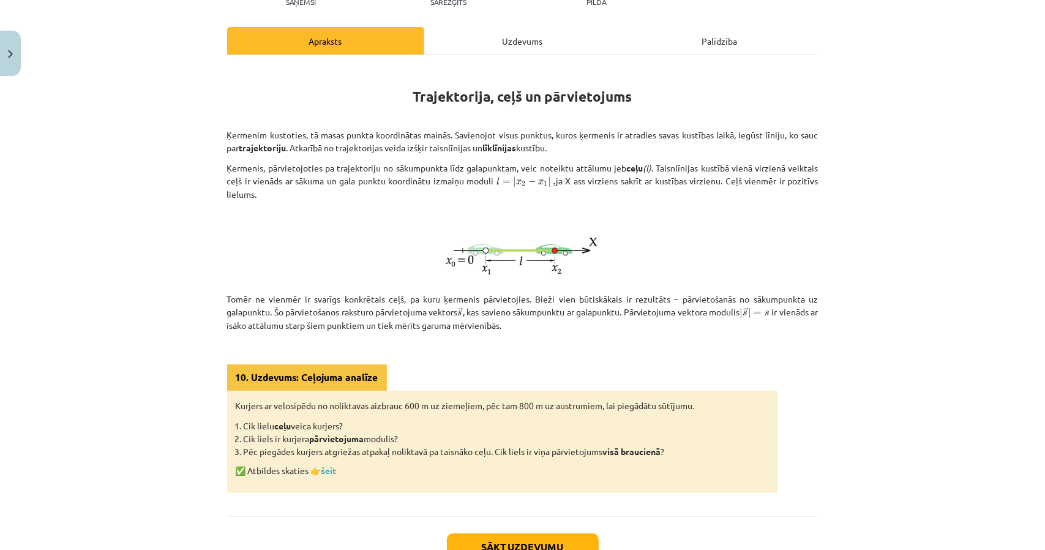
click at [487, 41] on div "Uzdevums" at bounding box center [522, 41] width 197 height 28
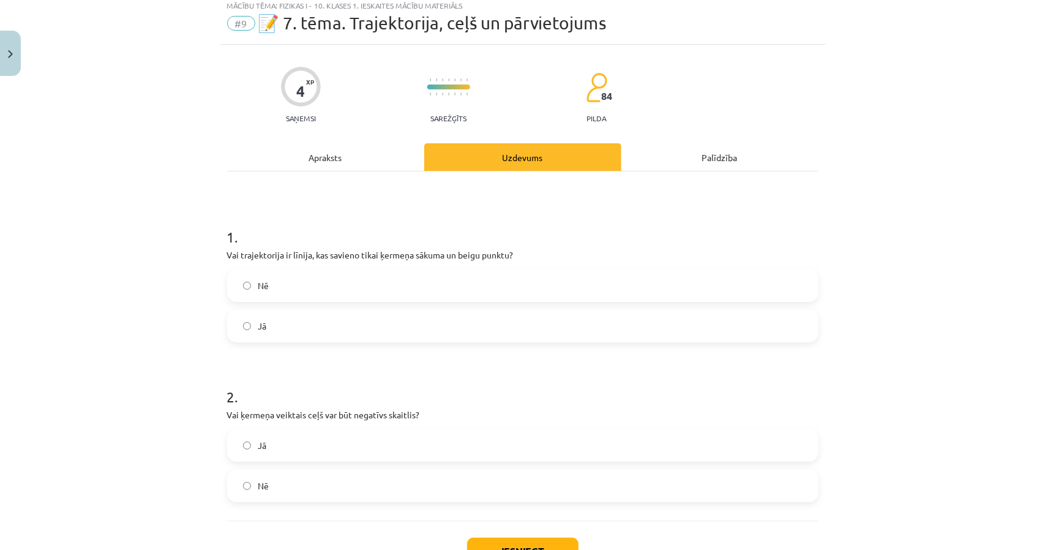
scroll to position [31, 0]
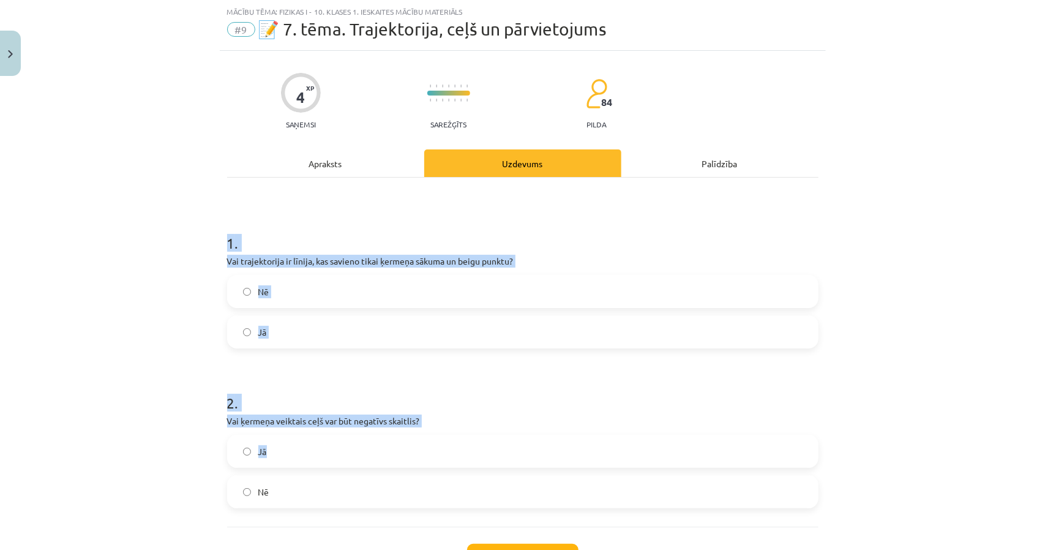
drag, startPoint x: 190, startPoint y: 247, endPoint x: 554, endPoint y: 430, distance: 407.4
click at [554, 430] on div "Mācību tēma: Fizikas i - 10. klases 1. ieskaites mācību materiāls #9 📝 7. tēma.…" at bounding box center [522, 275] width 1045 height 550
click at [554, 430] on div "2 . Vai ķermeņa veiktais ceļš var būt negatīvs skaitlis? Jā Nē" at bounding box center [522, 440] width 591 height 135
drag, startPoint x: 211, startPoint y: 243, endPoint x: 460, endPoint y: 507, distance: 363.4
click at [460, 507] on div "Mācību tēma: Fizikas i - 10. klases 1. ieskaites mācību materiāls #9 📝 7. tēma.…" at bounding box center [522, 275] width 1045 height 550
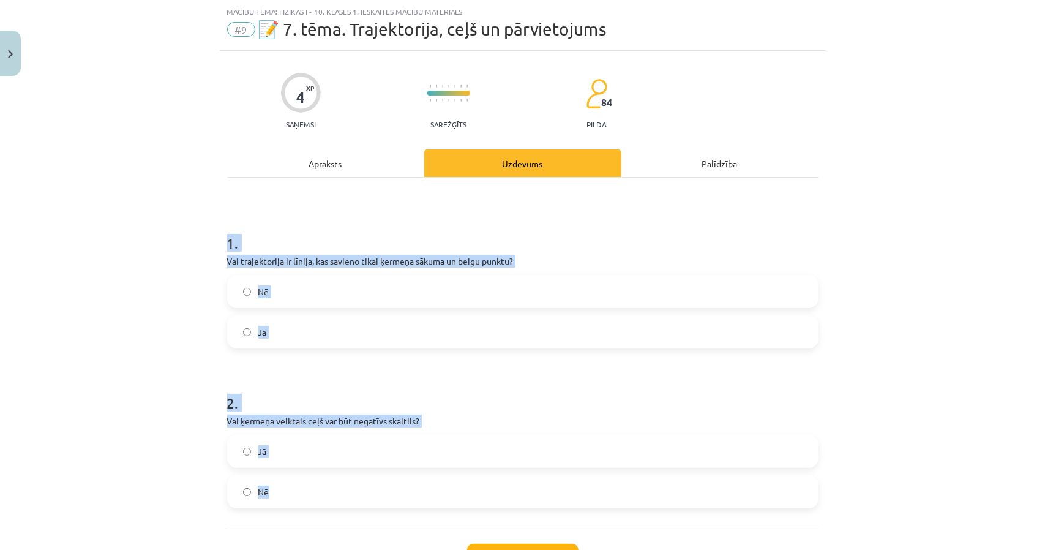
click at [91, 317] on div "Mācību tēma: Fizikas i - 10. klases 1. ieskaites mācību materiāls #9 📝 7. tēma.…" at bounding box center [522, 275] width 1045 height 550
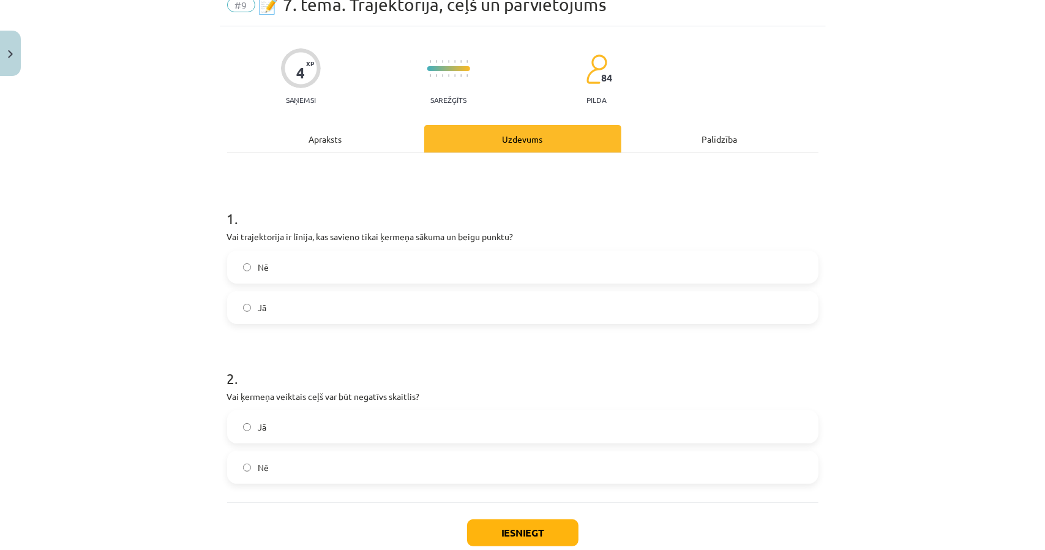
scroll to position [130, 0]
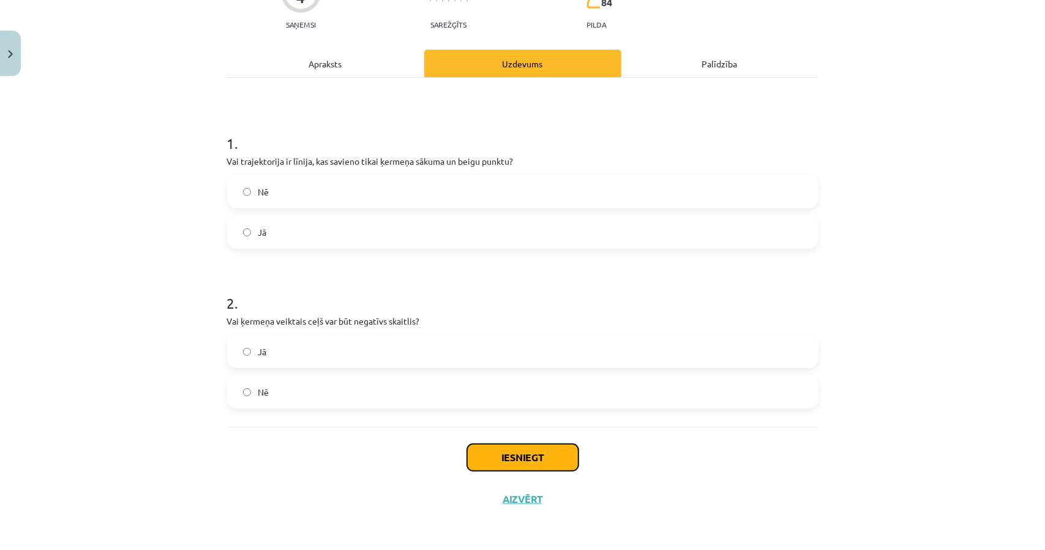
click at [479, 456] on button "Iesniegt" at bounding box center [522, 457] width 111 height 27
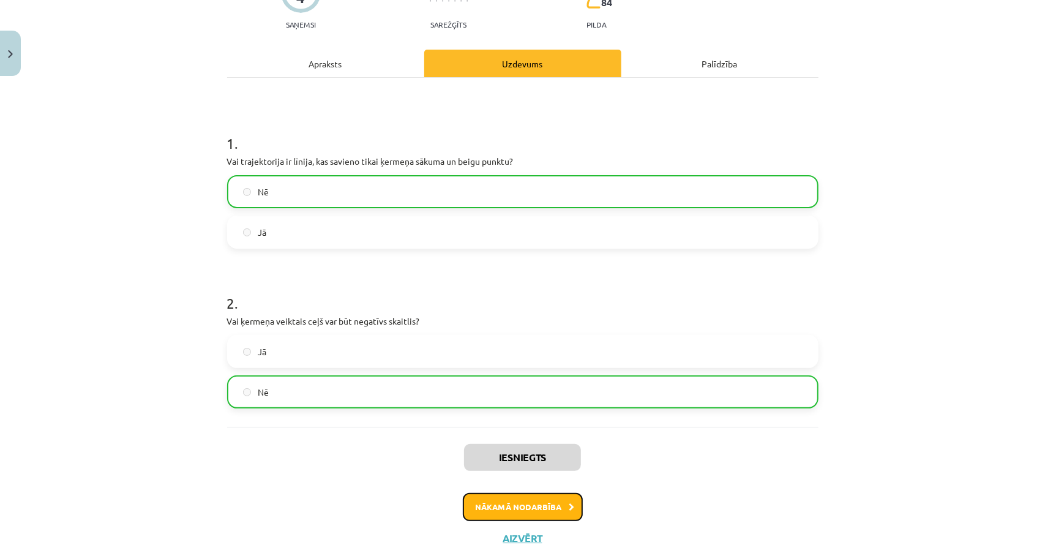
click at [530, 511] on button "Nākamā nodarbība" at bounding box center [523, 507] width 120 height 28
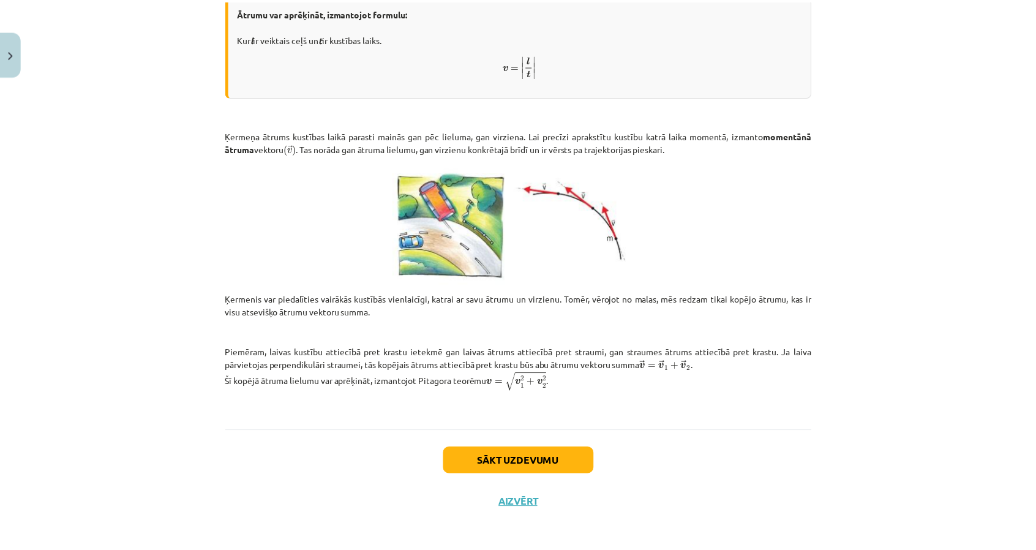
scroll to position [375, 0]
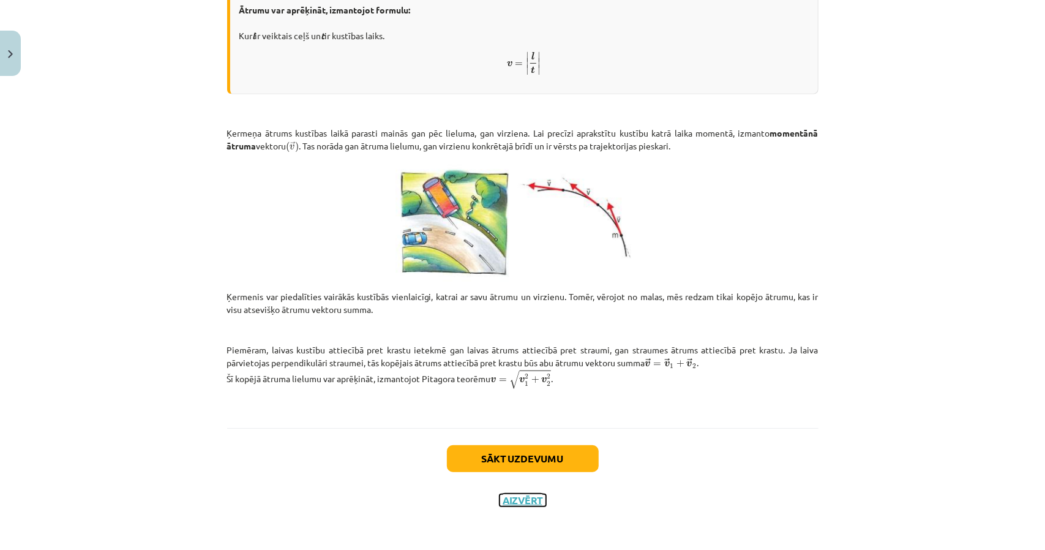
click at [514, 494] on button "Aizvērt" at bounding box center [523, 500] width 47 height 12
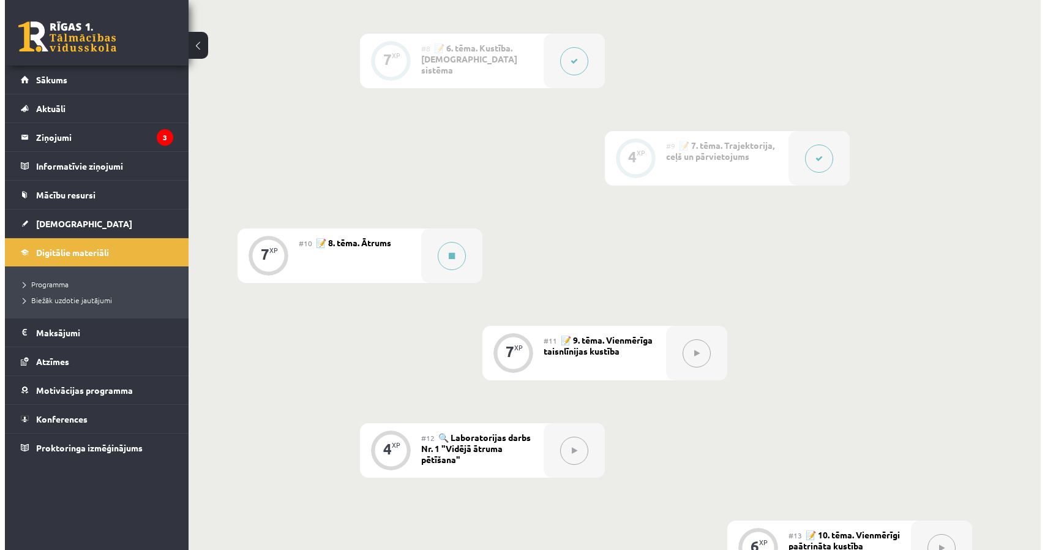
scroll to position [902, 0]
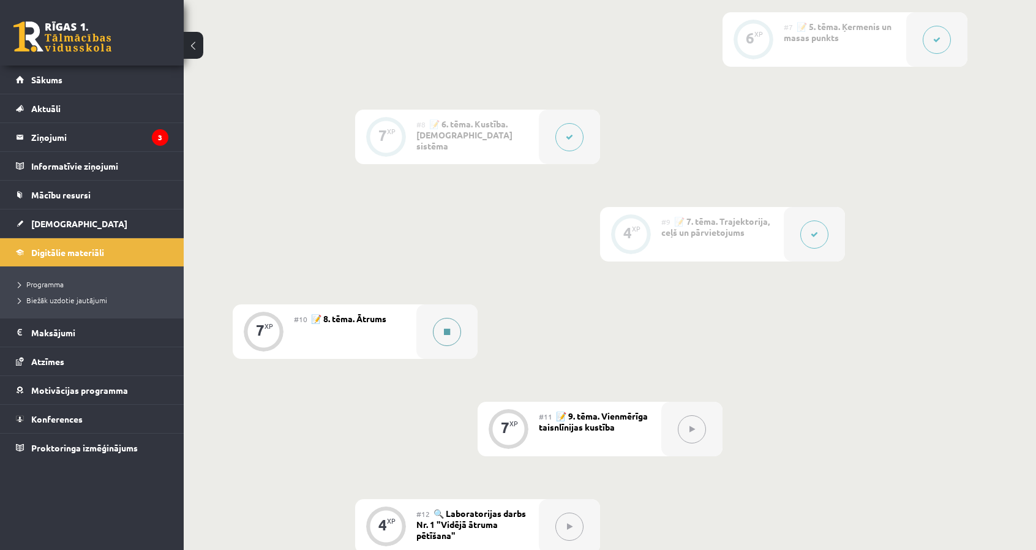
click at [459, 323] on div at bounding box center [446, 331] width 61 height 54
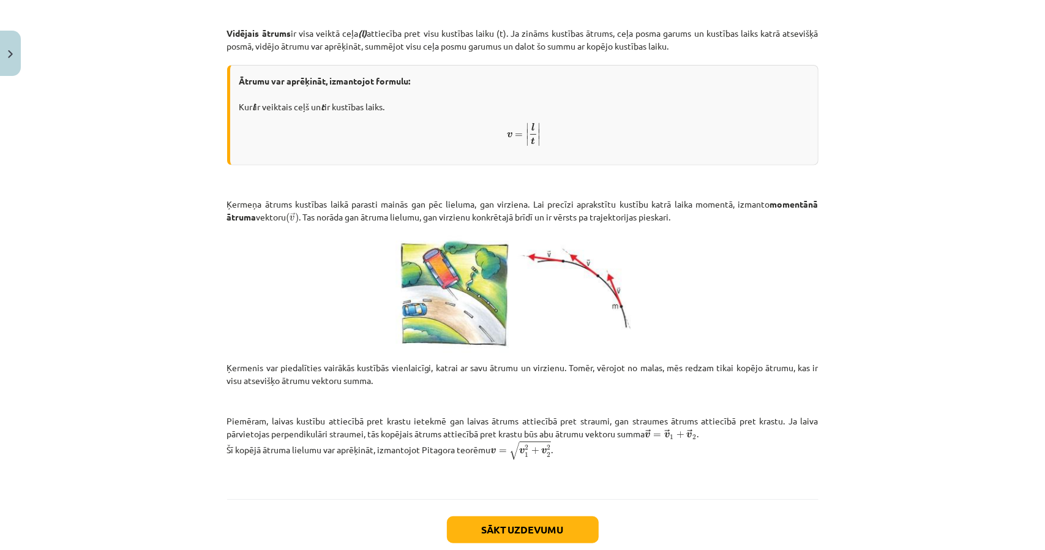
scroll to position [362, 0]
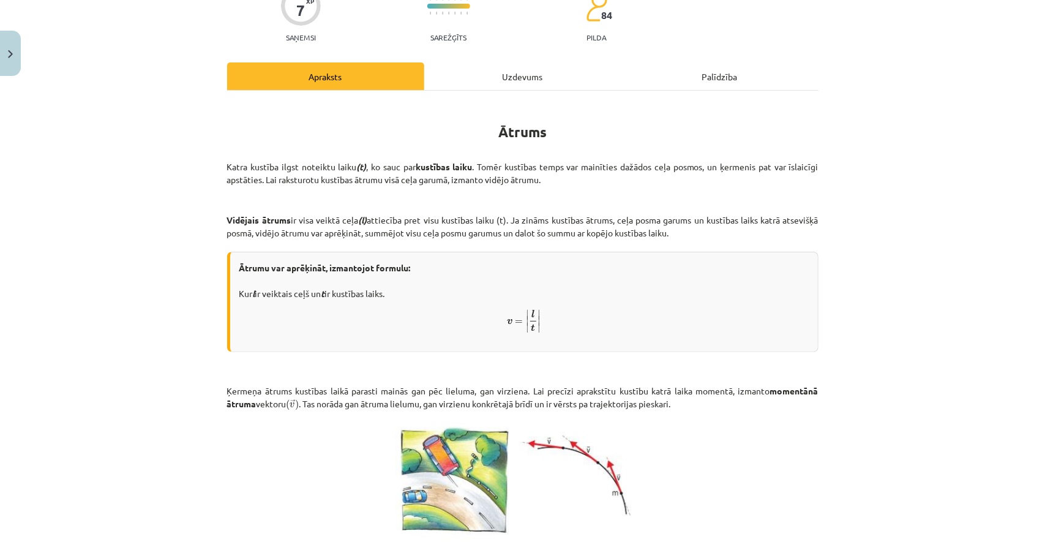
click at [551, 56] on div "7 XP Saņemsi Sarežģīts 84 pilda Apraksts Uzdevums Palīdzība Ātrums Katra kustīb…" at bounding box center [523, 371] width 606 height 815
click at [540, 72] on div "Uzdevums" at bounding box center [522, 76] width 197 height 28
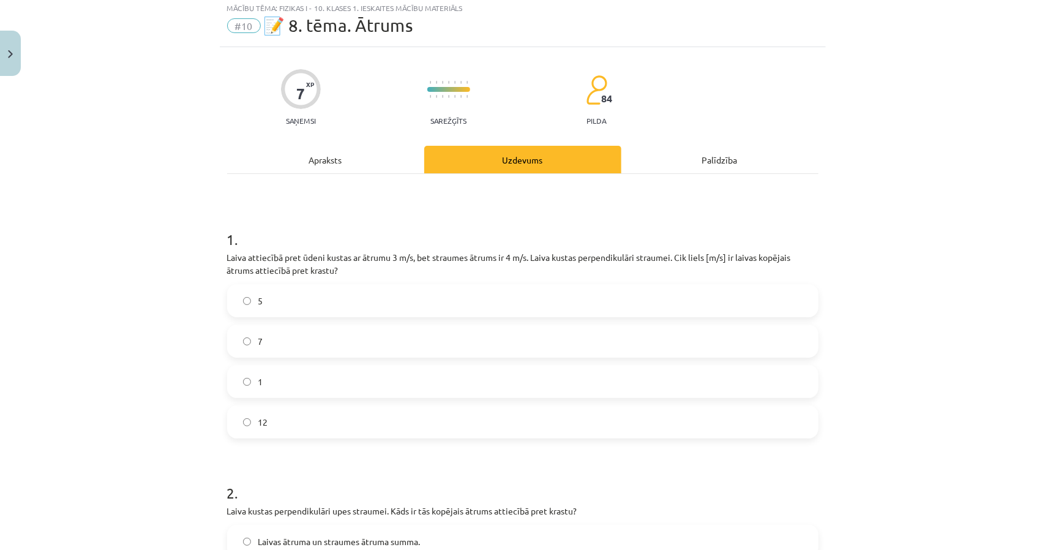
scroll to position [31, 0]
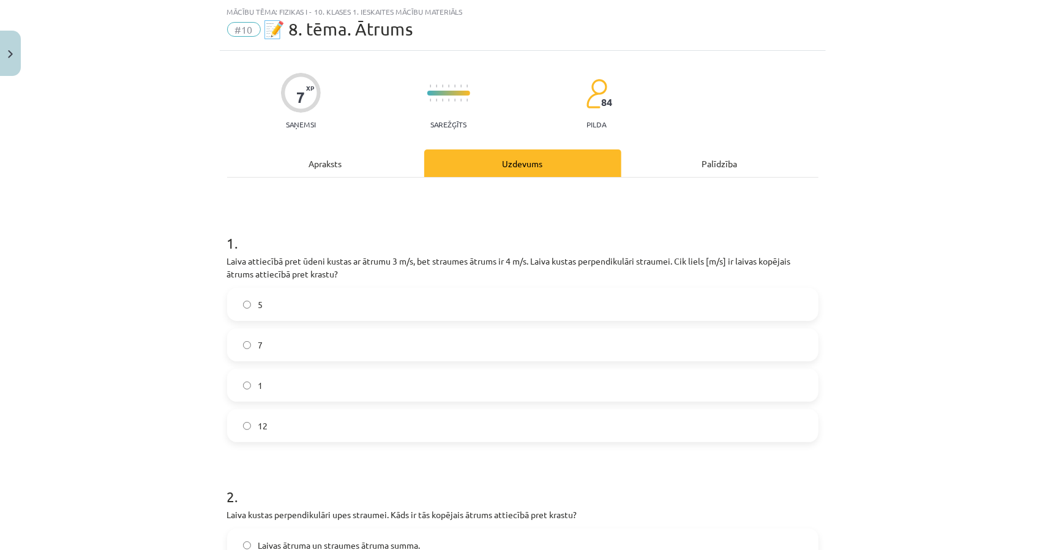
click at [366, 152] on div "Apraksts" at bounding box center [325, 163] width 197 height 28
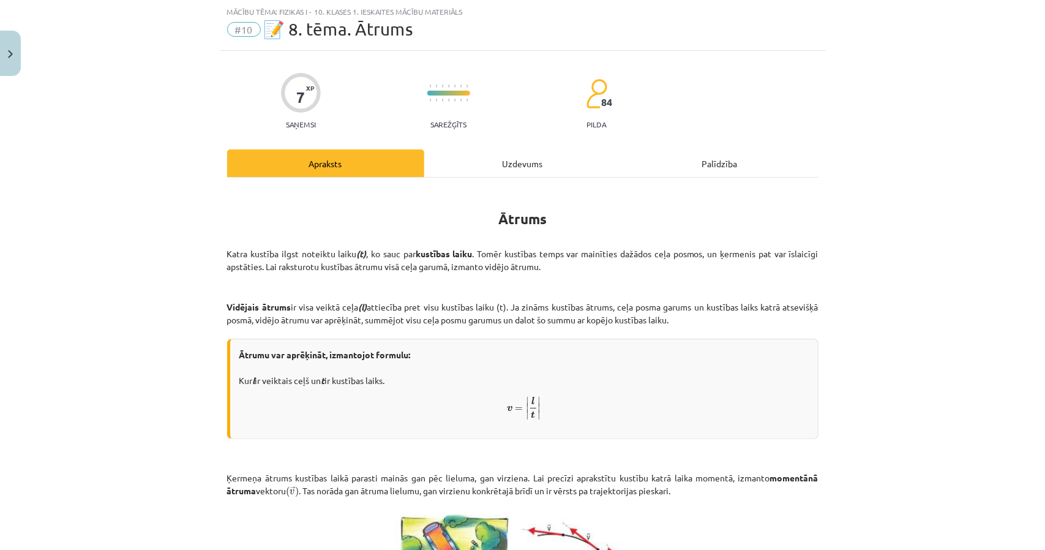
click at [460, 179] on div "Ātrums Katra kustība ilgst noteiktu laiku (t) , ko sauc par kustības laiku . To…" at bounding box center [522, 475] width 591 height 595
click at [469, 163] on div "Uzdevums" at bounding box center [522, 163] width 197 height 28
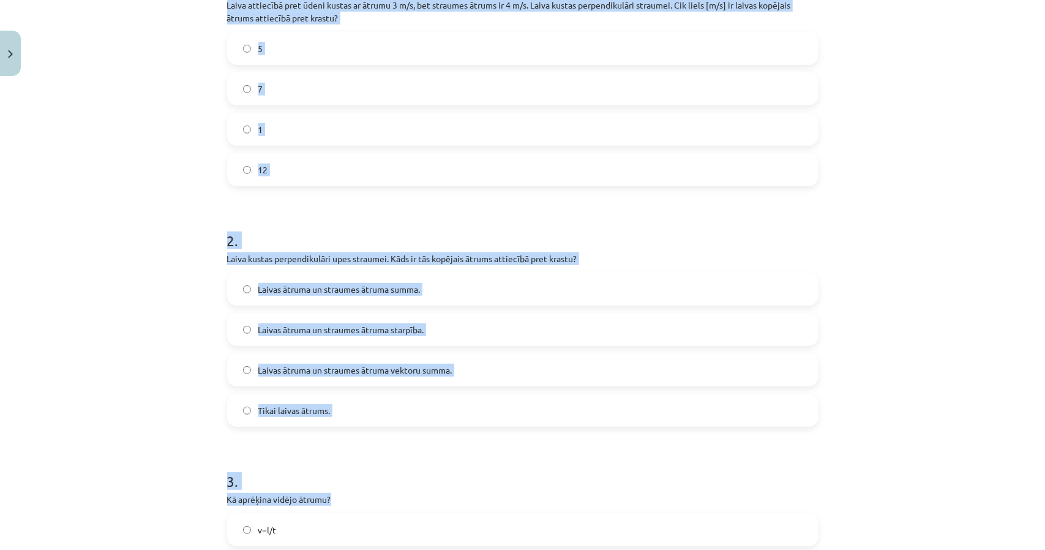
scroll to position [520, 0]
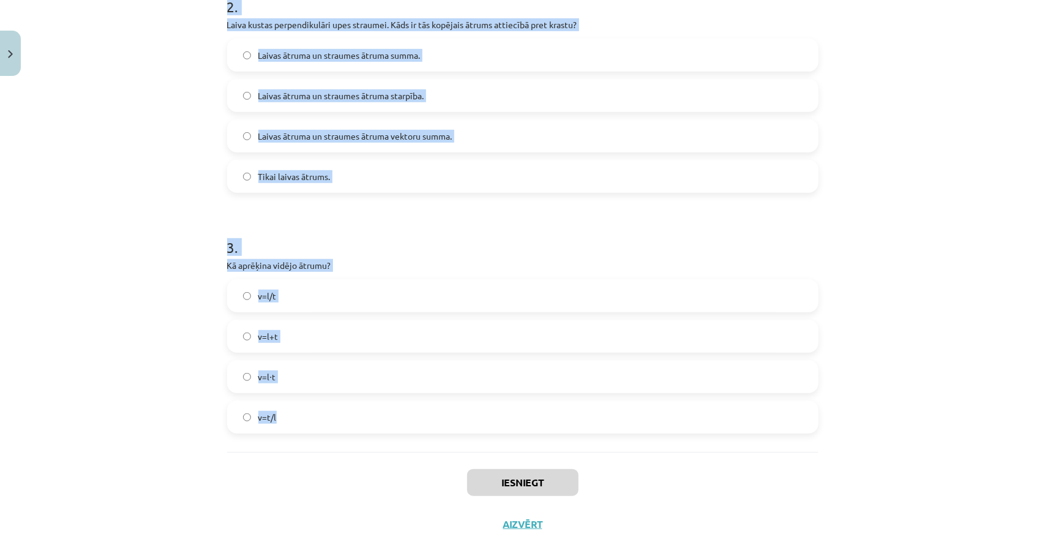
drag, startPoint x: 274, startPoint y: 83, endPoint x: 659, endPoint y: 417, distance: 509.5
click at [659, 417] on div "Mācību tēma: Fizikas i - 10. klases 1. ieskaites mācību materiāls #10 📝 8. tēma…" at bounding box center [522, 275] width 1045 height 550
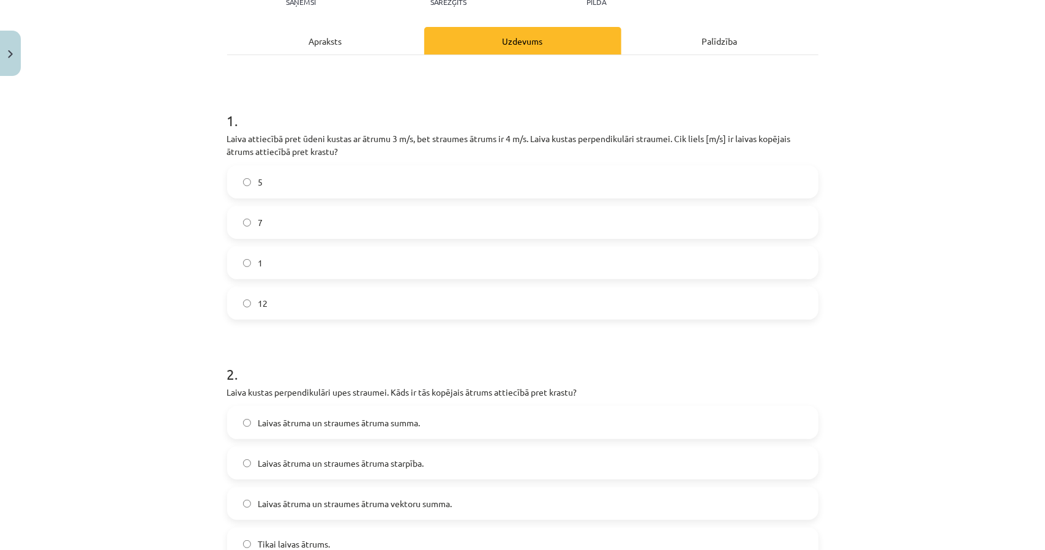
click at [351, 39] on div "Apraksts" at bounding box center [325, 41] width 197 height 28
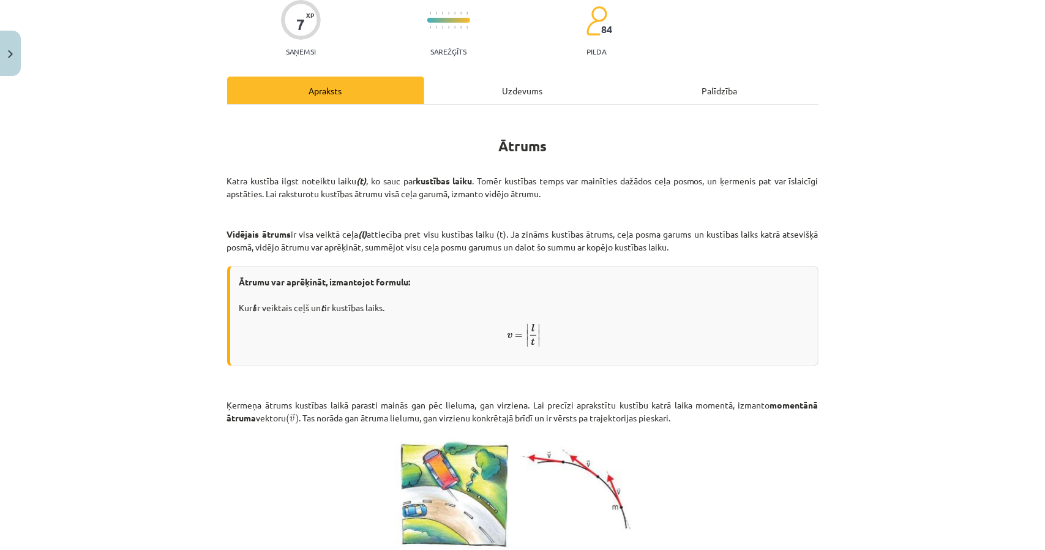
scroll to position [61, 0]
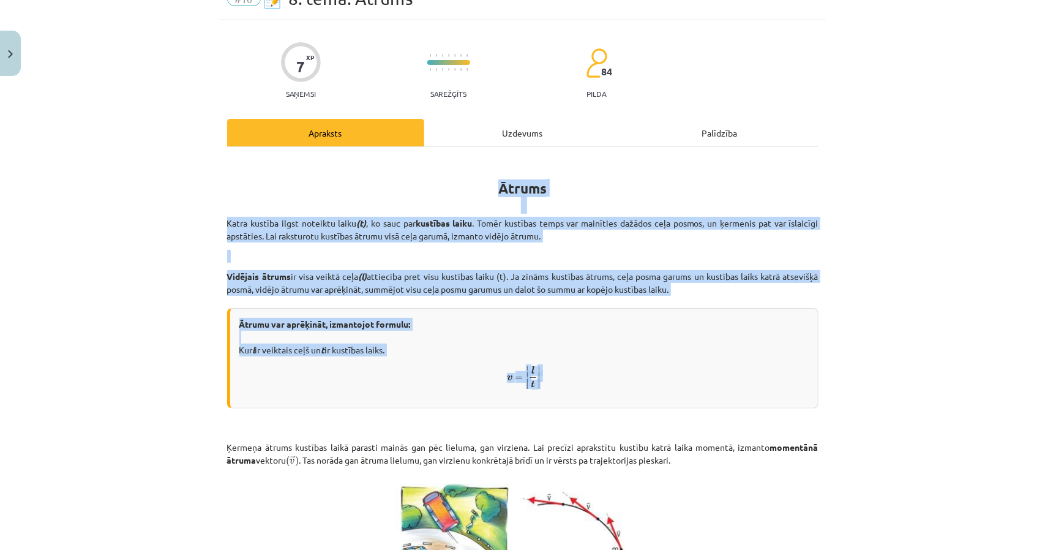
drag, startPoint x: 186, startPoint y: 196, endPoint x: 630, endPoint y: 377, distance: 479.2
click at [630, 377] on div "Mācību tēma: Fizikas i - 10. klases 1. ieskaites mācību materiāls #10 📝 8. tēma…" at bounding box center [522, 275] width 1045 height 550
click at [213, 197] on div "Mācību tēma: Fizikas i - 10. klases 1. ieskaites mācību materiāls #10 📝 8. tēma…" at bounding box center [522, 275] width 1045 height 550
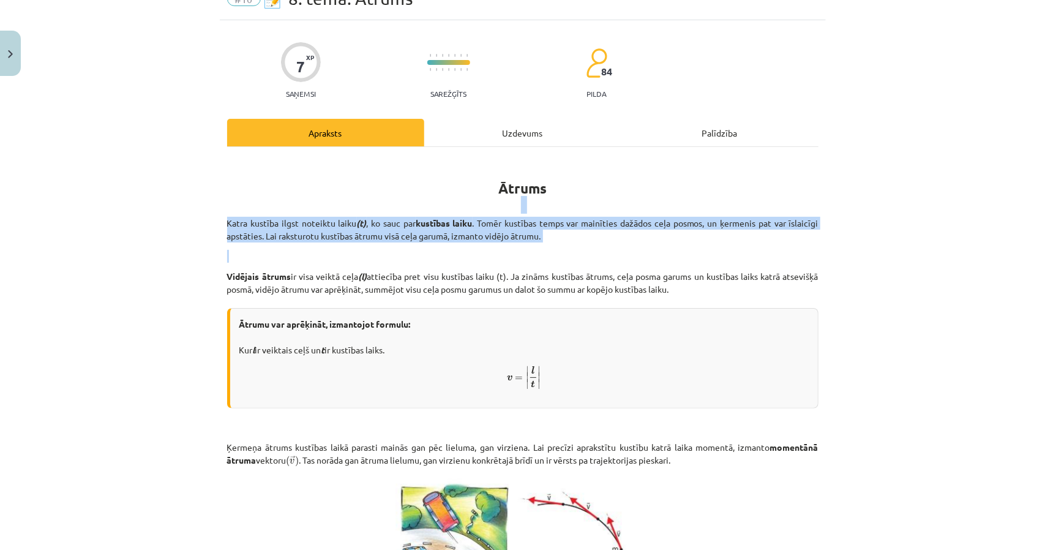
drag, startPoint x: 213, startPoint y: 197, endPoint x: 283, endPoint y: 254, distance: 90.5
click at [283, 254] on div "Mācību tēma: Fizikas i - 10. klases 1. ieskaites mācību materiāls #10 📝 8. tēma…" at bounding box center [522, 275] width 1045 height 550
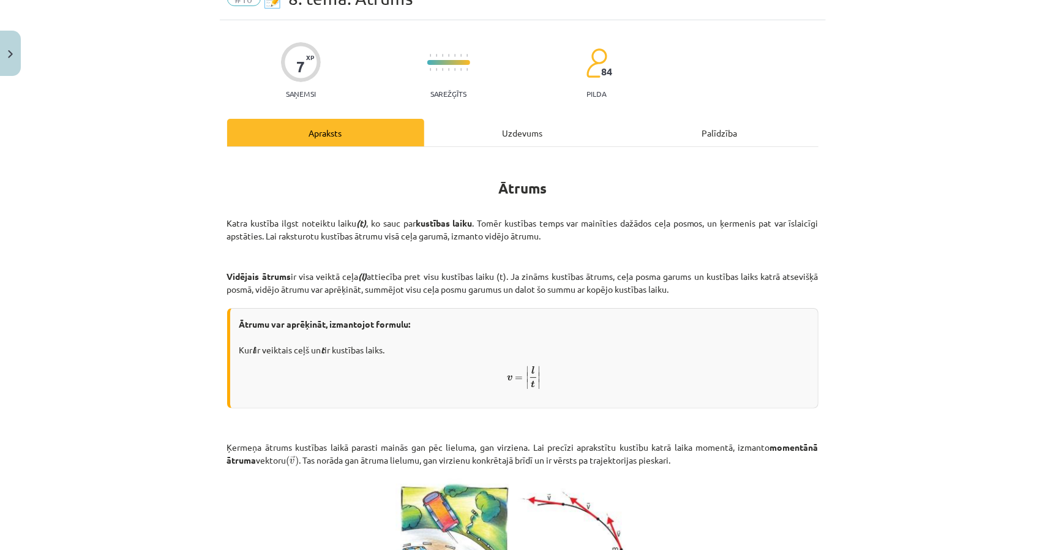
click at [249, 185] on h1 "Ātrums" at bounding box center [522, 185] width 591 height 55
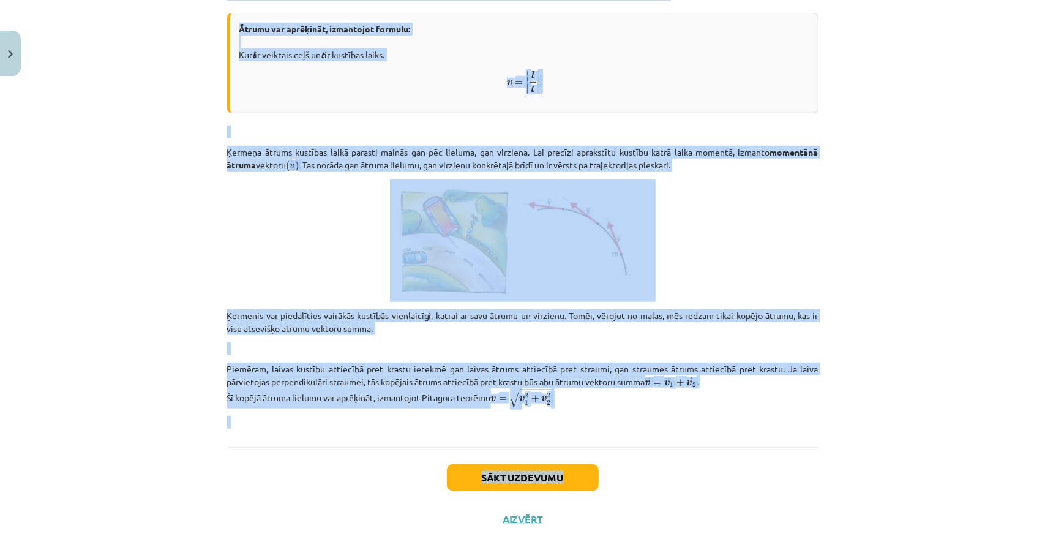
scroll to position [375, 0]
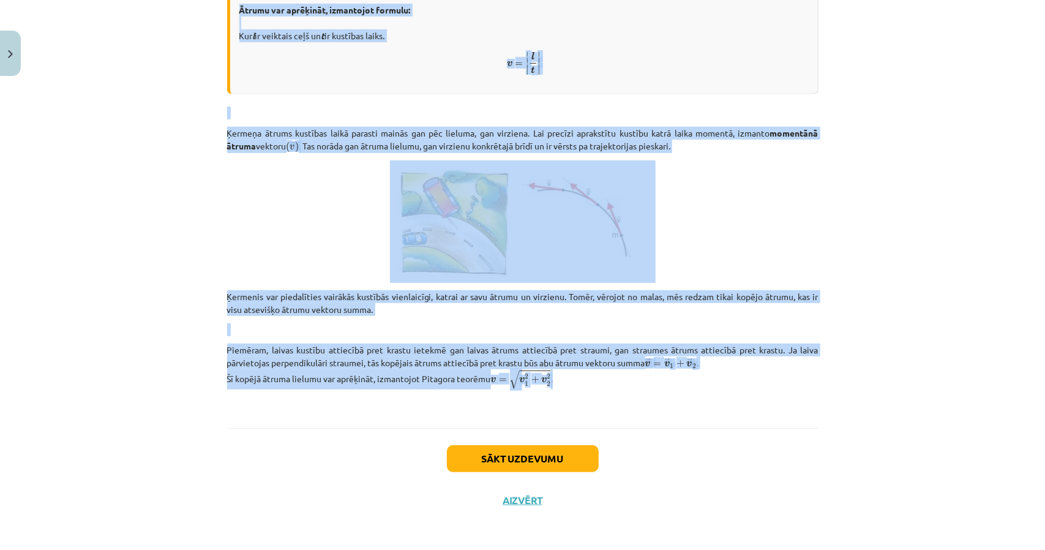
drag, startPoint x: 522, startPoint y: 251, endPoint x: 741, endPoint y: 374, distance: 250.8
click at [741, 374] on div "Ātrums Katra kustība ilgst noteiktu laiku (t) , ko sauc par kustības laiku . To…" at bounding box center [522, 127] width 591 height 566
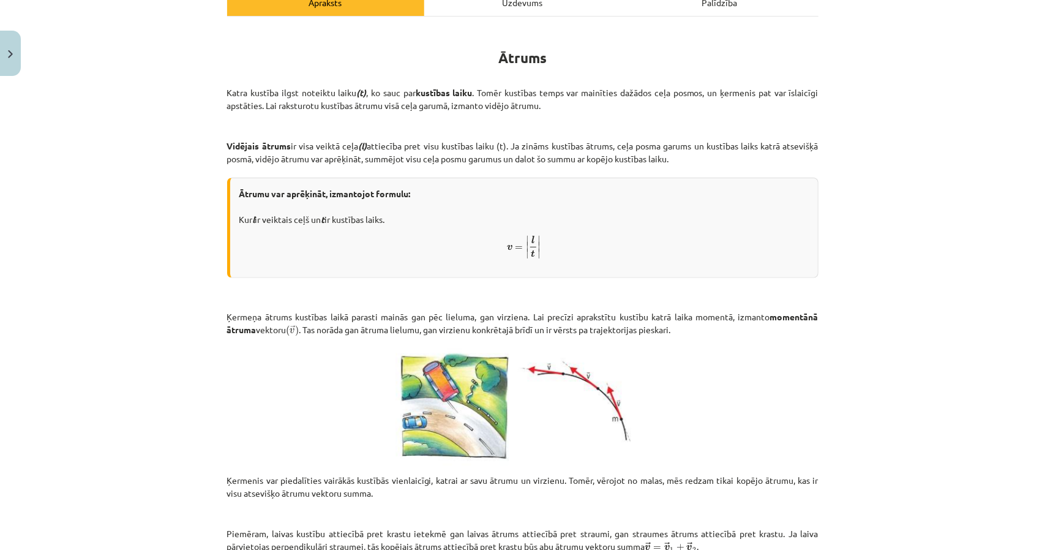
click at [502, 4] on div "Uzdevums" at bounding box center [522, 2] width 197 height 28
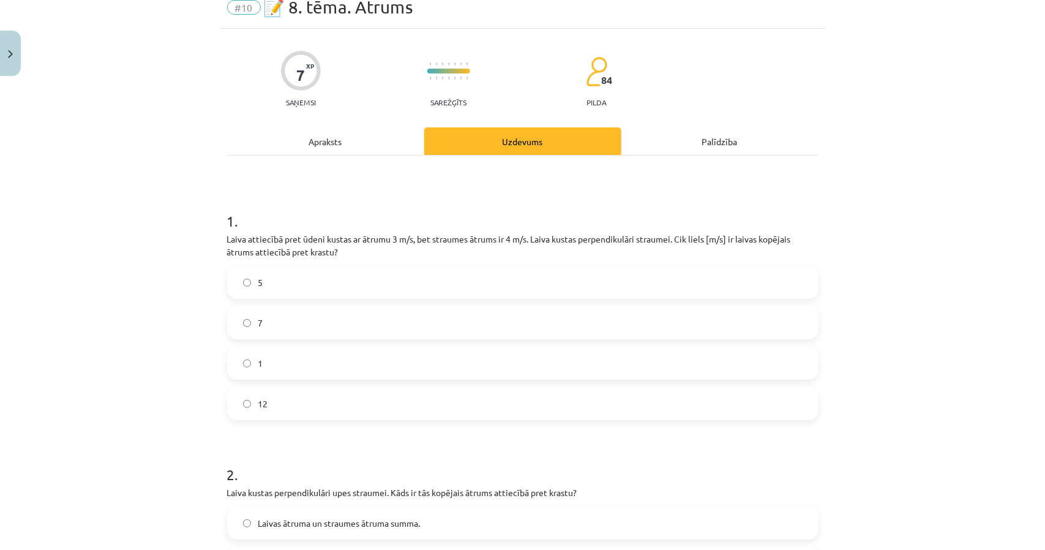
scroll to position [31, 0]
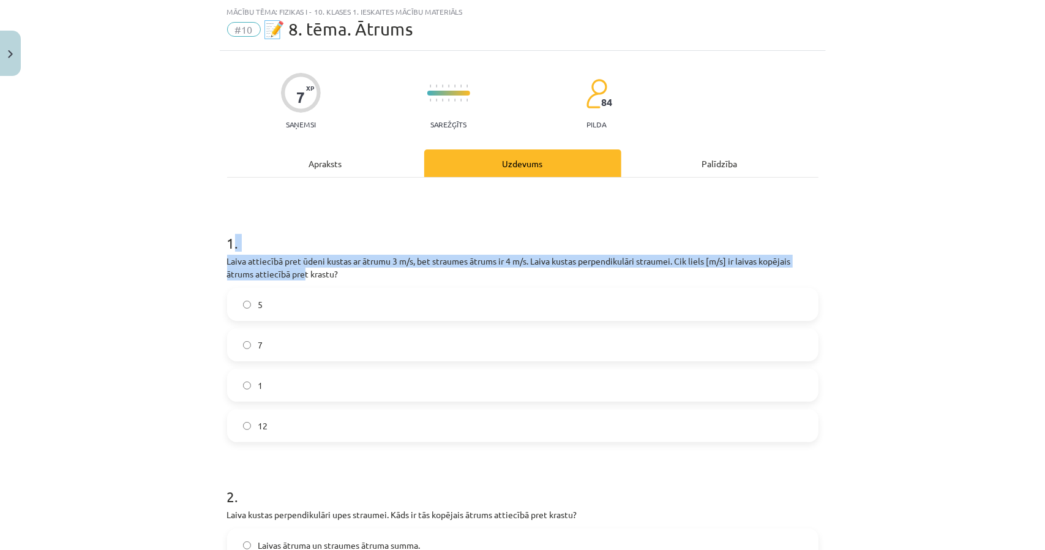
drag, startPoint x: 227, startPoint y: 236, endPoint x: 299, endPoint y: 268, distance: 78.1
click at [299, 268] on div "1 . Laiva attiecībā pret ūdeni kustas ar ātrumu 3 m/s, bet straumes ātrums ir 4…" at bounding box center [522, 327] width 591 height 229
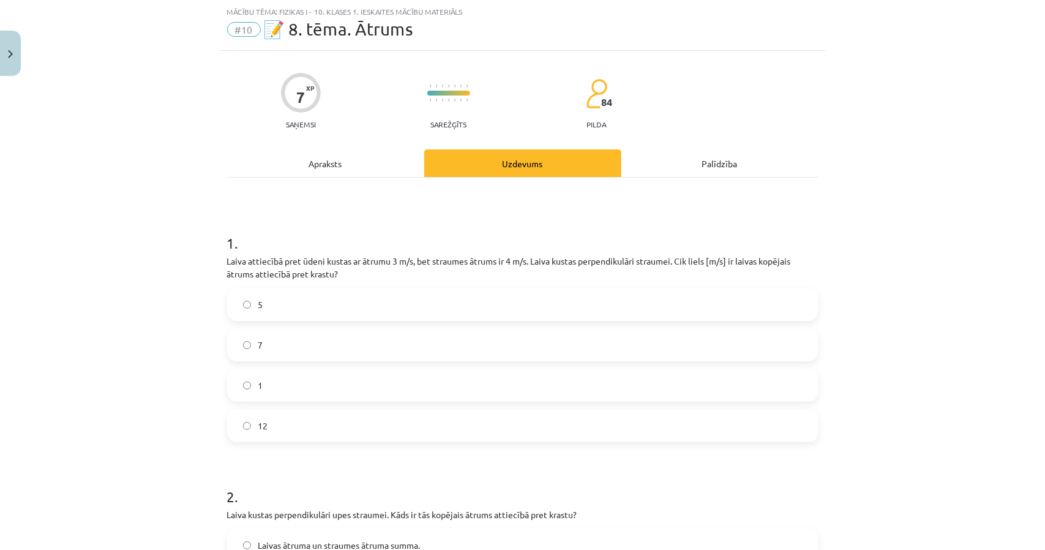
click at [202, 241] on div "Mācību tēma: Fizikas i - 10. klases 1. ieskaites mācību materiāls #10 📝 8. tēma…" at bounding box center [522, 275] width 1045 height 550
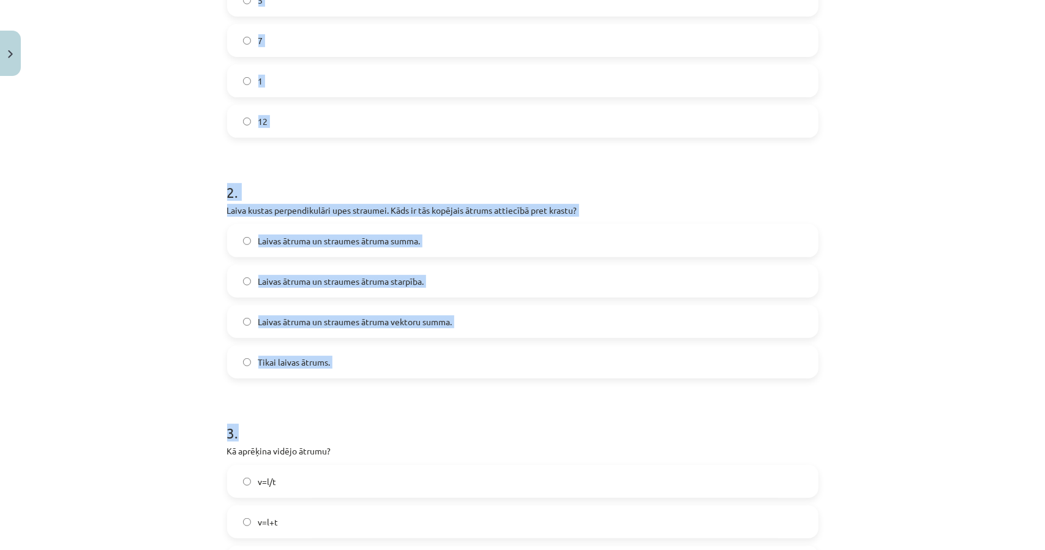
scroll to position [337, 0]
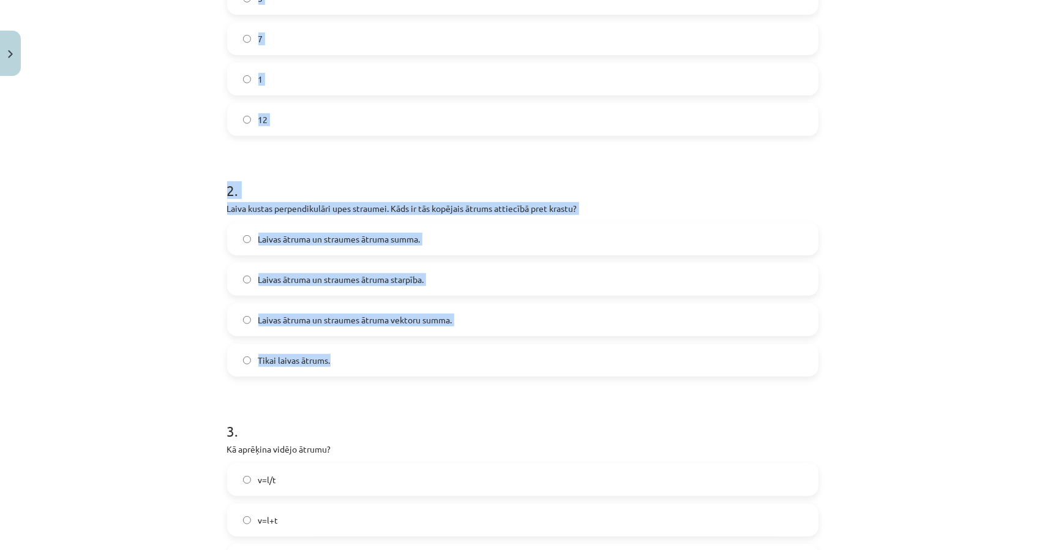
drag, startPoint x: 220, startPoint y: 236, endPoint x: 555, endPoint y: 362, distance: 357.1
click at [555, 362] on div "7 XP Saņemsi Sarežģīts 84 pilda Apraksts Uzdevums Palīdzība 1 . Laiva attiecībā…" at bounding box center [523, 237] width 606 height 984
click at [151, 163] on div "Mācību tēma: Fizikas i - 10. klases 1. ieskaites mācību materiāls #10 📝 8. tēma…" at bounding box center [522, 275] width 1045 height 550
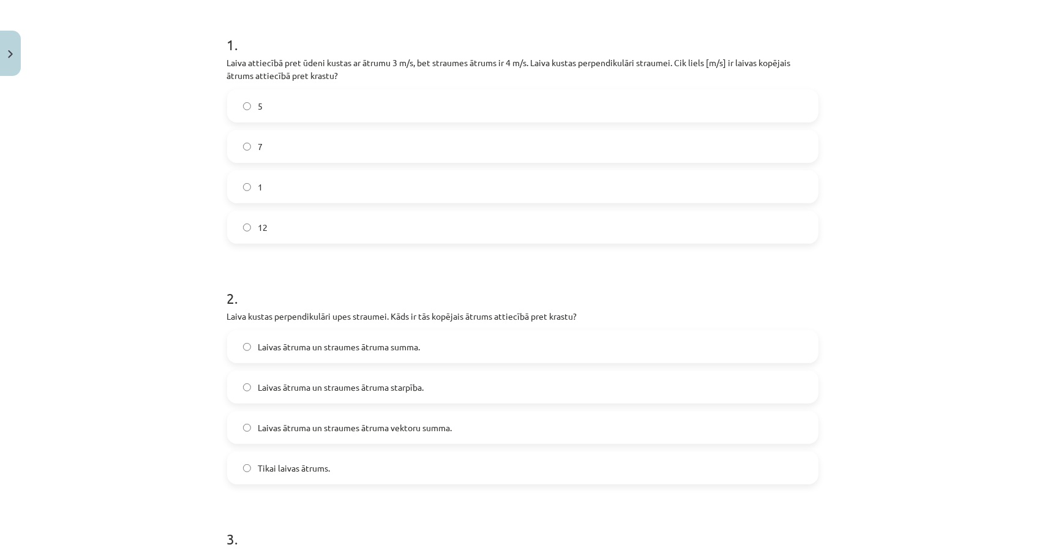
scroll to position [214, 0]
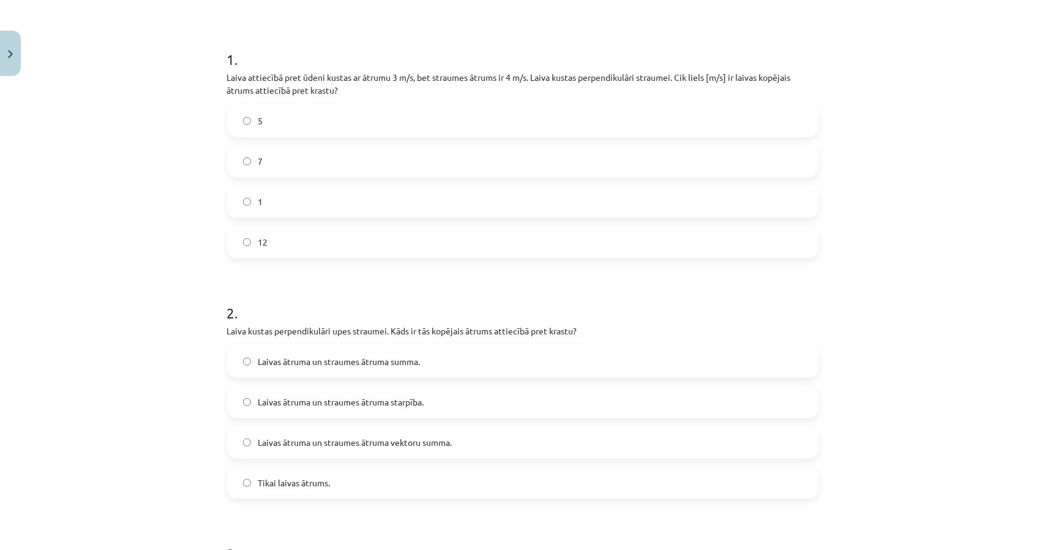
click at [260, 114] on label "5" at bounding box center [522, 120] width 589 height 31
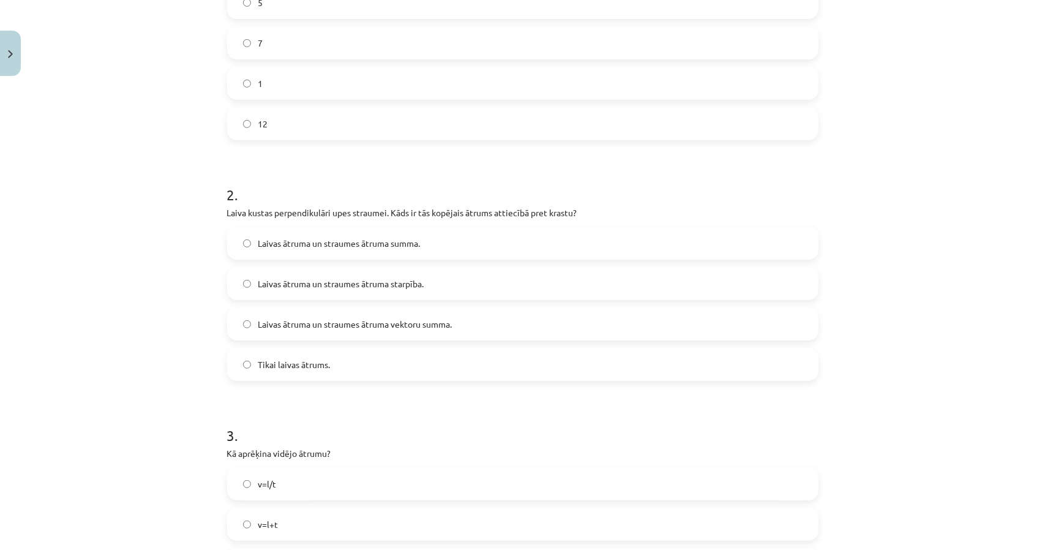
scroll to position [398, 0]
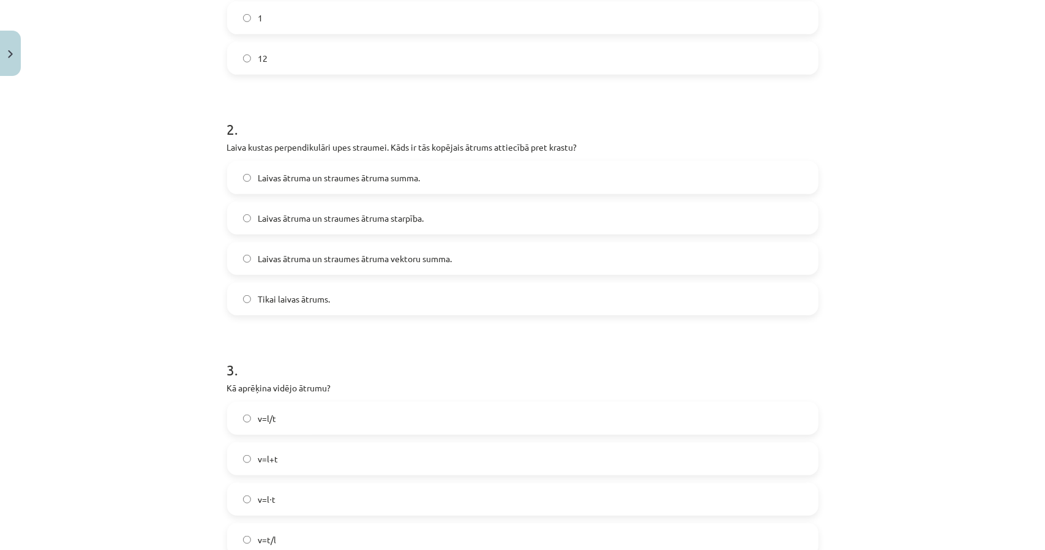
click at [296, 249] on label "Laivas ātruma un straumes ātruma vektoru summa." at bounding box center [522, 258] width 589 height 31
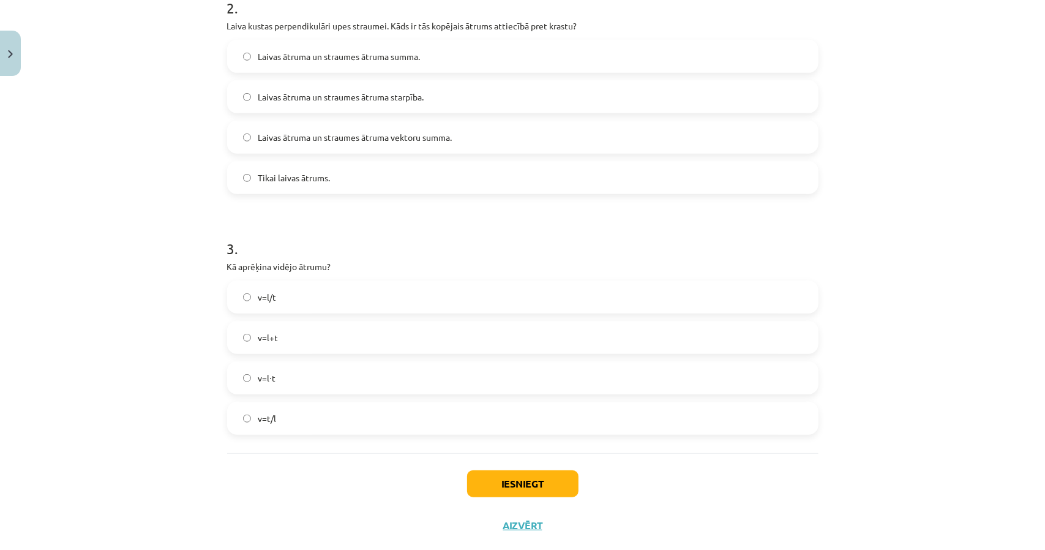
scroll to position [520, 0]
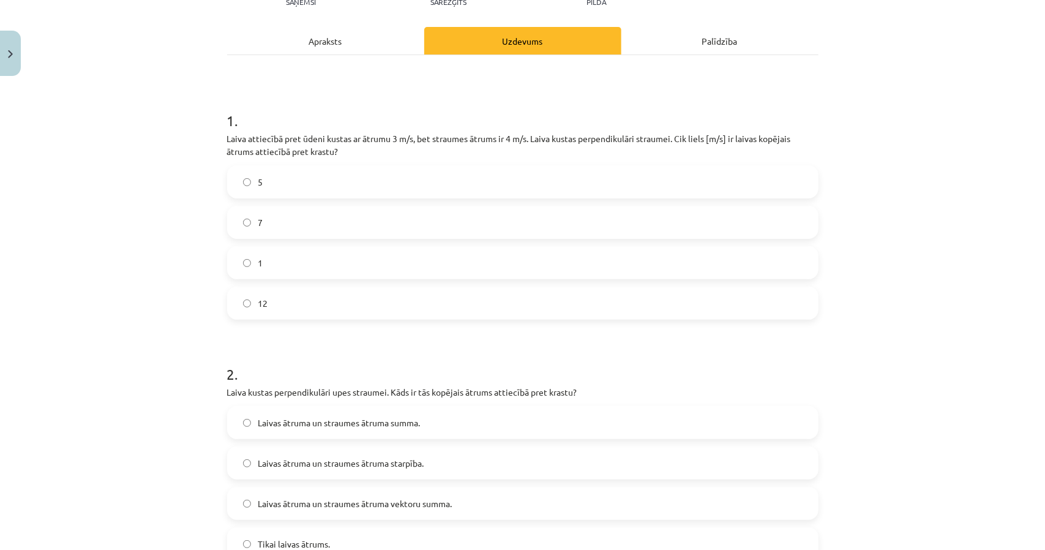
click at [362, 57] on div "1 . Laiva attiecībā pret ūdeni kustas ar ātrumu 3 m/s, bet straumes ātrums ir 4…" at bounding box center [522, 437] width 591 height 764
click at [359, 53] on div "Apraksts" at bounding box center [325, 41] width 197 height 28
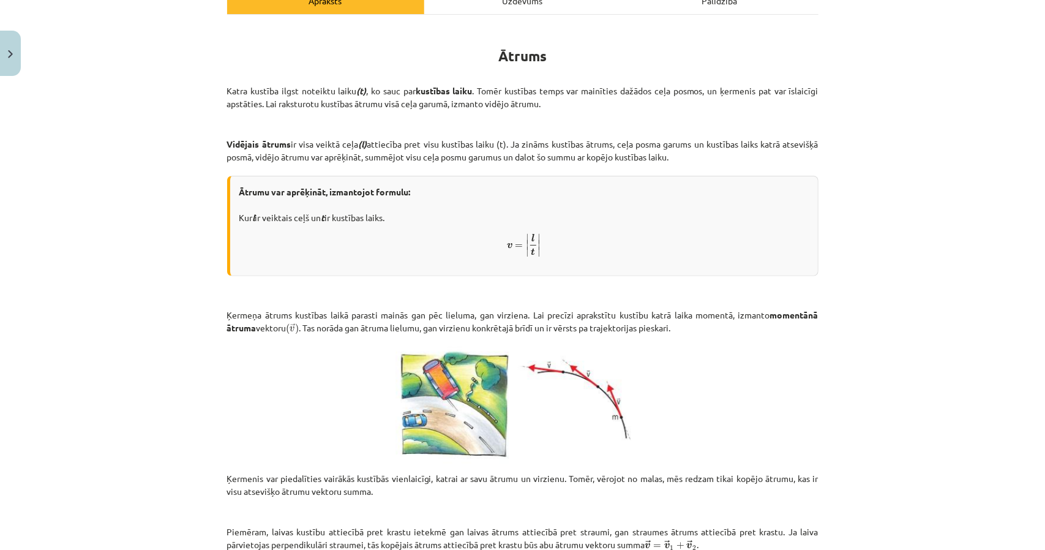
scroll to position [153, 0]
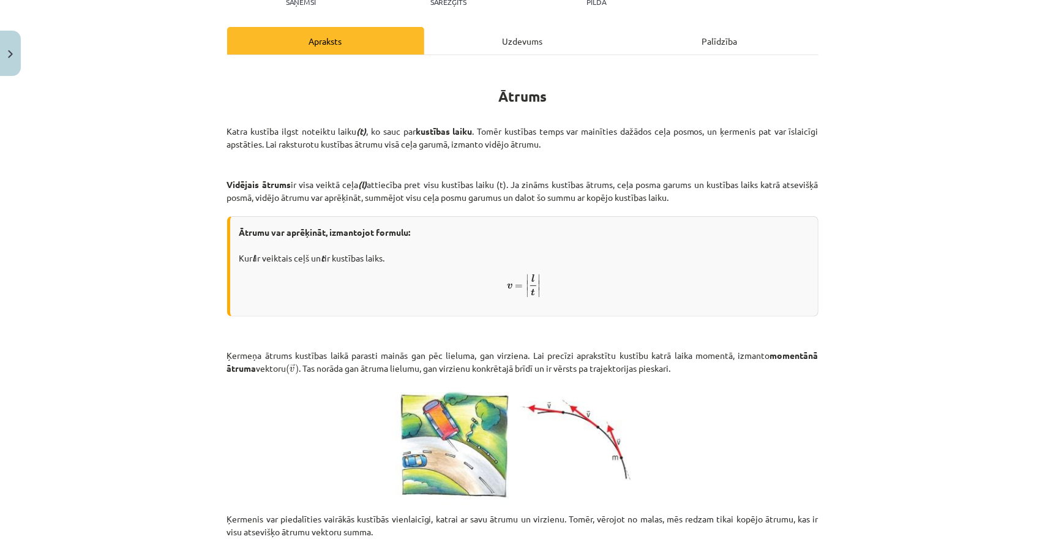
click at [459, 40] on div "Uzdevums" at bounding box center [522, 41] width 197 height 28
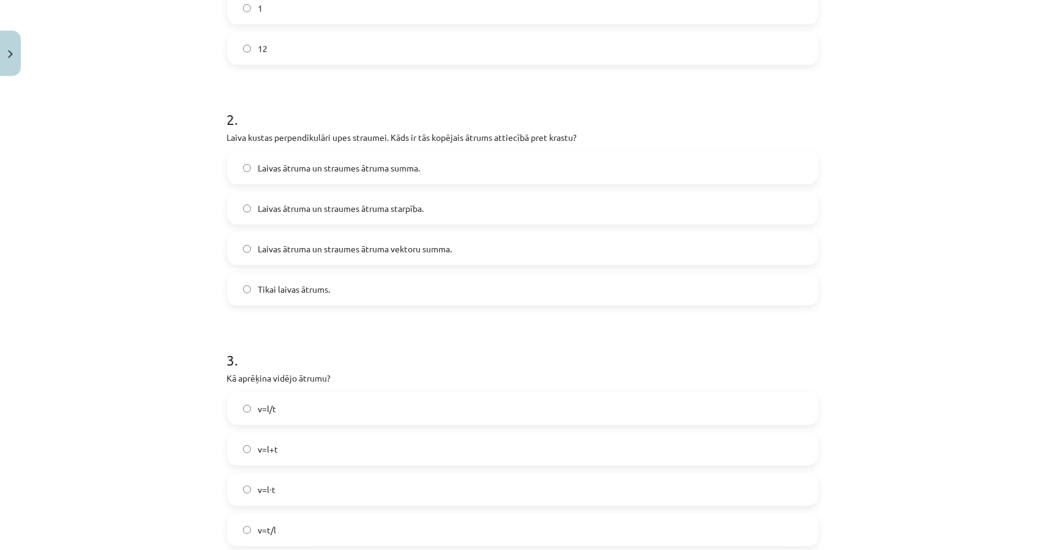
scroll to position [520, 0]
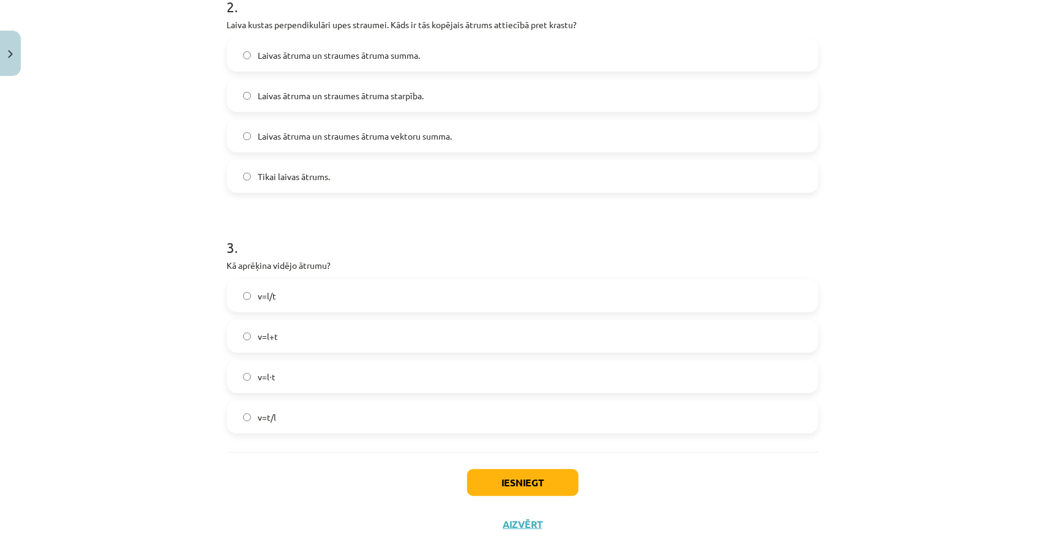
click at [287, 294] on label "v=l/t" at bounding box center [522, 295] width 589 height 31
click at [470, 480] on button "Iesniegt" at bounding box center [522, 482] width 111 height 27
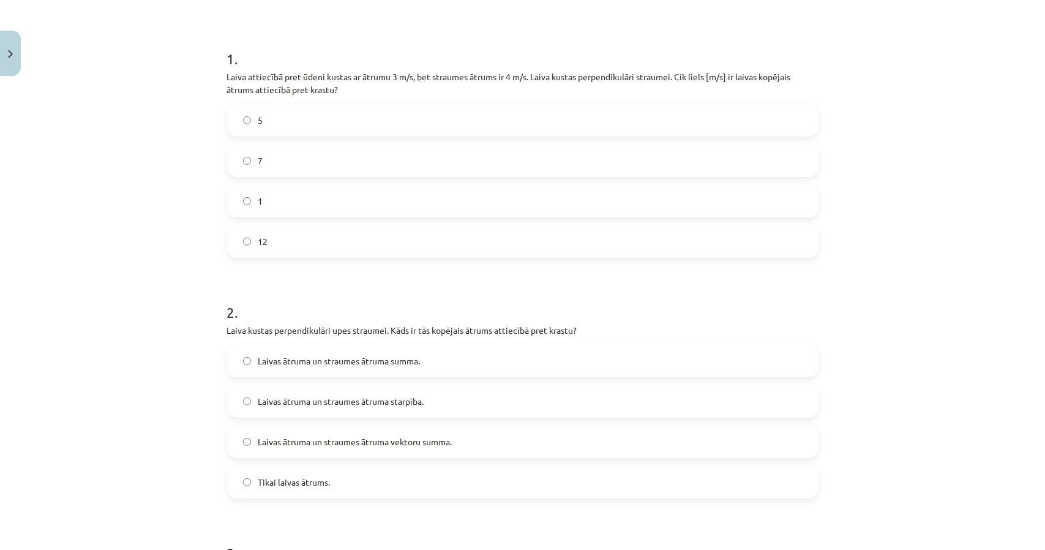
scroll to position [214, 0]
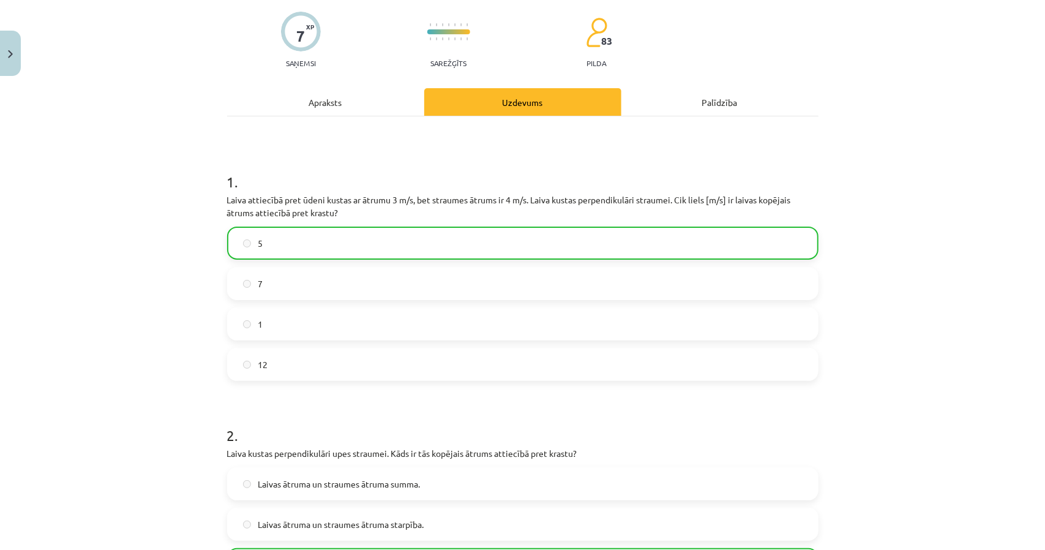
click at [346, 110] on div "Apraksts" at bounding box center [325, 102] width 197 height 28
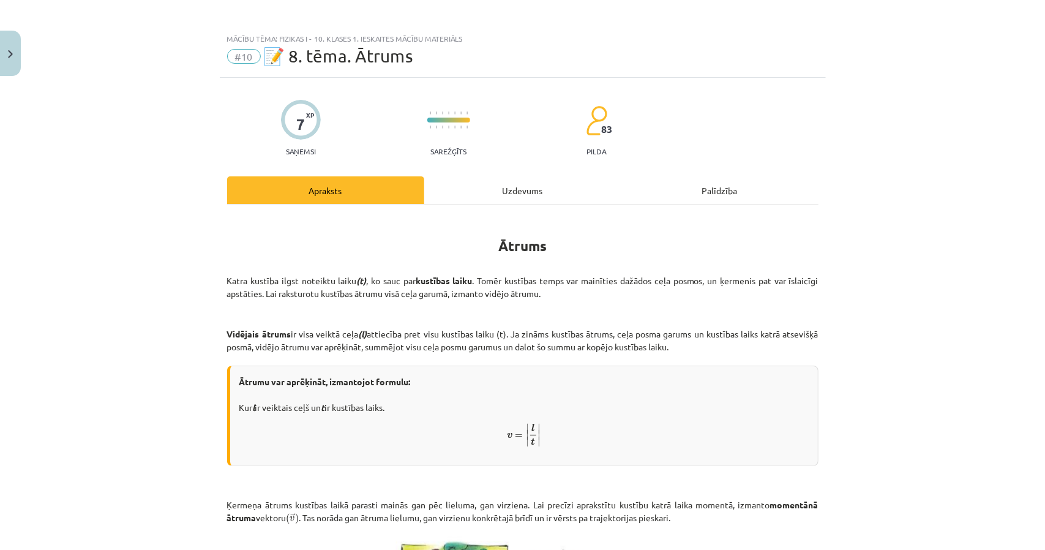
scroll to position [0, 0]
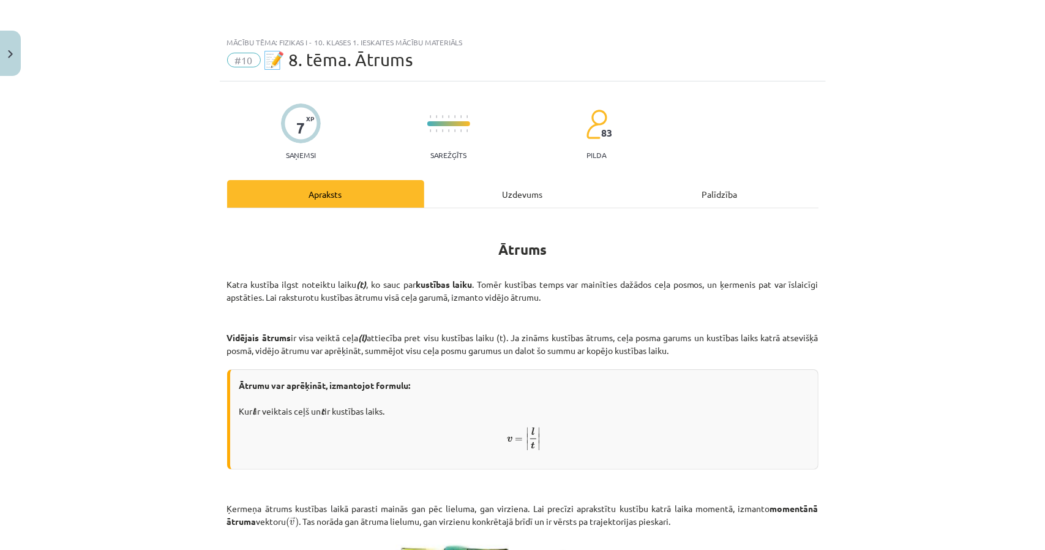
click at [501, 183] on div "Uzdevums" at bounding box center [522, 194] width 197 height 28
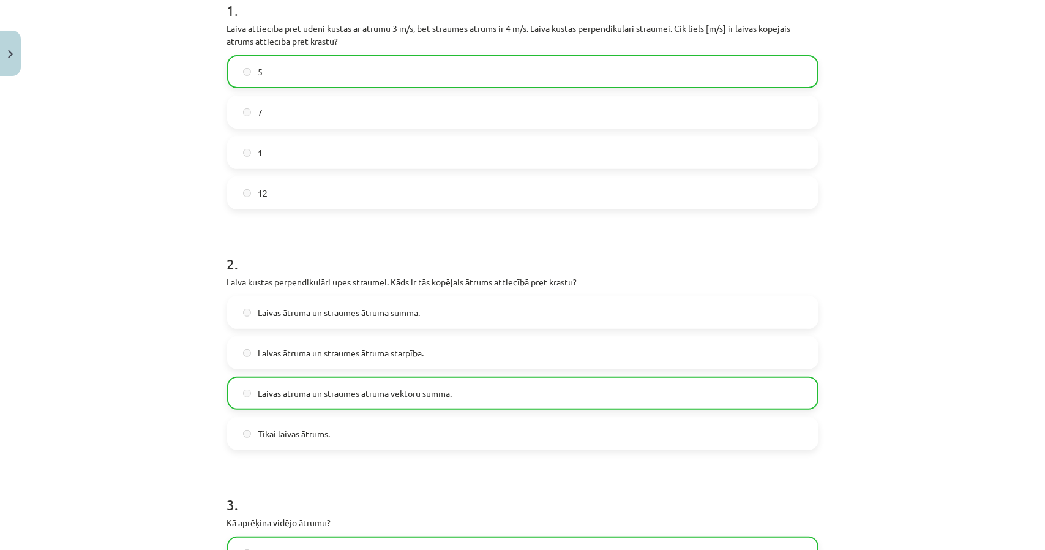
scroll to position [214, 0]
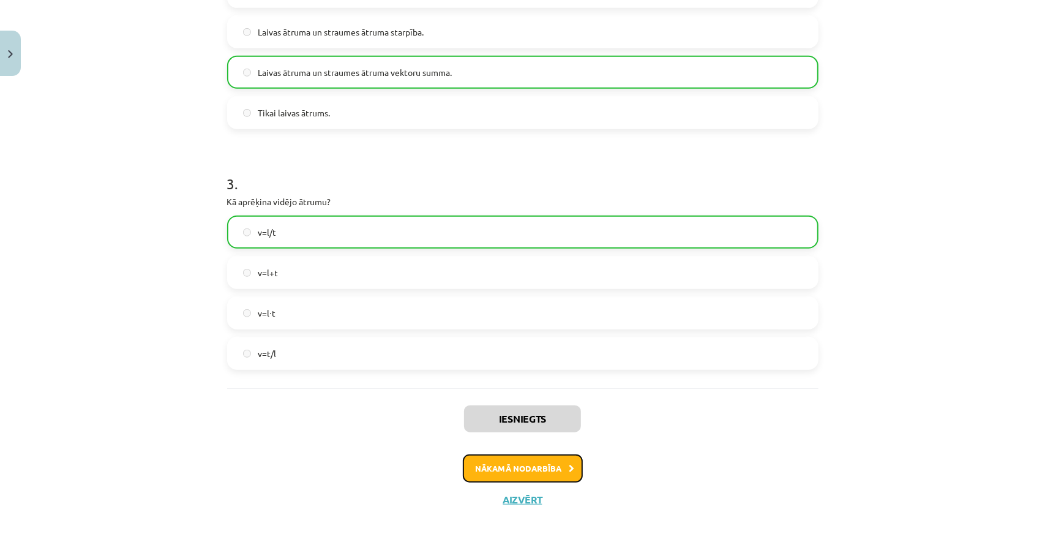
click at [535, 470] on button "Nākamā nodarbība" at bounding box center [523, 468] width 120 height 28
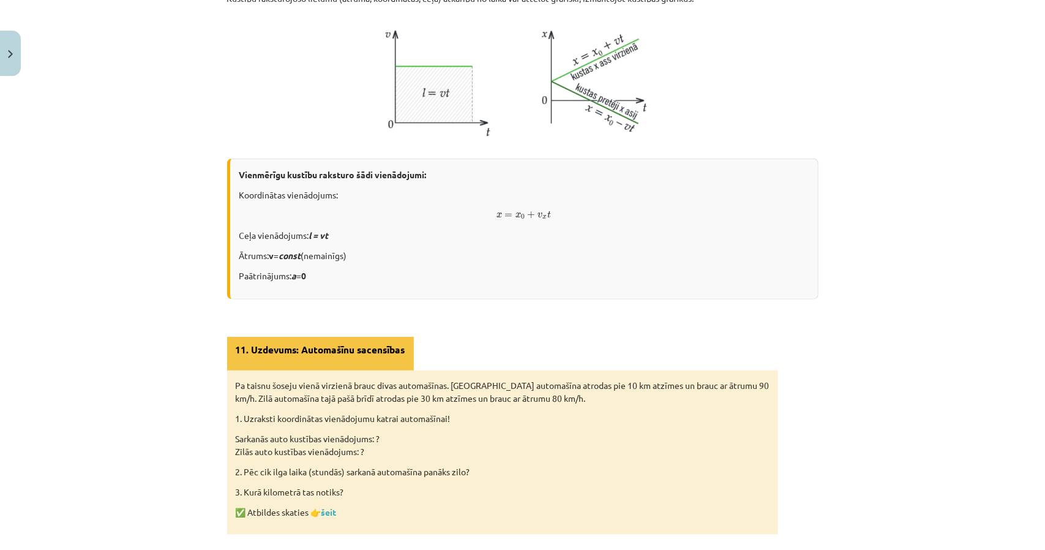
scroll to position [721, 0]
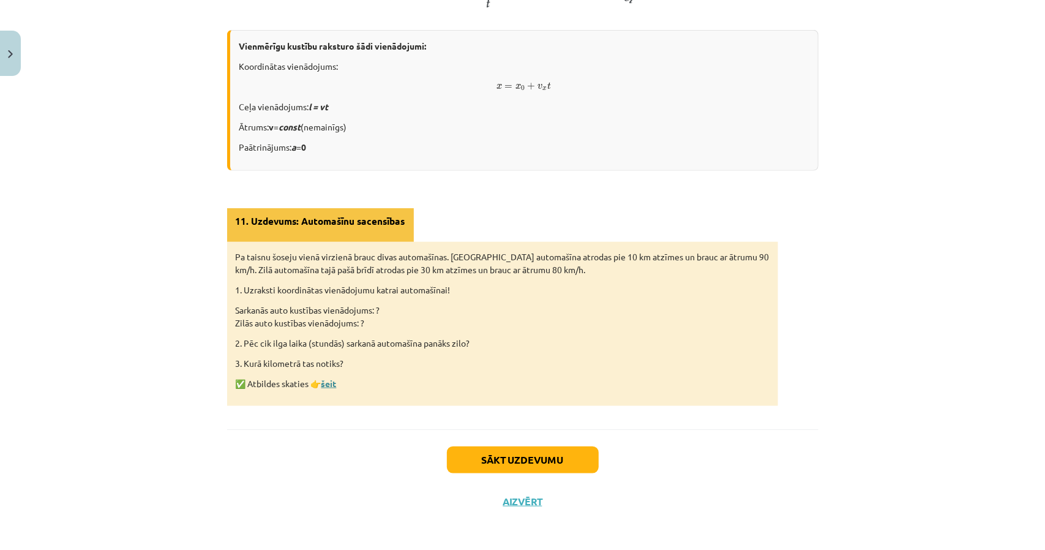
click at [328, 380] on link "šeit" at bounding box center [328, 383] width 15 height 11
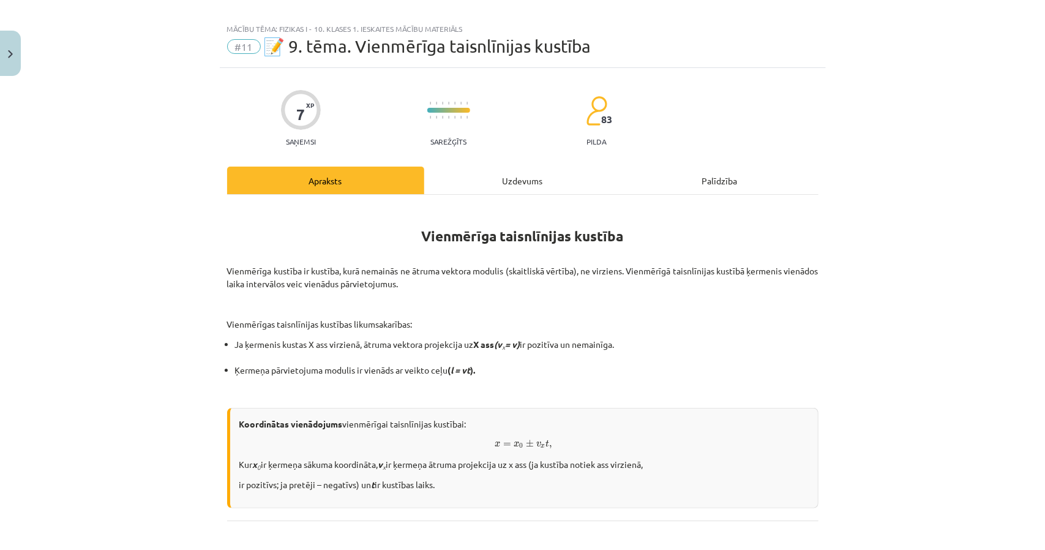
scroll to position [0, 0]
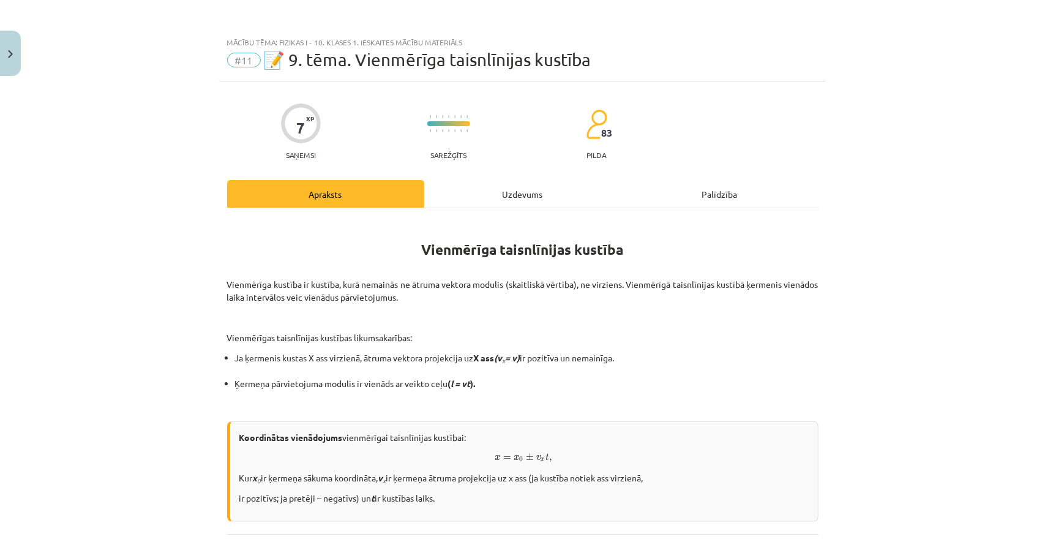
click at [492, 194] on div "Uzdevums" at bounding box center [522, 194] width 197 height 28
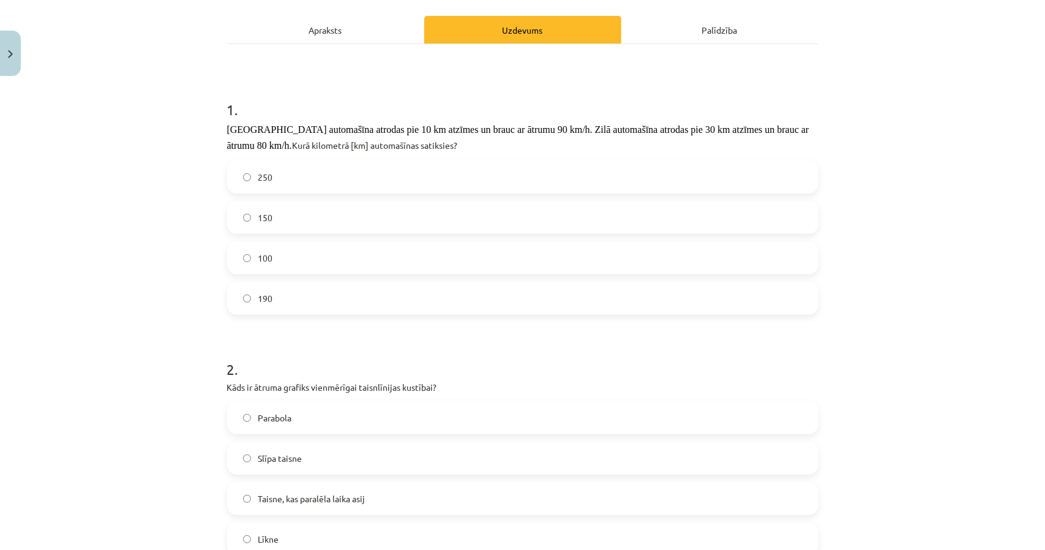
scroll to position [162, 0]
click at [285, 318] on form "1 . Sarkanā automašīna atrodas pie 10 km atzīmes un brauc ar ātrumu 90 km/h. Zi…" at bounding box center [522, 399] width 591 height 636
click at [276, 301] on label "190" at bounding box center [522, 300] width 589 height 31
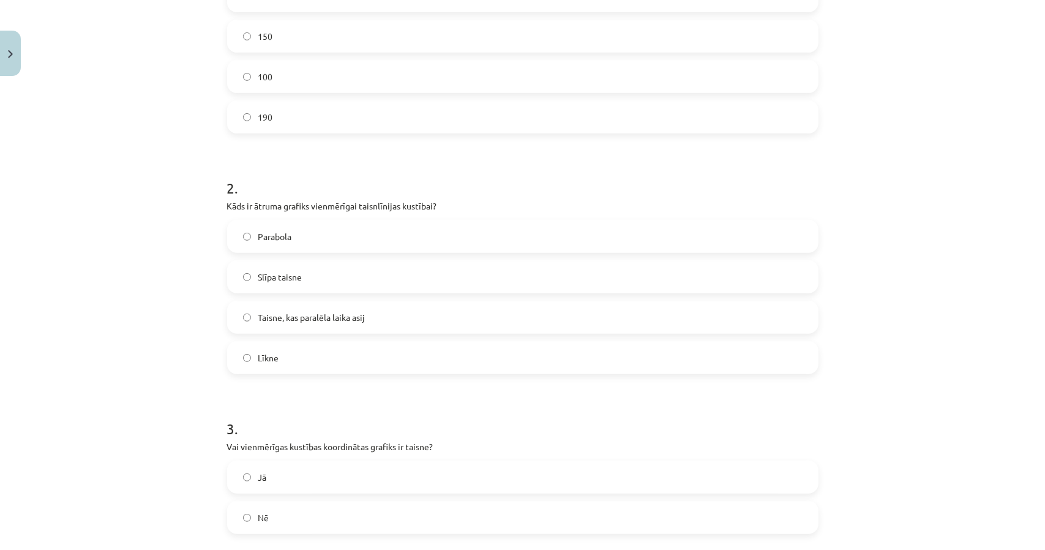
scroll to position [346, 0]
click at [277, 319] on span "Taisne, kas paralēla laika asij" at bounding box center [311, 316] width 107 height 13
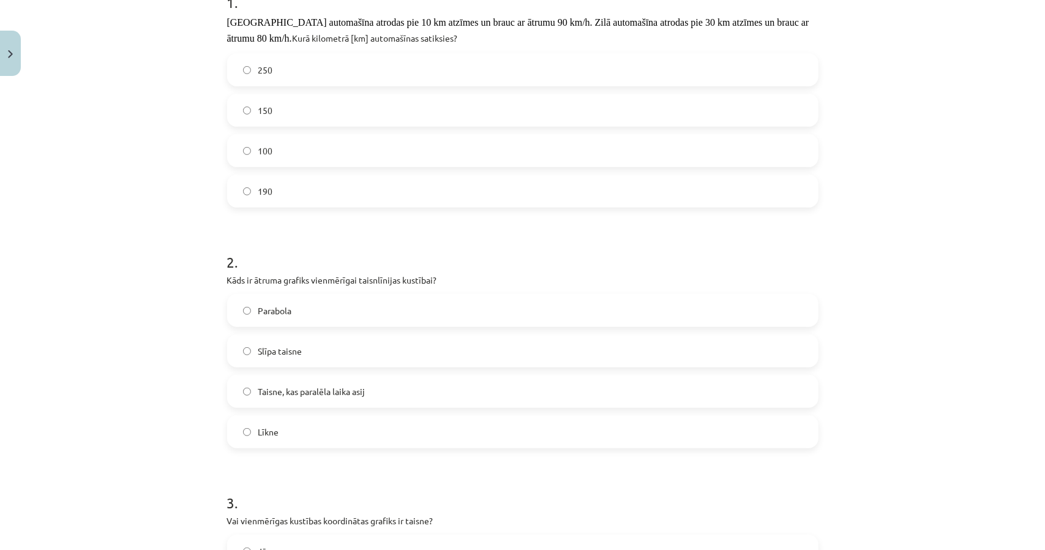
scroll to position [0, 0]
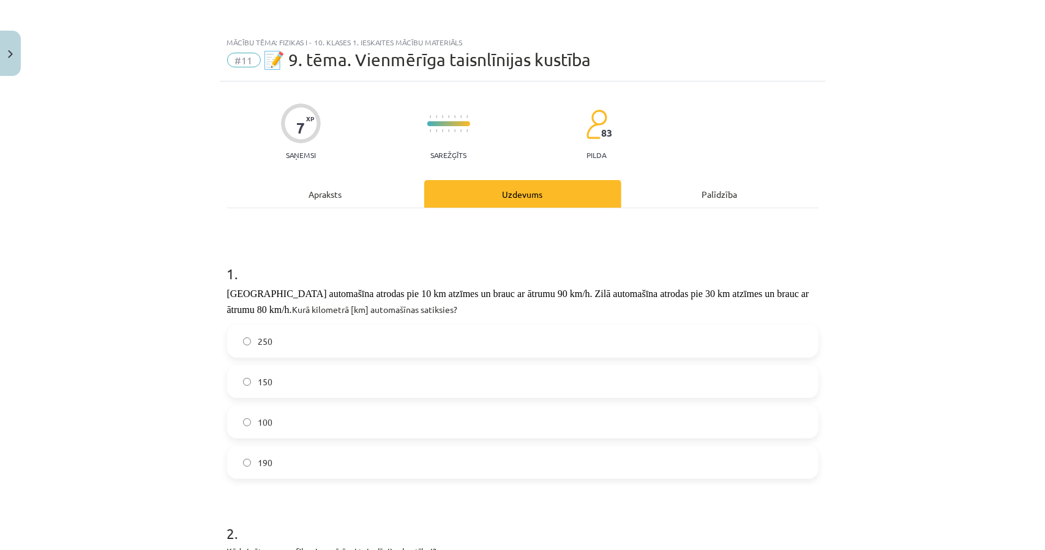
click at [310, 184] on div "Apraksts" at bounding box center [325, 194] width 197 height 28
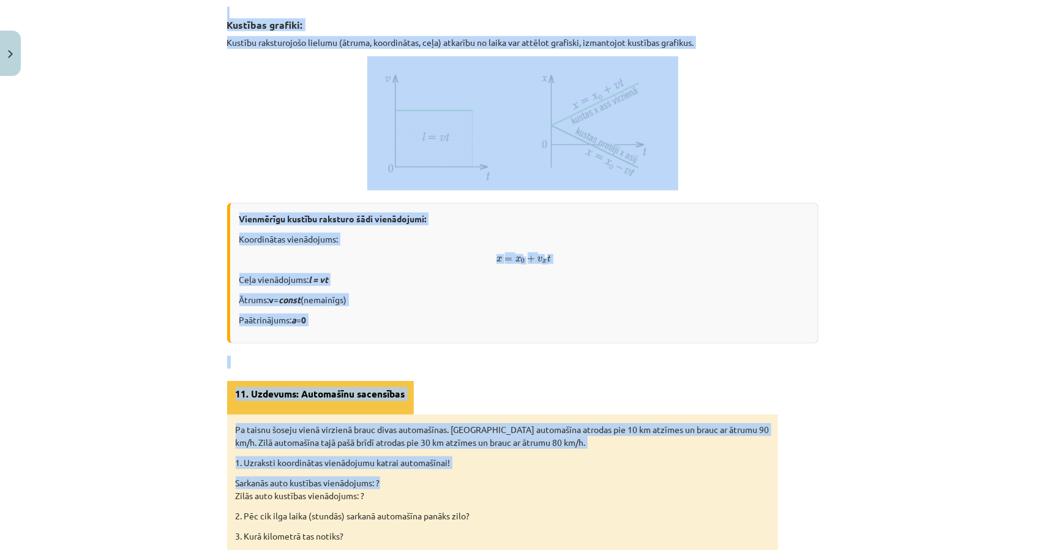
scroll to position [582, 0]
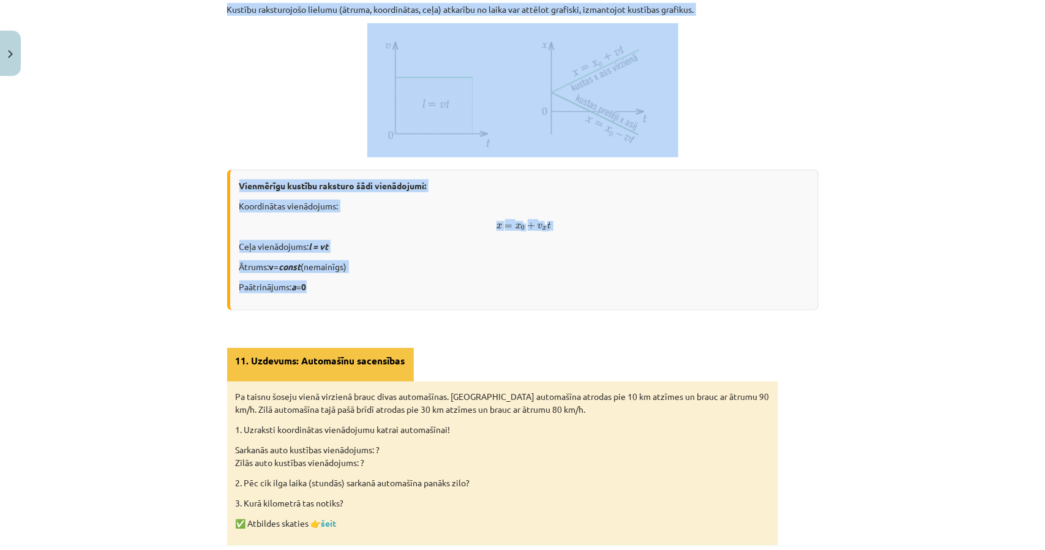
drag, startPoint x: 380, startPoint y: 209, endPoint x: 699, endPoint y: 287, distance: 328.9
click at [699, 287] on div "Vienmērīga taisnlīnijas kustība Vienmērīga kustība ir kustība, kurā nemainās ne…" at bounding box center [522, 92] width 591 height 908
click at [410, 274] on div "Vienmērīgu kustību raksturo šādi vienādojumi: Koordinātas vienādojums: x = x 0 …" at bounding box center [522, 240] width 591 height 141
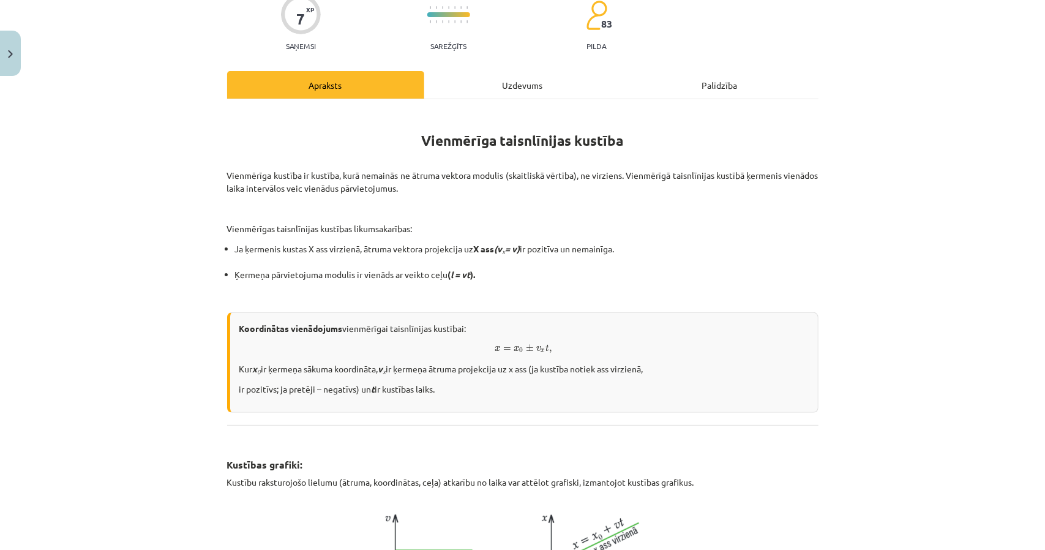
click at [514, 86] on div "Uzdevums" at bounding box center [522, 85] width 197 height 28
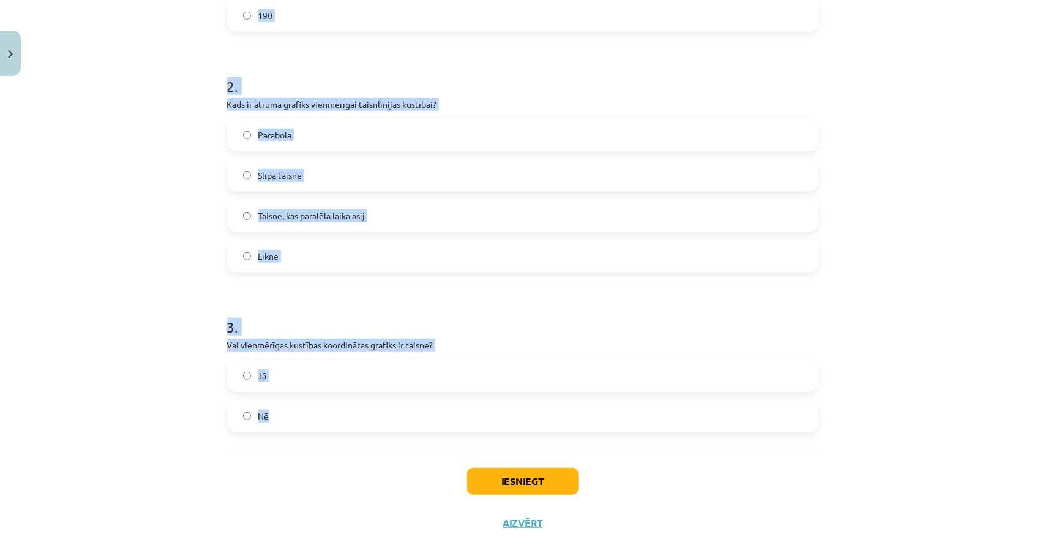
scroll to position [459, 0]
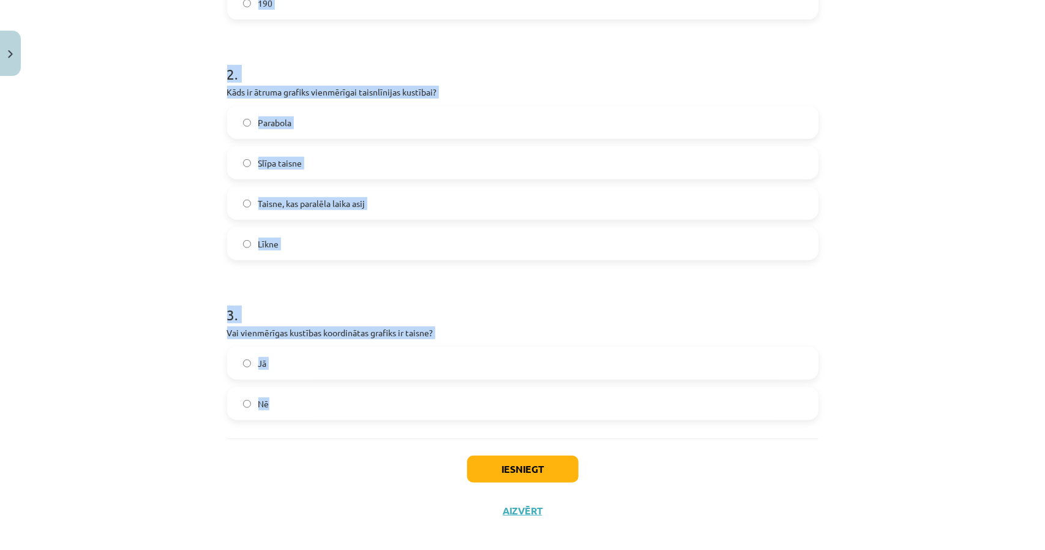
drag, startPoint x: 196, startPoint y: 228, endPoint x: 553, endPoint y: 424, distance: 407.7
click at [553, 424] on div "Mācību tēma: Fizikas i - 10. klases 1. ieskaites mācību materiāls #11 📝 9. tēma…" at bounding box center [522, 275] width 1045 height 550
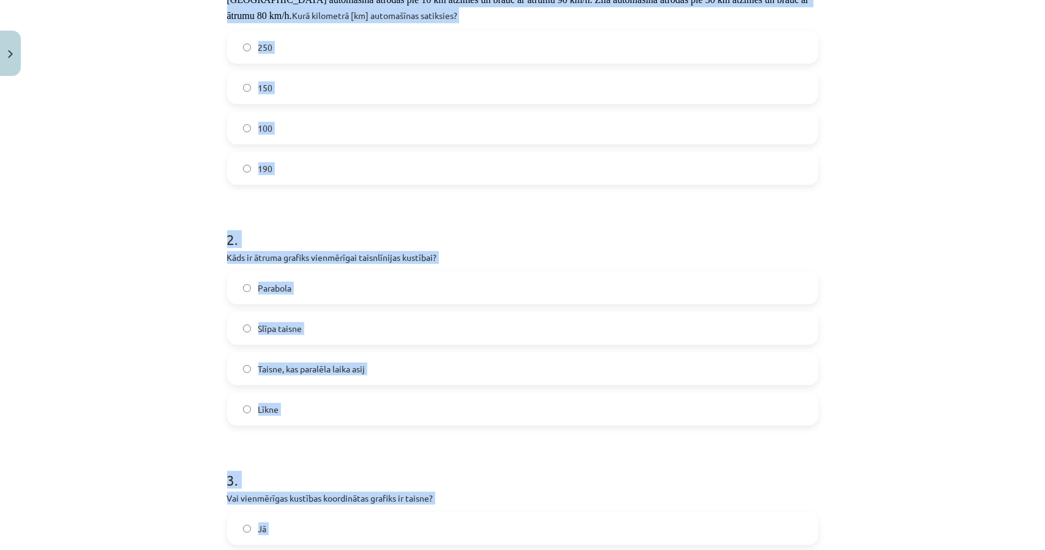
scroll to position [285, 0]
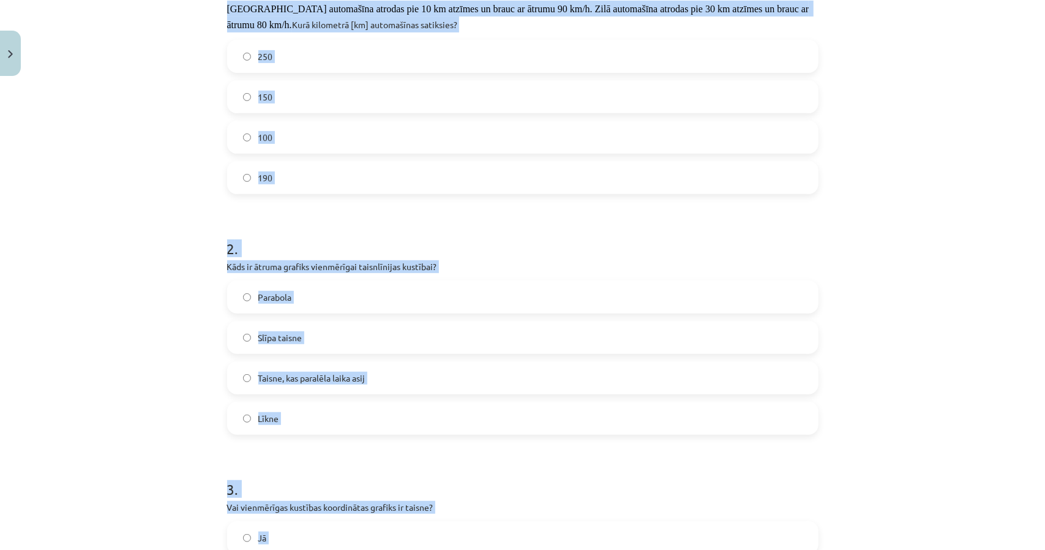
click at [42, 282] on div "Mācību tēma: Fizikas i - 10. klases 1. ieskaites mācību materiāls #11 📝 9. tēma…" at bounding box center [522, 275] width 1045 height 550
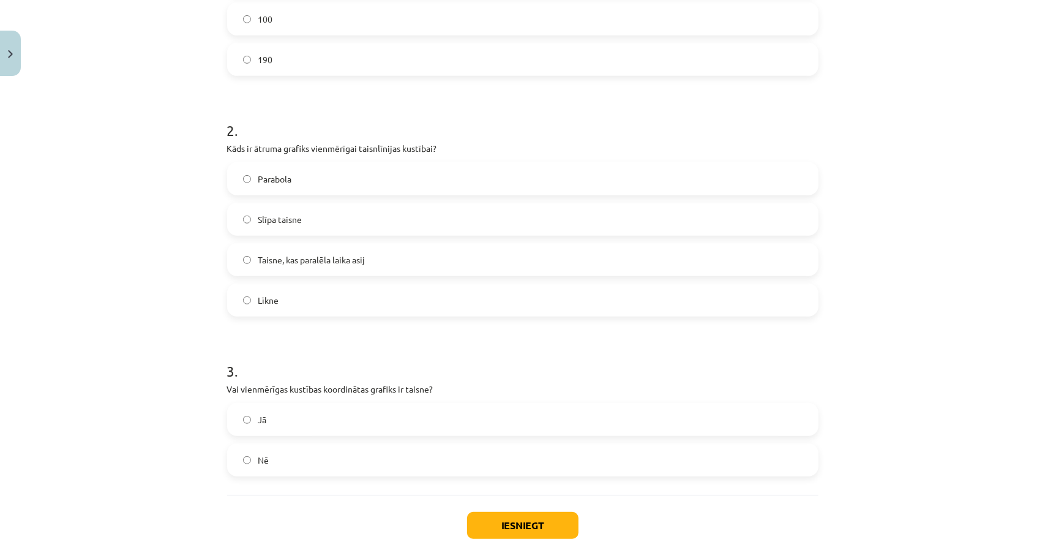
scroll to position [468, 0]
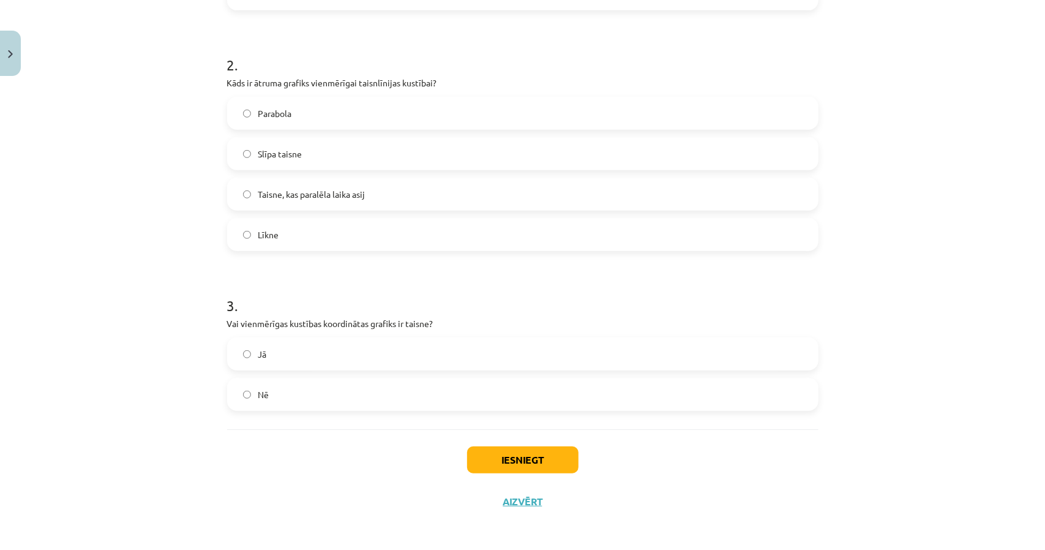
click at [309, 342] on label "Jā" at bounding box center [522, 354] width 589 height 31
click at [511, 452] on button "Iesniegt" at bounding box center [522, 459] width 111 height 27
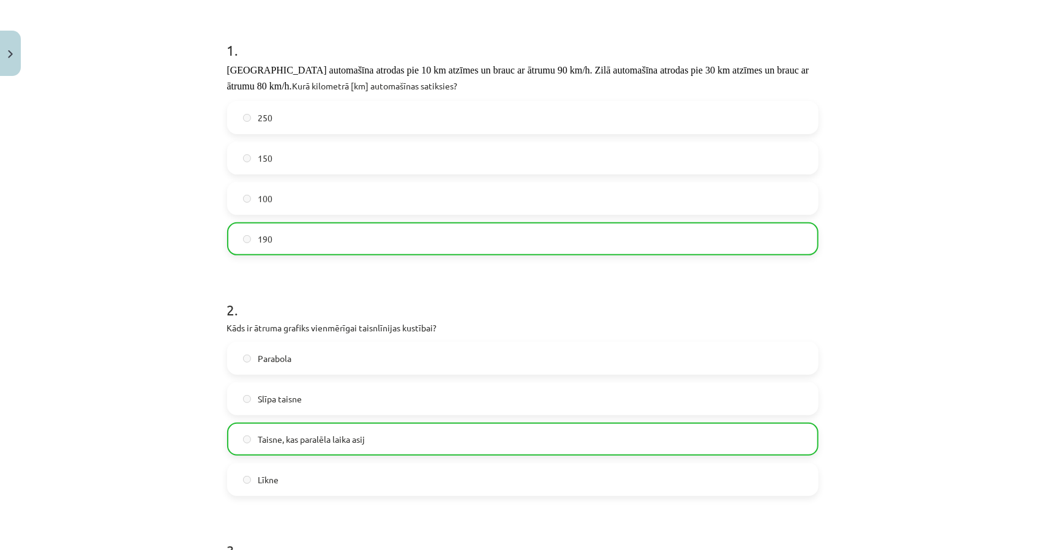
scroll to position [0, 0]
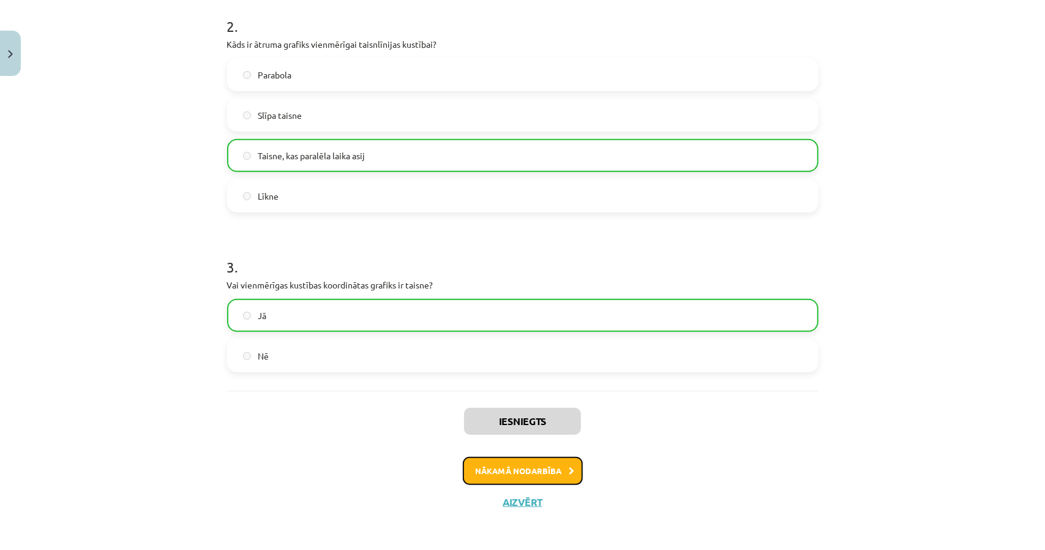
click at [521, 462] on button "Nākamā nodarbība" at bounding box center [523, 471] width 120 height 28
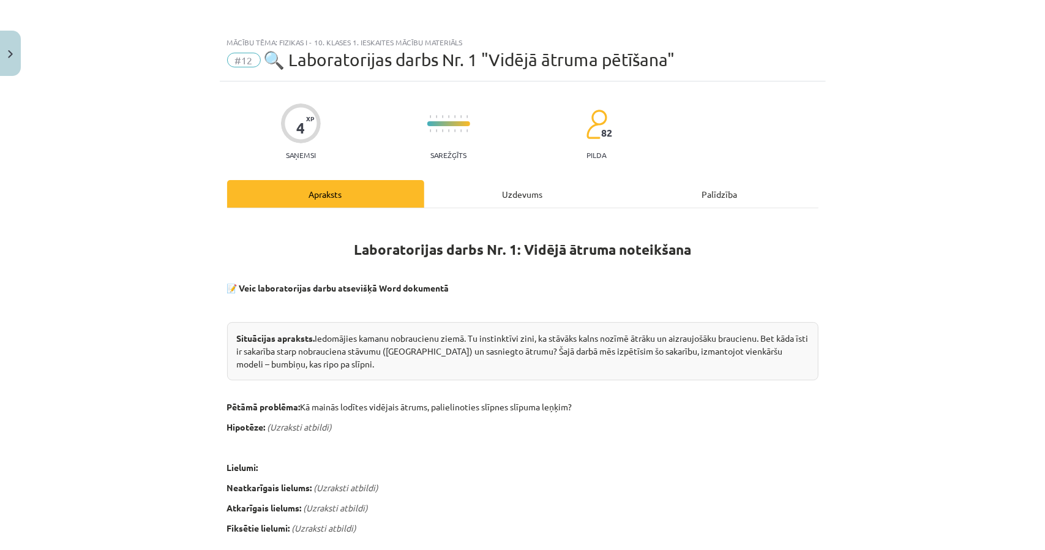
click at [448, 198] on div "Uzdevums" at bounding box center [522, 194] width 197 height 28
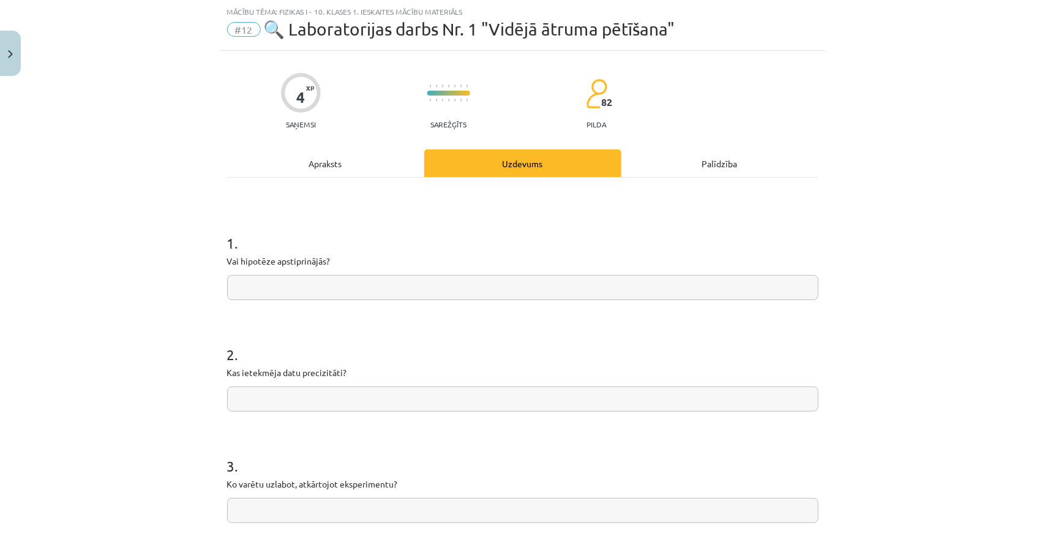
click at [342, 174] on div "Apraksts" at bounding box center [325, 163] width 197 height 28
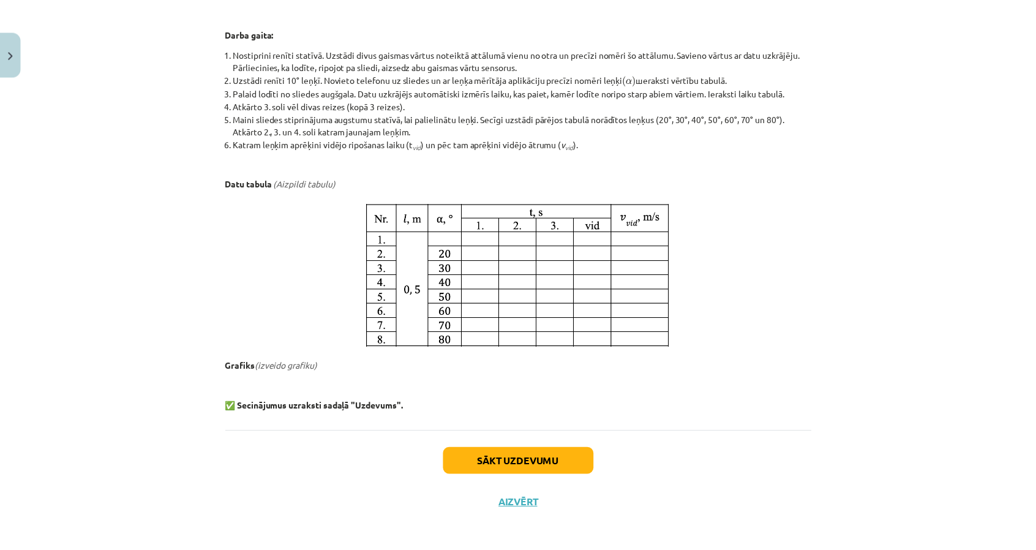
scroll to position [592, 0]
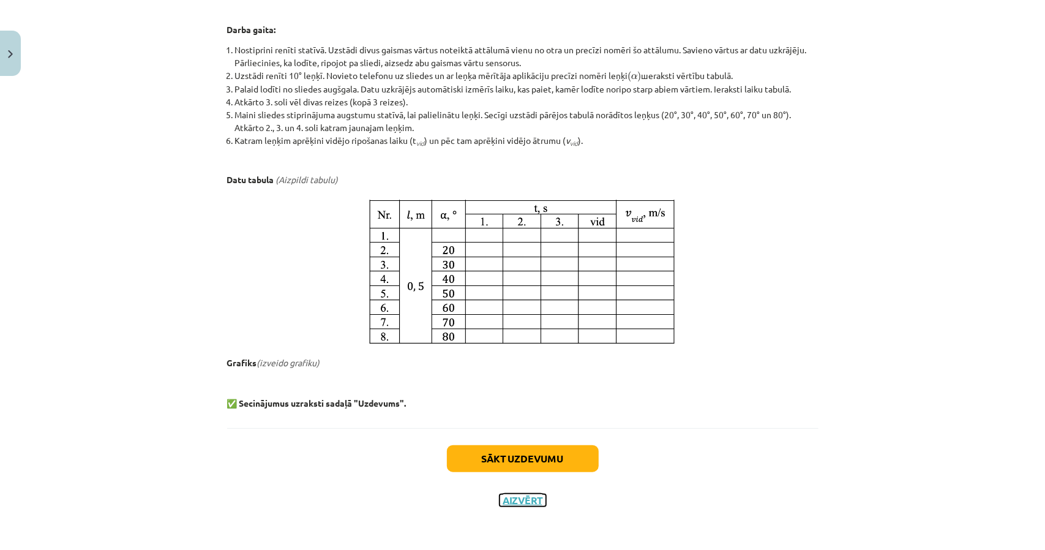
click at [522, 500] on button "Aizvērt" at bounding box center [523, 500] width 47 height 12
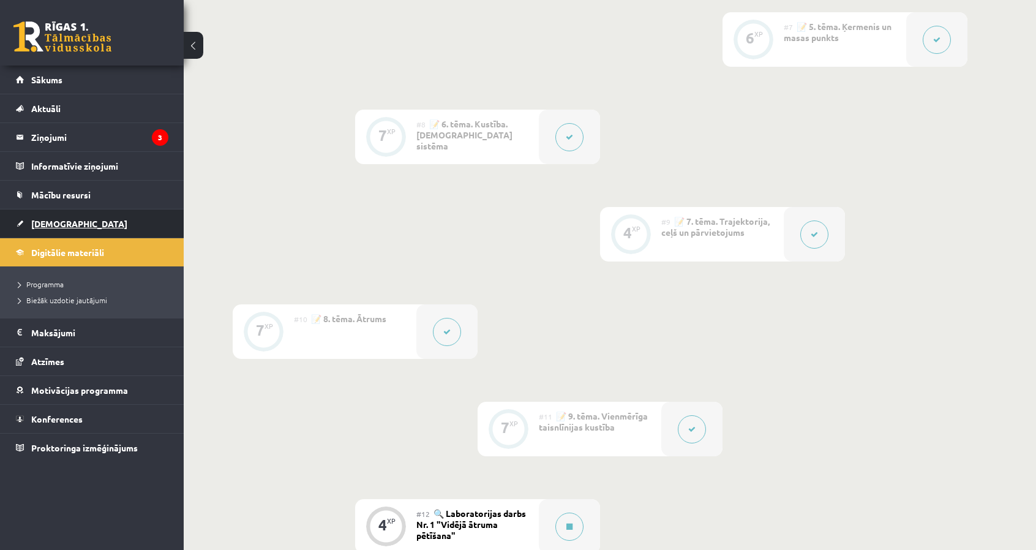
click at [116, 230] on link "[DEMOGRAPHIC_DATA]" at bounding box center [92, 223] width 152 height 28
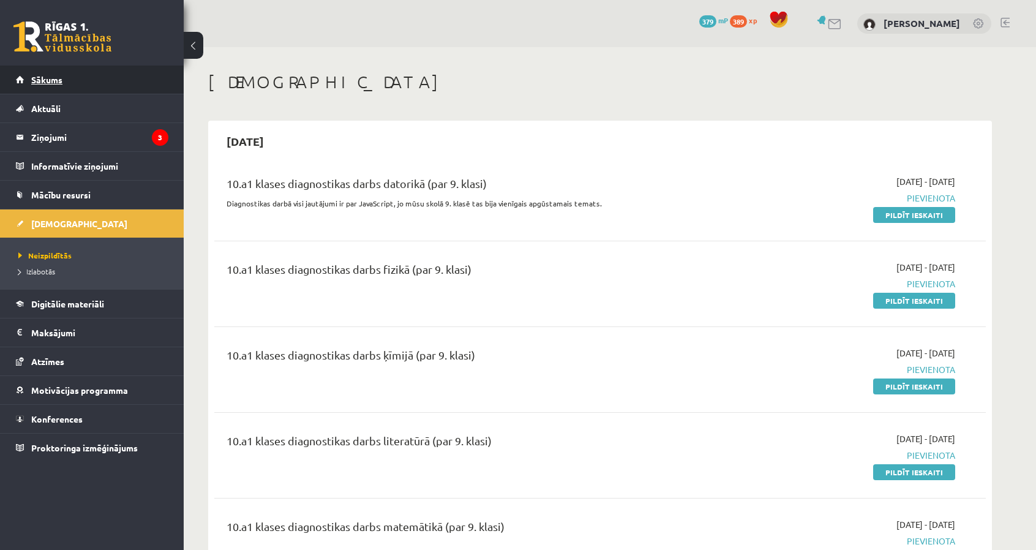
click at [118, 68] on link "Sākums" at bounding box center [92, 80] width 152 height 28
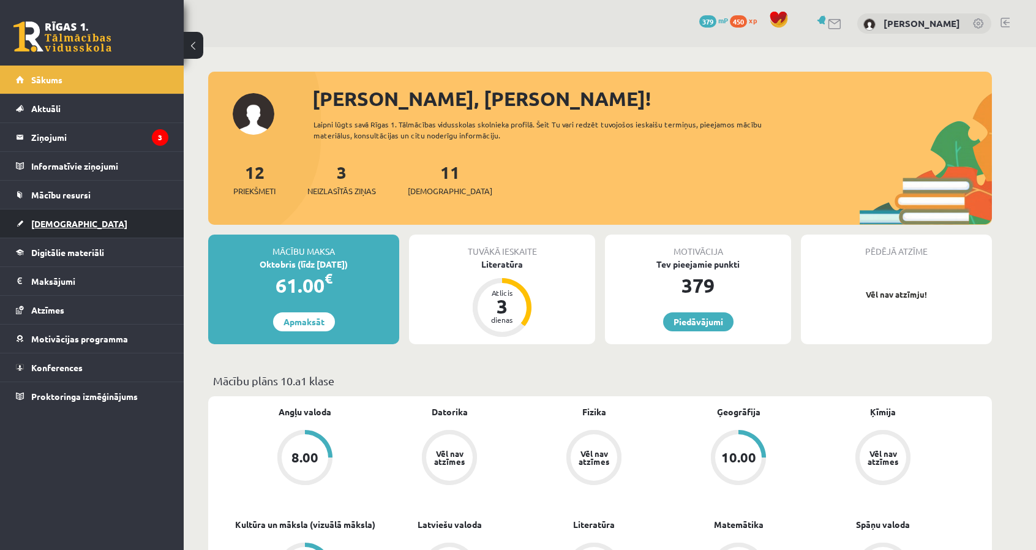
click at [101, 221] on link "[DEMOGRAPHIC_DATA]" at bounding box center [92, 223] width 152 height 28
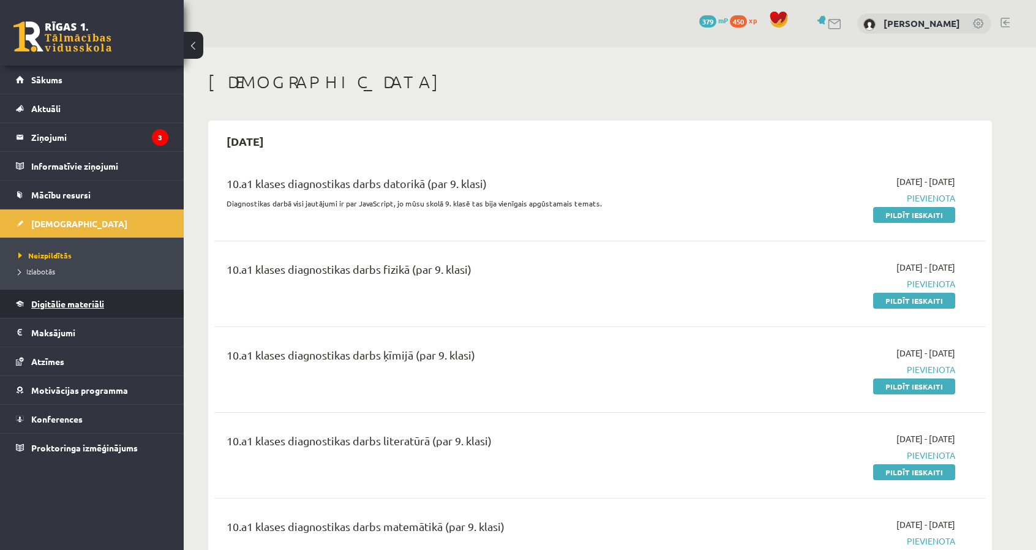
click at [62, 298] on span "Digitālie materiāli" at bounding box center [67, 303] width 73 height 11
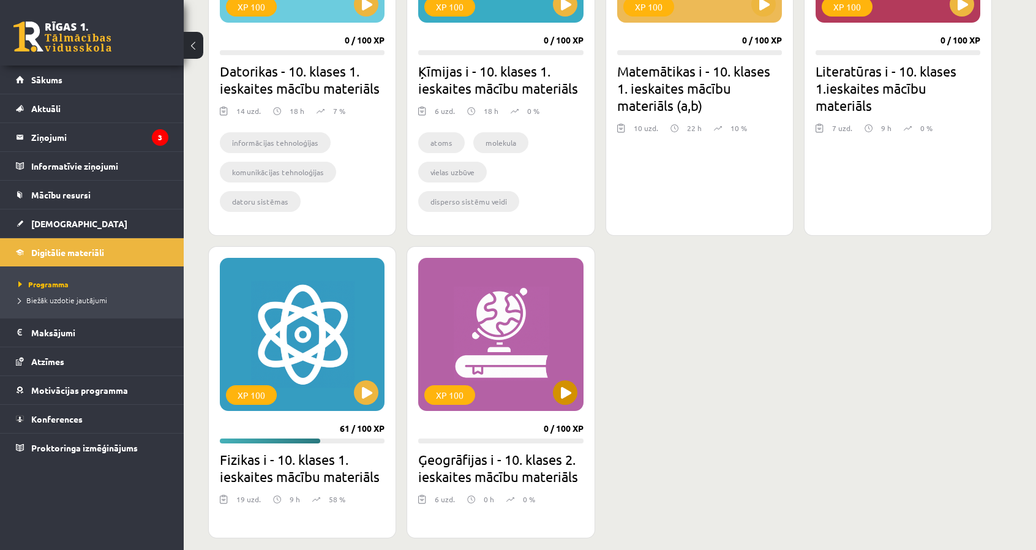
scroll to position [490, 0]
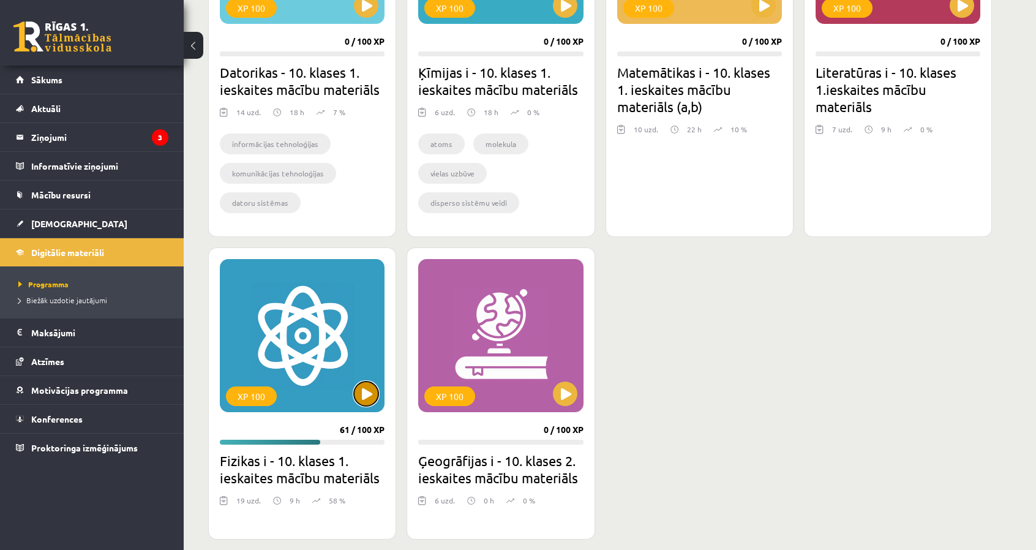
click at [358, 389] on button at bounding box center [366, 393] width 24 height 24
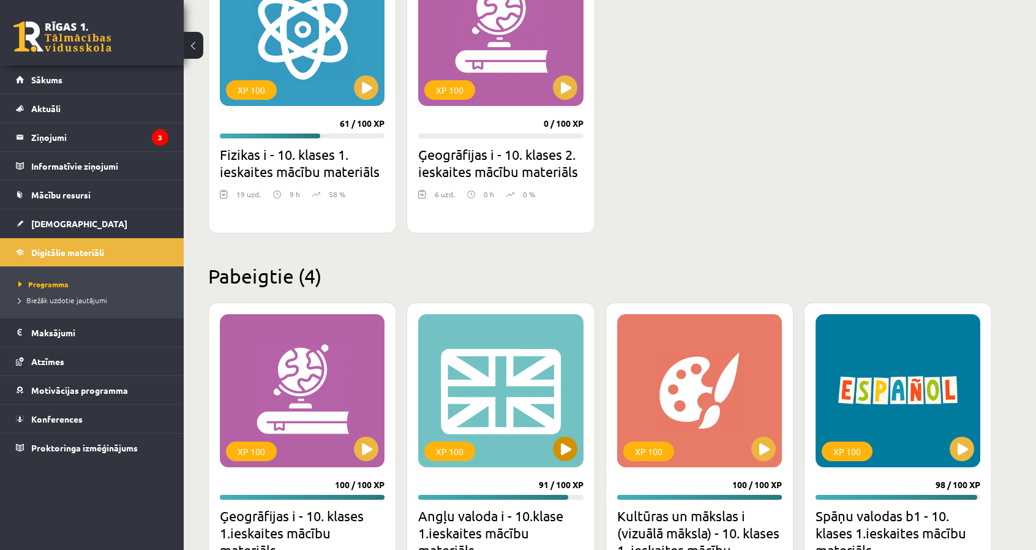
scroll to position [896, 0]
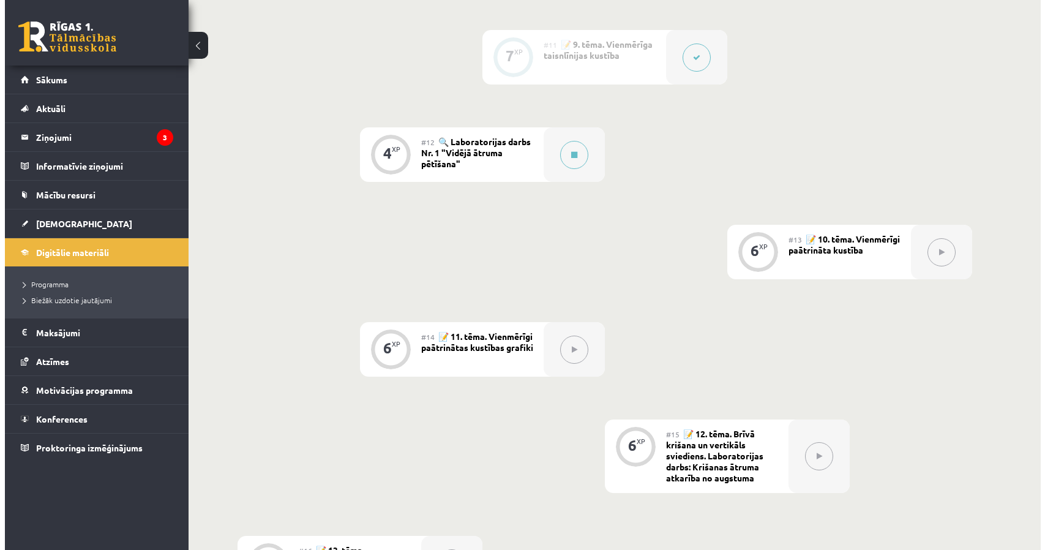
scroll to position [1347, 0]
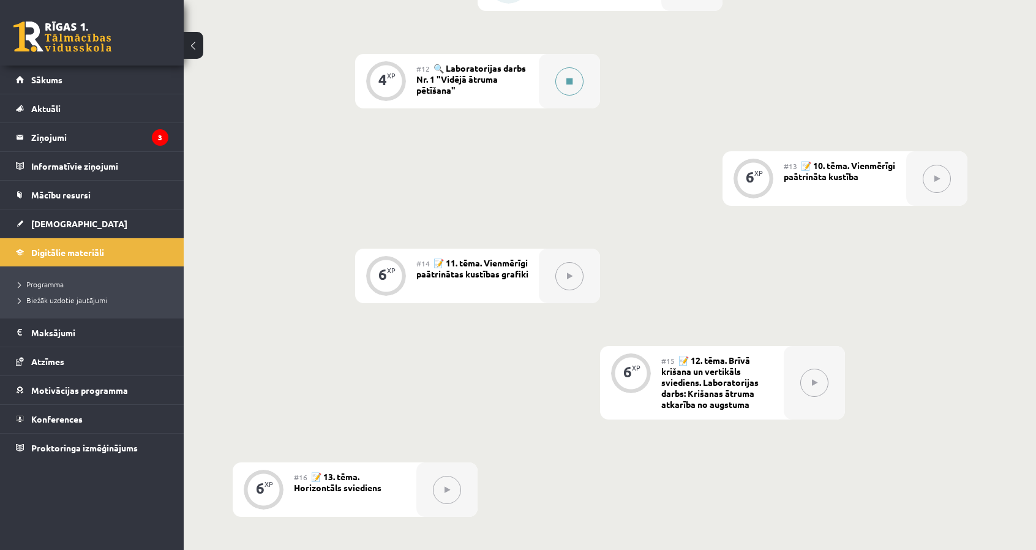
click at [578, 67] on div at bounding box center [569, 81] width 61 height 54
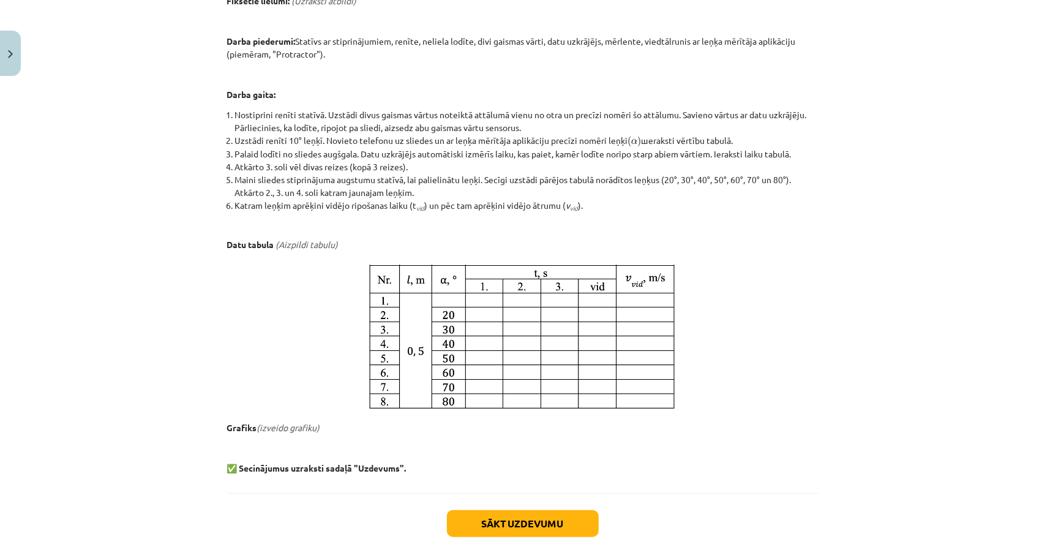
scroll to position [551, 0]
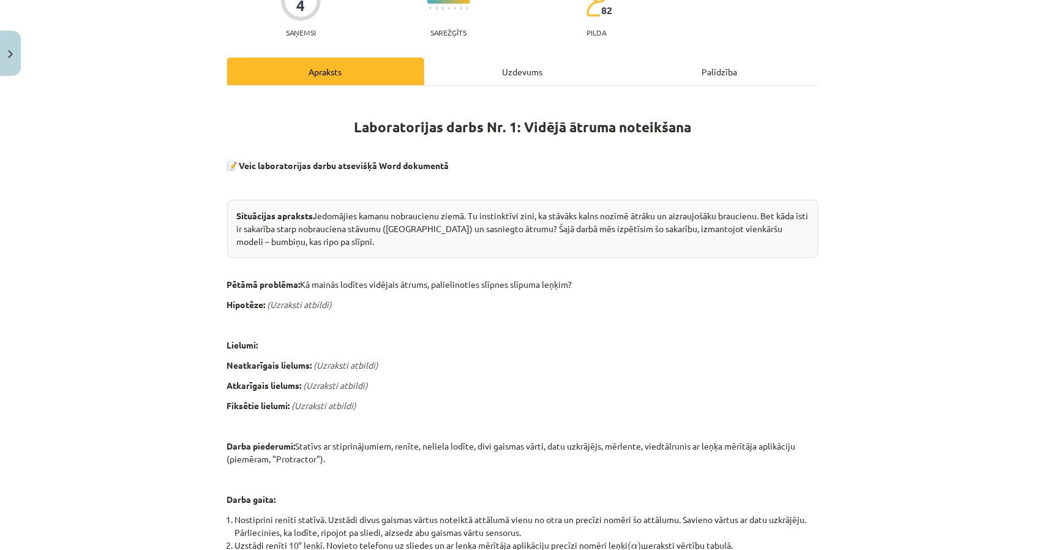
click at [484, 66] on div "Uzdevums" at bounding box center [522, 72] width 197 height 28
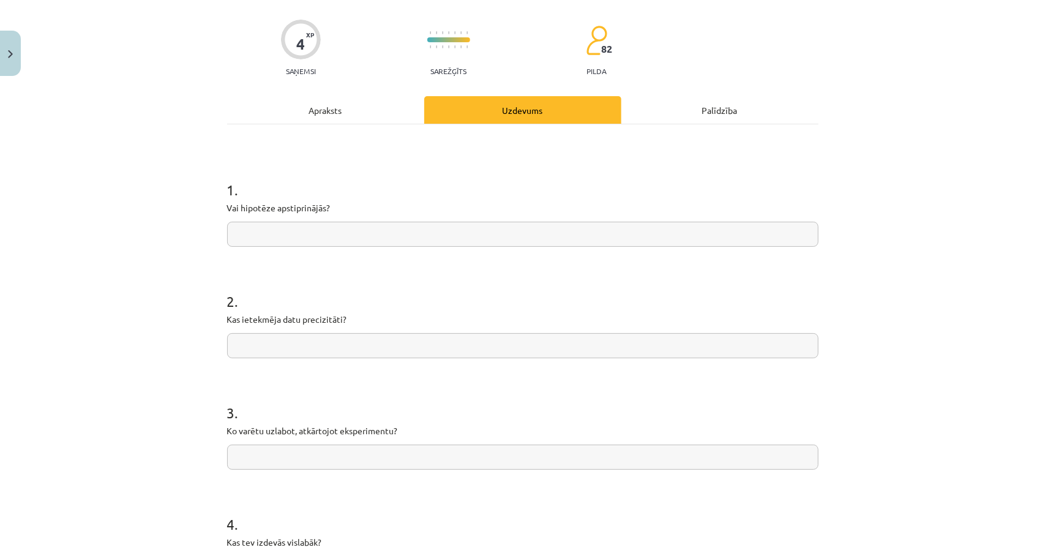
scroll to position [153, 0]
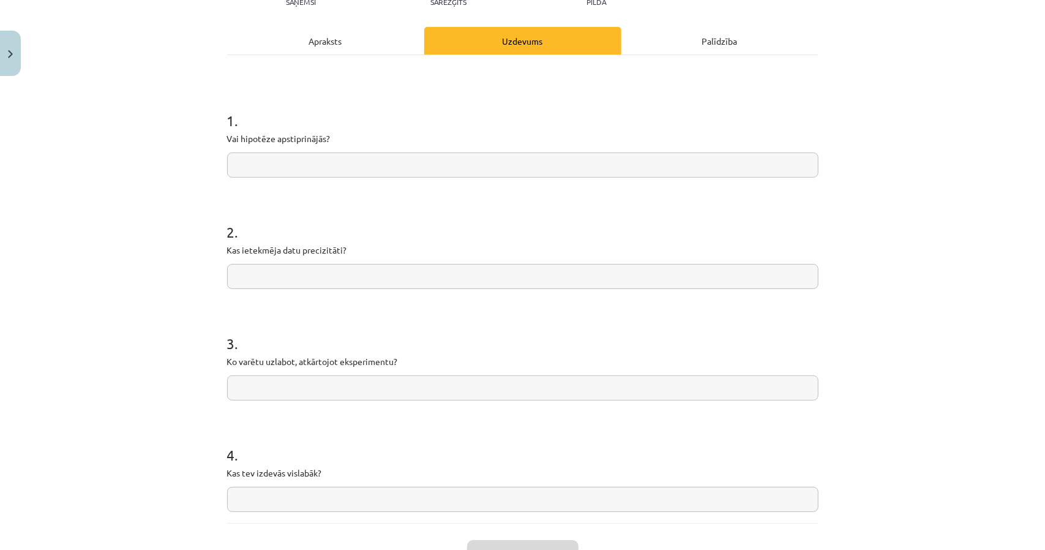
click at [324, 36] on div "Apraksts" at bounding box center [325, 41] width 197 height 28
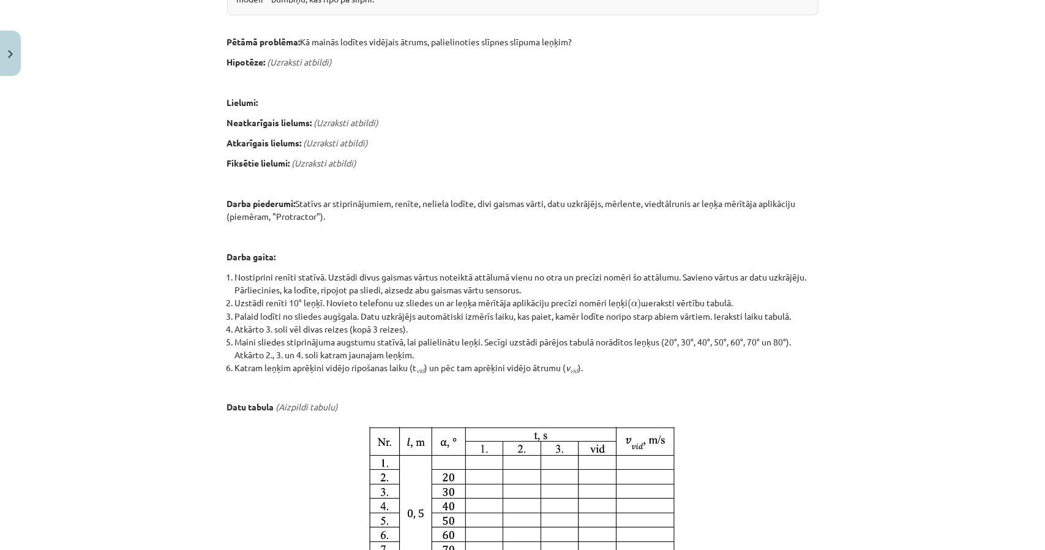
scroll to position [398, 0]
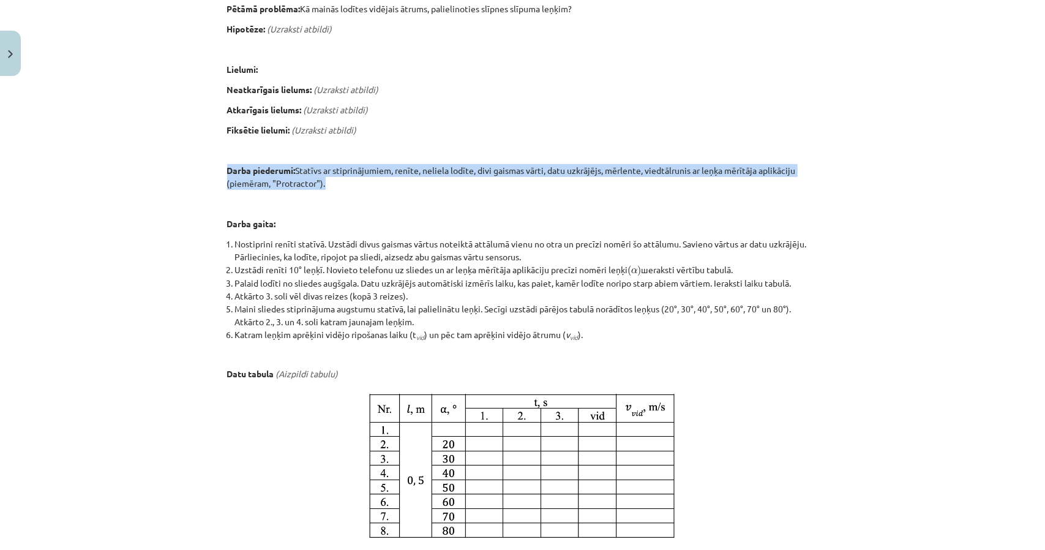
drag, startPoint x: 219, startPoint y: 161, endPoint x: 349, endPoint y: 176, distance: 131.3
click at [349, 176] on div "4 XP Saņemsi Sarežģīts 82 pilda Apraksts Uzdevums Palīdzība Laboratorijas darbs…" at bounding box center [523, 199] width 606 height 1032
copy p "Darba piederumi: Statīvs ar stiprinājumiem, renīte, neliela lodīte, divi gaisma…"
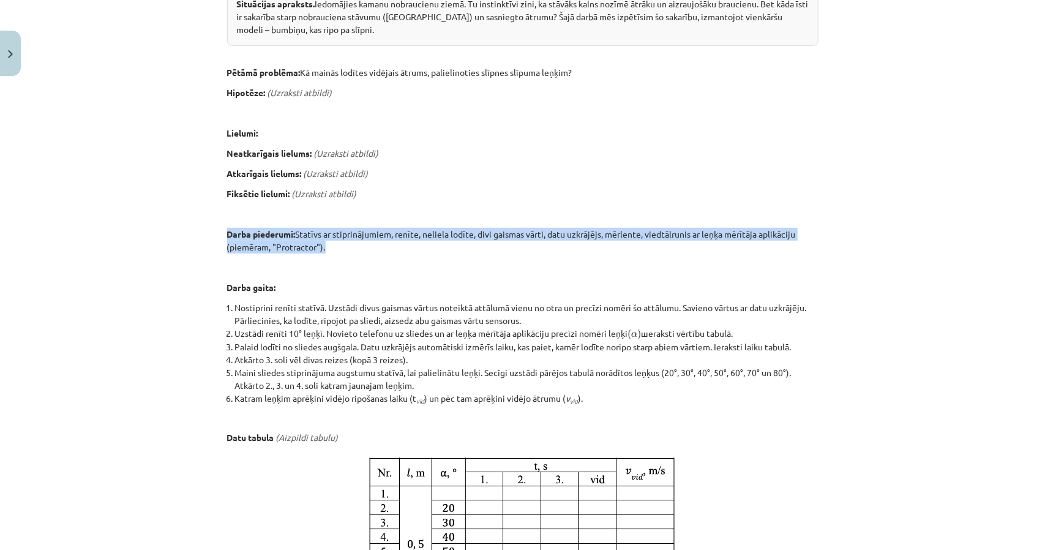
scroll to position [214, 0]
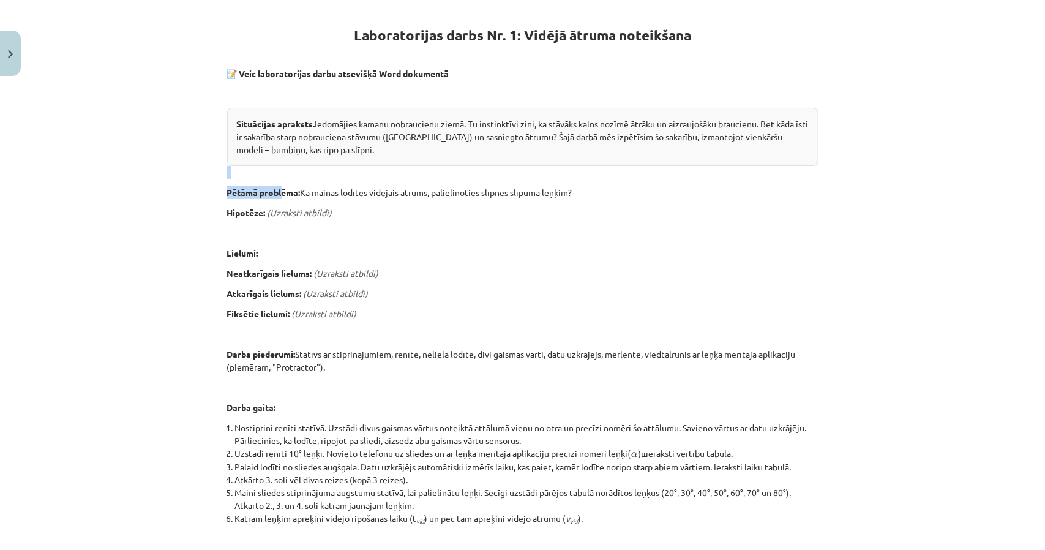
drag, startPoint x: 220, startPoint y: 175, endPoint x: 279, endPoint y: 195, distance: 62.2
click at [279, 195] on div "4 XP Saņemsi Sarežģīts 82 pilda Apraksts Uzdevums Palīdzība Laboratorijas darbs…" at bounding box center [523, 383] width 606 height 1032
click at [205, 110] on div "Mācību tēma: Fizikas i - 10. klases 1. ieskaites mācību materiāls #12 🔍 Laborat…" at bounding box center [522, 275] width 1045 height 550
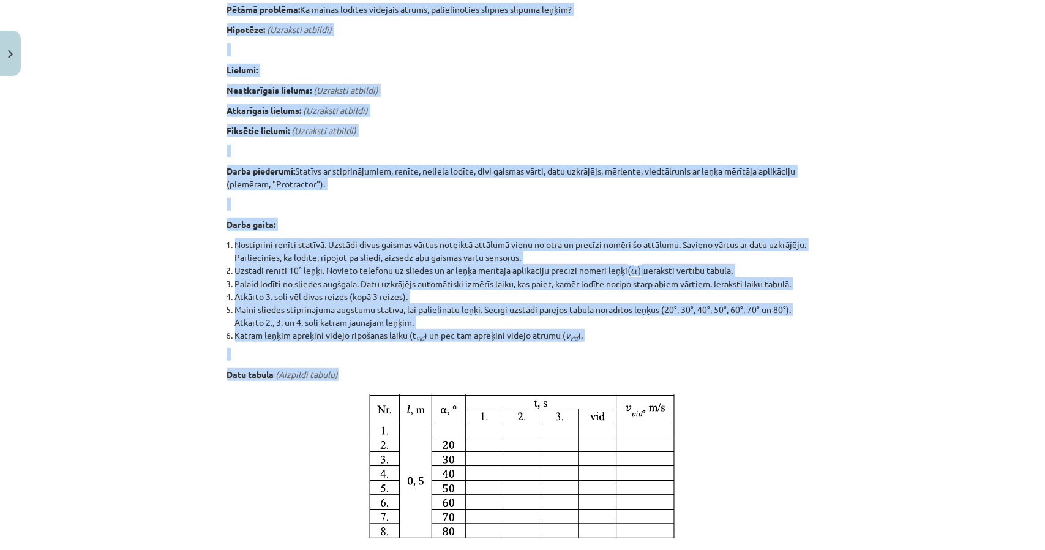
scroll to position [398, 0]
drag, startPoint x: 218, startPoint y: 64, endPoint x: 606, endPoint y: 372, distance: 495.5
click at [606, 372] on div "4 XP Saņemsi Sarežģīts 82 pilda Apraksts Uzdevums Palīdzība Laboratorijas darbs…" at bounding box center [523, 199] width 606 height 1032
copy div "📝 Veic laboratorijas darbu atsevišķā Word dokumentā Situācijas apraksts. Iedomā…"
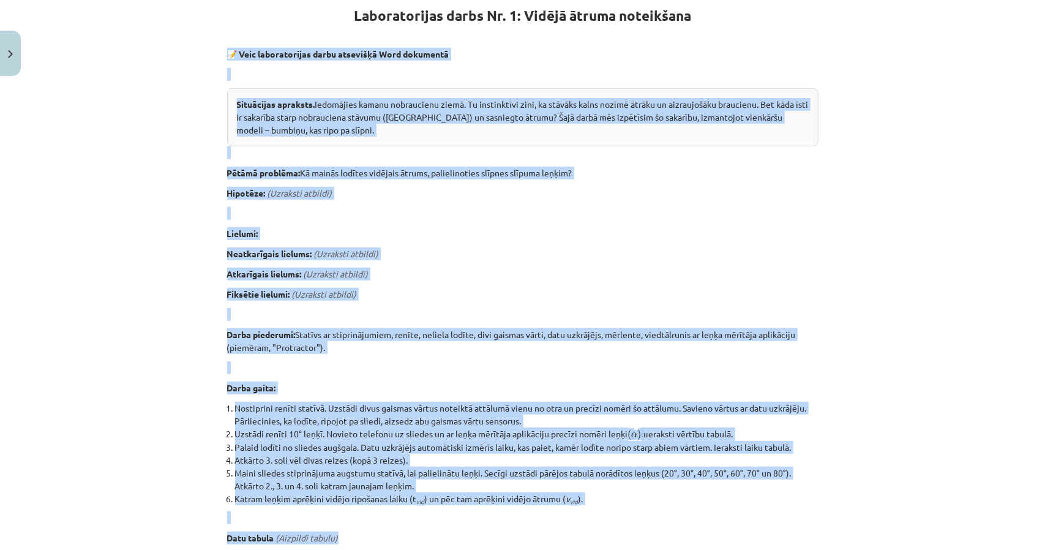
scroll to position [225, 0]
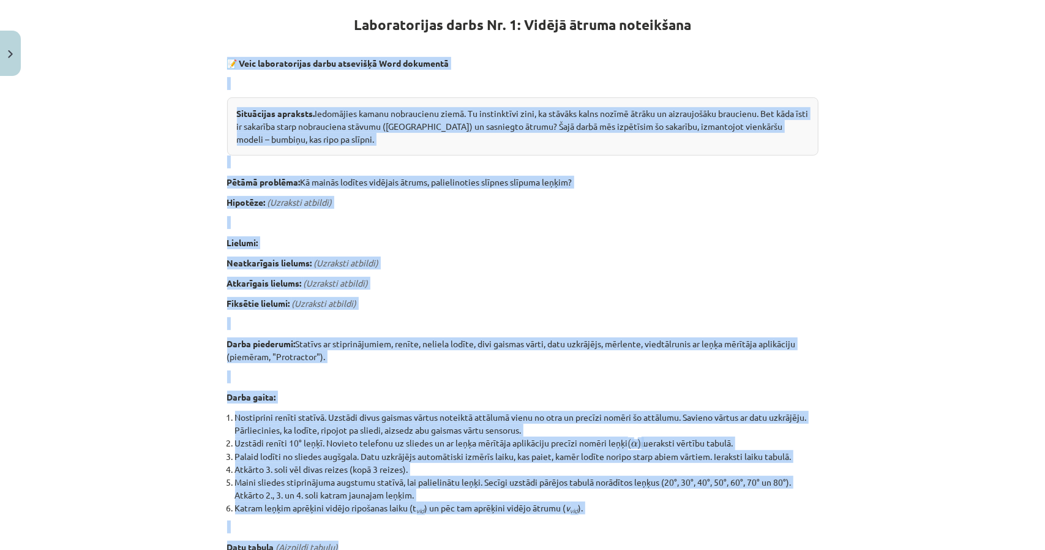
click at [151, 194] on div "Mācību tēma: Fizikas i - 10. klases 1. ieskaites mācību materiāls #12 🔍 Laborat…" at bounding box center [522, 275] width 1045 height 550
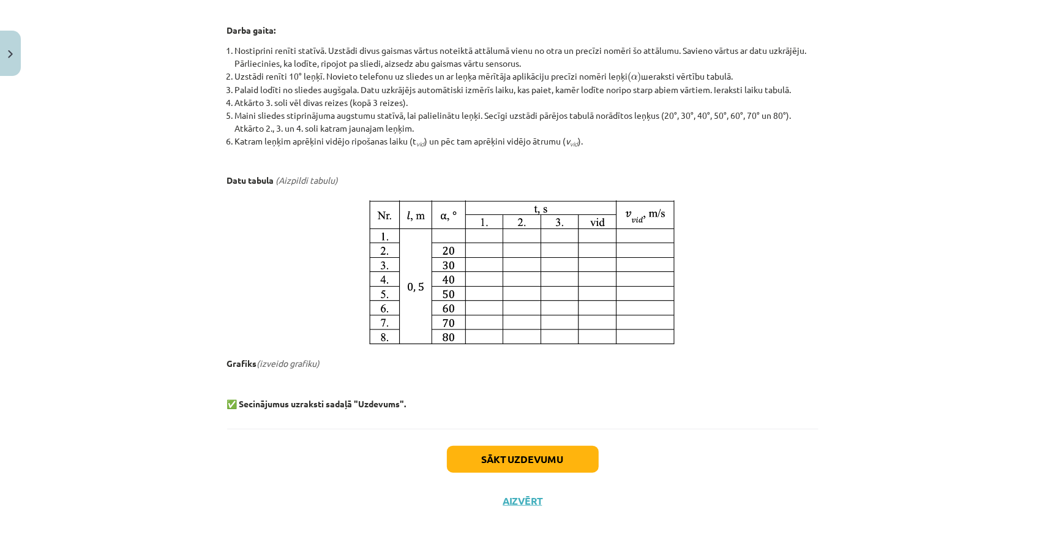
scroll to position [592, 0]
click at [536, 498] on button "Aizvērt" at bounding box center [523, 500] width 47 height 12
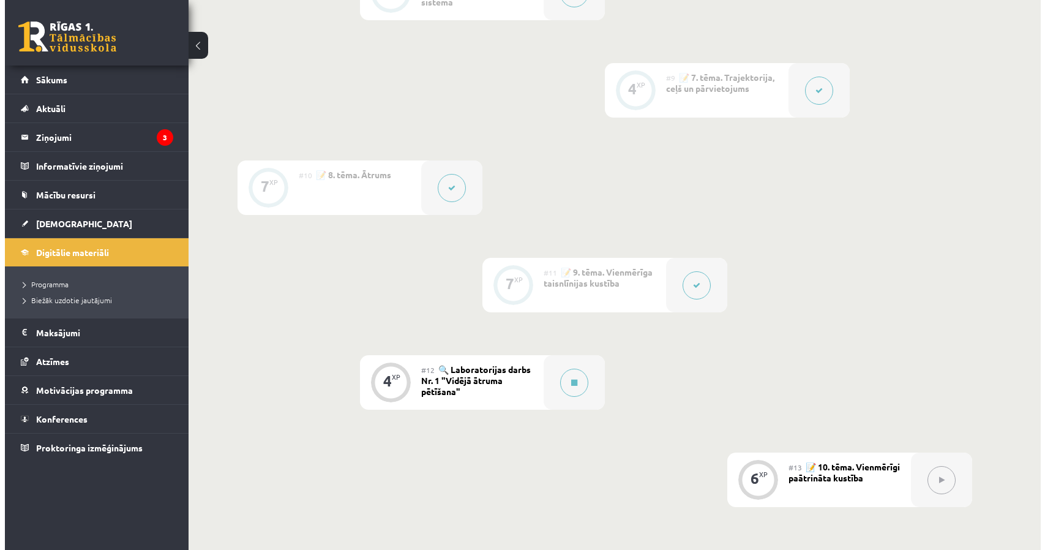
scroll to position [1041, 0]
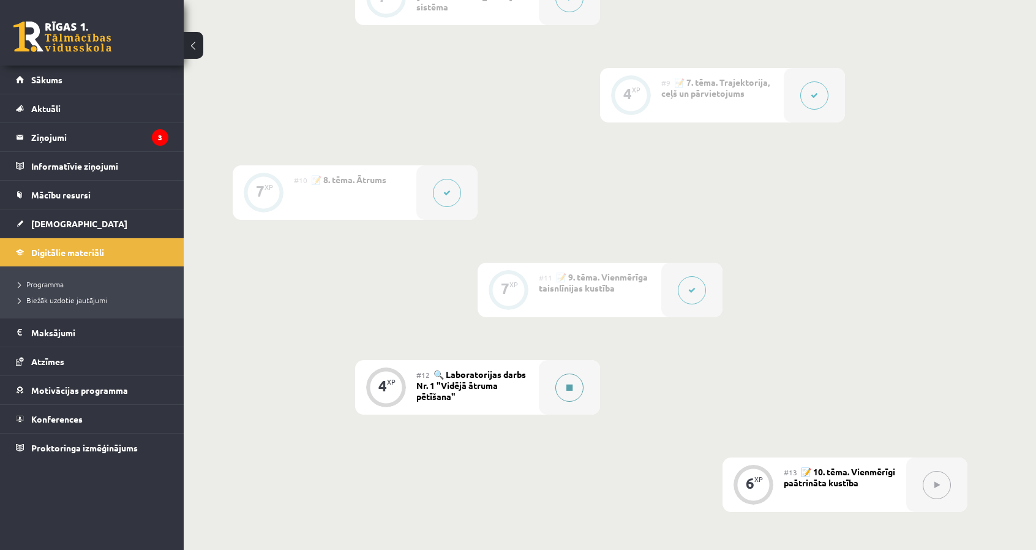
click at [554, 384] on div at bounding box center [569, 387] width 61 height 54
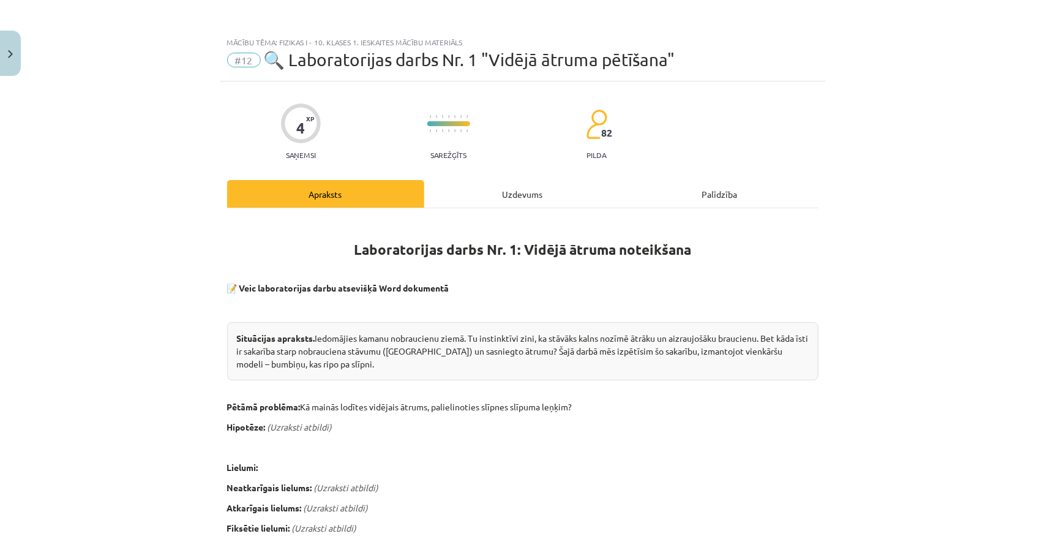
scroll to position [184, 0]
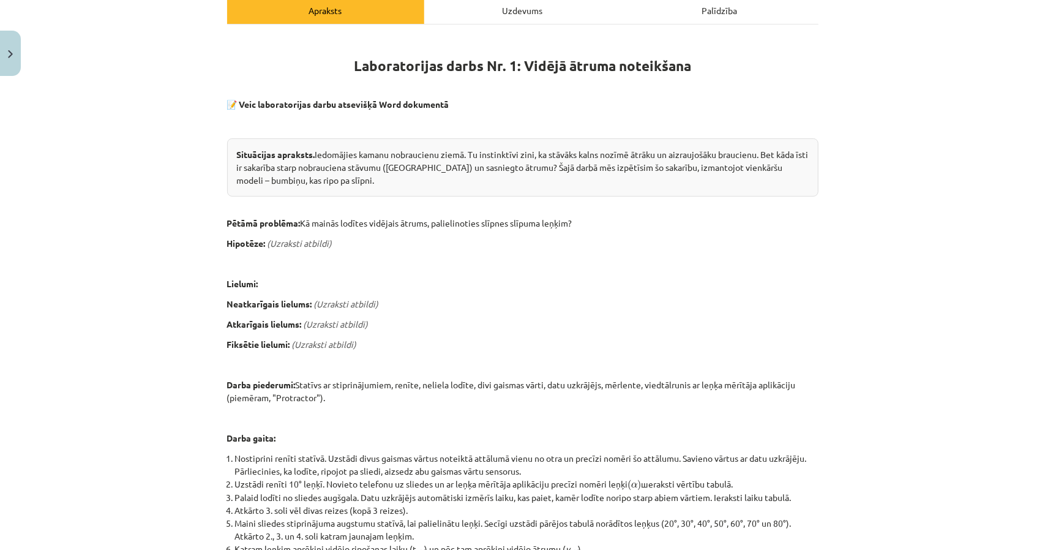
drag, startPoint x: 585, startPoint y: 214, endPoint x: 298, endPoint y: 227, distance: 287.4
click at [298, 227] on div "Laboratorijas darbs Nr. 1: Vidējā ātruma noteikšana 📝 Veic laboratorijas darbu …" at bounding box center [522, 427] width 591 height 782
copy p "Kā mainās lodītes vidējais ātrums, palielinoties slīpnes slīpuma leņķim?"
click at [462, 306] on p "Neatkarīgais lielums: (Uzraksti atbildi)" at bounding box center [522, 304] width 591 height 13
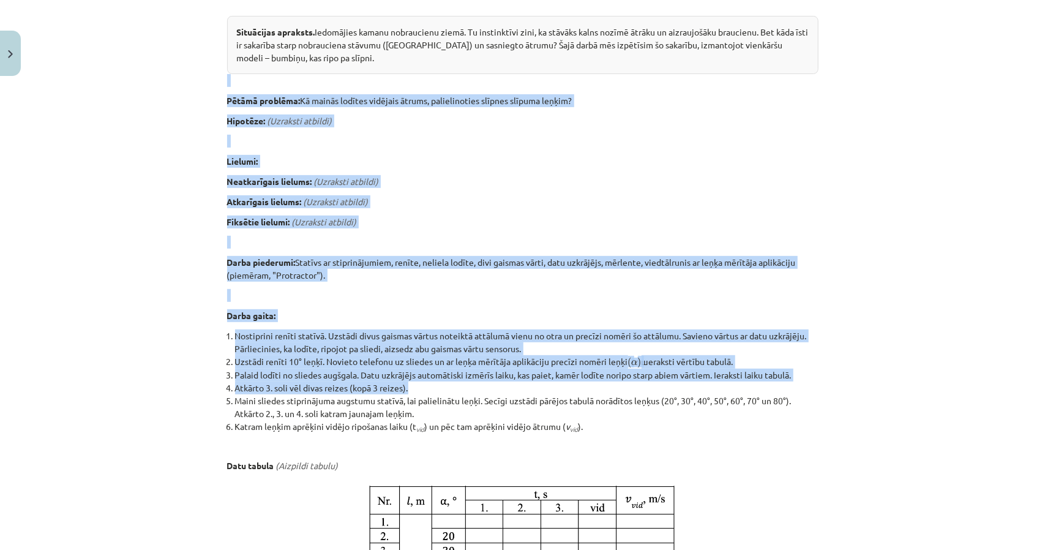
scroll to position [367, 0]
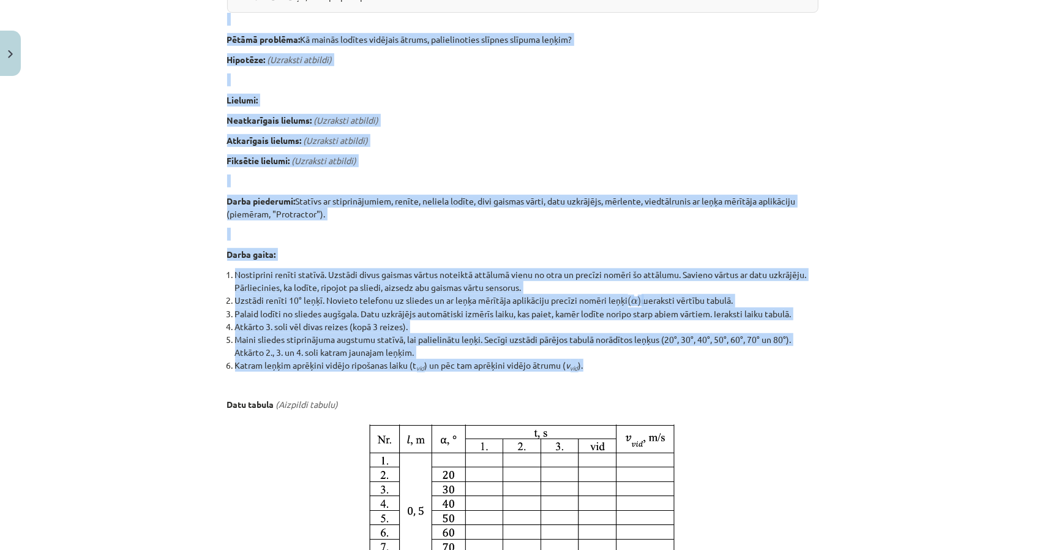
drag, startPoint x: 203, startPoint y: 147, endPoint x: 600, endPoint y: 365, distance: 453.2
click at [600, 365] on div "Mācību tēma: Fizikas i - 10. klases 1. ieskaites mācību materiāls #12 🔍 Laborat…" at bounding box center [522, 275] width 1045 height 550
copy div "Pētāmā problēma: Kā mainās lodītes vidējais ātrums, palielinoties slīpnes slīpu…"
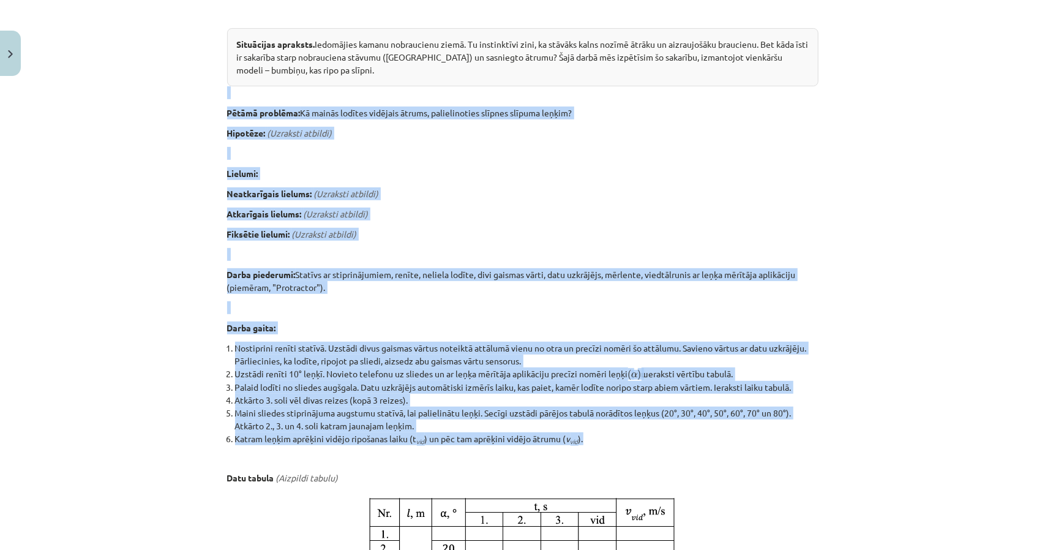
scroll to position [0, 0]
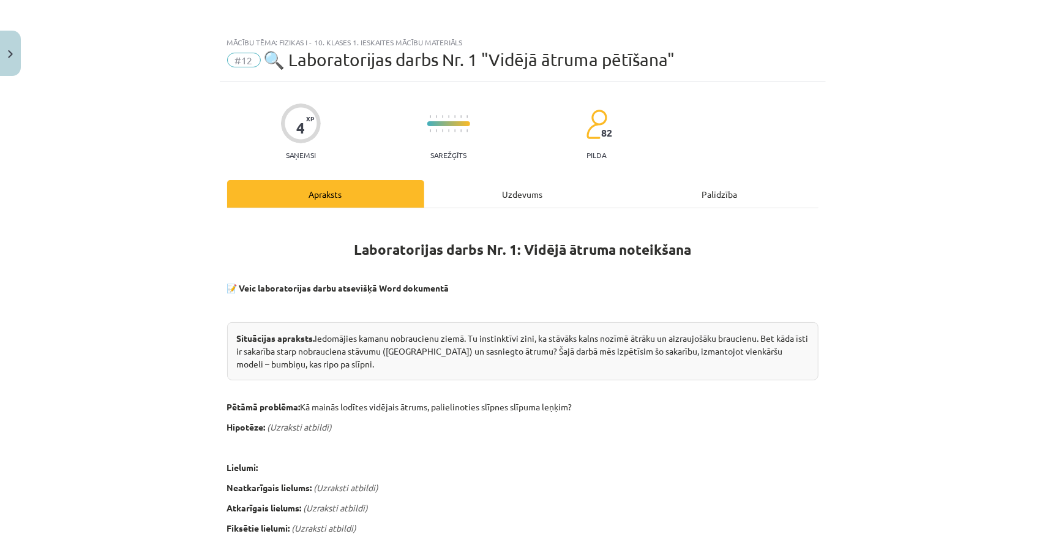
click at [466, 207] on div "Uzdevums" at bounding box center [522, 194] width 197 height 28
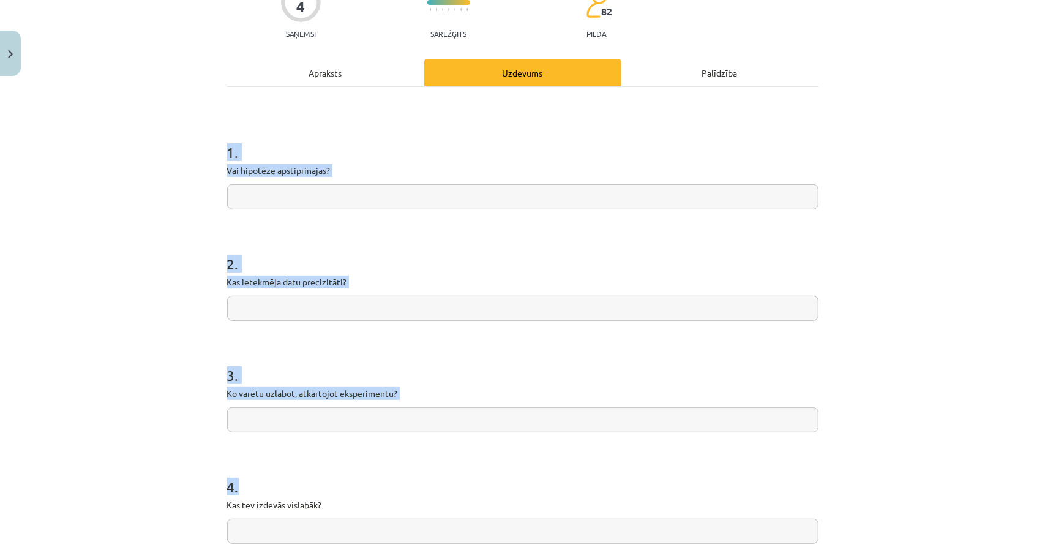
scroll to position [249, 0]
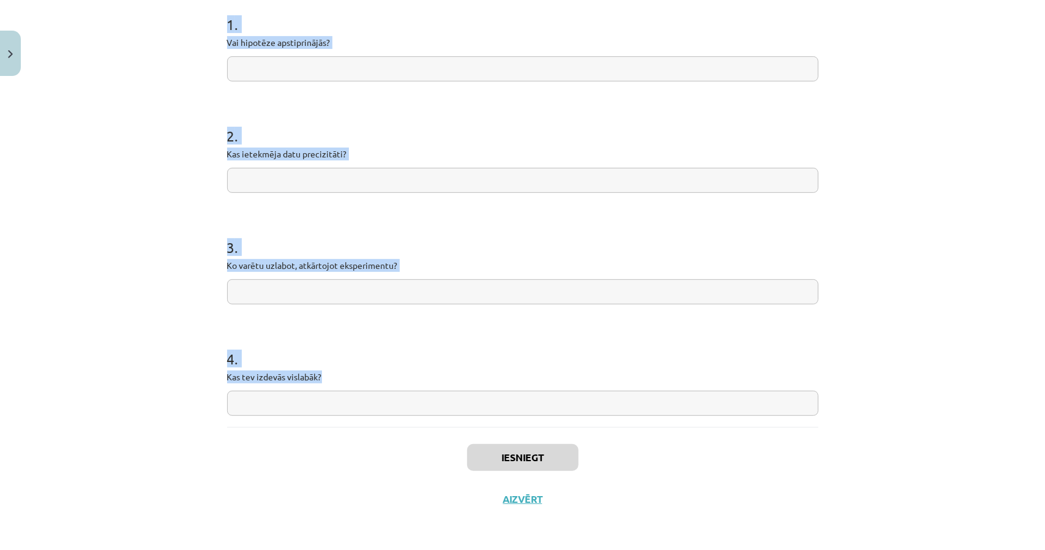
drag, startPoint x: 239, startPoint y: 257, endPoint x: 492, endPoint y: 416, distance: 298.8
click at [492, 416] on div "Mācību tēma: Fizikas i - 10. klases 1. ieskaites mācību materiāls #12 🔍 Laborat…" at bounding box center [522, 275] width 1045 height 550
copy form "1 . Vai hipotēze apstiprinājās? 2 . Kas ietekmēja datu precizitāti? 3 . Ko varē…"
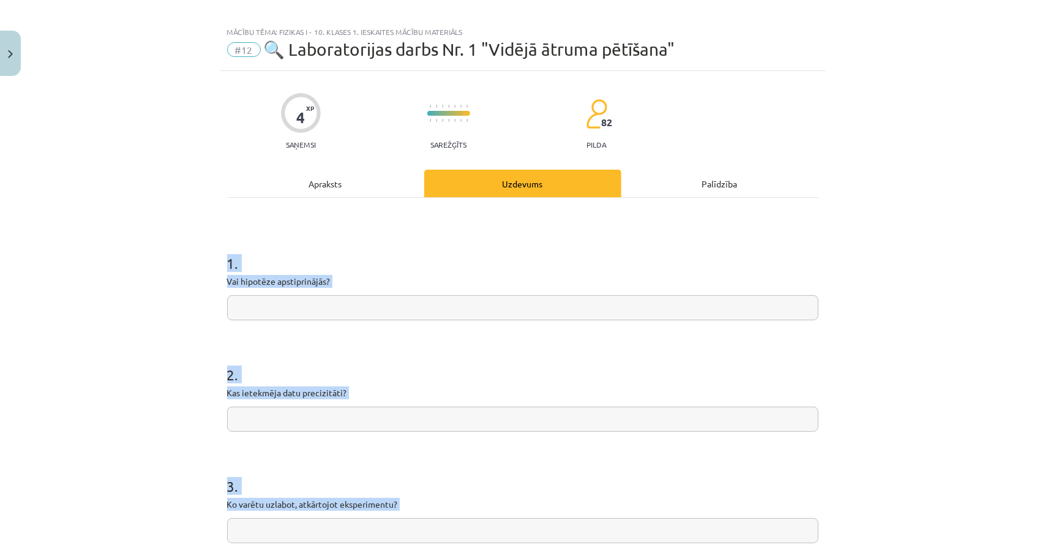
scroll to position [0, 0]
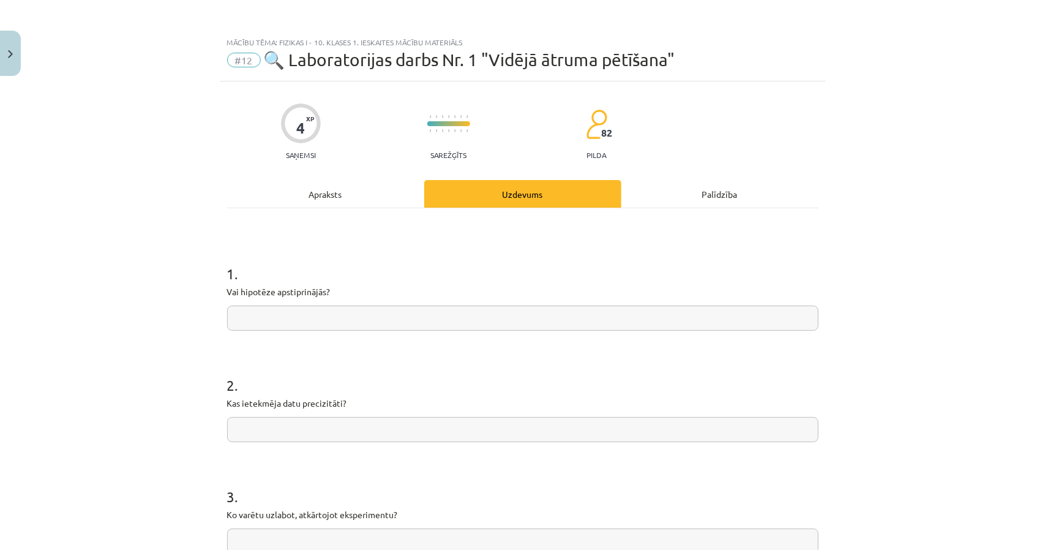
click at [393, 193] on div "Apraksts" at bounding box center [325, 194] width 197 height 28
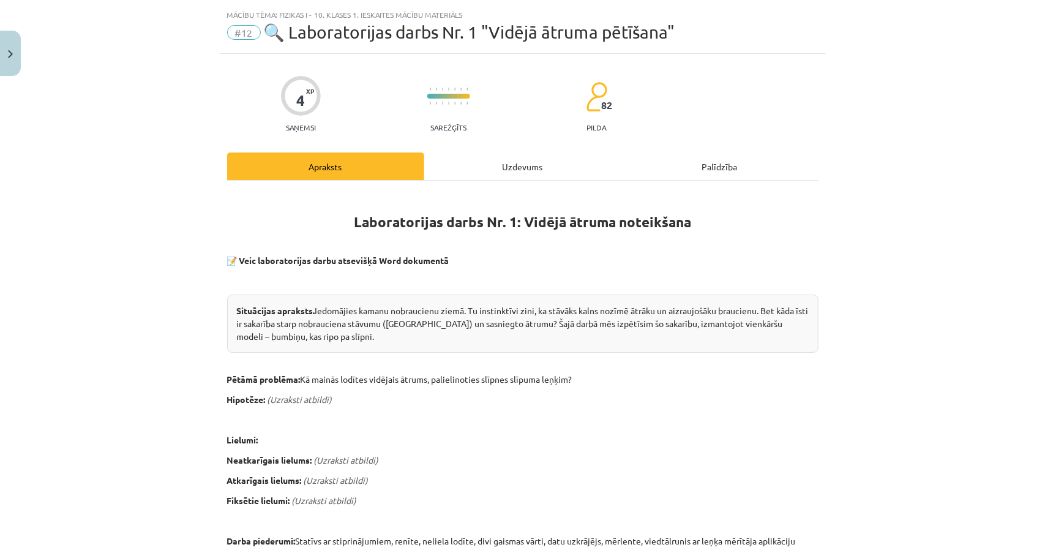
scroll to position [31, 0]
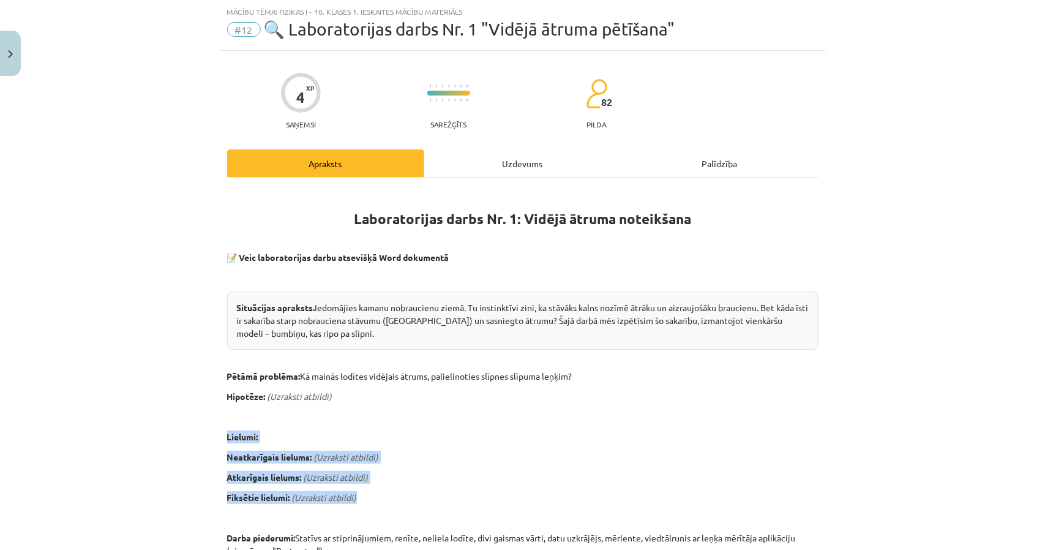
drag, startPoint x: 222, startPoint y: 432, endPoint x: 361, endPoint y: 492, distance: 151.1
copy div "Lielumi: Neatkarīgais lielums: (Uzraksti atbildi) Atkarīgais lielums: (Uzraksti…"
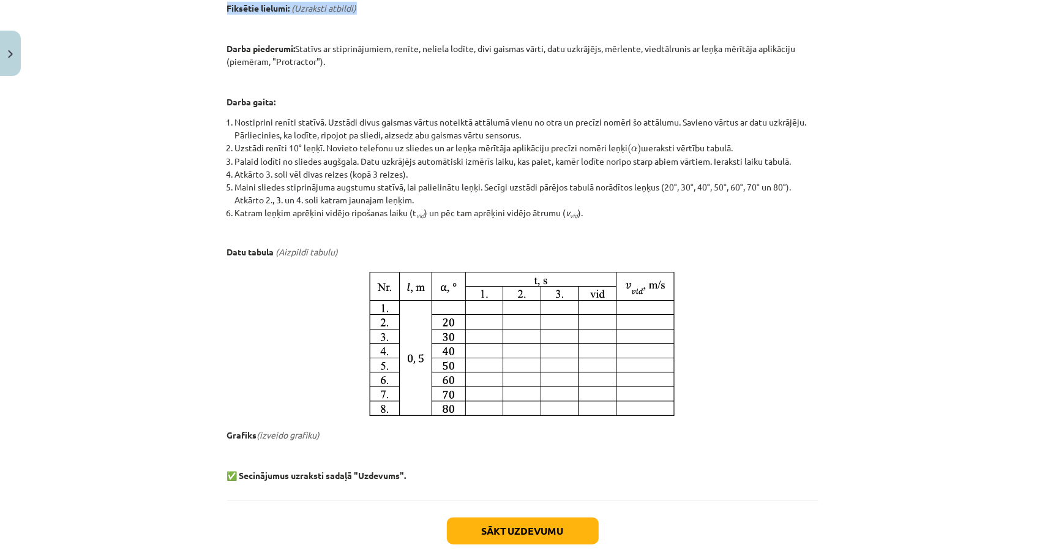
scroll to position [520, 0]
click at [725, 383] on p at bounding box center [522, 343] width 591 height 156
click at [410, 211] on li "Katram leņķim aprēķini vidējo ripošanas laiku (t vid ) un pēc tam aprēķini vidē…" at bounding box center [526, 212] width 583 height 13
drag, startPoint x: 628, startPoint y: 146, endPoint x: 635, endPoint y: 151, distance: 8.3
click at [635, 151] on span "( α )" at bounding box center [634, 148] width 13 height 11
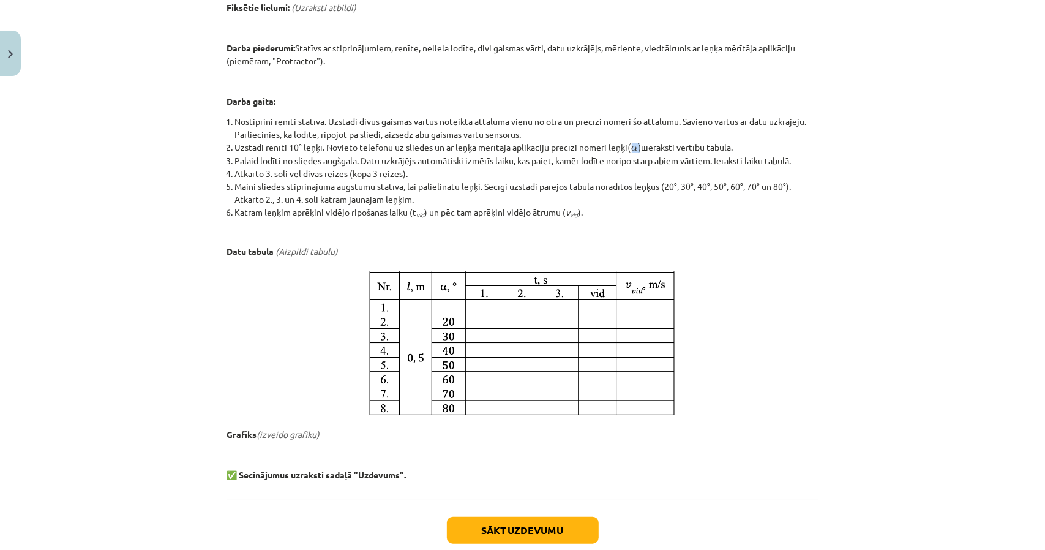
copy span "α"
click at [673, 180] on li "Maini sliedes stiprinājuma augstumu statīvā, lai palielinātu leņķi. Secīgi uzst…" at bounding box center [526, 193] width 583 height 26
copy li "°"
drag, startPoint x: 420, startPoint y: 312, endPoint x: 497, endPoint y: 285, distance: 81.5
click at [497, 285] on img at bounding box center [522, 343] width 321 height 156
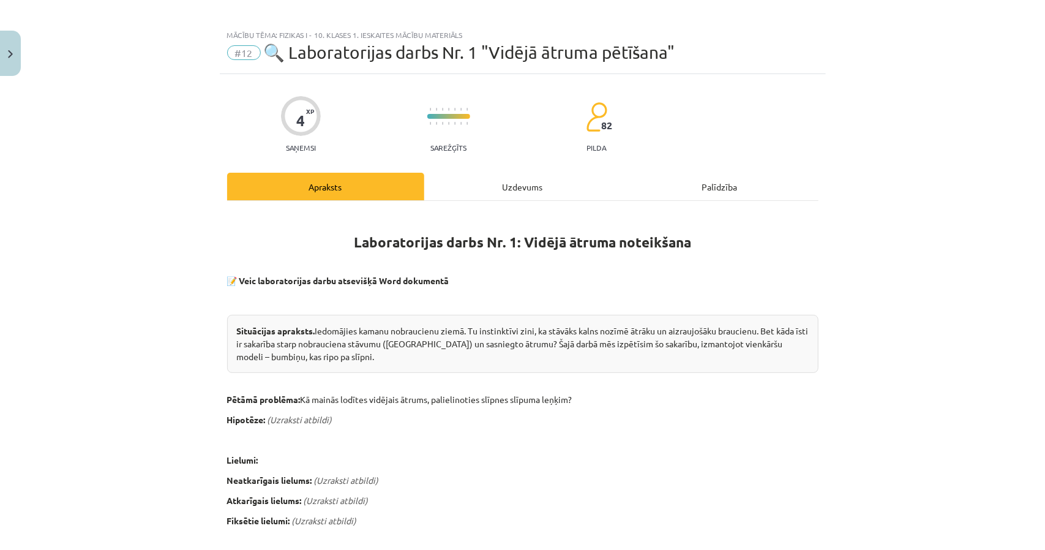
scroll to position [0, 0]
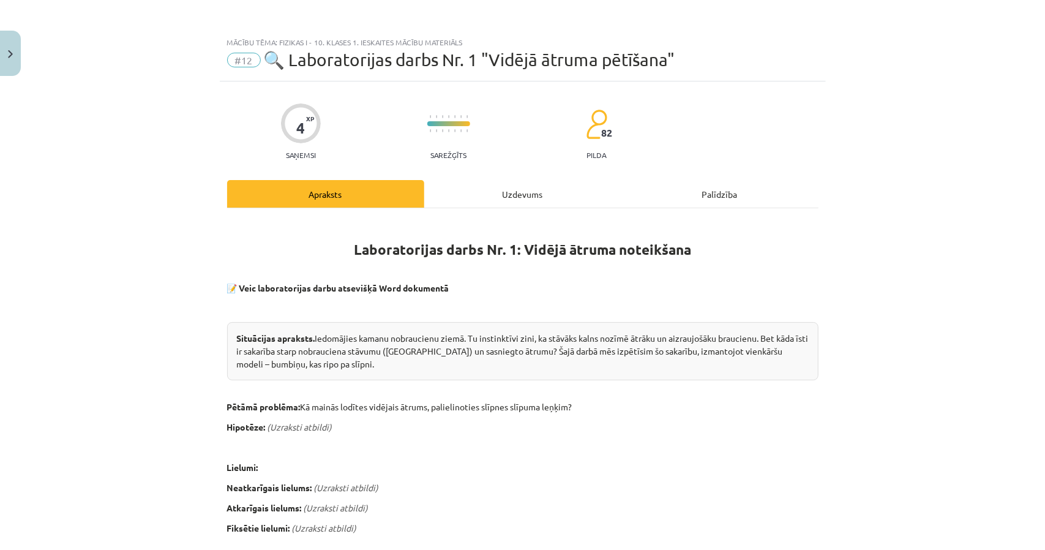
click at [469, 186] on div "Uzdevums" at bounding box center [522, 194] width 197 height 28
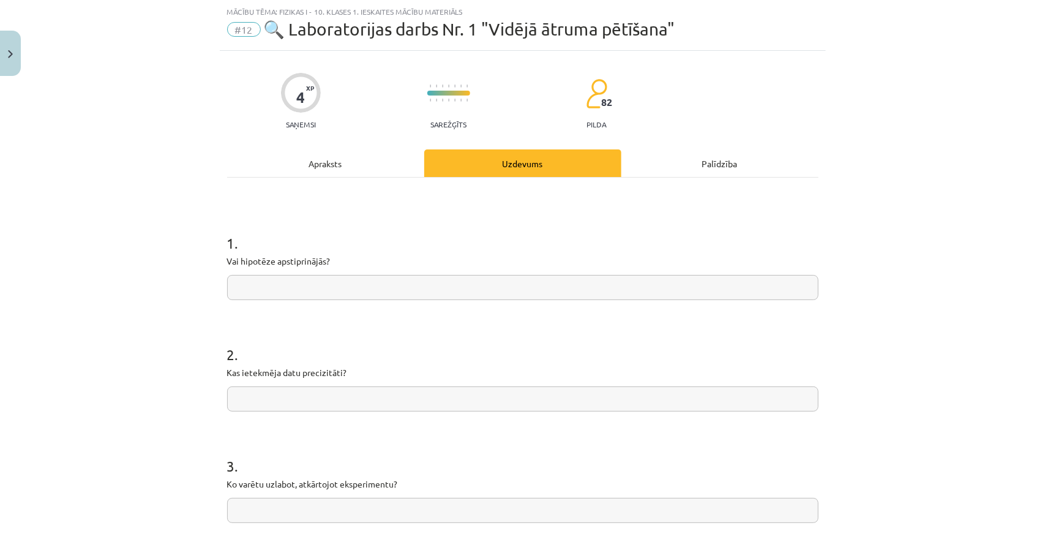
click at [437, 297] on input "text" at bounding box center [522, 287] width 591 height 25
click at [443, 289] on input "**********" at bounding box center [522, 287] width 591 height 25
click at [519, 288] on input "**********" at bounding box center [522, 287] width 591 height 25
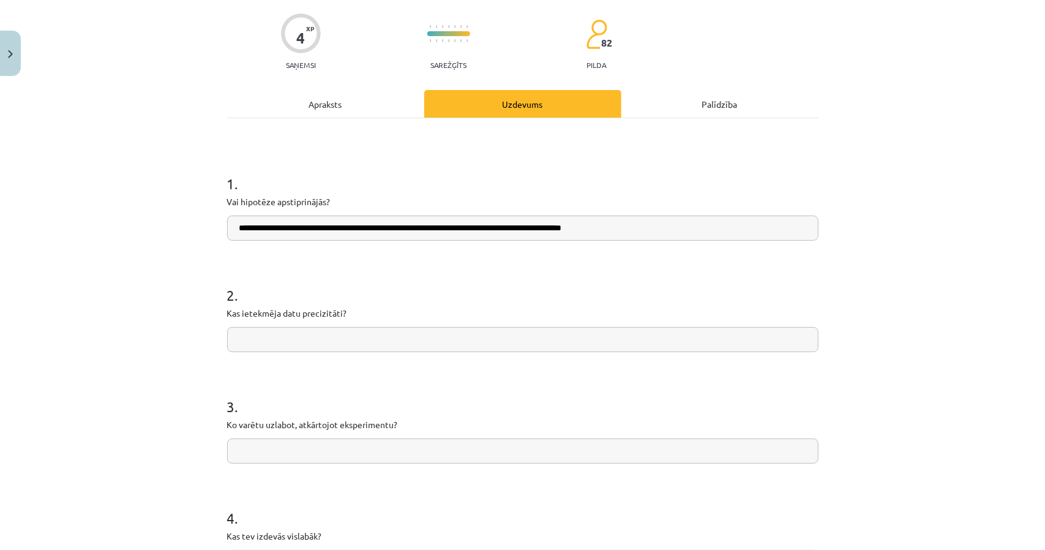
scroll to position [92, 0]
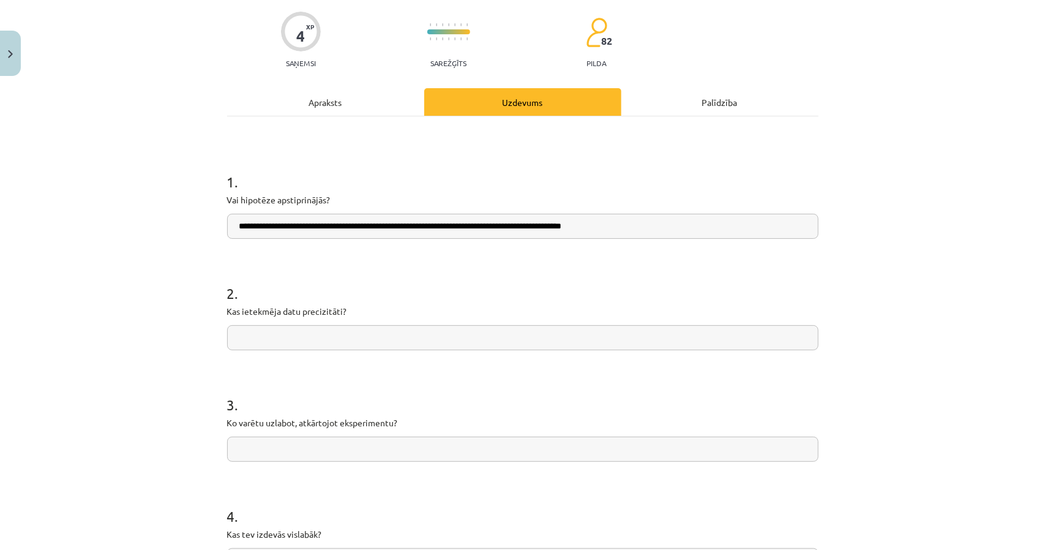
type input "**********"
click at [337, 337] on input "text" at bounding box center [522, 337] width 591 height 25
type input "**********"
click at [338, 452] on input "text" at bounding box center [522, 449] width 591 height 25
type input "*"
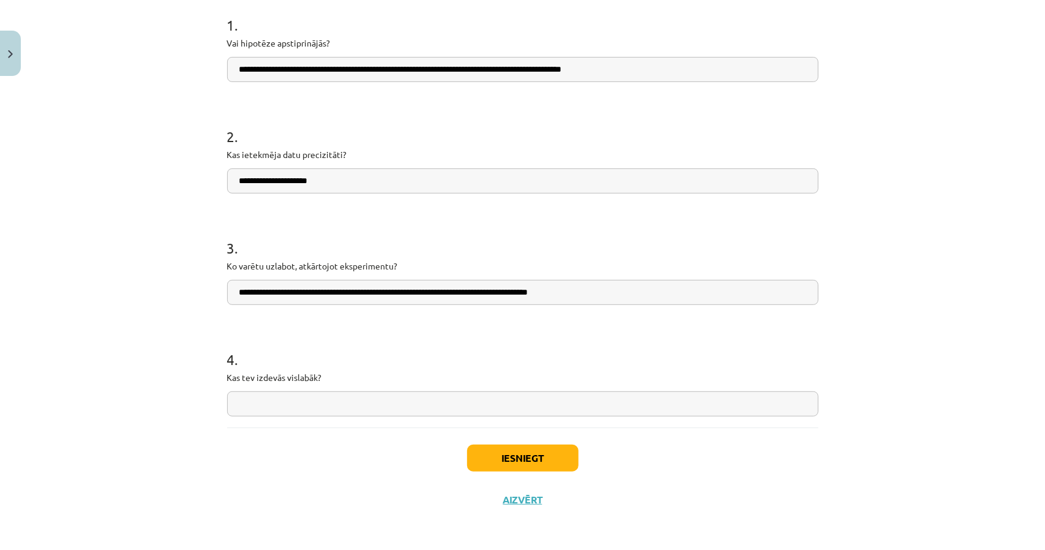
scroll to position [249, 0]
type input "**********"
click at [332, 400] on input "text" at bounding box center [522, 403] width 591 height 25
type input "*"
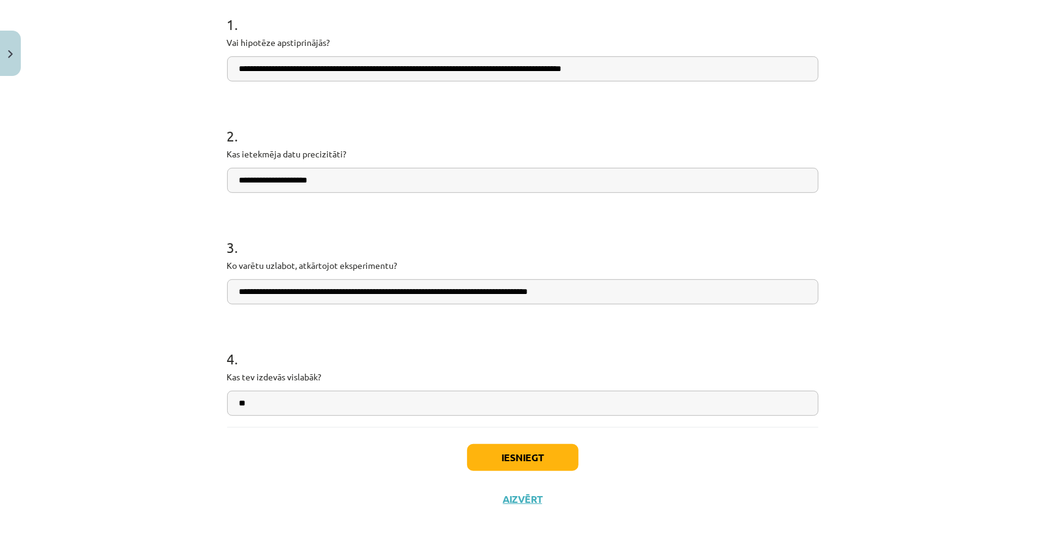
type input "*"
type input "**********"
click at [480, 453] on button "Iesniegt" at bounding box center [522, 457] width 111 height 27
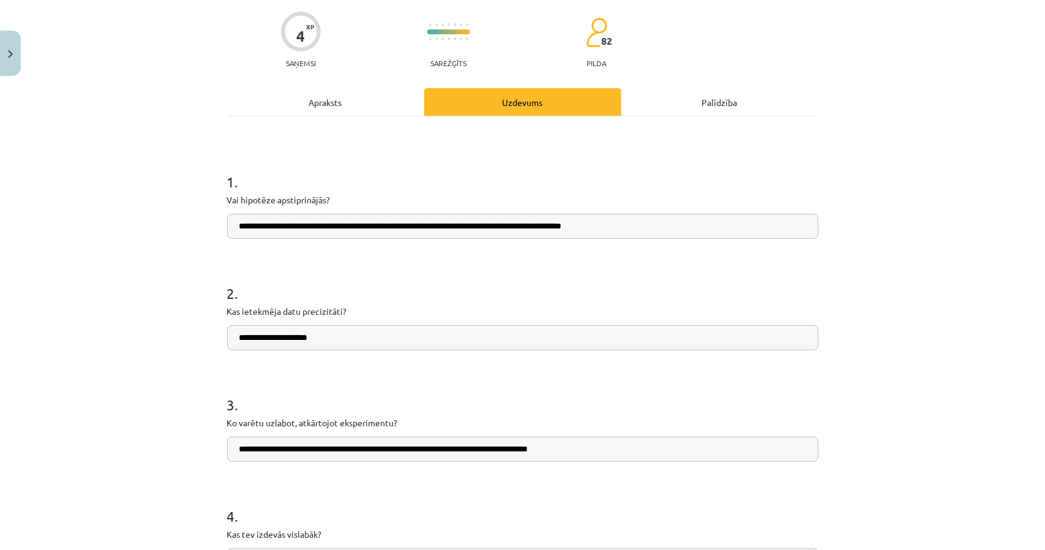
scroll to position [66, 0]
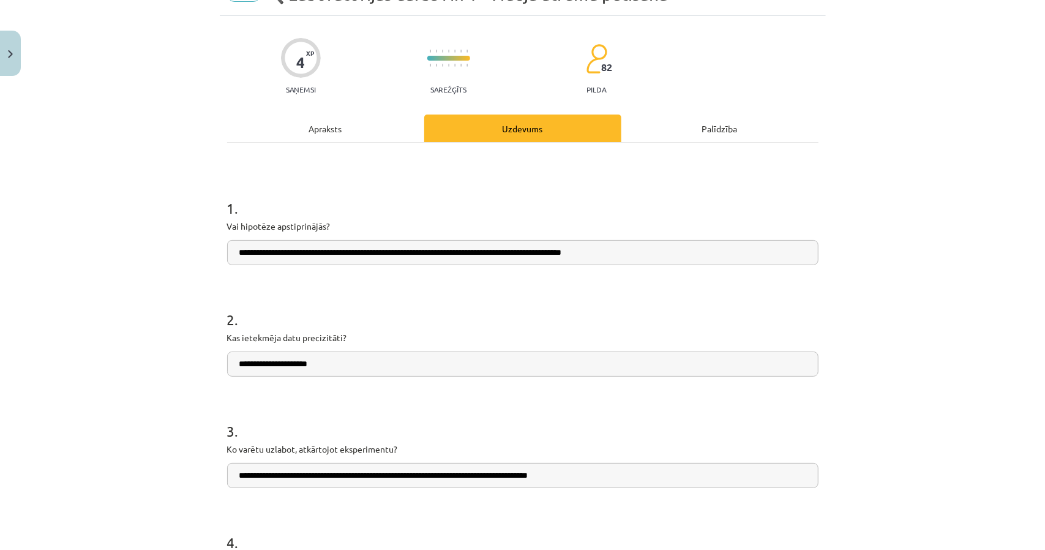
click at [371, 126] on div "Apraksts" at bounding box center [325, 128] width 197 height 28
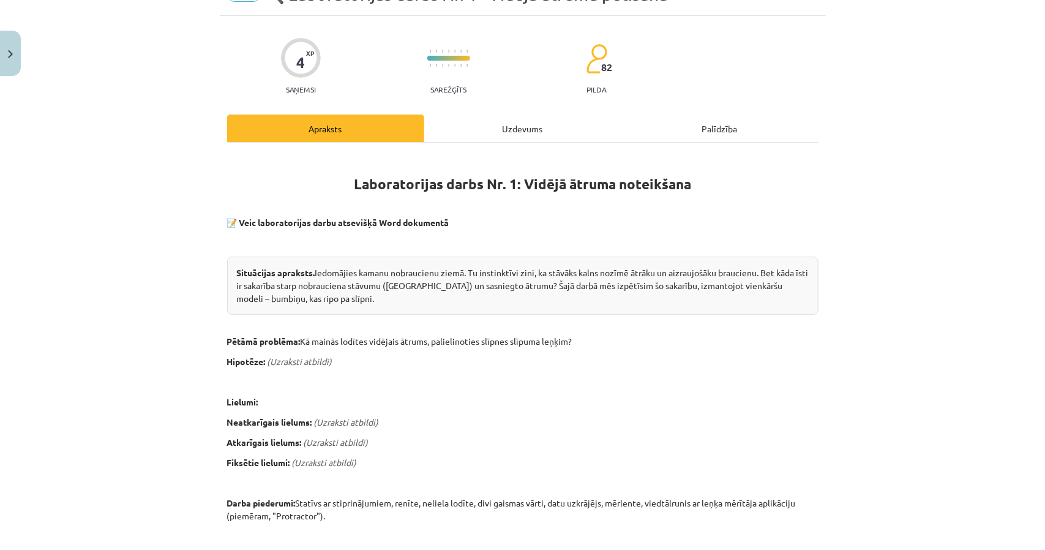
scroll to position [31, 0]
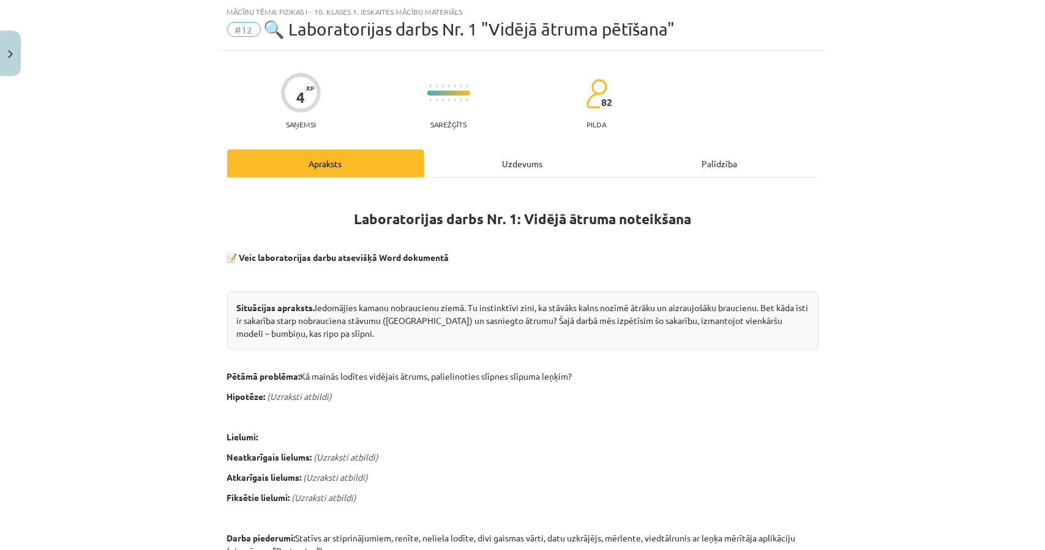
click at [435, 163] on div "Uzdevums" at bounding box center [522, 163] width 197 height 28
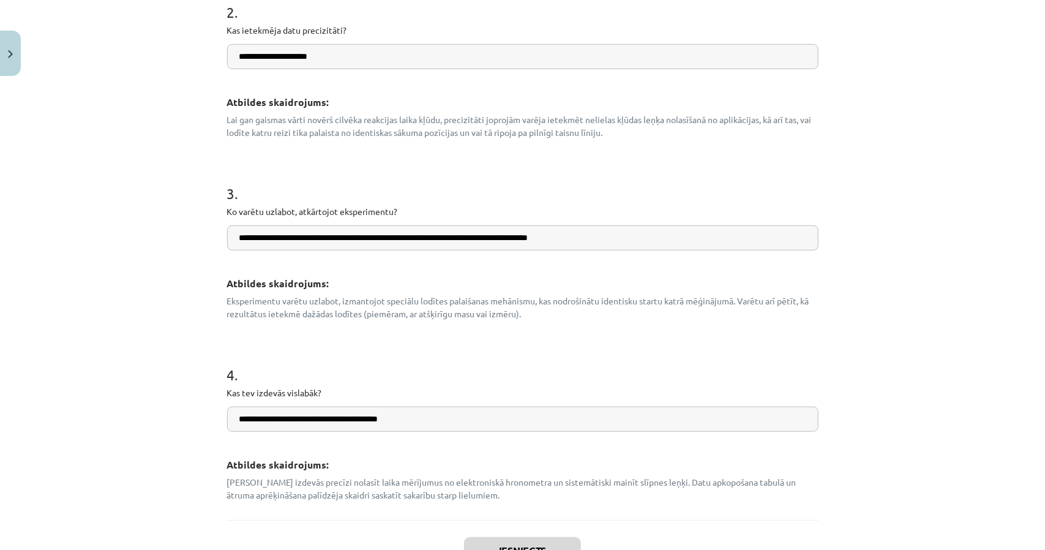
scroll to position [490, 0]
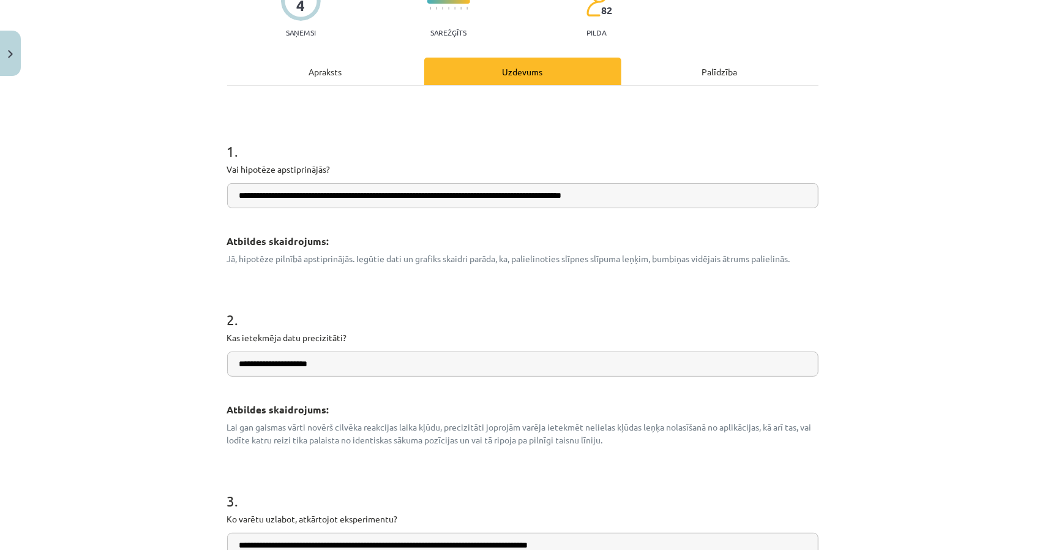
click at [298, 64] on div "Apraksts" at bounding box center [325, 72] width 197 height 28
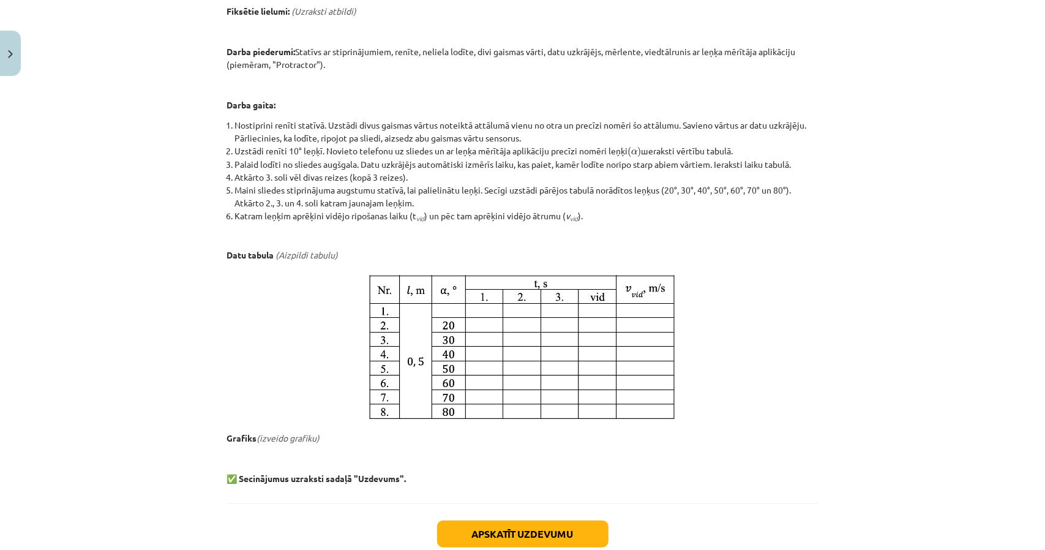
scroll to position [520, 0]
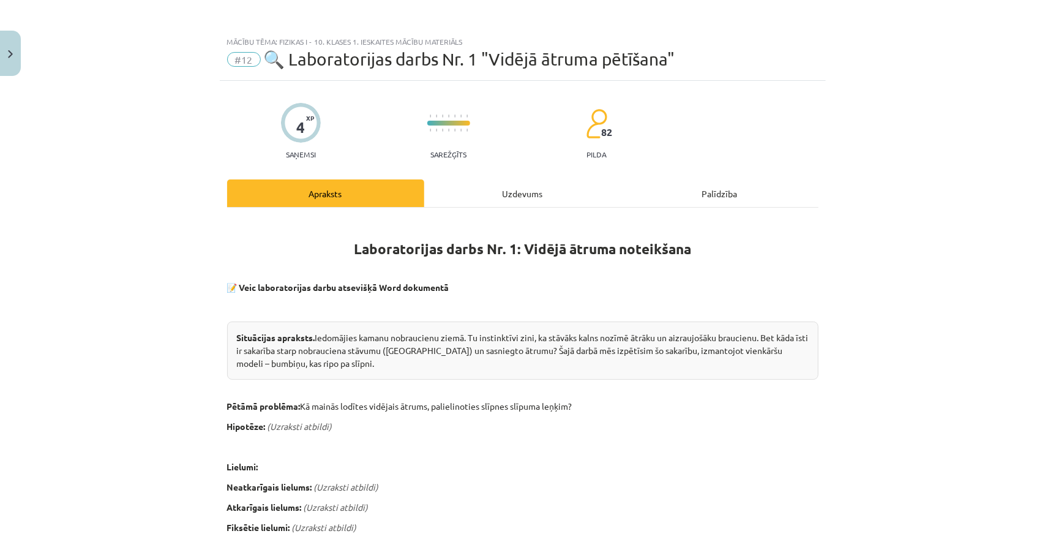
scroll to position [0, 0]
click at [517, 156] on div "4 XP Saņemsi Sarežģīts 82 pilda" at bounding box center [522, 127] width 591 height 63
click at [517, 194] on div "Uzdevums" at bounding box center [522, 194] width 197 height 28
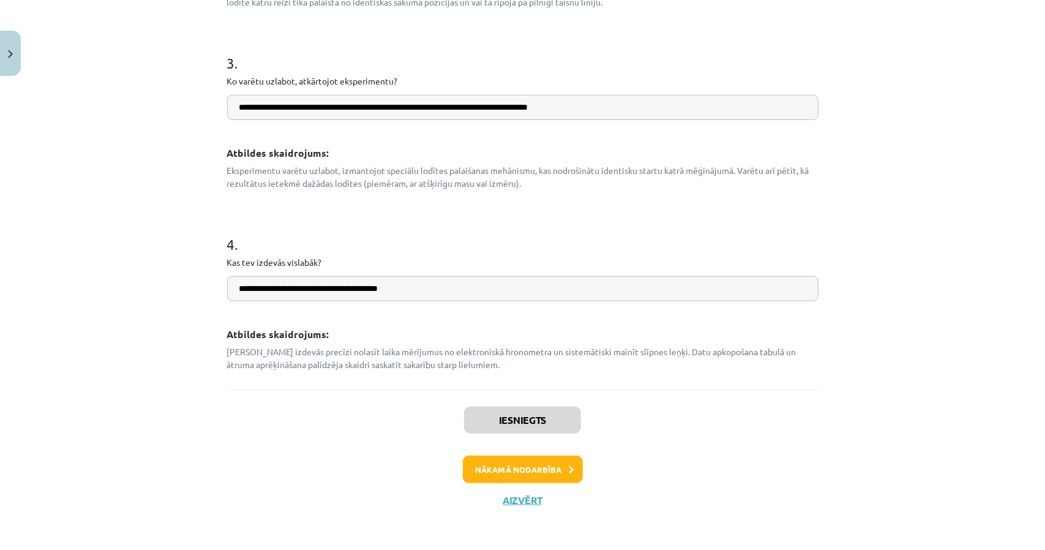
scroll to position [561, 0]
click at [558, 473] on button "Nākamā nodarbība" at bounding box center [523, 469] width 120 height 28
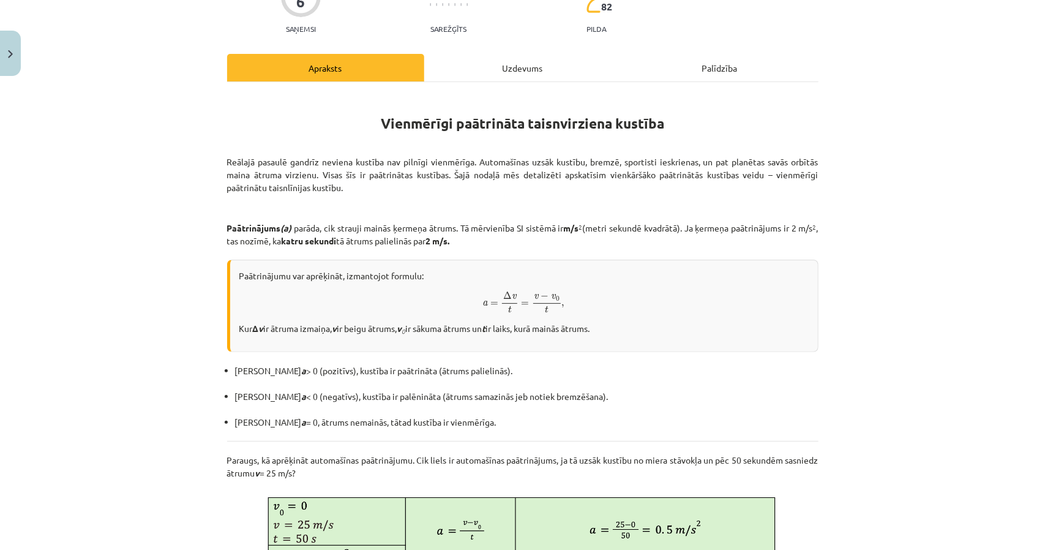
scroll to position [153, 0]
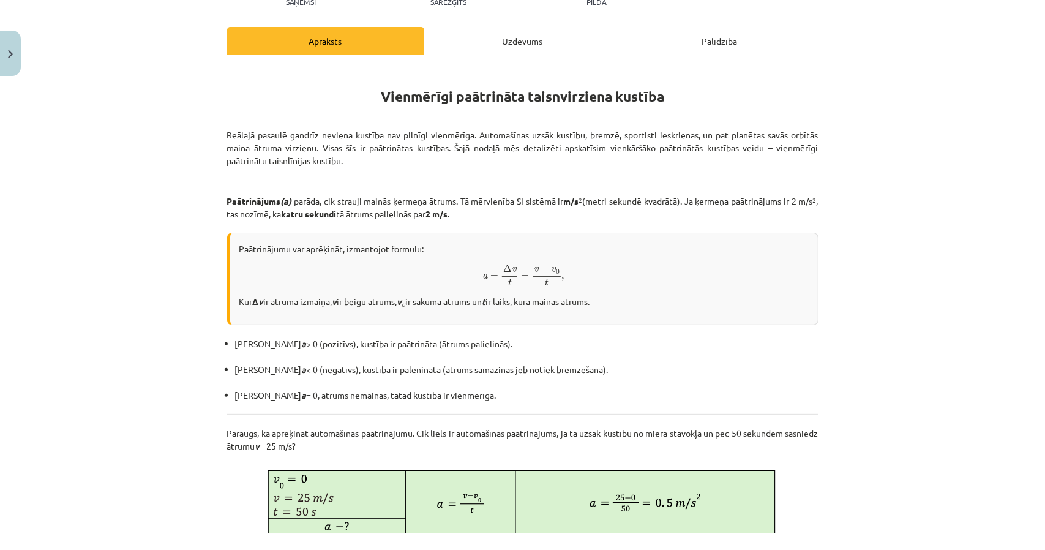
drag, startPoint x: 930, startPoint y: 290, endPoint x: 881, endPoint y: 313, distance: 54.5
click at [881, 313] on div "Mācību tēma: Fizikas i - 10. klases 1. ieskaites mācību materiāls #13 📝 10. tēm…" at bounding box center [522, 275] width 1045 height 550
drag, startPoint x: 912, startPoint y: 314, endPoint x: 918, endPoint y: 282, distance: 33.0
click at [918, 282] on div "Mācību tēma: Fizikas i - 10. klases 1. ieskaites mācību materiāls #13 📝 10. tēm…" at bounding box center [522, 275] width 1045 height 550
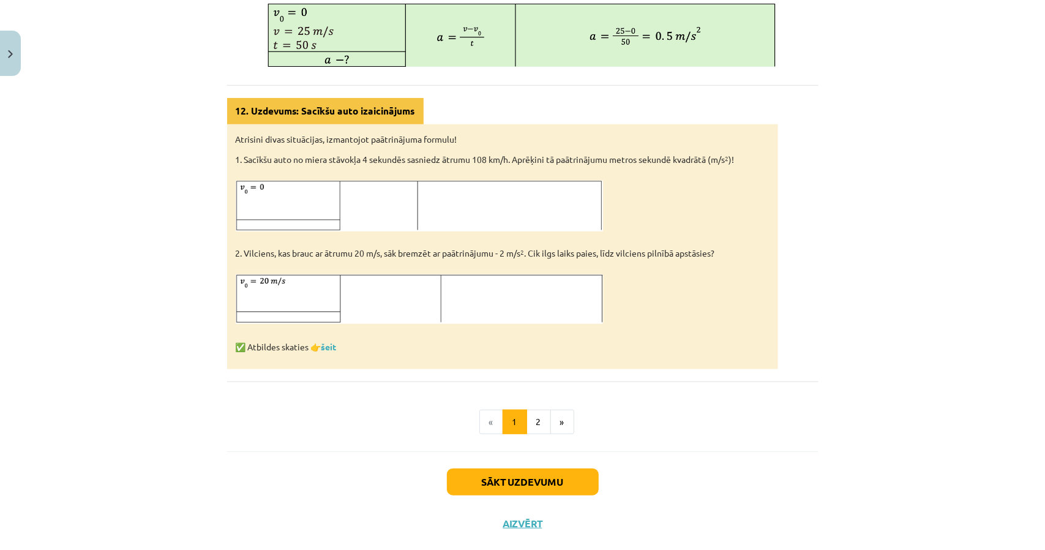
scroll to position [616, 0]
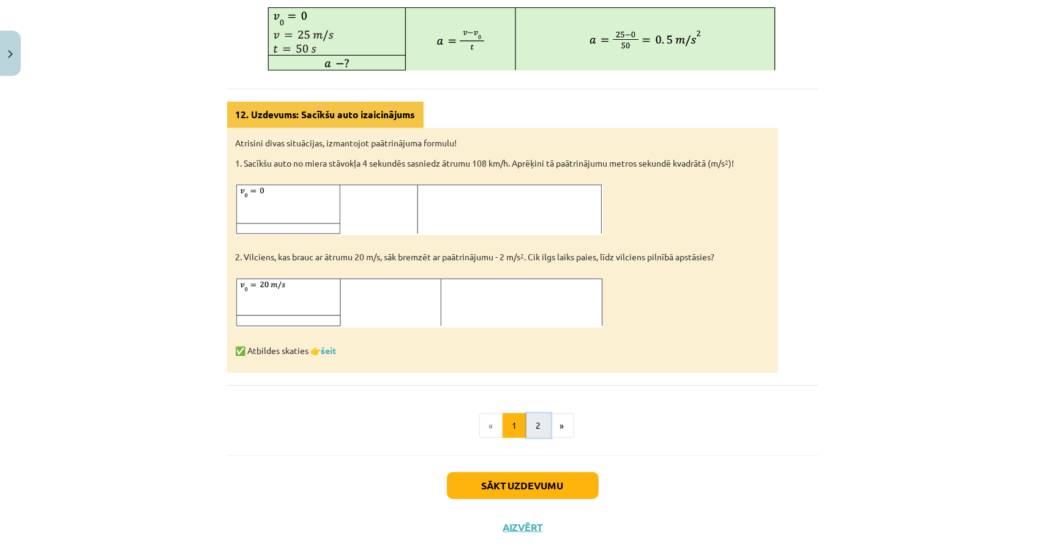
click at [534, 426] on button "2" at bounding box center [539, 425] width 24 height 24
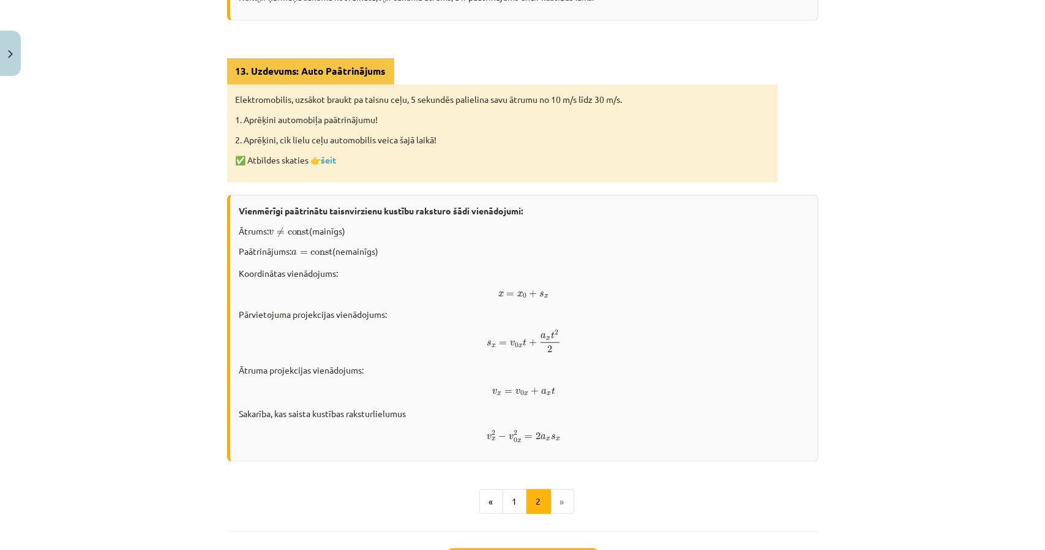
scroll to position [538, 0]
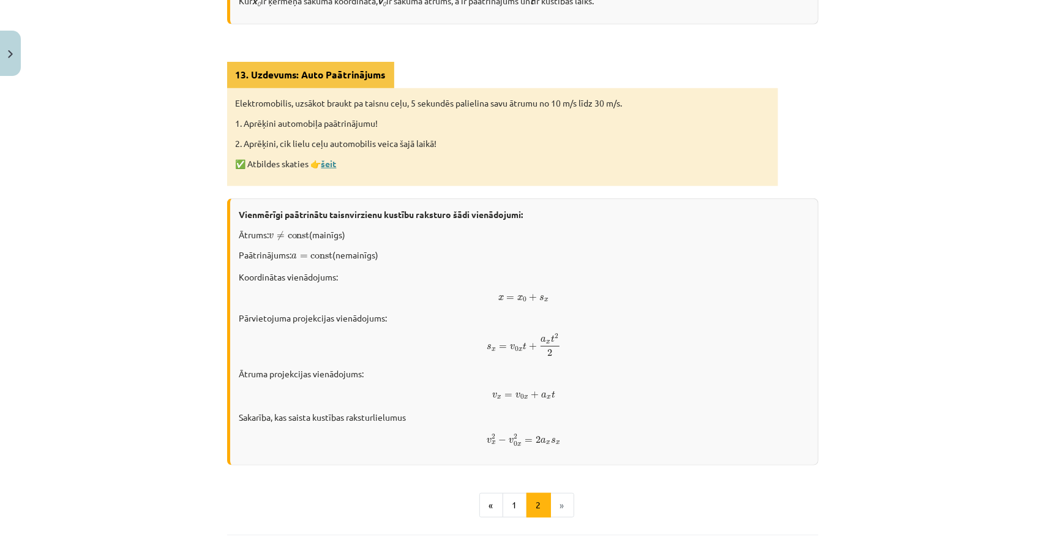
click at [329, 165] on link "šeit" at bounding box center [328, 163] width 15 height 11
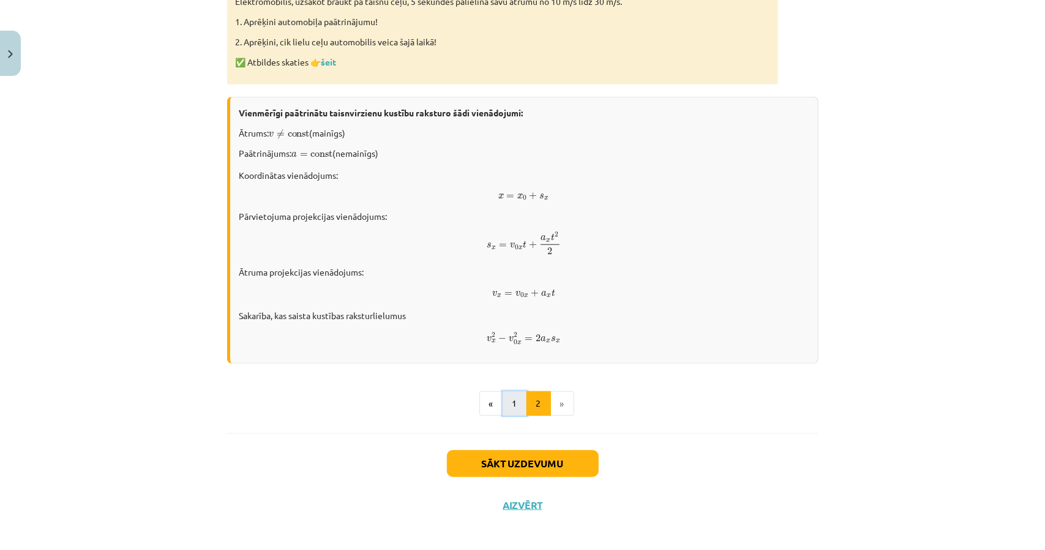
click at [503, 407] on button "1" at bounding box center [515, 403] width 24 height 24
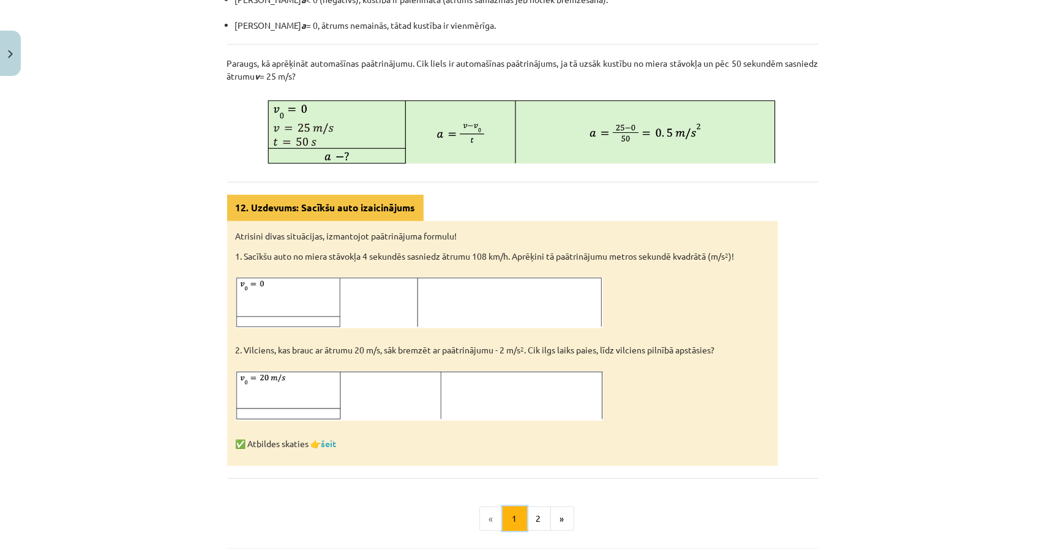
scroll to position [525, 0]
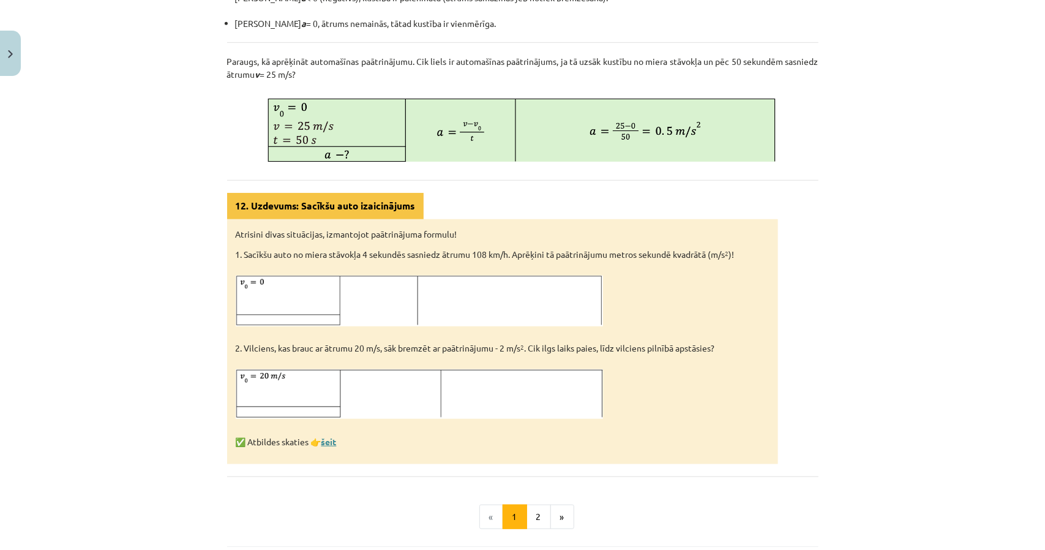
click at [325, 444] on link "šeit" at bounding box center [328, 441] width 15 height 11
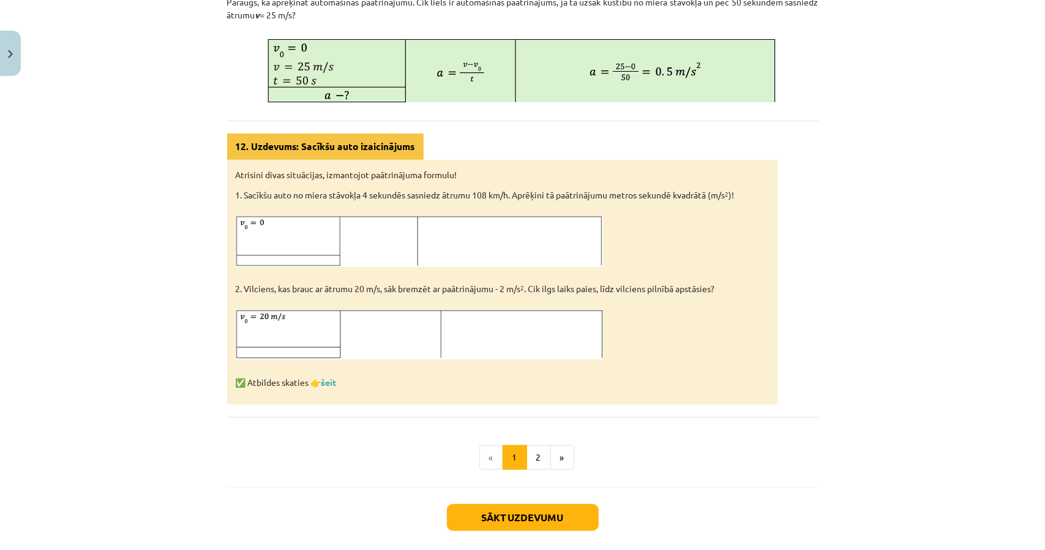
scroll to position [586, 0]
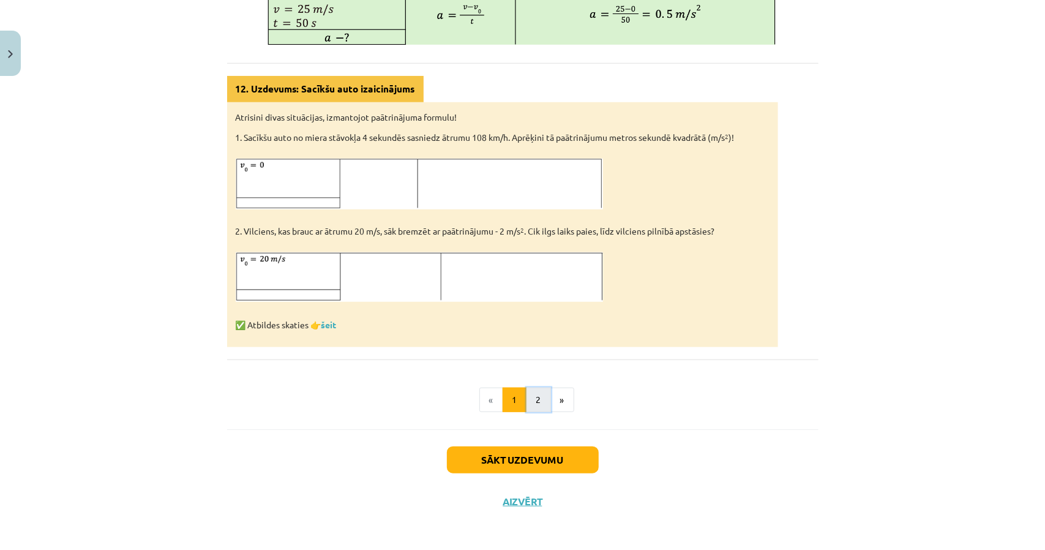
click at [535, 399] on button "2" at bounding box center [539, 400] width 24 height 24
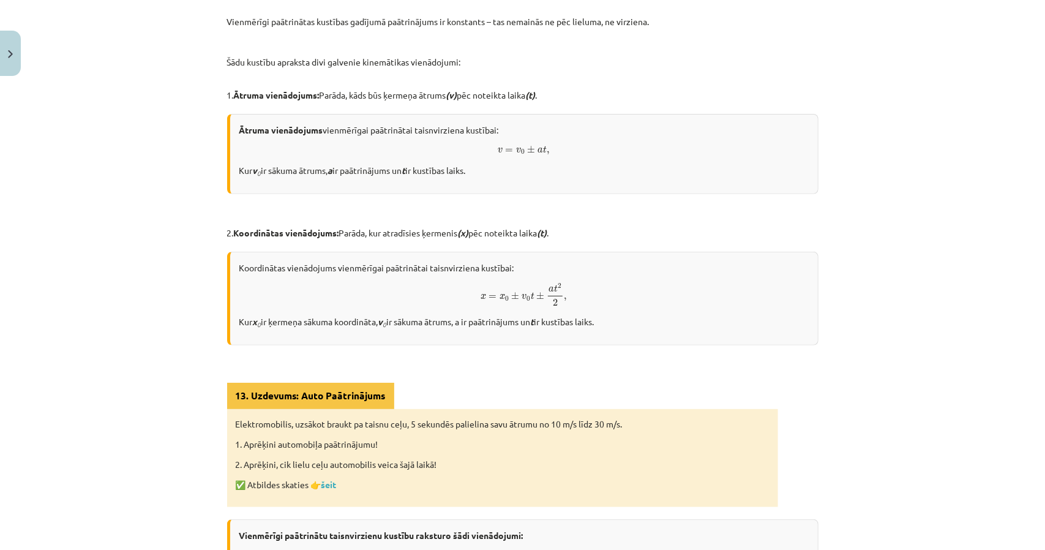
scroll to position [219, 0]
click at [323, 482] on link "šeit" at bounding box center [328, 482] width 15 height 11
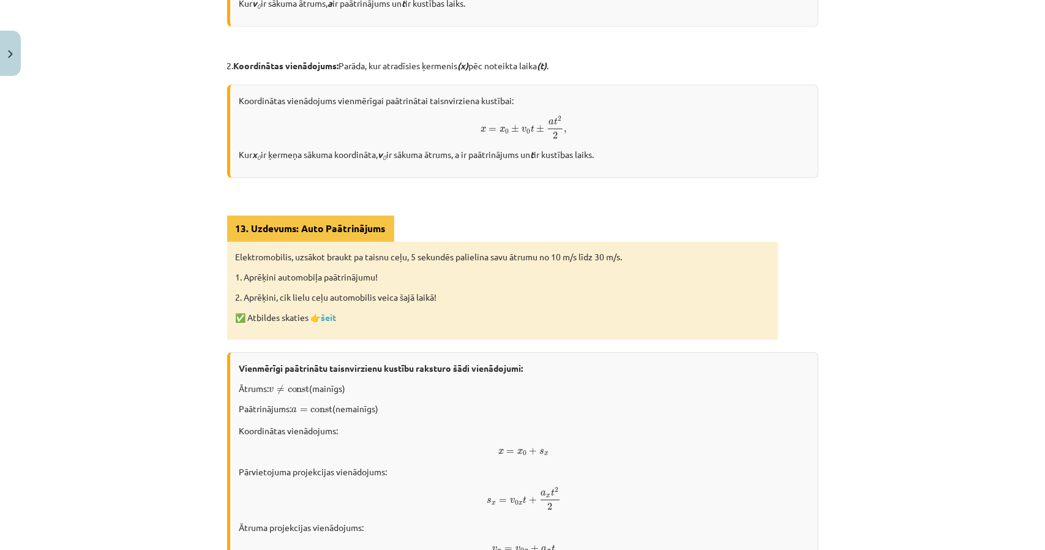
scroll to position [578, 0]
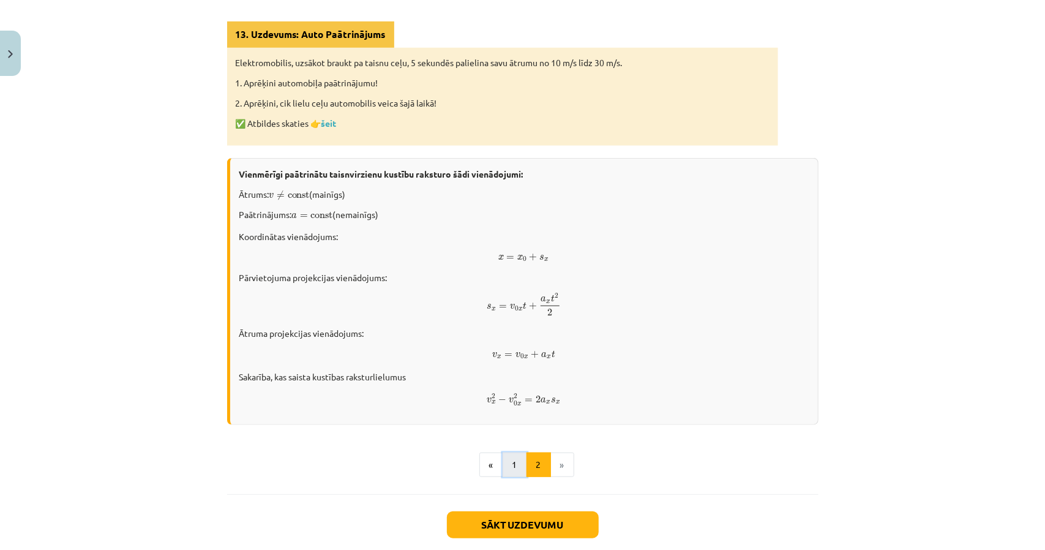
click at [514, 454] on button "1" at bounding box center [515, 464] width 24 height 24
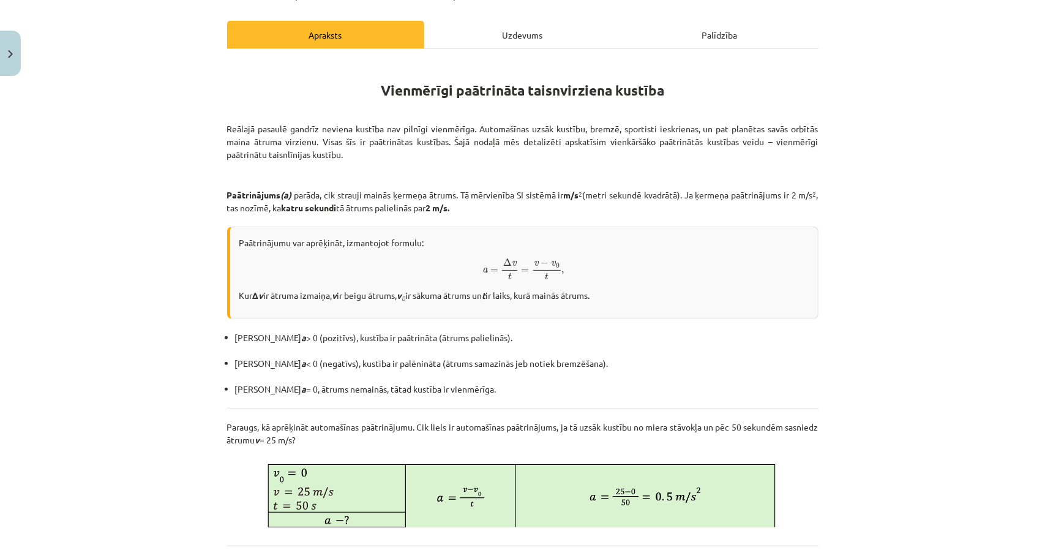
scroll to position [157, 0]
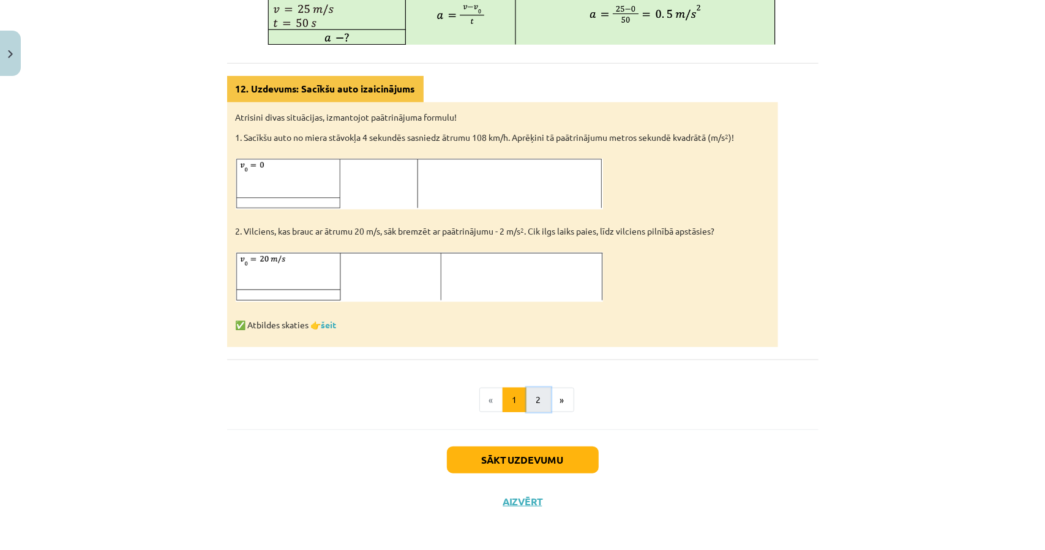
click at [534, 388] on button "2" at bounding box center [539, 400] width 24 height 24
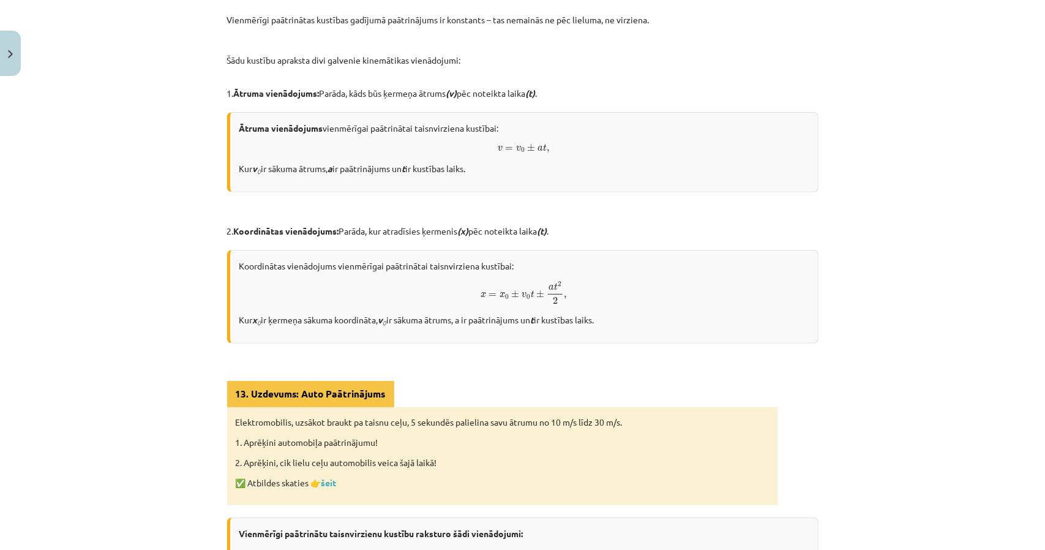
scroll to position [0, 0]
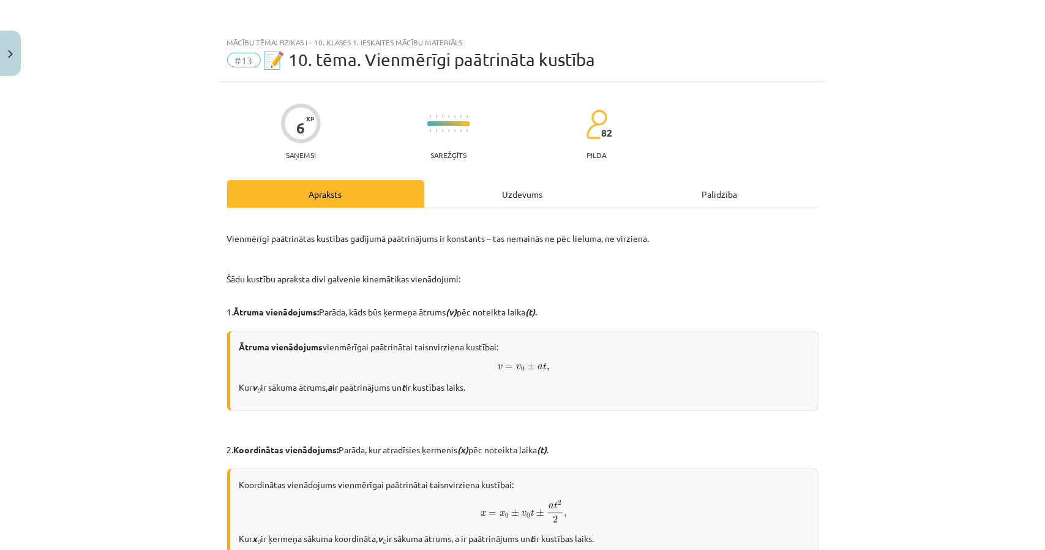
click at [489, 185] on div "Uzdevums" at bounding box center [522, 194] width 197 height 28
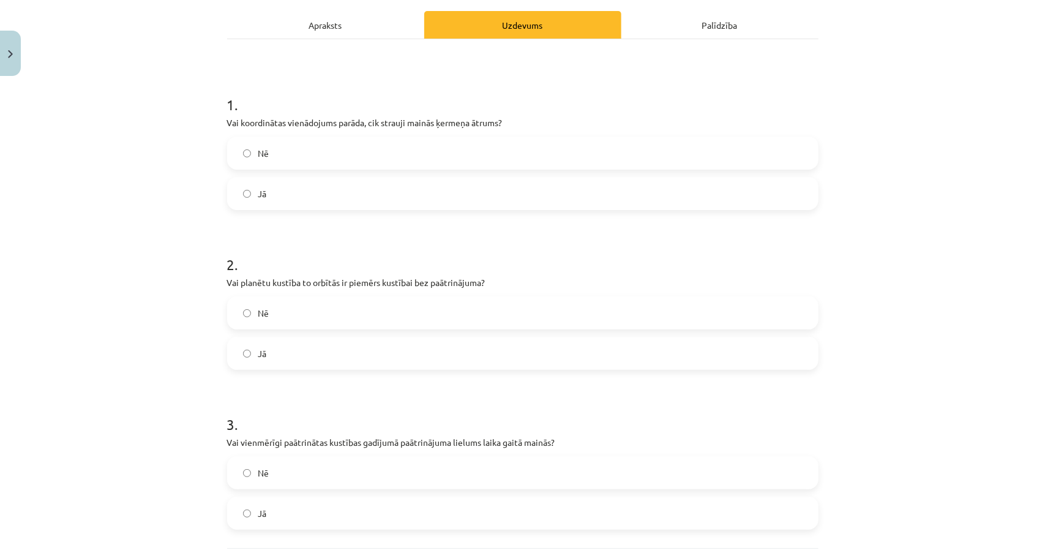
scroll to position [168, 0]
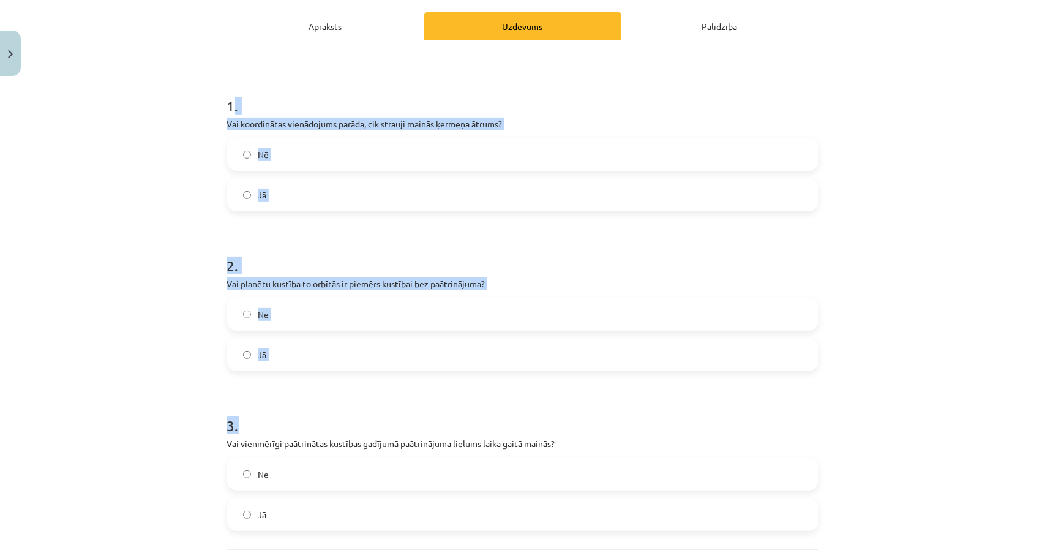
drag, startPoint x: 227, startPoint y: 91, endPoint x: 615, endPoint y: 396, distance: 493.5
click at [615, 396] on form "1 . Vai koordinātas vienādojums parāda, cik strauji mainās ķermeņa ātrums? Nē J…" at bounding box center [522, 303] width 591 height 455
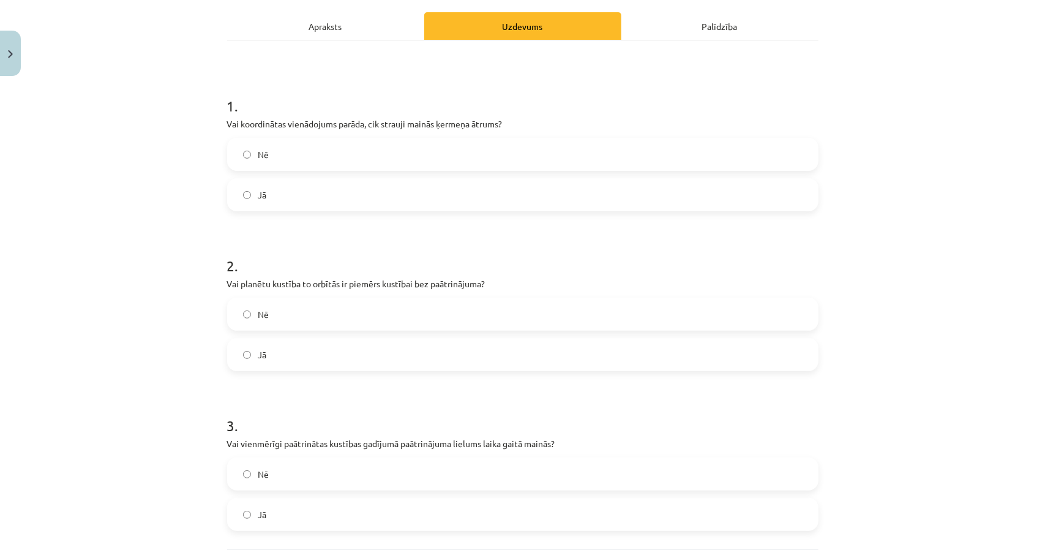
click at [220, 77] on div "6 XP Saņemsi Sarežģīts 82 pilda Apraksts Uzdevums Palīdzība 1 . Vai koordinātas…" at bounding box center [523, 278] width 606 height 729
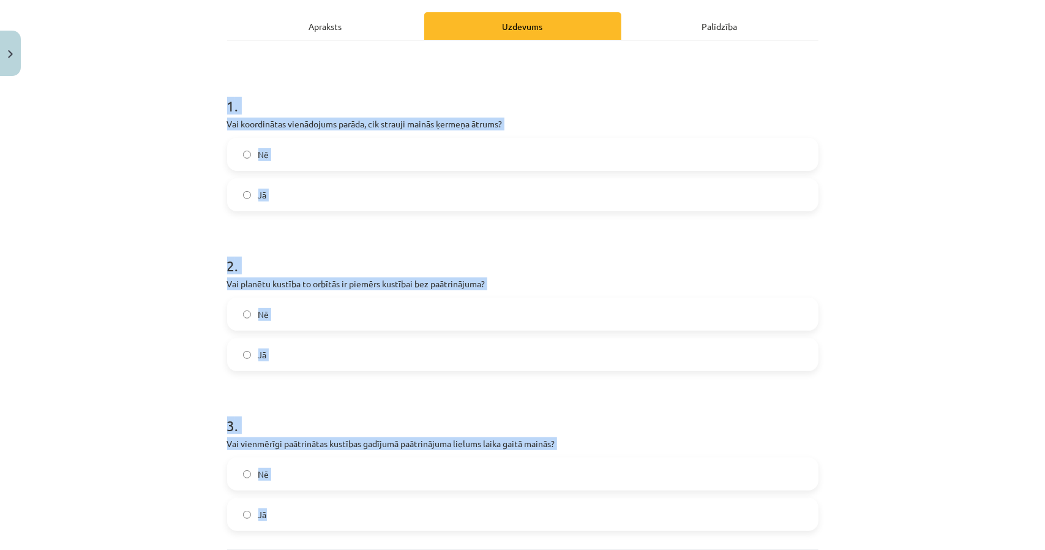
drag, startPoint x: 216, startPoint y: 99, endPoint x: 653, endPoint y: 532, distance: 615.6
click at [653, 532] on div "6 XP Saņemsi Sarežģīts 82 pilda Apraksts Uzdevums Palīdzība 1 . Vai koordinātas…" at bounding box center [523, 278] width 606 height 729
copy form "1 . Vai koordinātas vienādojums parāda, cik strauji mainās ķermeņa ātrums? Nē J…"
click at [181, 190] on div "Mācību tēma: Fizikas i - 10. klases 1. ieskaites mācību materiāls #13 📝 10. tēm…" at bounding box center [522, 275] width 1045 height 550
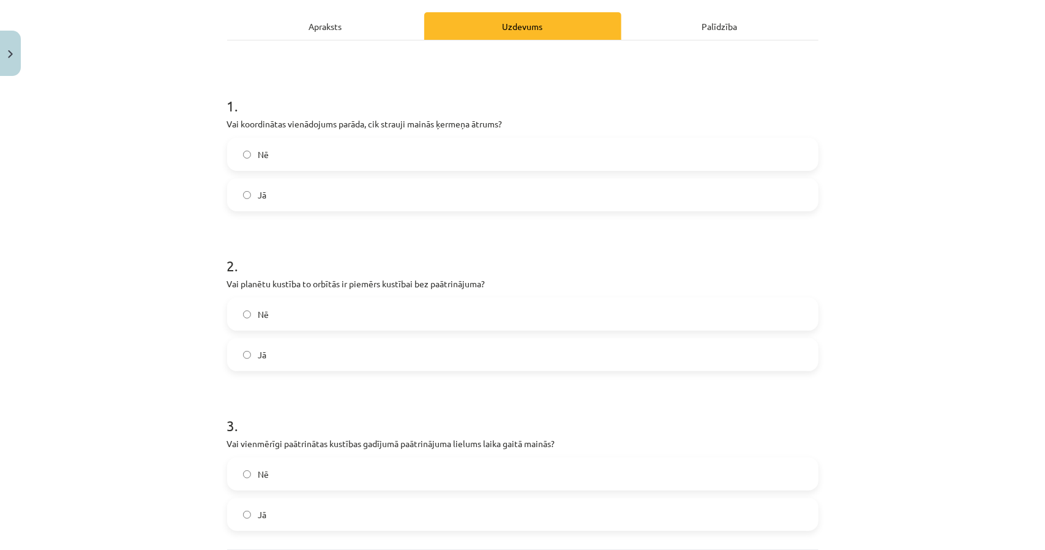
click at [323, 157] on label "Nē" at bounding box center [522, 154] width 589 height 31
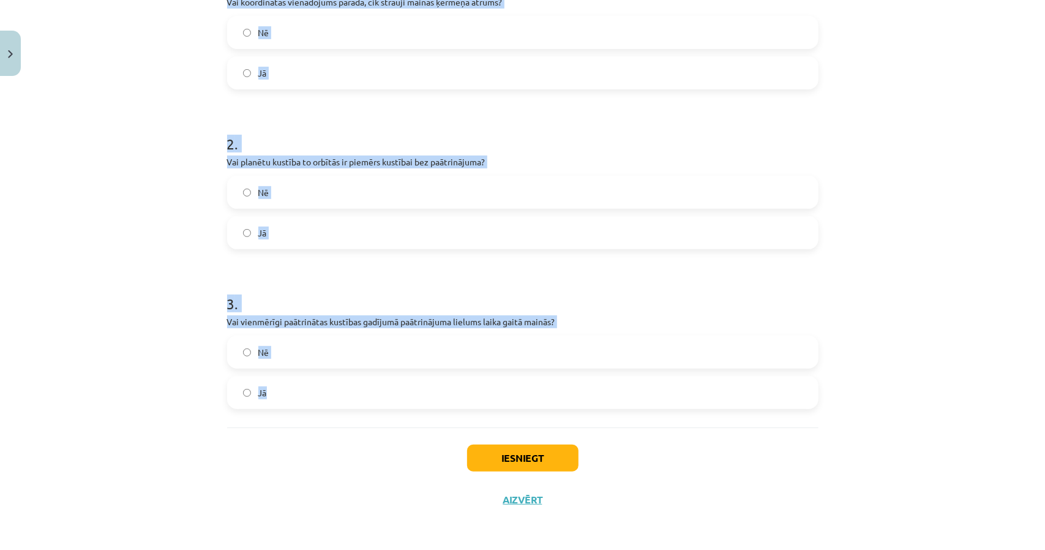
scroll to position [290, 0]
drag, startPoint x: 212, startPoint y: 96, endPoint x: 642, endPoint y: 416, distance: 536.0
click at [642, 416] on div "Mācību tēma: Fizikas i - 10. klases 1. ieskaites mācību materiāls #13 📝 10. tēm…" at bounding box center [522, 275] width 1045 height 550
copy form "1 . Vai koordinātas vienādojums parāda, cik strauji mainās ķermeņa ātrums? Nē J…"
click at [383, 350] on label "Nē" at bounding box center [522, 351] width 589 height 31
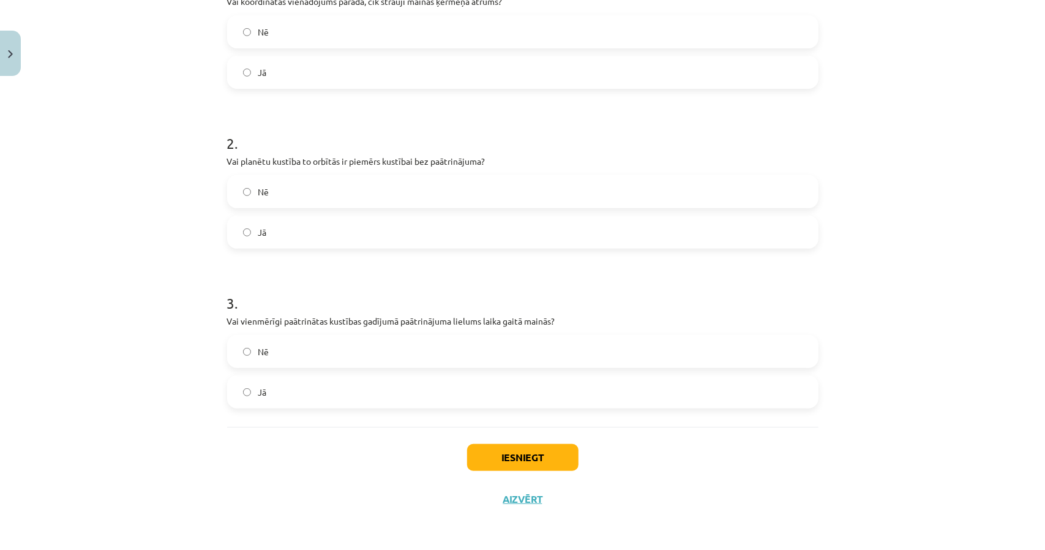
click at [327, 189] on label "Nē" at bounding box center [522, 191] width 589 height 31
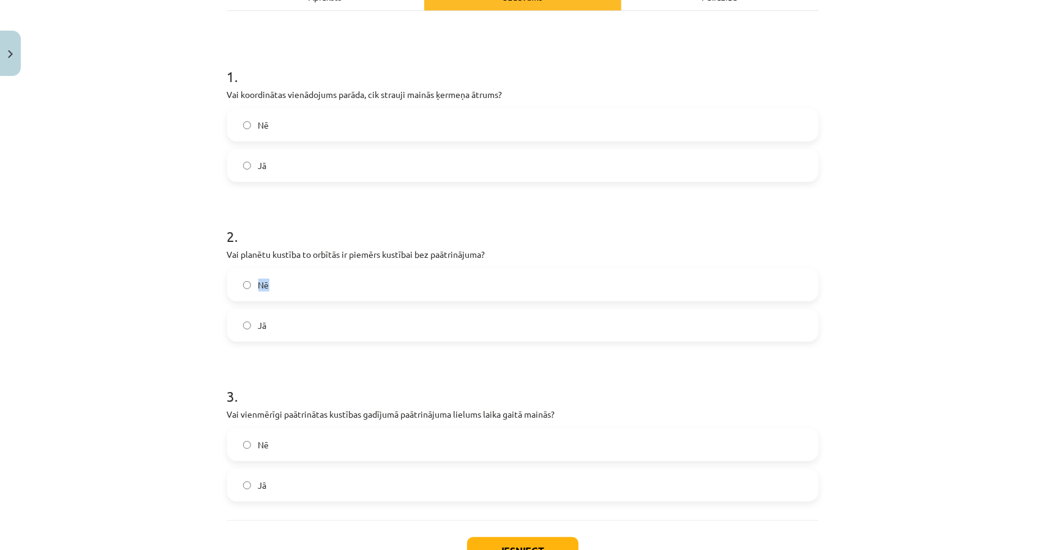
scroll to position [168, 0]
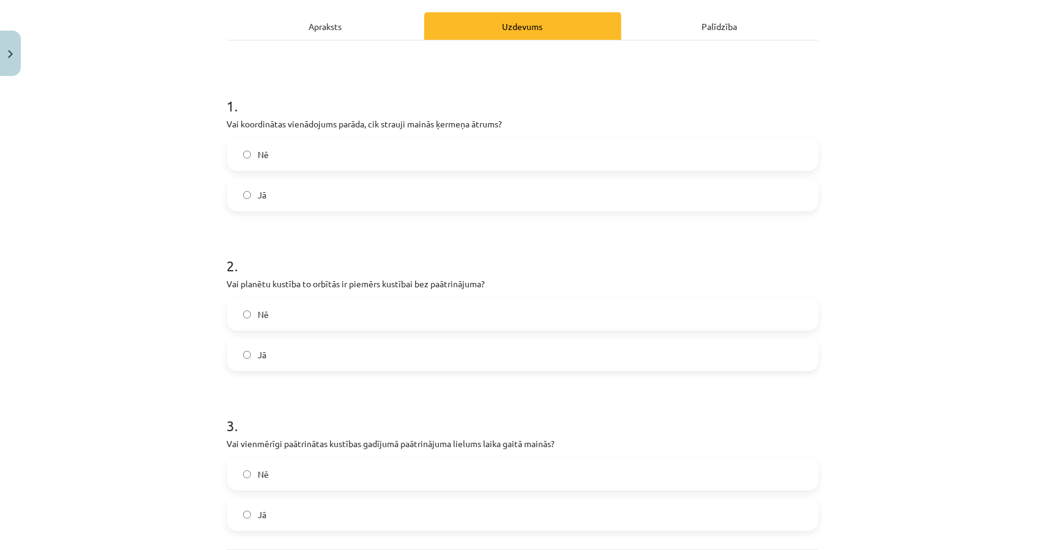
click at [397, 238] on h1 "2 ." at bounding box center [522, 255] width 591 height 38
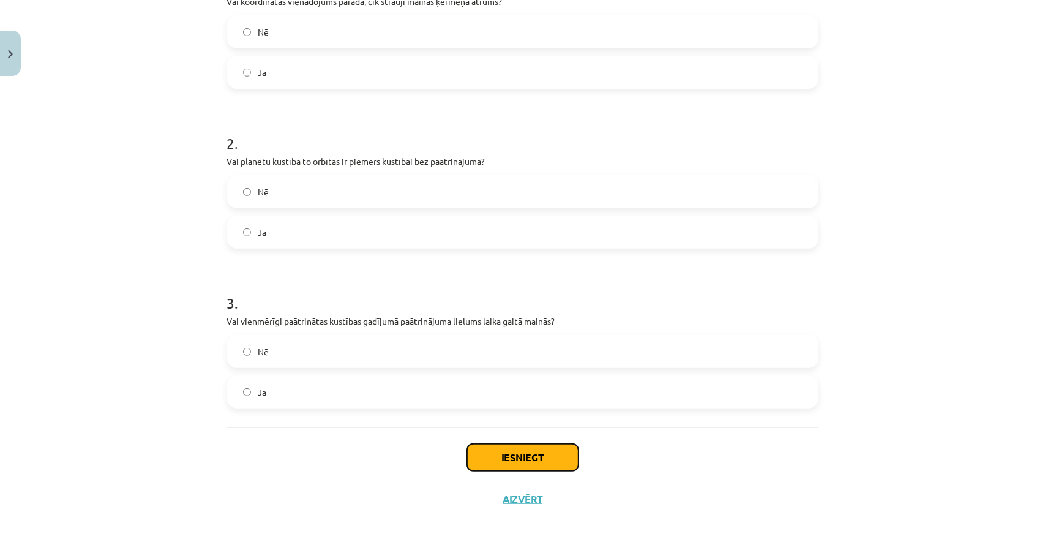
click at [536, 454] on button "Iesniegt" at bounding box center [522, 457] width 111 height 27
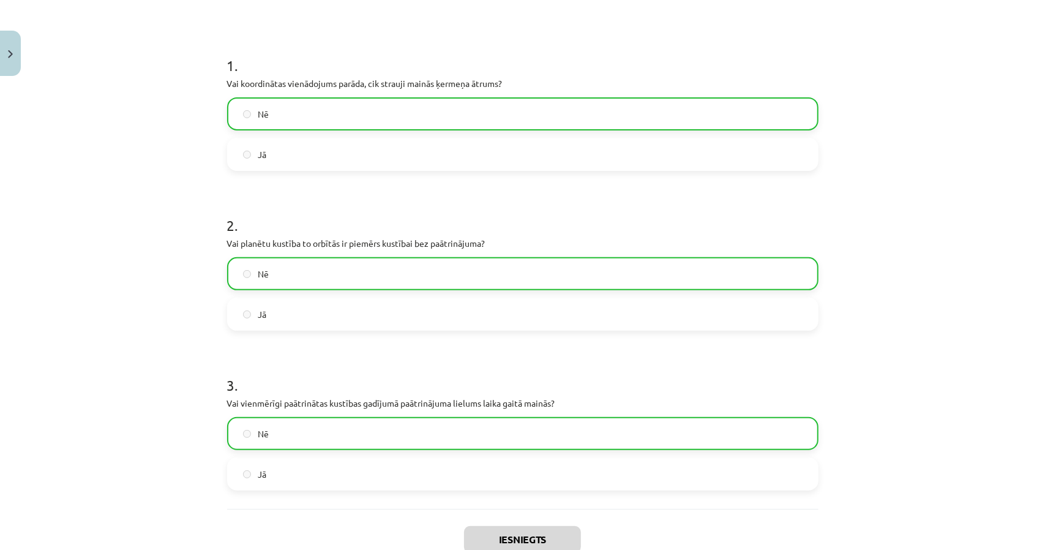
scroll to position [206, 0]
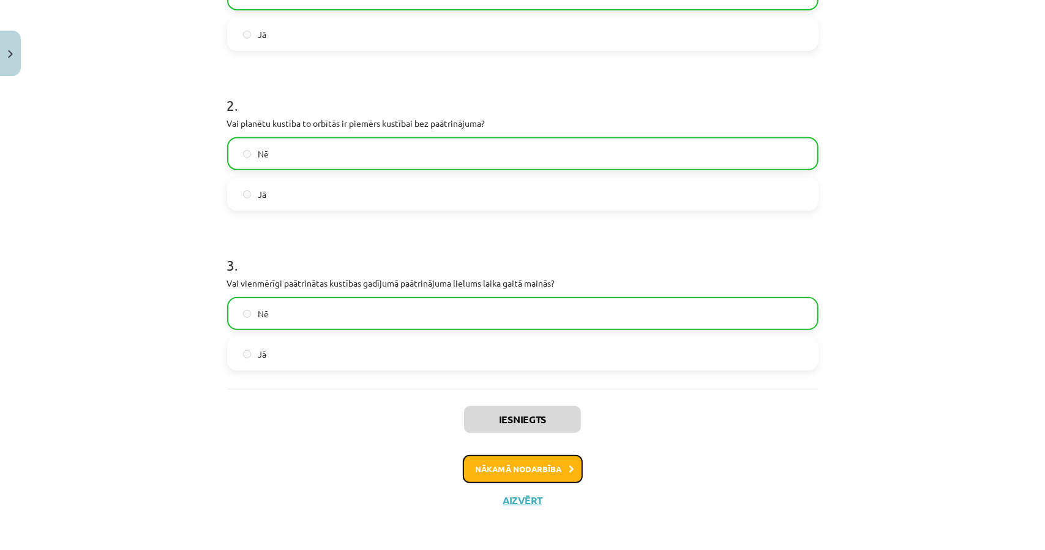
click at [532, 467] on button "Nākamā nodarbība" at bounding box center [523, 469] width 120 height 28
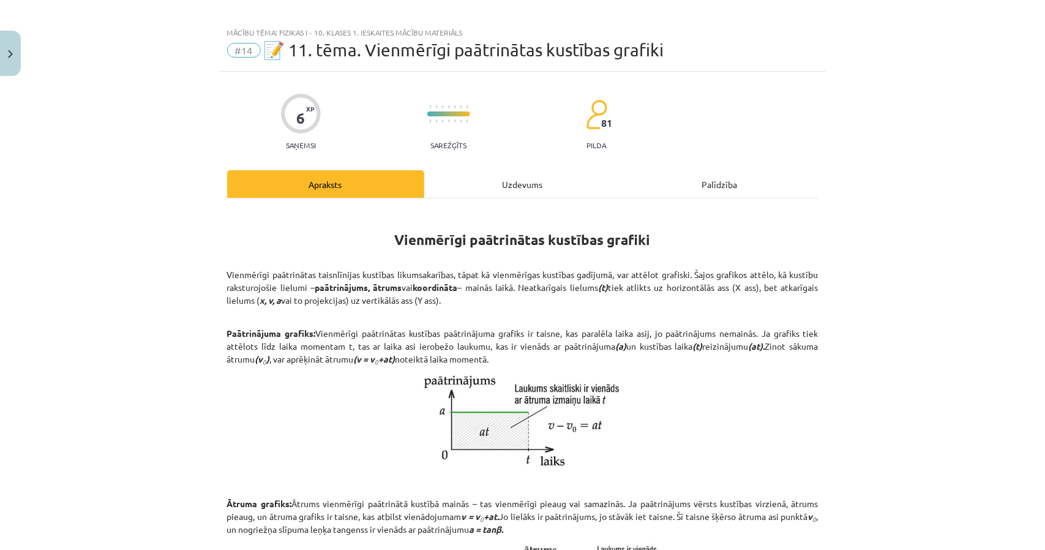
scroll to position [0, 0]
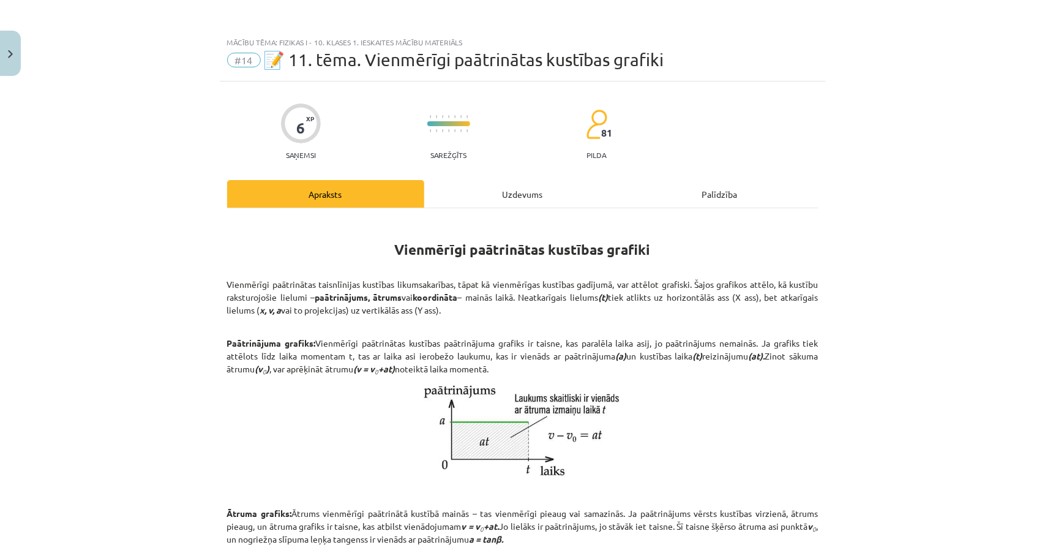
click at [528, 200] on div "Uzdevums" at bounding box center [522, 194] width 197 height 28
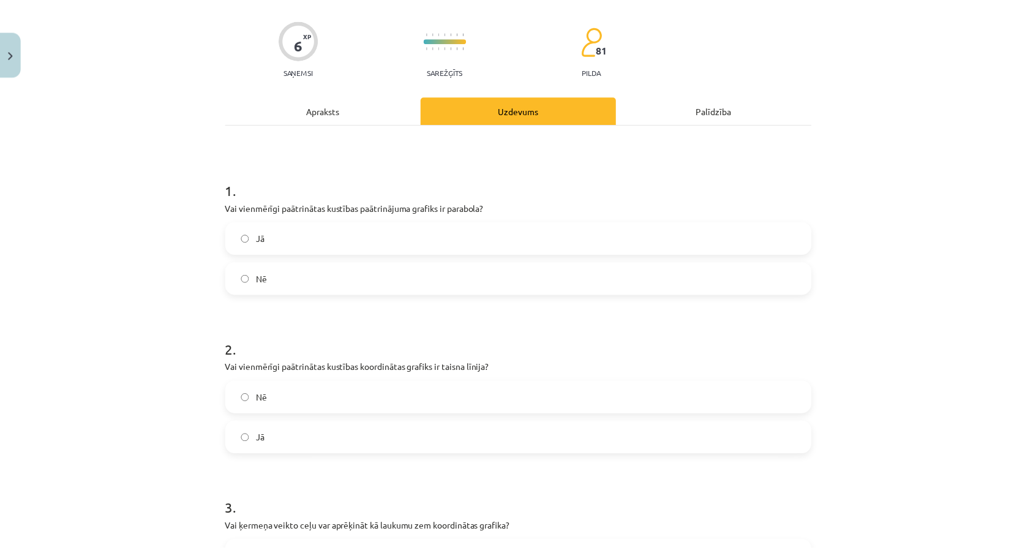
scroll to position [290, 0]
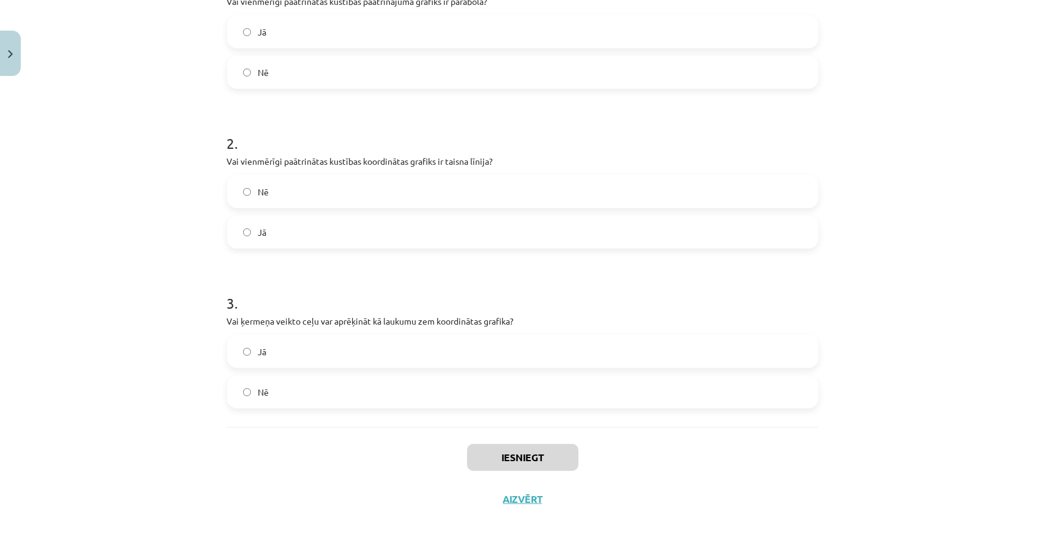
click at [517, 487] on div "Iesniegt Aizvērt" at bounding box center [522, 470] width 591 height 86
click at [517, 510] on div "Iesniegt Aizvērt" at bounding box center [522, 470] width 591 height 86
click at [517, 501] on button "Aizvērt" at bounding box center [523, 499] width 47 height 12
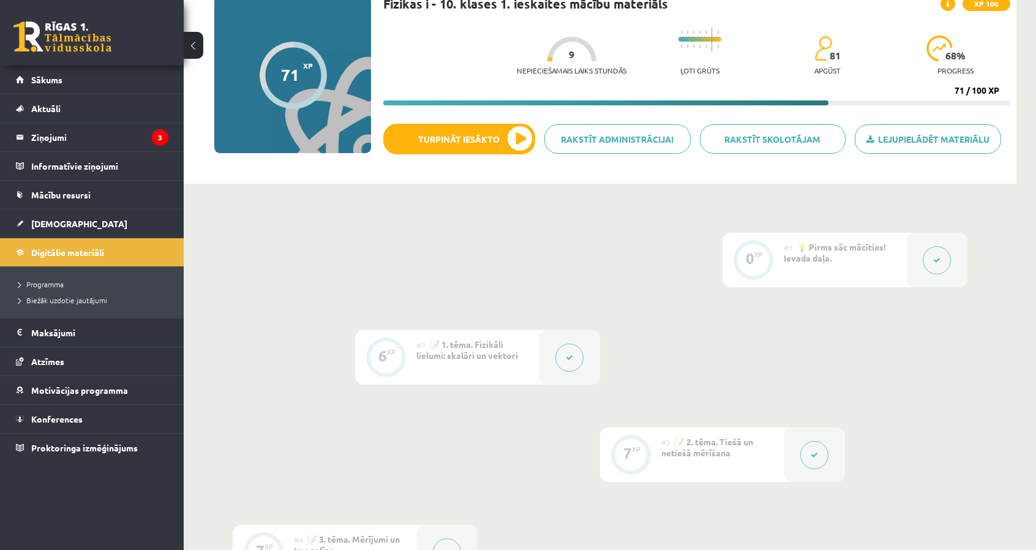
scroll to position [0, 0]
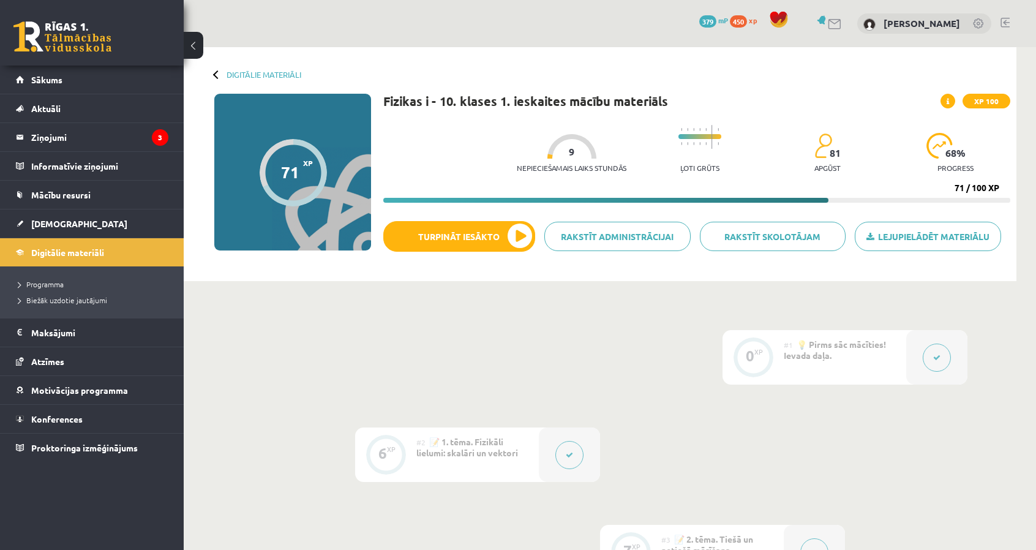
click at [962, 165] on p "progress" at bounding box center [955, 167] width 36 height 9
click at [887, 162] on div "Nepieciešamais laiks stundās 9 Ļoti grūts 81 apgūst 68 % progress" at bounding box center [763, 149] width 493 height 61
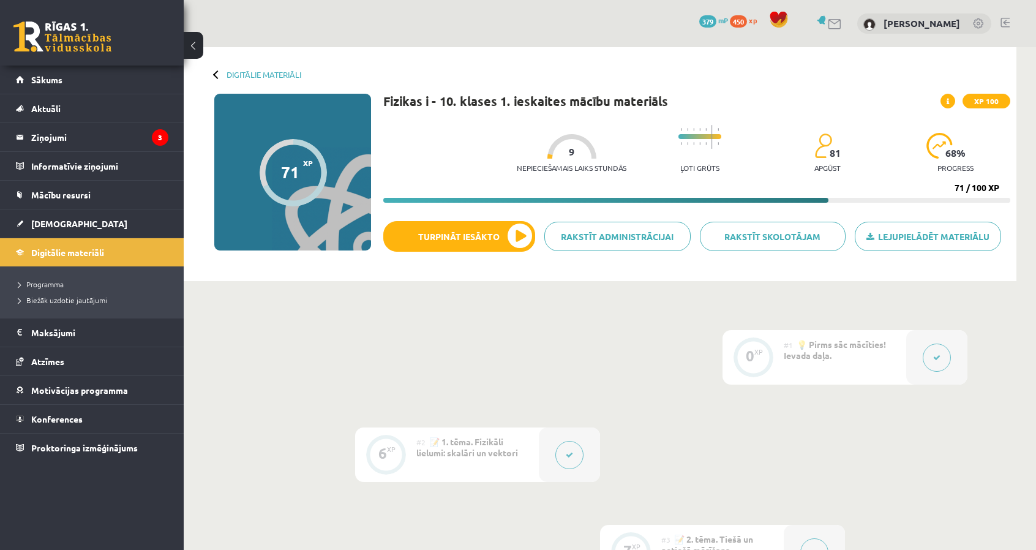
click at [887, 162] on div "Nepieciešamais laiks stundās 9 Ļoti grūts 81 apgūst 68 % progress" at bounding box center [763, 149] width 493 height 61
click at [730, 236] on link "Rakstīt skolotājam" at bounding box center [773, 236] width 146 height 29
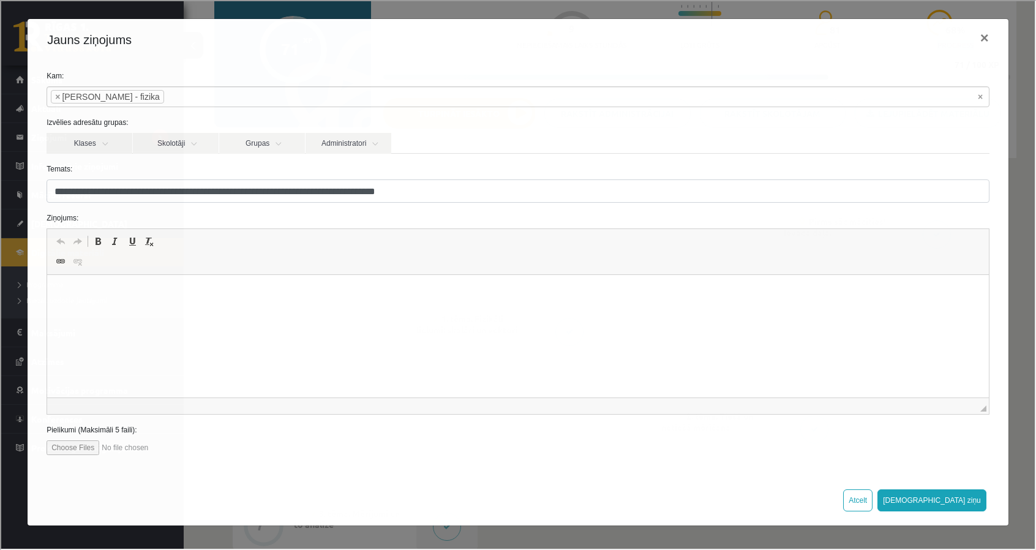
scroll to position [122, 0]
click at [981, 34] on button "×" at bounding box center [983, 37] width 28 height 34
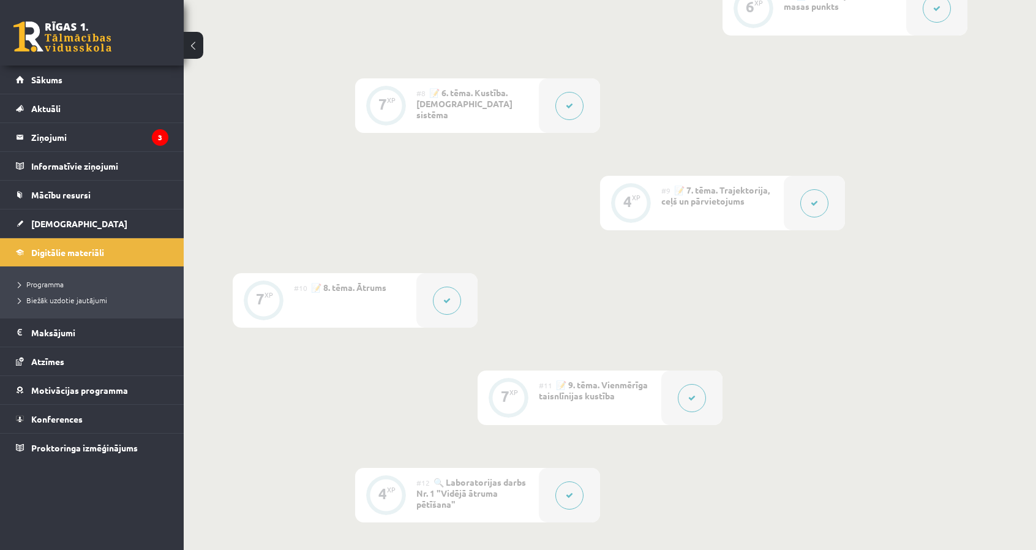
scroll to position [980, 0]
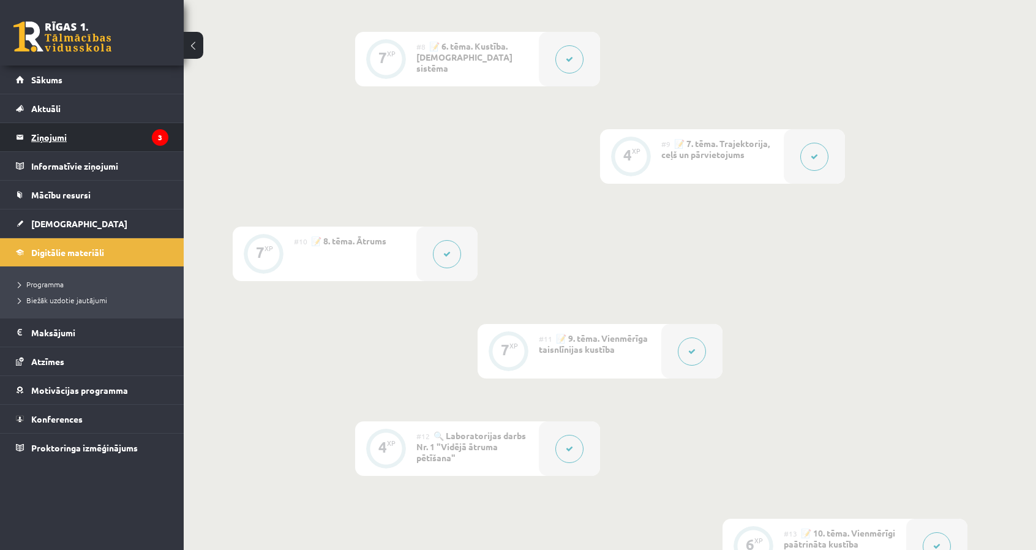
click at [165, 148] on legend "Ziņojumi 3" at bounding box center [99, 137] width 137 height 28
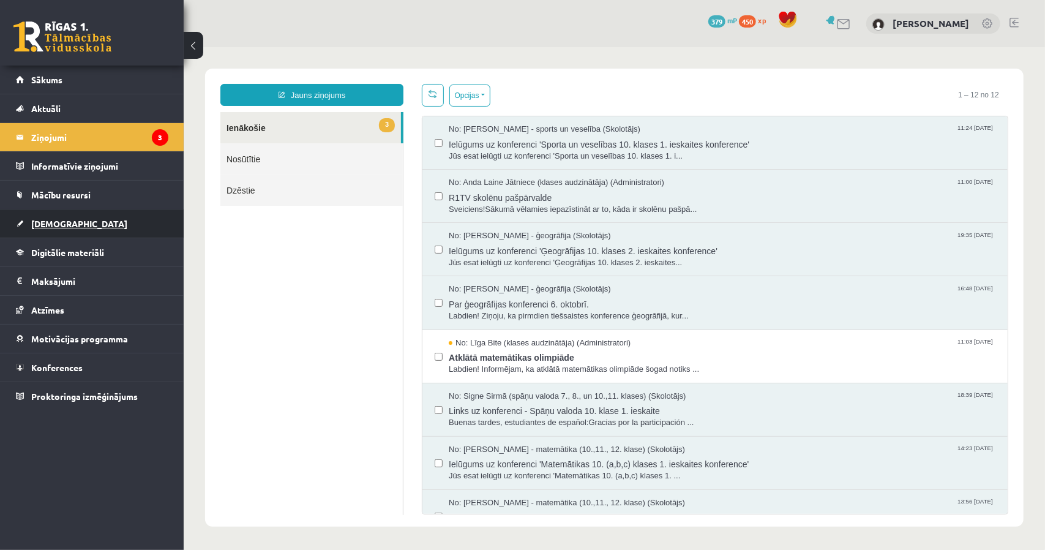
click at [110, 231] on link "[DEMOGRAPHIC_DATA]" at bounding box center [92, 223] width 152 height 28
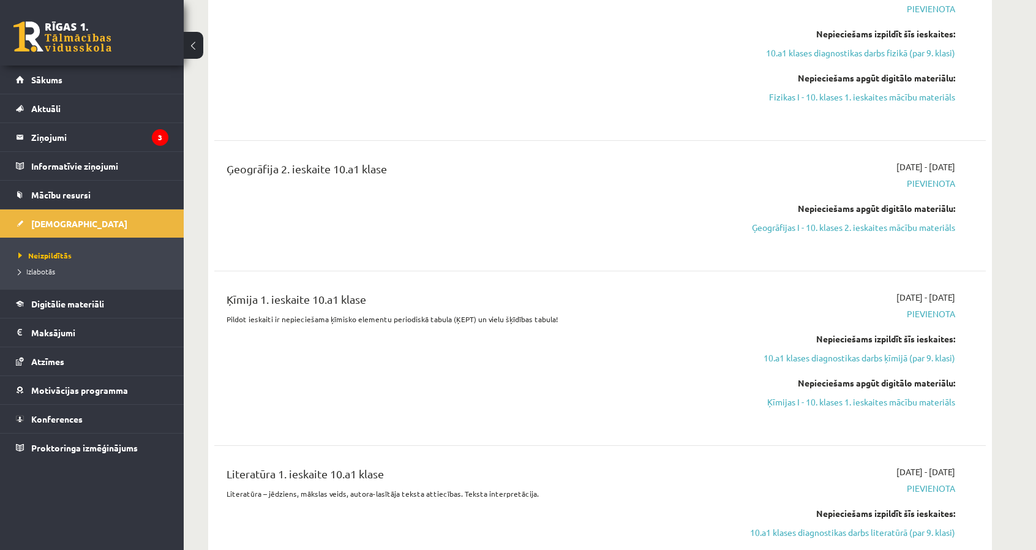
scroll to position [1163, 0]
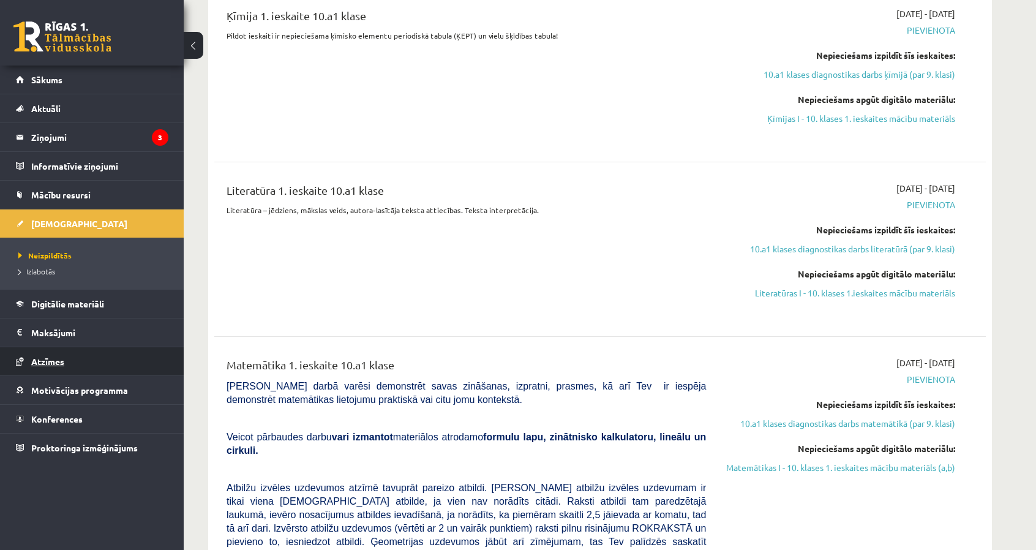
click at [72, 362] on link "Atzīmes" at bounding box center [92, 361] width 152 height 28
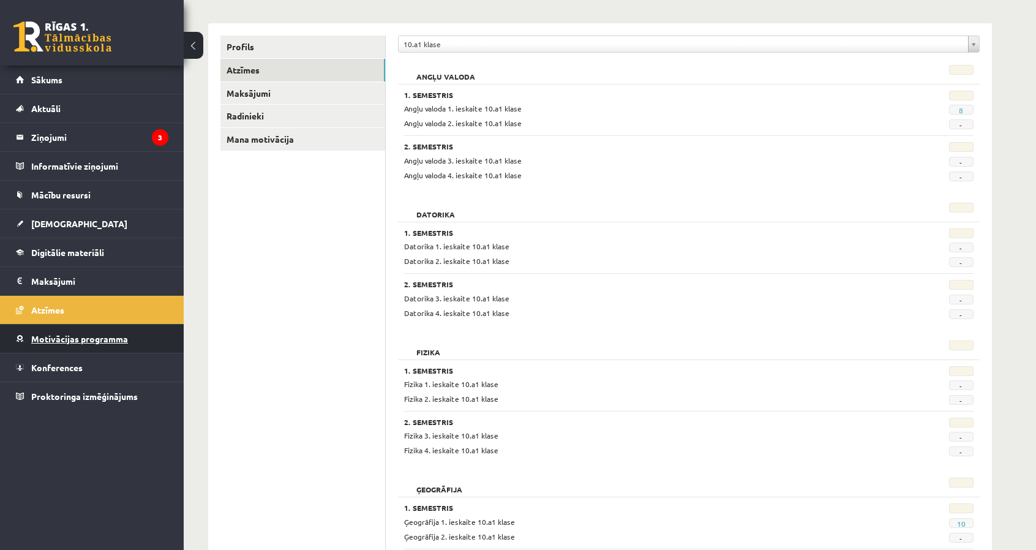
scroll to position [122, 0]
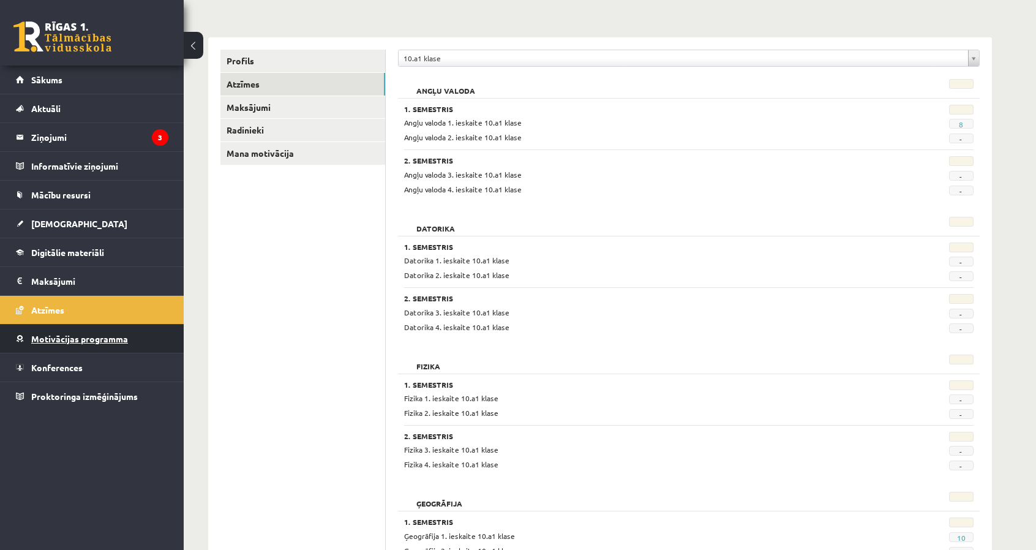
click at [98, 345] on link "Motivācijas programma" at bounding box center [92, 338] width 152 height 28
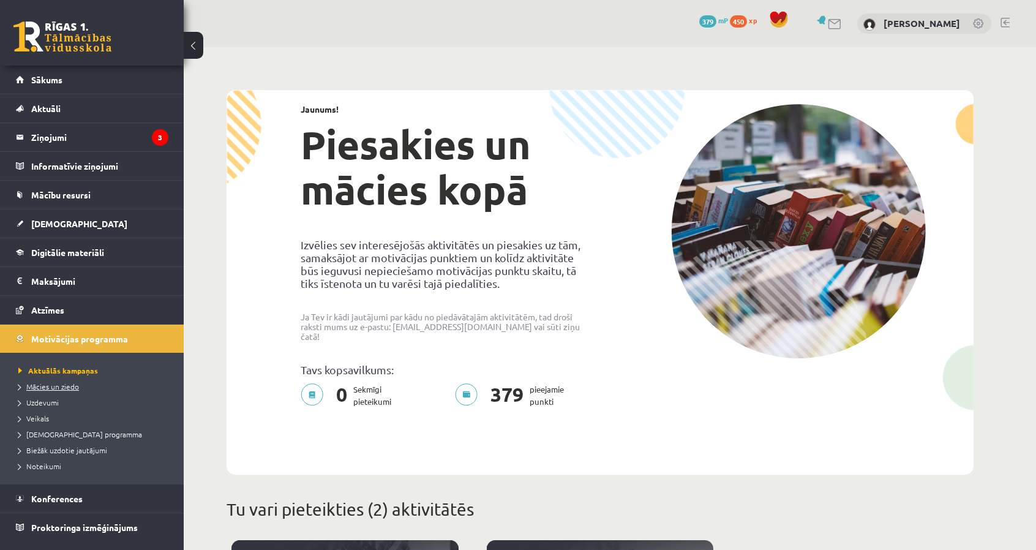
click at [50, 388] on span "Mācies un ziedo" at bounding box center [48, 386] width 61 height 10
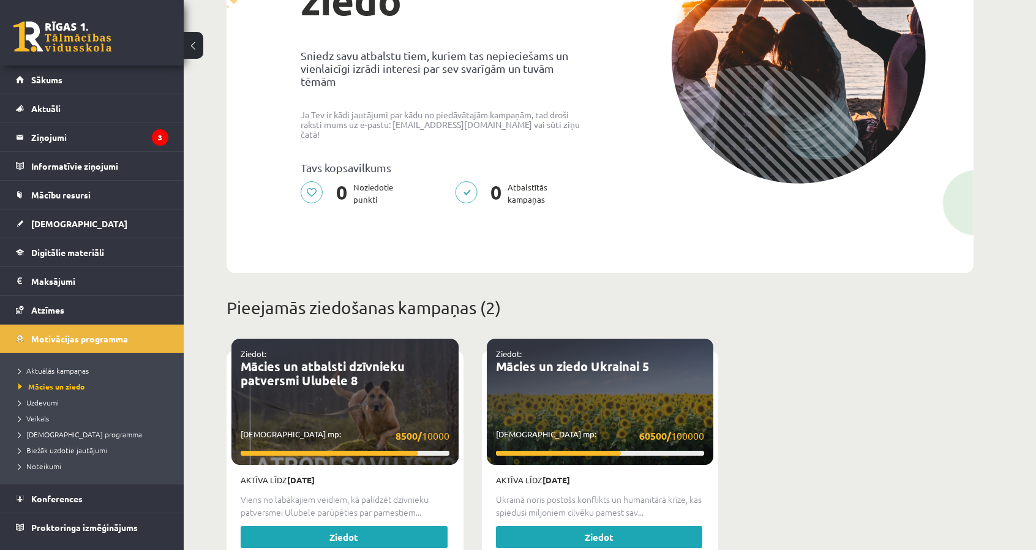
scroll to position [184, 0]
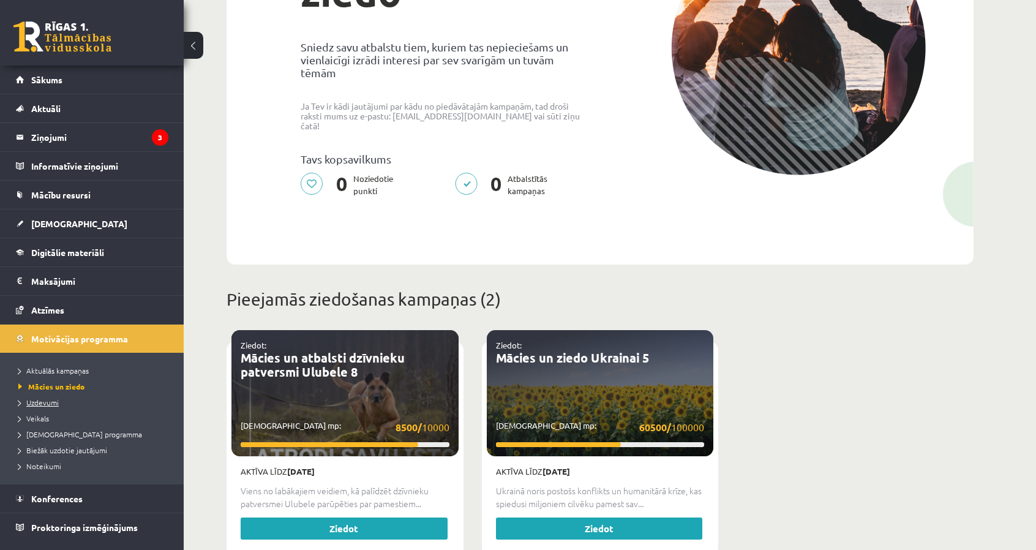
click at [51, 401] on span "Uzdevumi" at bounding box center [38, 402] width 40 height 10
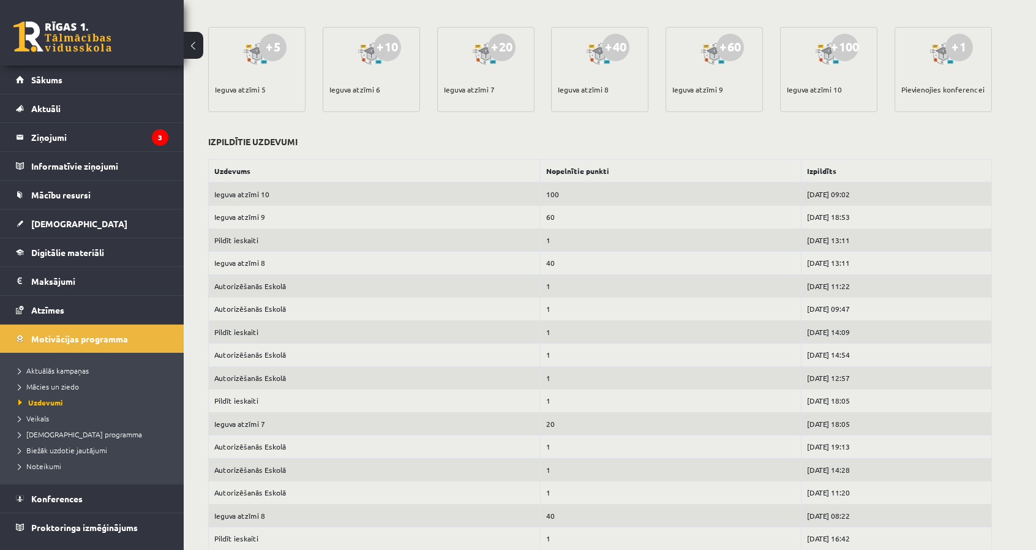
scroll to position [367, 0]
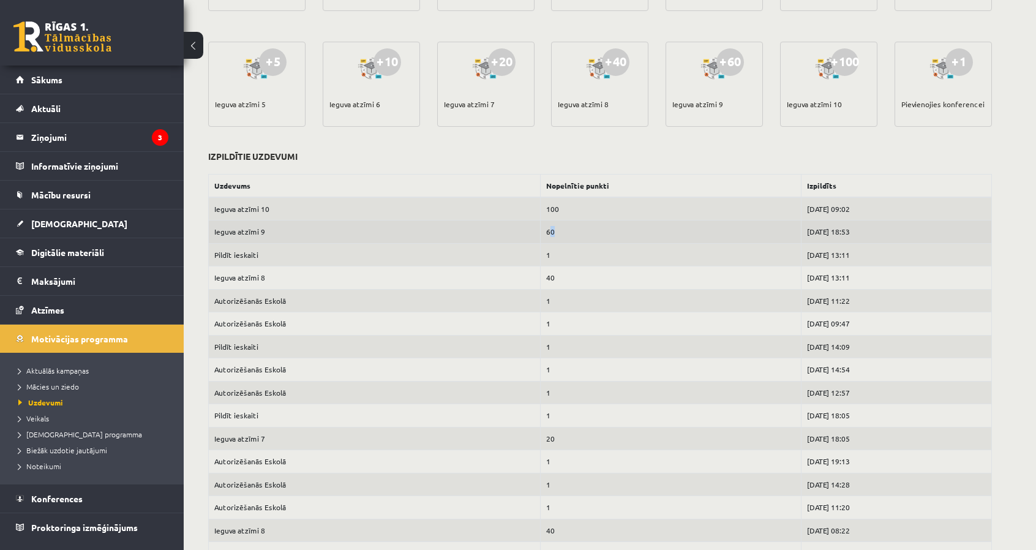
drag, startPoint x: 527, startPoint y: 228, endPoint x: 540, endPoint y: 228, distance: 12.9
click at [540, 228] on td "60" at bounding box center [670, 231] width 261 height 23
click at [580, 230] on td "60" at bounding box center [670, 231] width 261 height 23
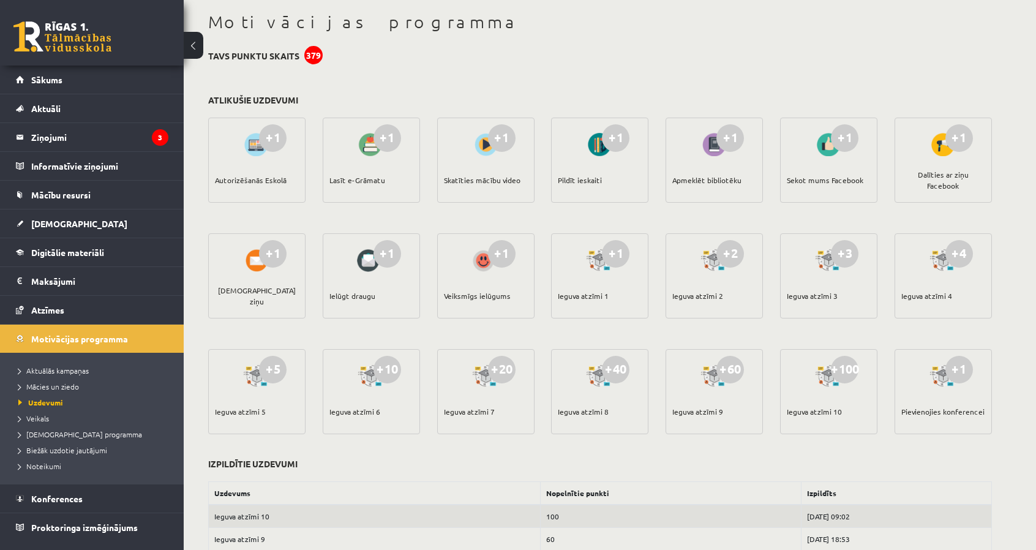
scroll to position [61, 0]
click at [57, 419] on link "Veikals" at bounding box center [94, 418] width 153 height 11
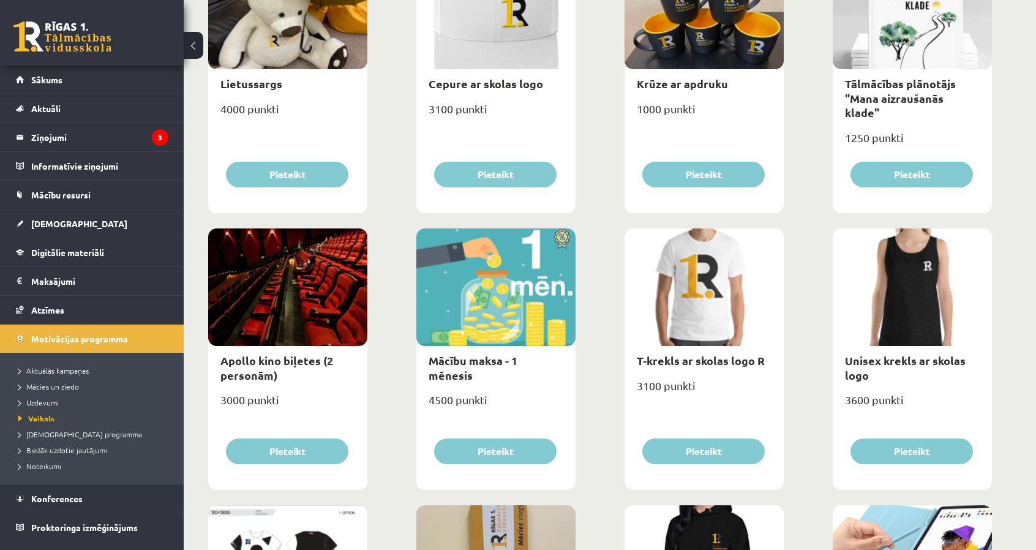
scroll to position [367, 0]
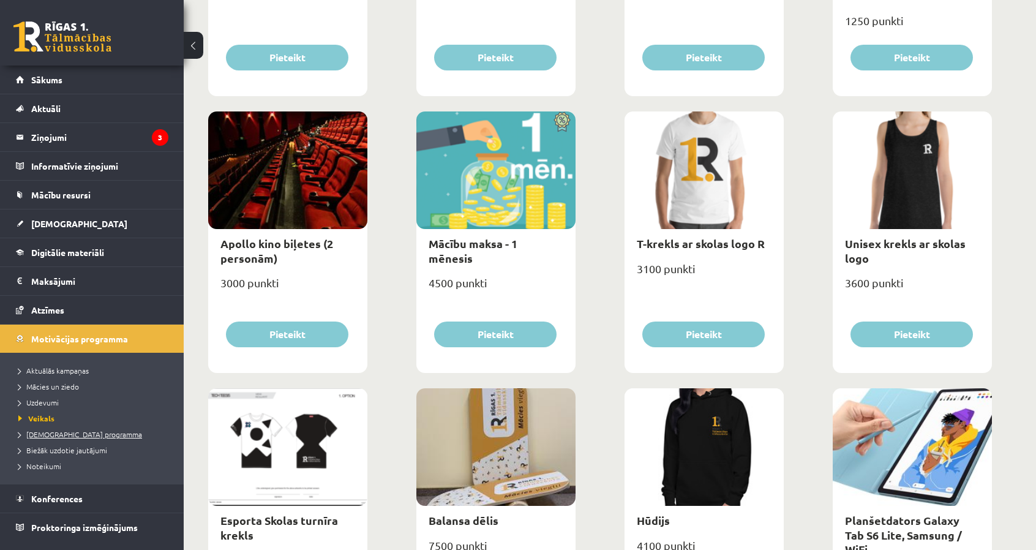
click at [72, 437] on link "[DEMOGRAPHIC_DATA] programma" at bounding box center [94, 434] width 153 height 11
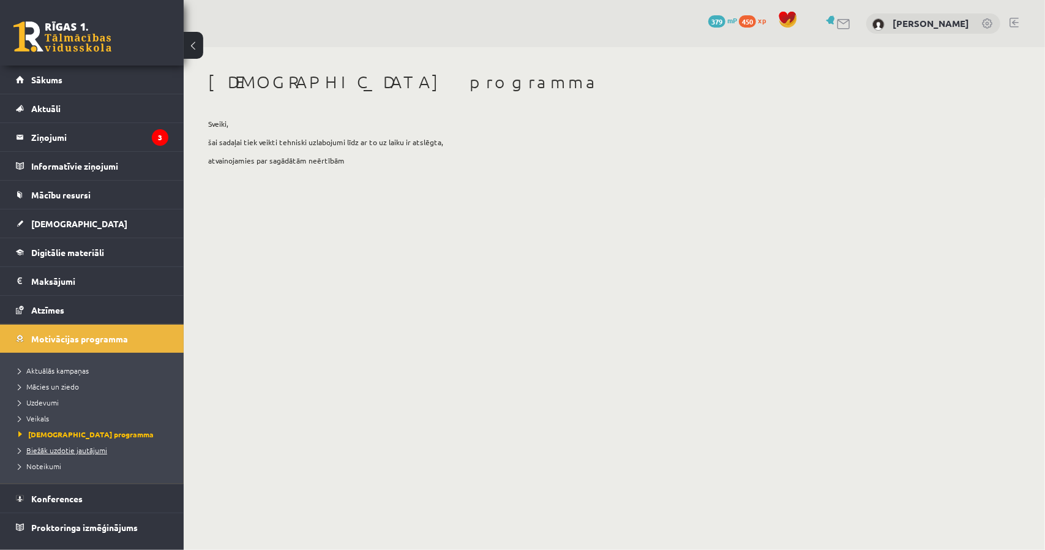
click at [82, 450] on span "Biežāk uzdotie jautājumi" at bounding box center [62, 450] width 89 height 10
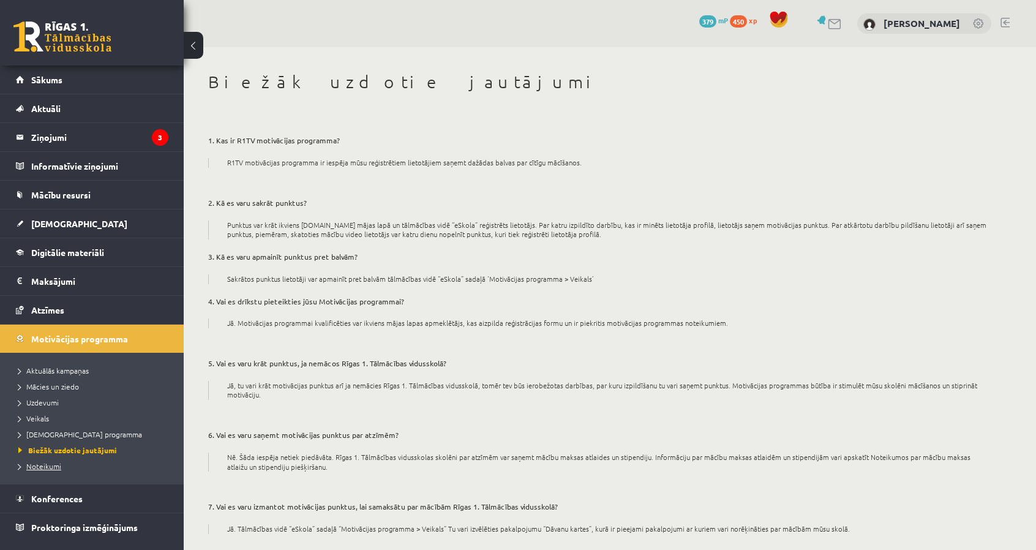
click at [59, 465] on span "Noteikumi" at bounding box center [39, 466] width 43 height 10
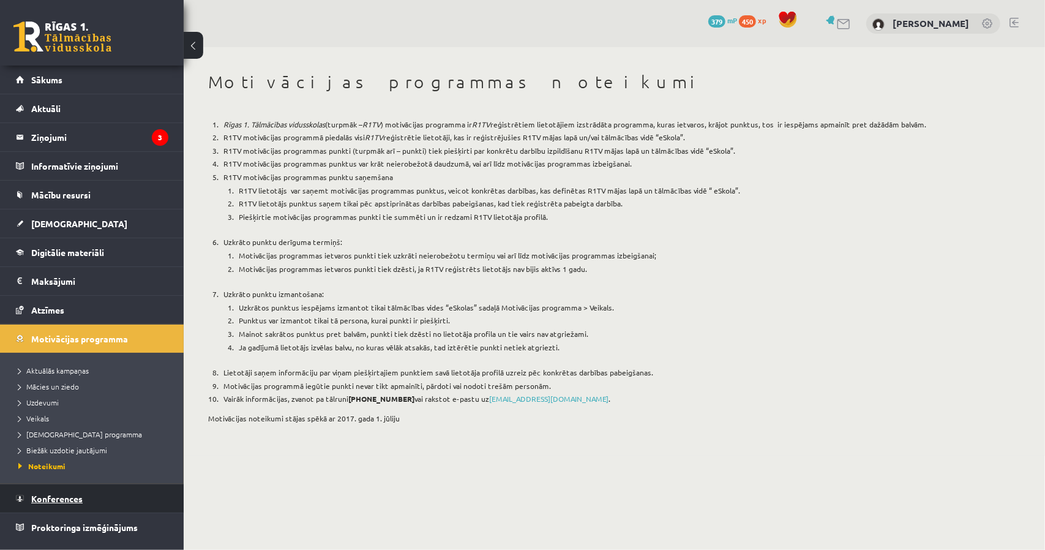
click at [82, 498] on span "Konferences" at bounding box center [56, 498] width 51 height 11
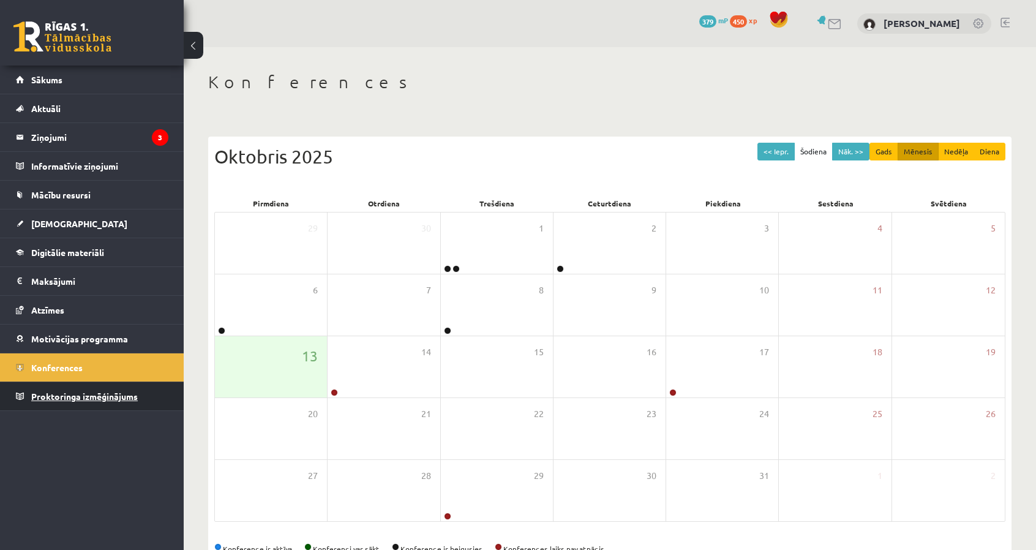
click at [43, 399] on link "Proktoringa izmēģinājums" at bounding box center [92, 396] width 152 height 28
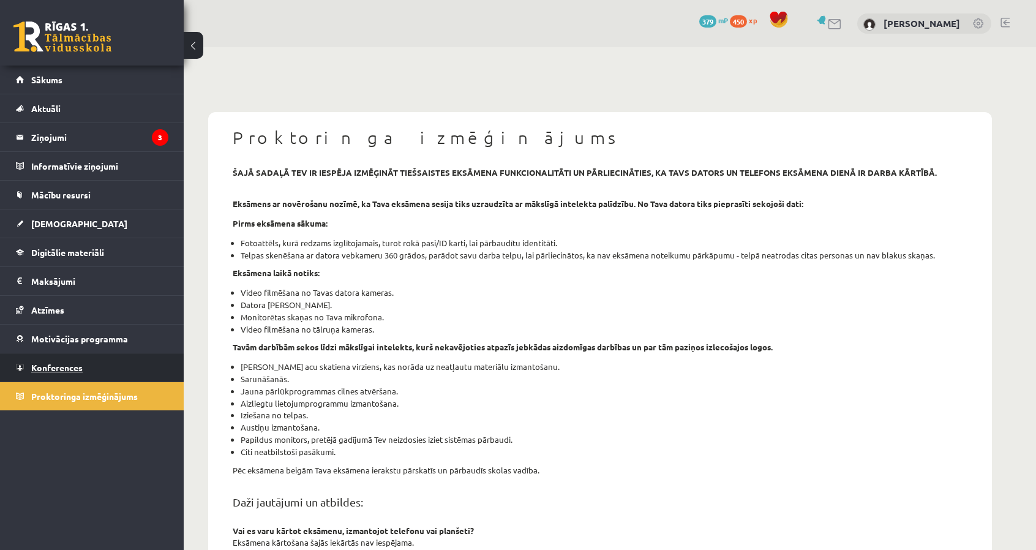
click at [71, 373] on link "Konferences" at bounding box center [92, 367] width 152 height 28
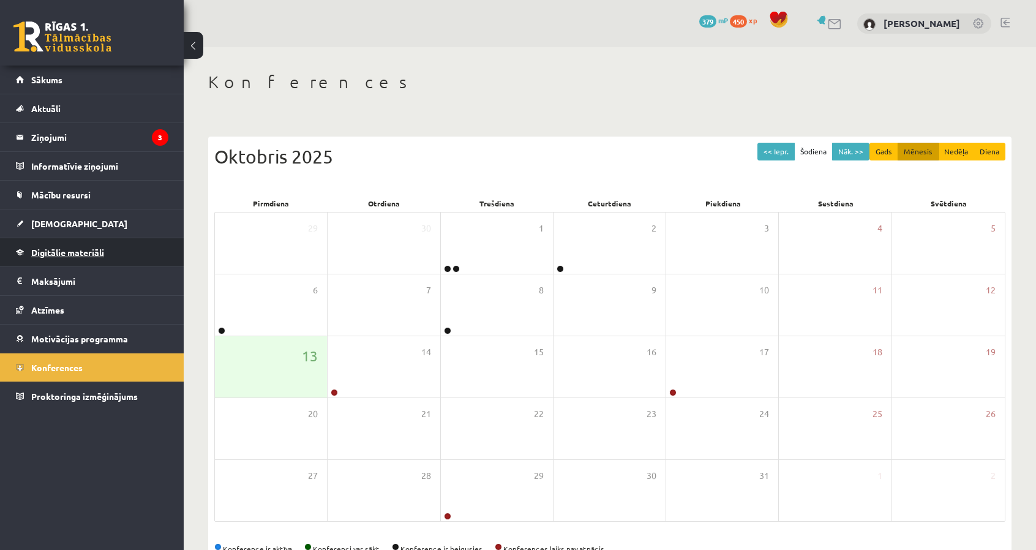
click at [86, 244] on link "Digitālie materiāli" at bounding box center [92, 252] width 152 height 28
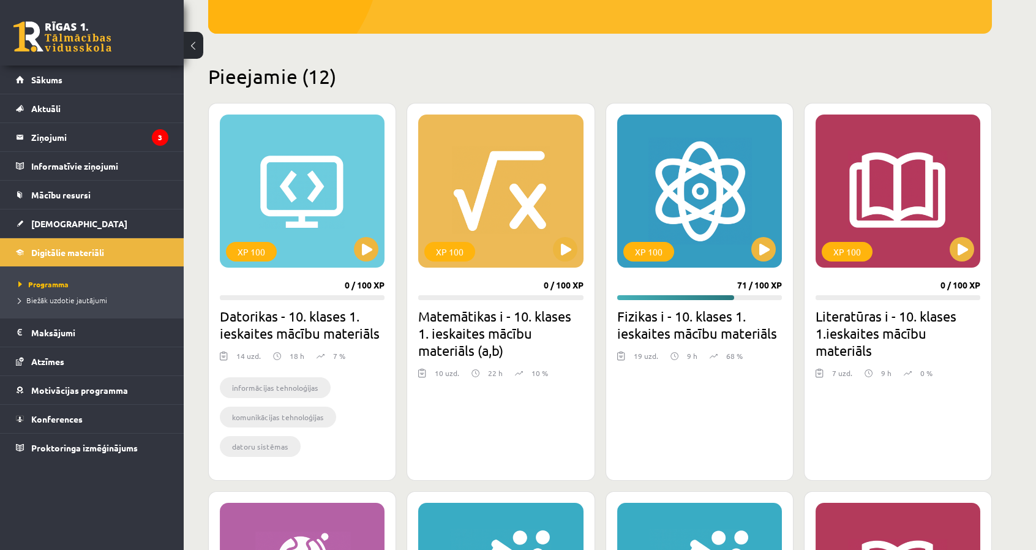
scroll to position [367, 0]
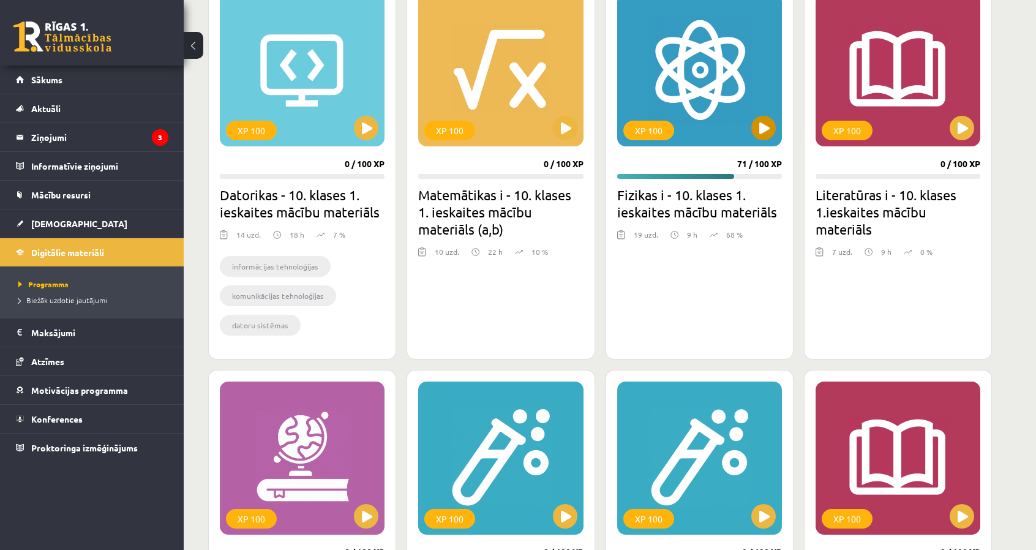
click at [769, 106] on div "XP 100" at bounding box center [699, 69] width 165 height 153
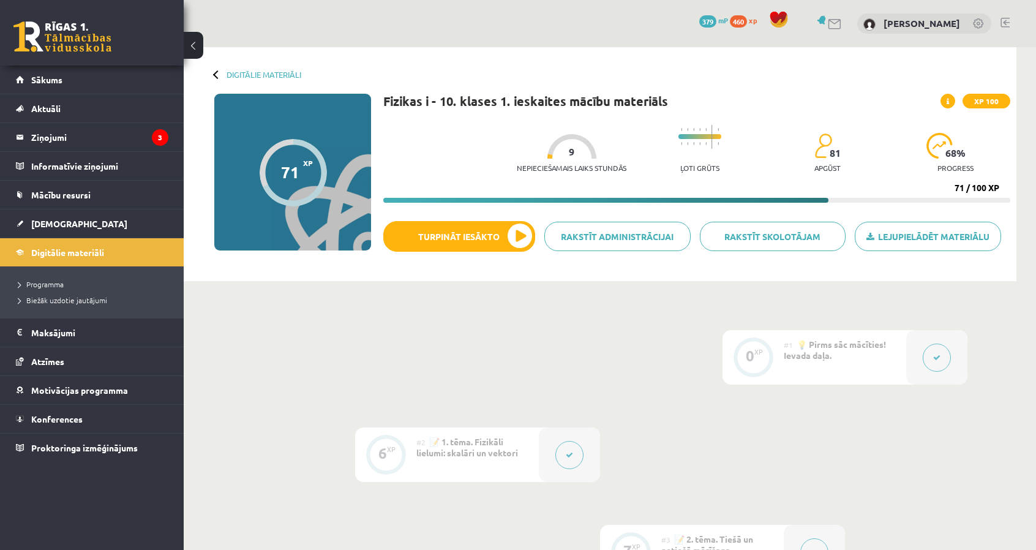
click at [931, 351] on button at bounding box center [937, 357] width 28 height 28
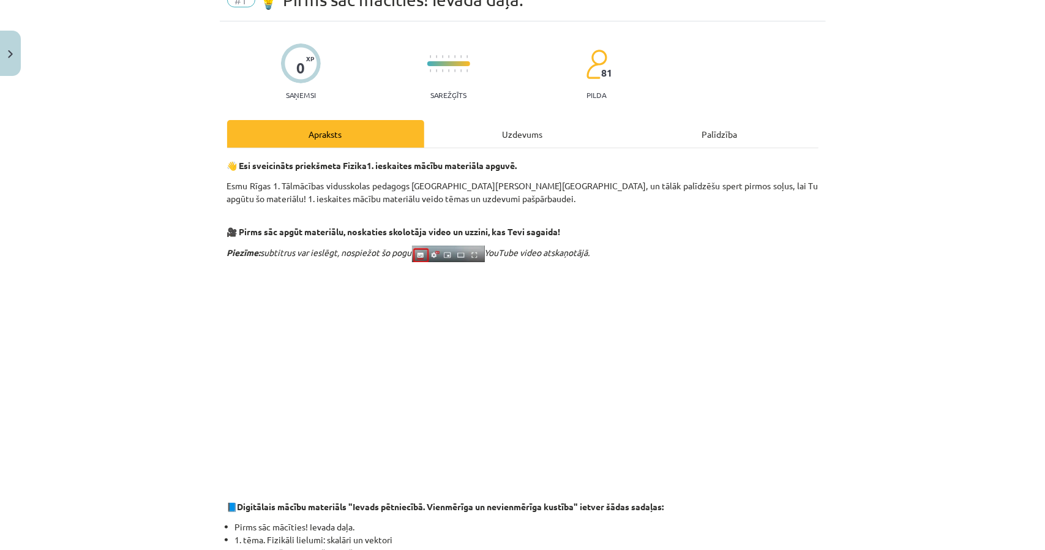
scroll to position [61, 0]
click at [472, 137] on div "Uzdevums" at bounding box center [522, 133] width 197 height 28
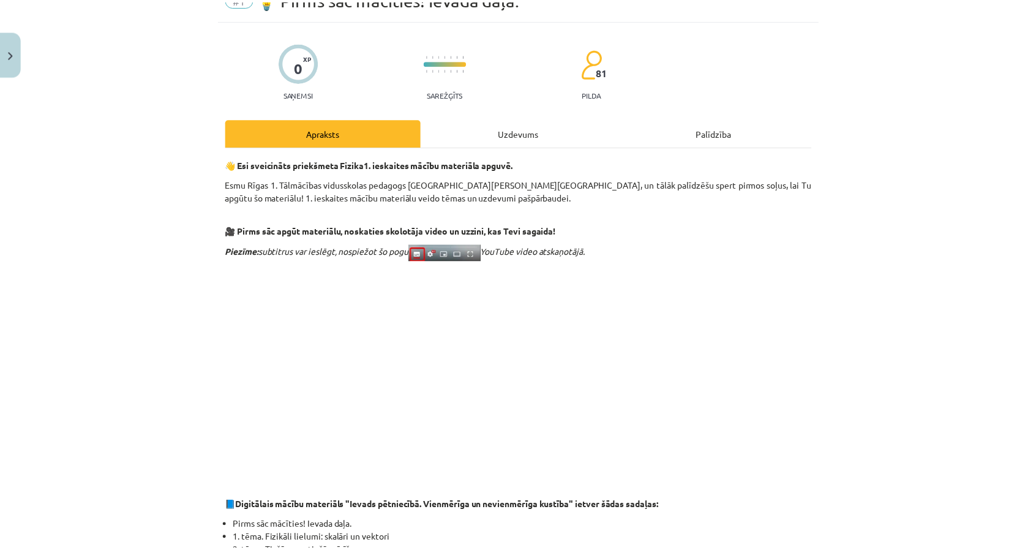
scroll to position [9, 0]
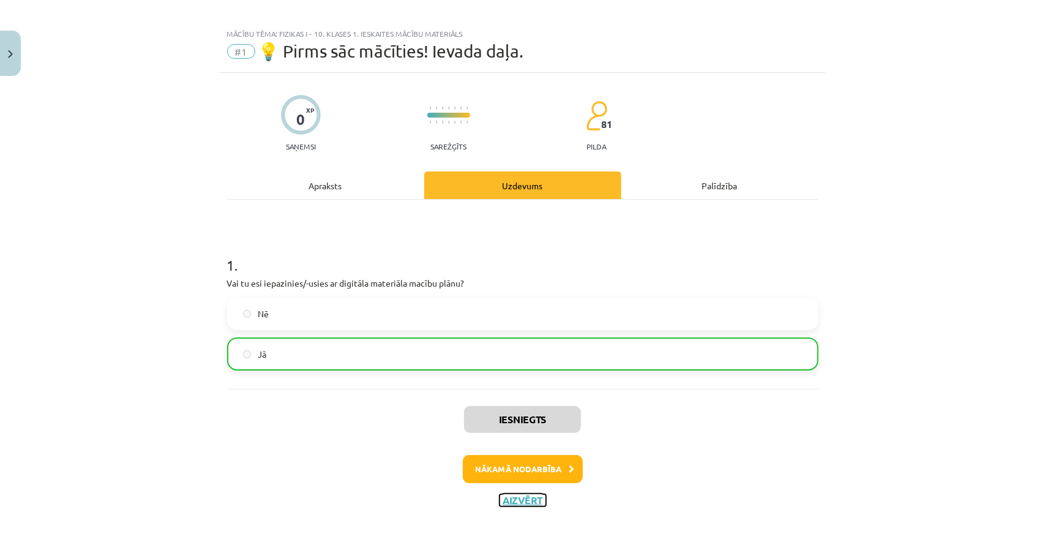
click at [506, 501] on button "Aizvērt" at bounding box center [523, 500] width 47 height 12
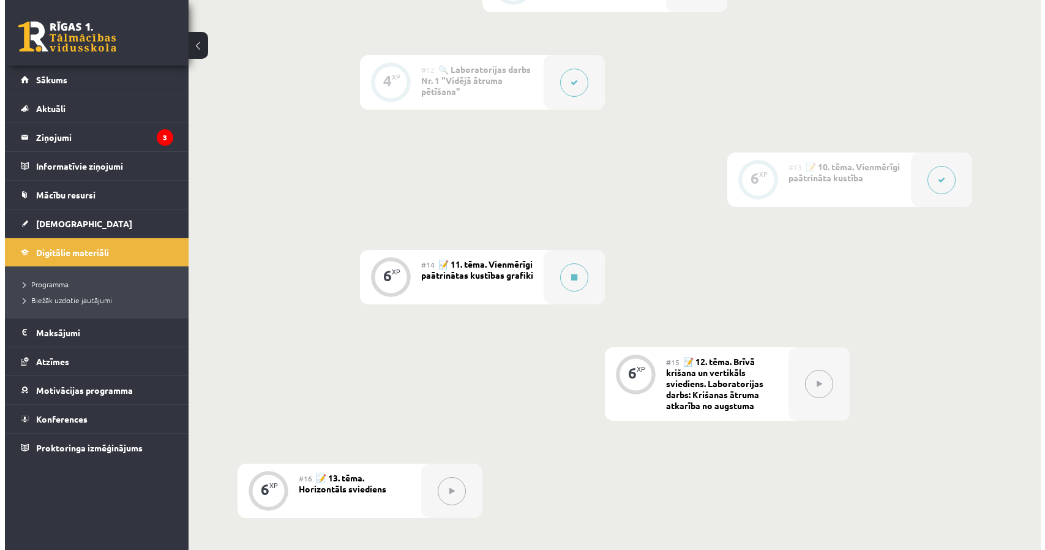
scroll to position [1347, 0]
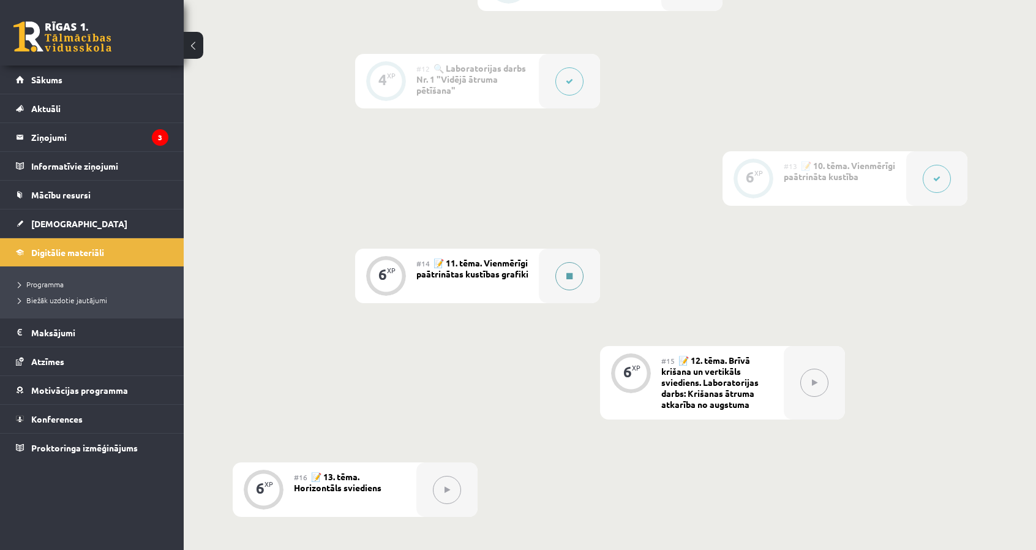
click at [567, 277] on icon at bounding box center [569, 275] width 6 height 7
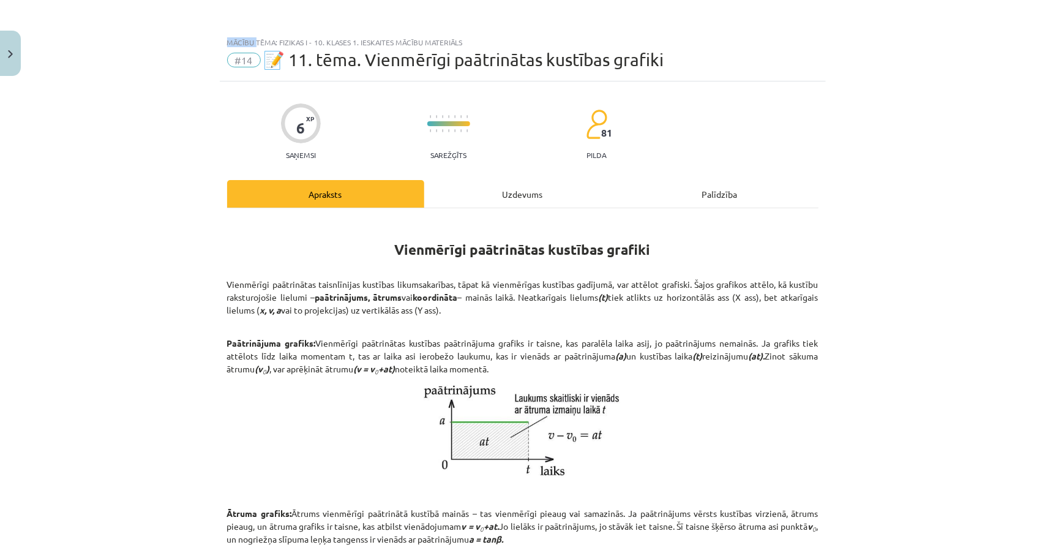
click at [567, 277] on div "Mācību tēma: Fizikas i - 10. klases 1. ieskaites mācību materiāls #14 📝 11. tēm…" at bounding box center [522, 275] width 1045 height 550
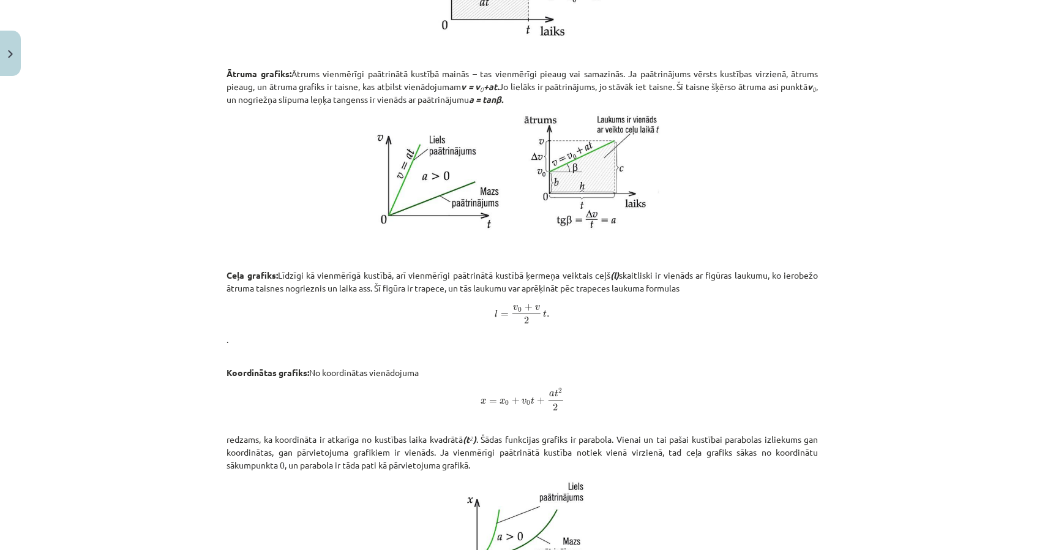
scroll to position [623, 0]
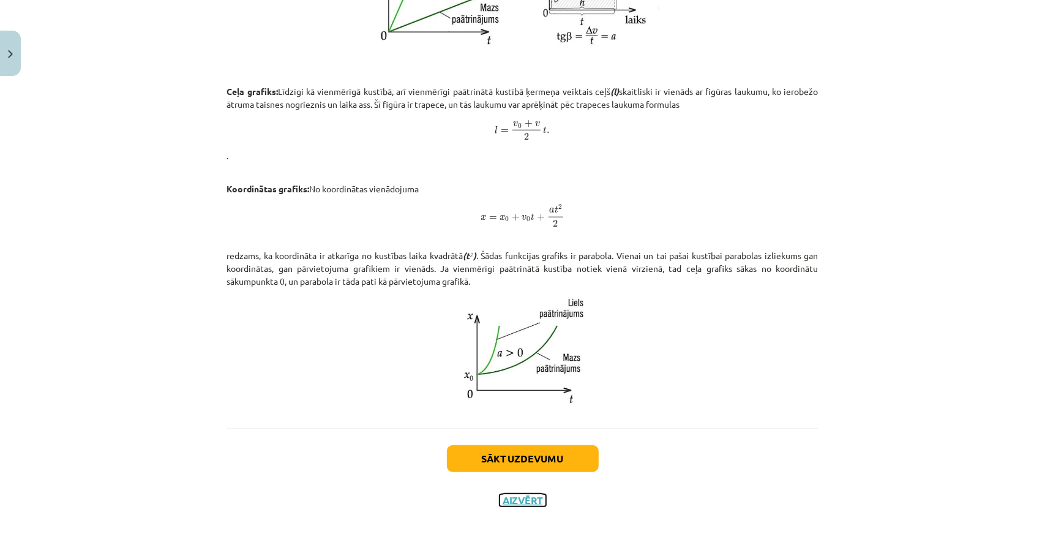
click at [518, 498] on button "Aizvērt" at bounding box center [523, 500] width 47 height 12
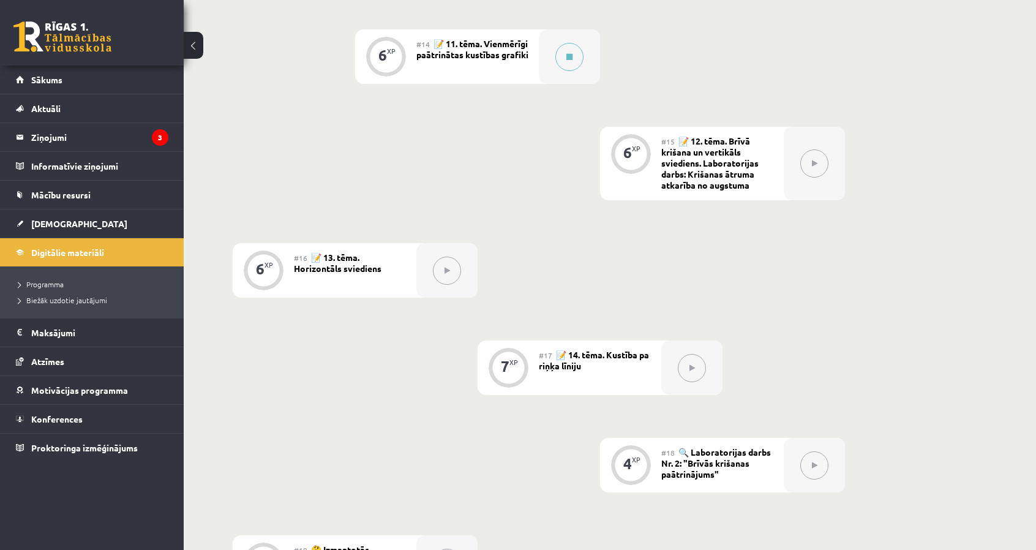
scroll to position [1408, 0]
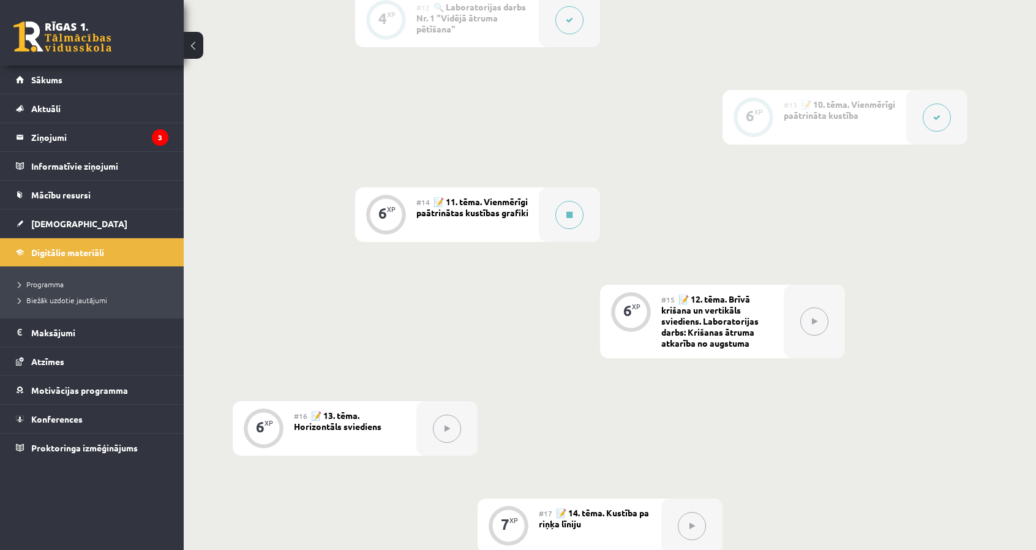
click at [837, 320] on div at bounding box center [814, 321] width 61 height 73
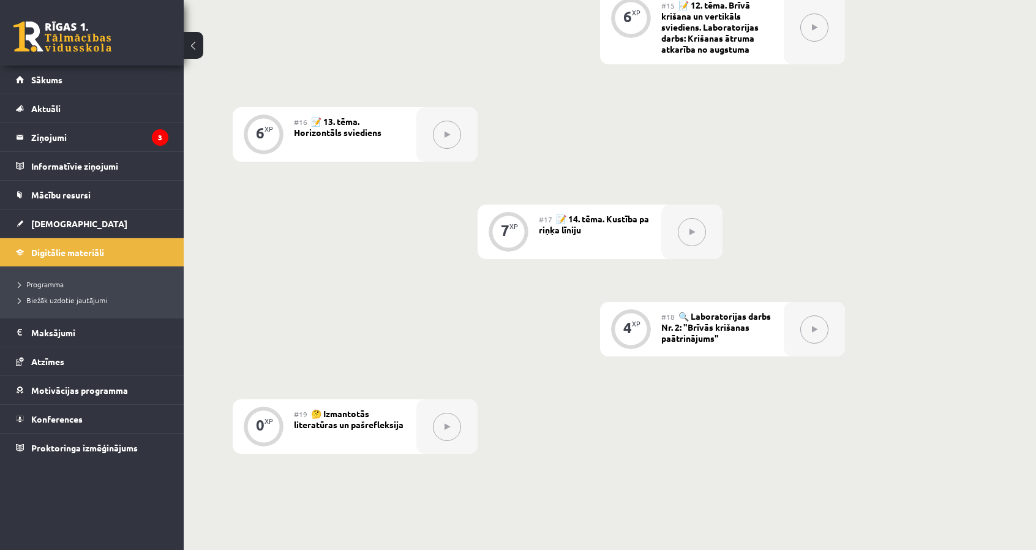
scroll to position [1714, 0]
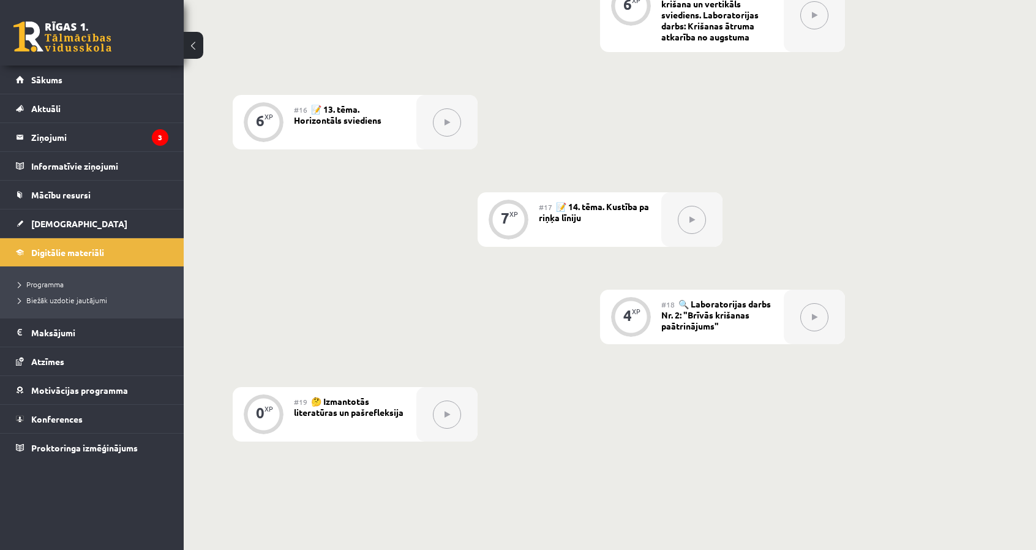
click at [439, 418] on button at bounding box center [447, 414] width 28 height 28
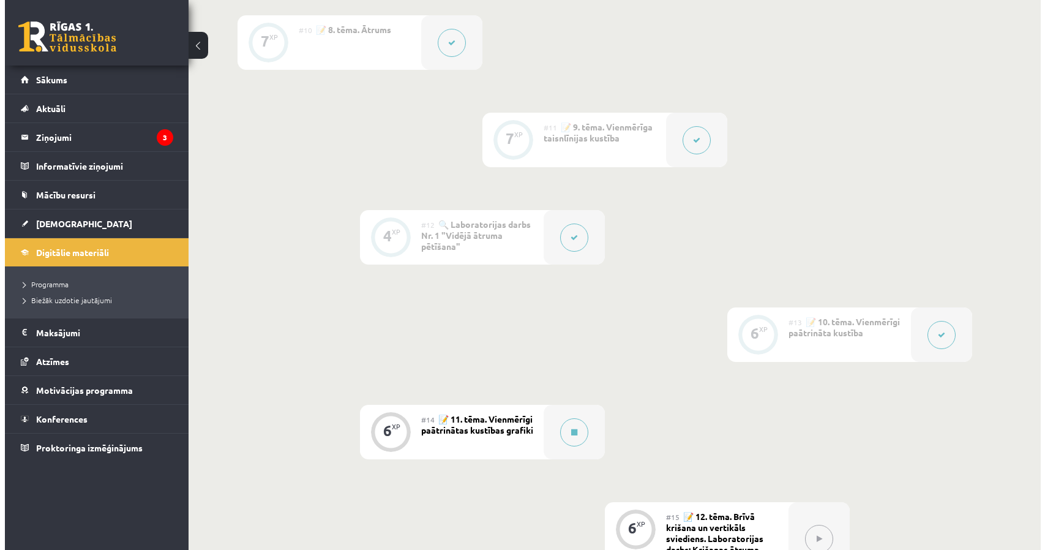
scroll to position [1163, 0]
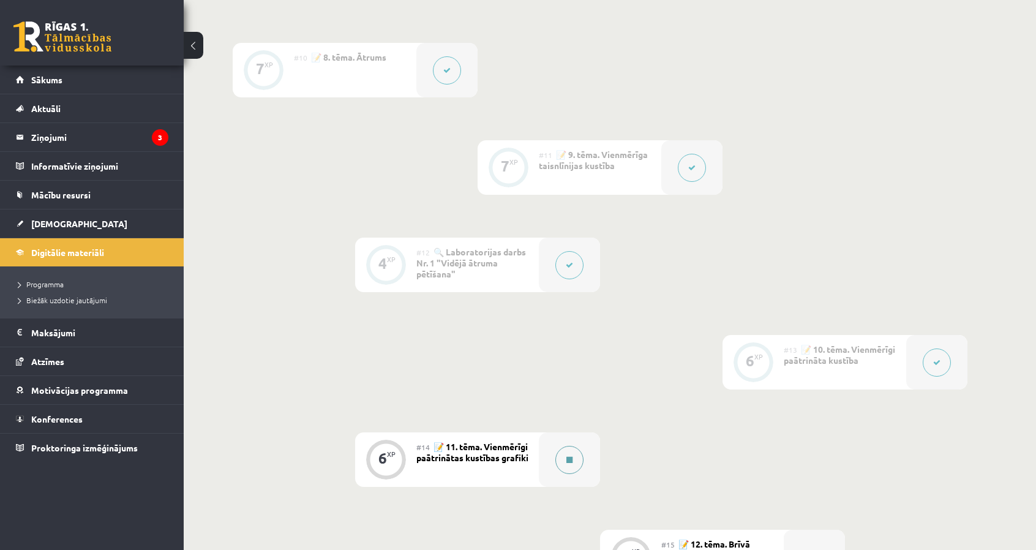
click at [580, 454] on button at bounding box center [569, 460] width 28 height 28
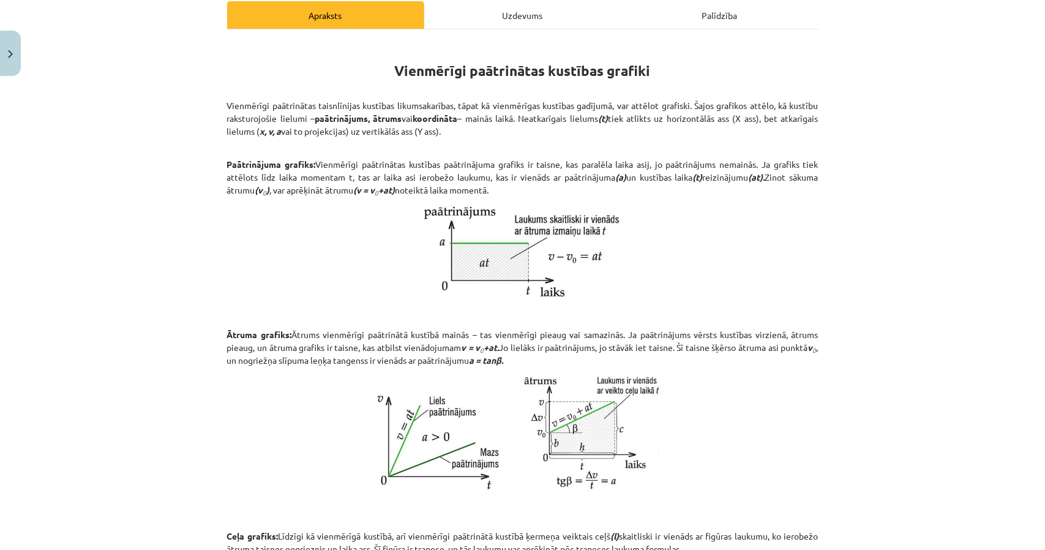
scroll to position [184, 0]
